Goal: Task Accomplishment & Management: Manage account settings

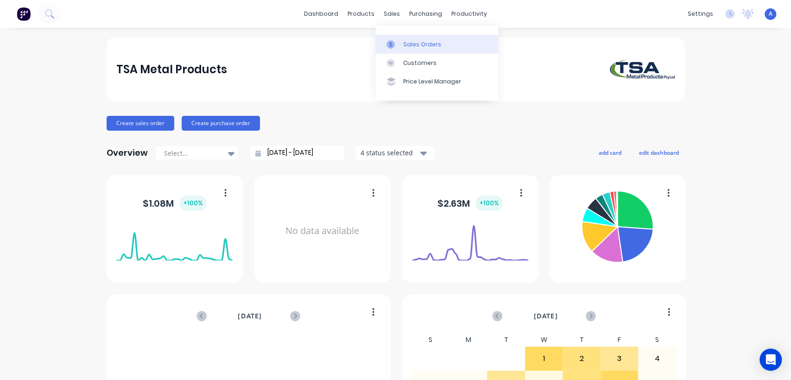
click at [407, 42] on div "Sales Orders" at bounding box center [422, 44] width 38 height 8
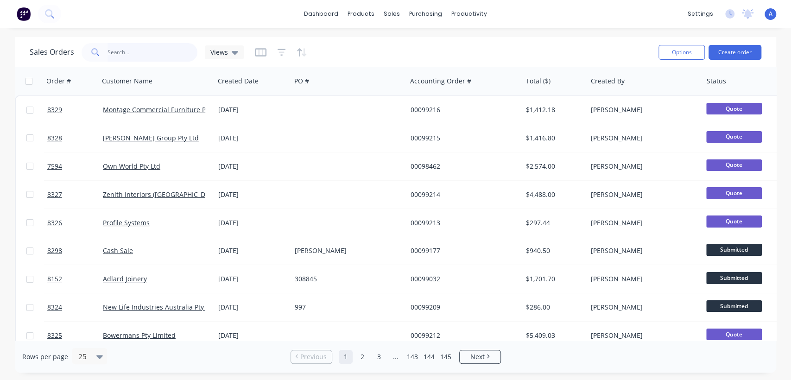
click at [136, 50] on input "text" at bounding box center [152, 52] width 90 height 19
paste input "131765"
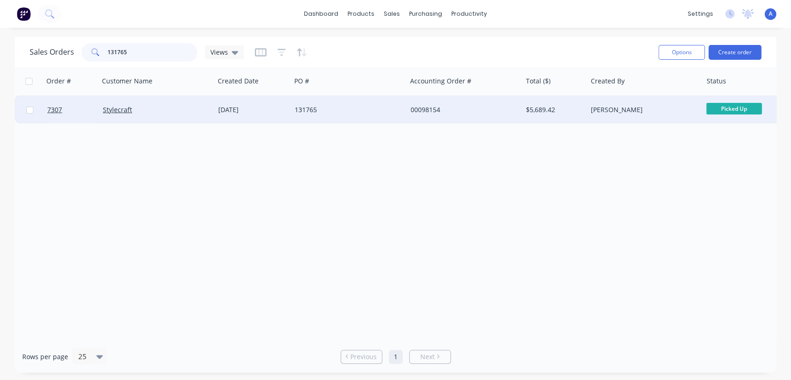
type input "131765"
click at [337, 107] on div "131765" at bounding box center [346, 109] width 103 height 9
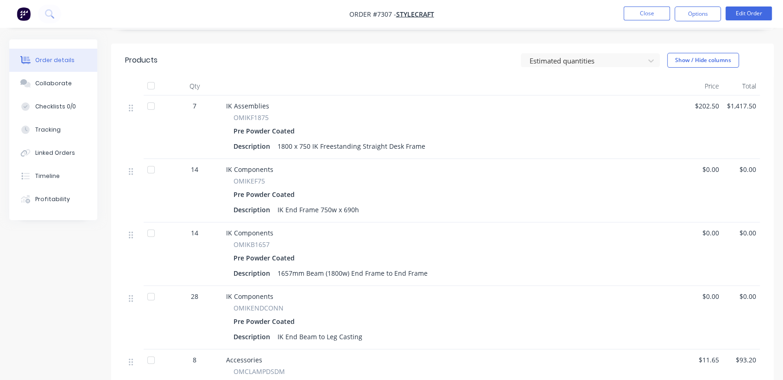
scroll to position [51, 0]
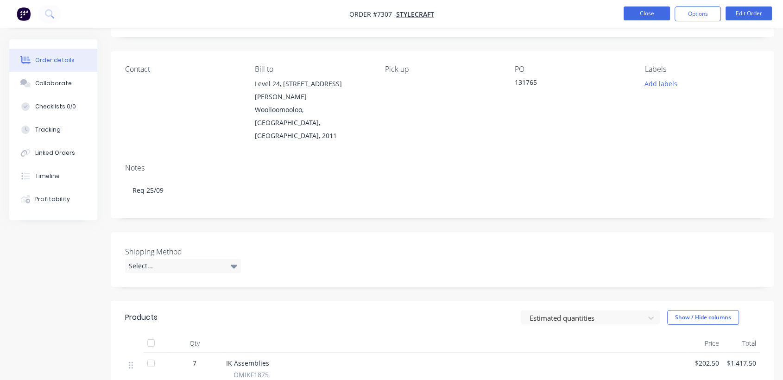
click at [651, 9] on button "Close" at bounding box center [647, 13] width 46 height 14
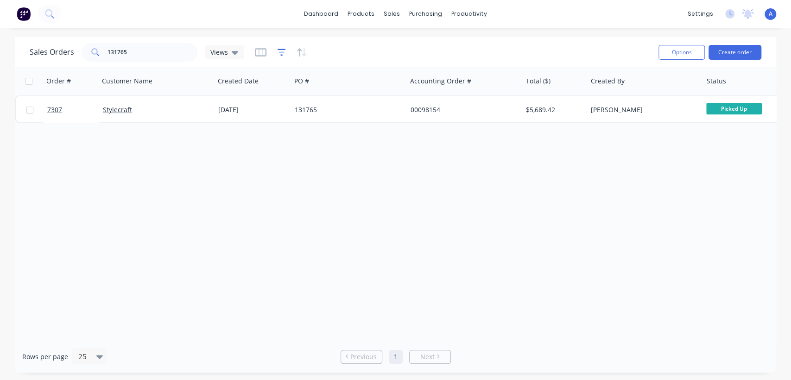
click at [278, 53] on icon "button" at bounding box center [281, 52] width 8 height 9
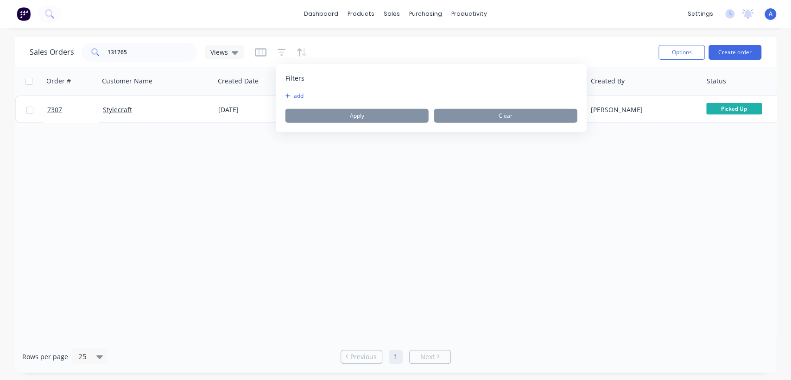
click at [290, 94] on button "add" at bounding box center [296, 95] width 23 height 7
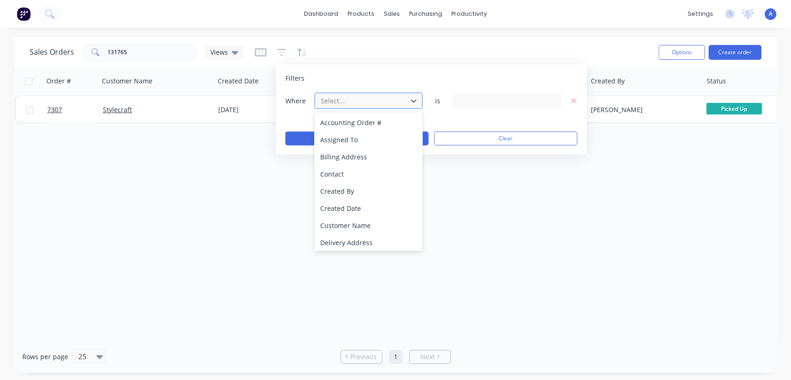
click at [362, 103] on div at bounding box center [361, 101] width 83 height 12
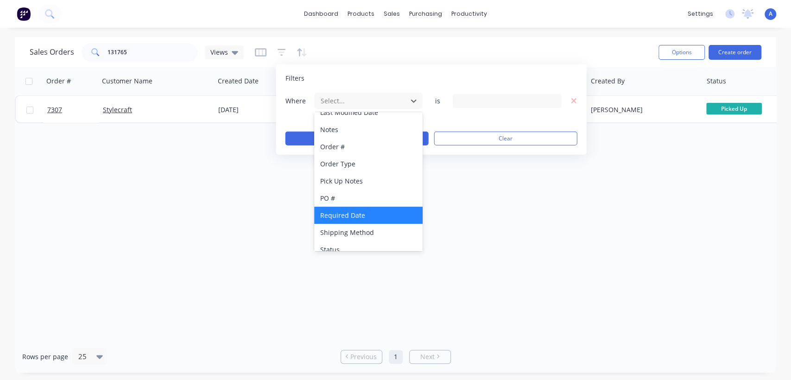
scroll to position [241, 0]
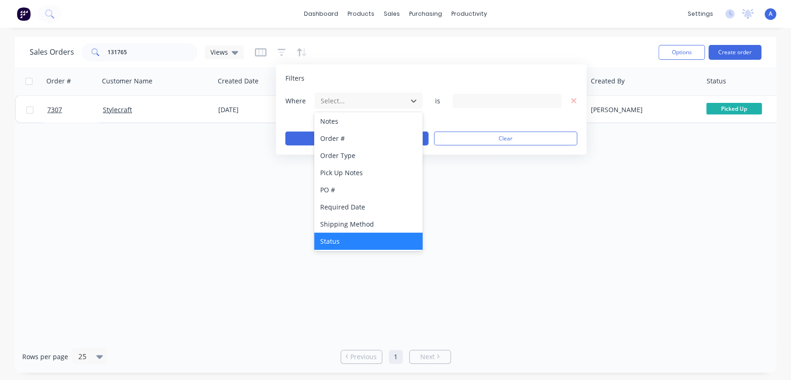
click at [372, 242] on div "Status" at bounding box center [368, 241] width 108 height 17
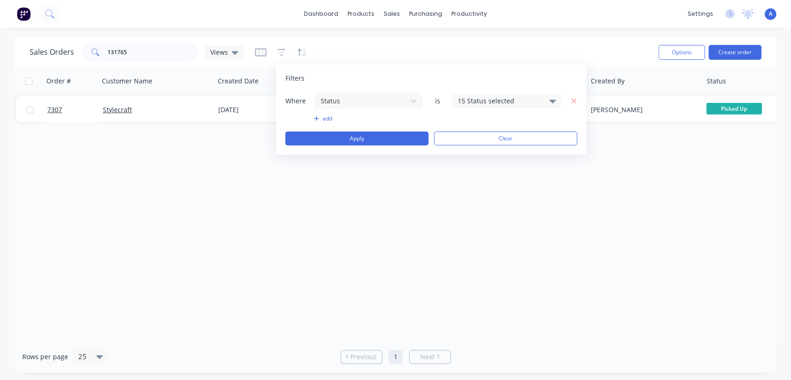
click at [515, 99] on div "15 Status selected" at bounding box center [500, 101] width 84 height 10
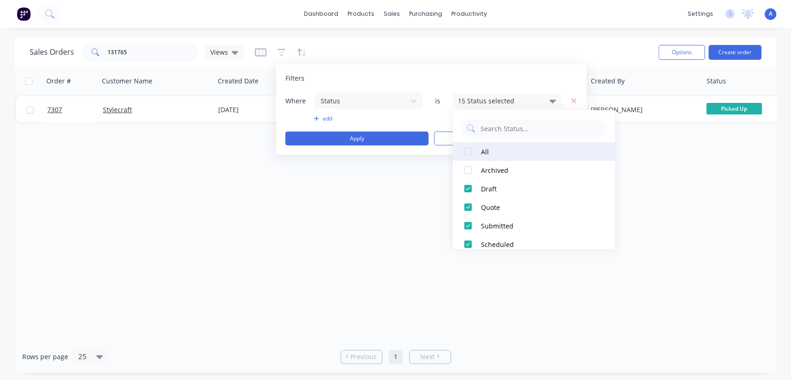
click at [469, 150] on div at bounding box center [468, 151] width 19 height 19
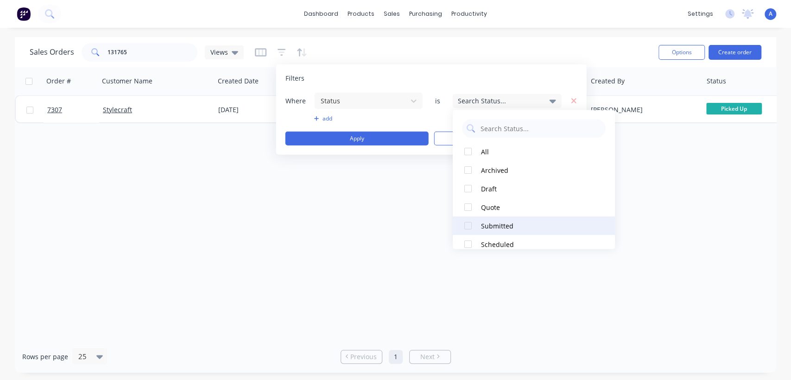
click at [467, 222] on div at bounding box center [468, 225] width 19 height 19
click at [396, 223] on div "Order # Customer Name Created Date PO # Accounting Order # Total ($) Created By…" at bounding box center [395, 203] width 761 height 273
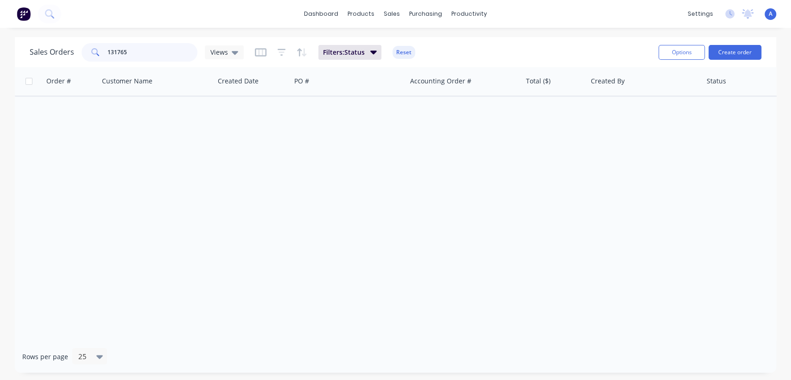
drag, startPoint x: 132, startPoint y: 51, endPoint x: 94, endPoint y: 41, distance: 39.8
click at [94, 41] on div "Sales Orders 131765 Views Filters: Status Reset" at bounding box center [340, 52] width 621 height 23
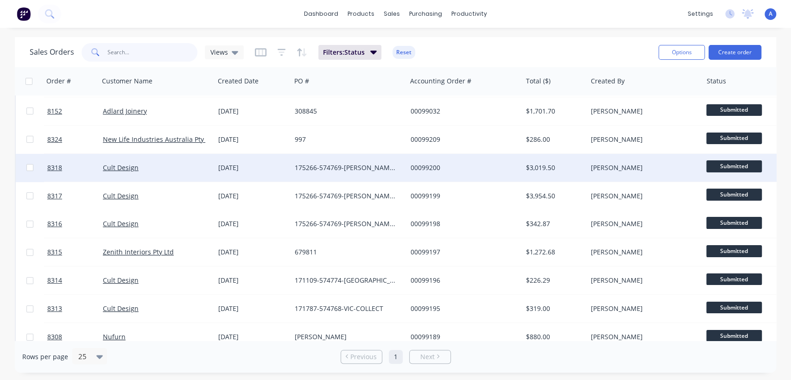
scroll to position [41, 0]
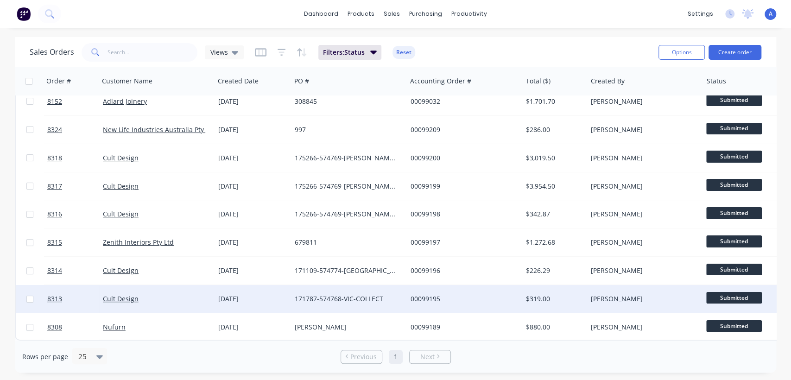
click at [730, 292] on span "Submitted" at bounding box center [734, 298] width 56 height 12
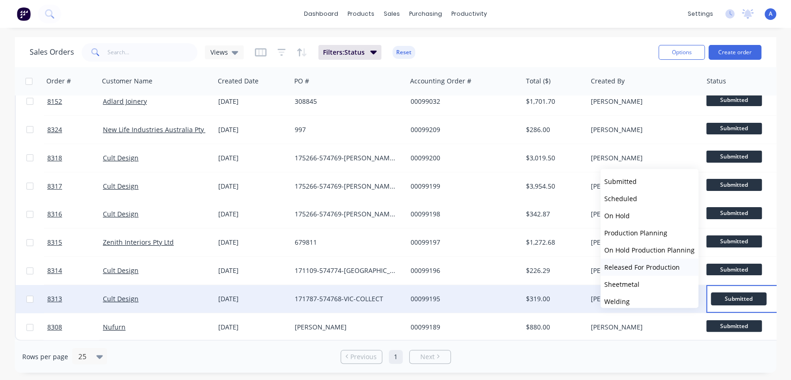
click at [636, 264] on span "Released For Production" at bounding box center [642, 266] width 76 height 9
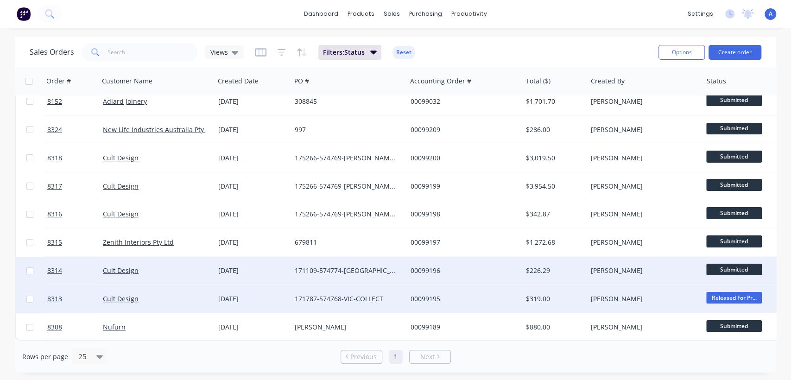
click at [720, 267] on span "Submitted" at bounding box center [734, 270] width 56 height 12
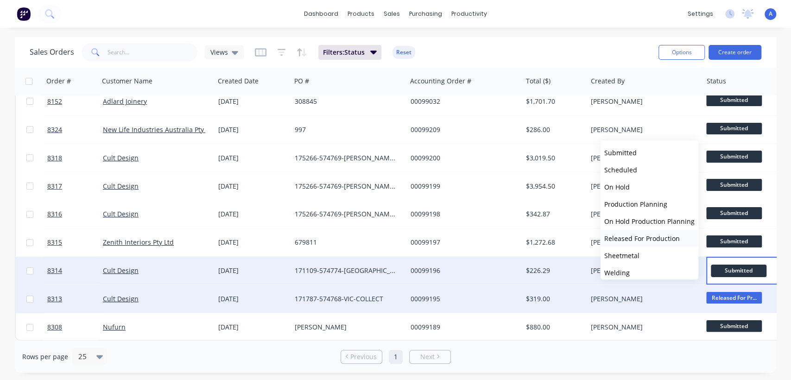
click at [641, 234] on span "Released For Production" at bounding box center [642, 238] width 76 height 9
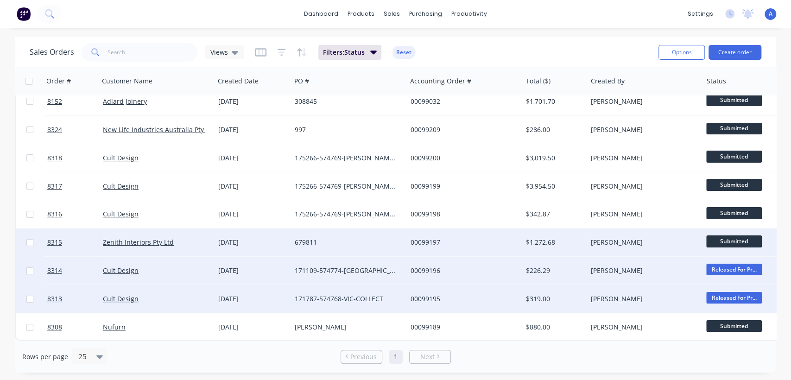
click at [737, 235] on span "Submitted" at bounding box center [734, 241] width 56 height 12
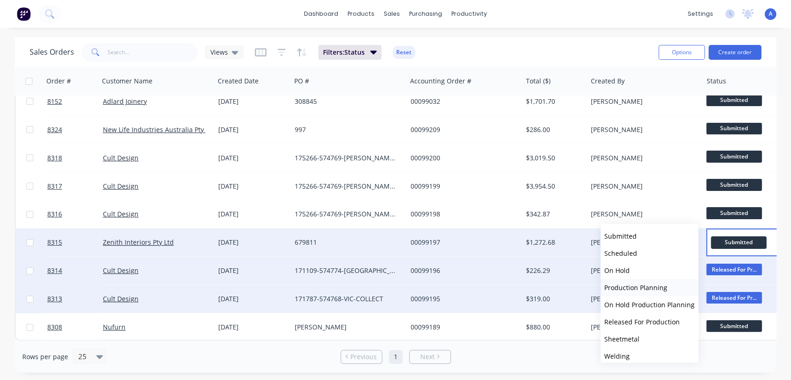
click at [641, 285] on span "Production Planning" at bounding box center [635, 287] width 63 height 9
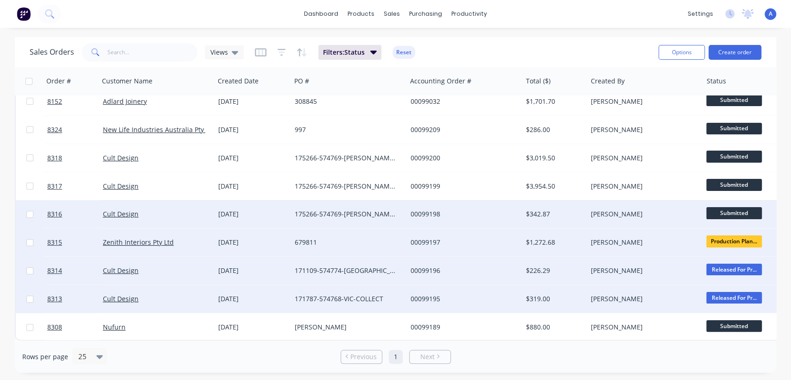
click at [723, 207] on span "Submitted" at bounding box center [734, 213] width 56 height 12
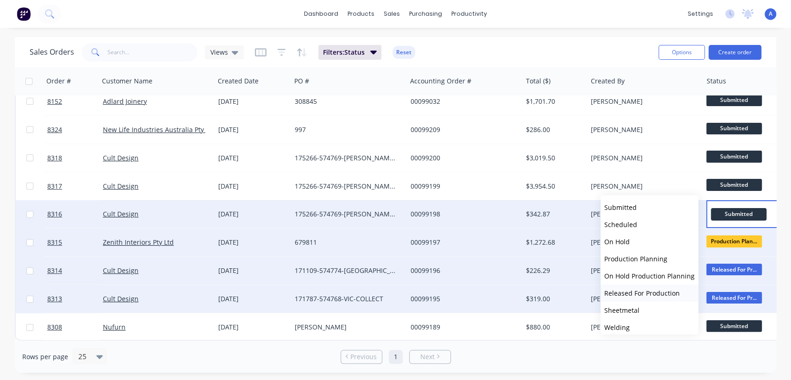
click at [628, 289] on span "Released For Production" at bounding box center [642, 293] width 76 height 9
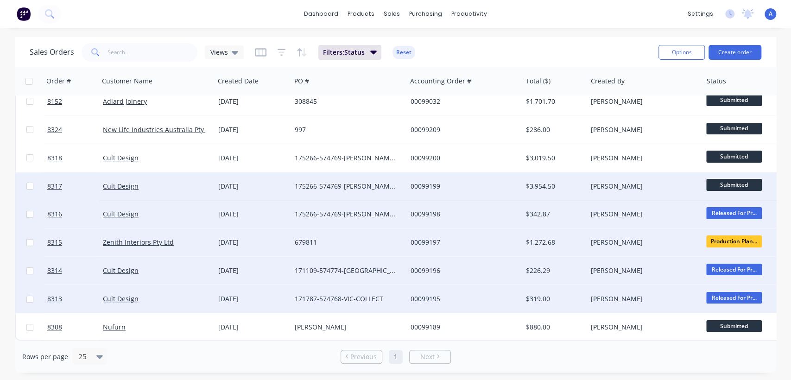
click at [728, 179] on span "Submitted" at bounding box center [734, 185] width 56 height 12
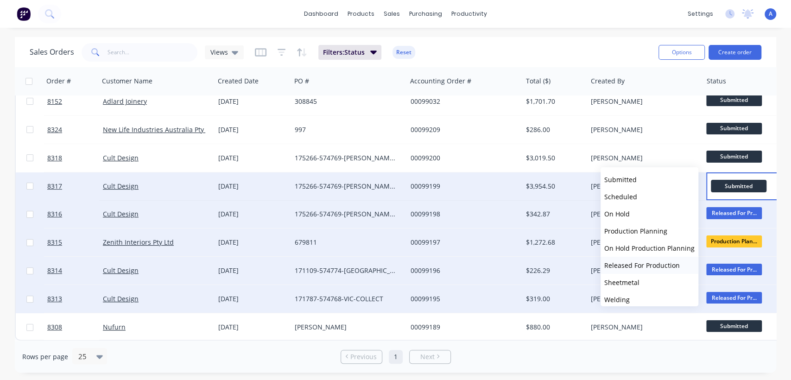
click at [619, 265] on span "Released For Production" at bounding box center [642, 265] width 76 height 9
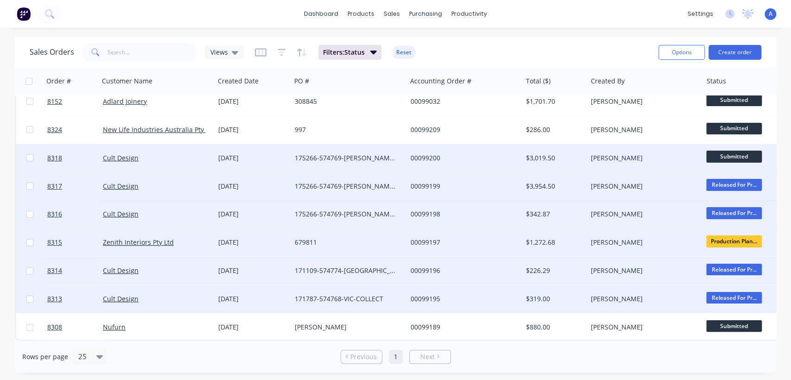
click at [726, 151] on span "Submitted" at bounding box center [734, 157] width 56 height 12
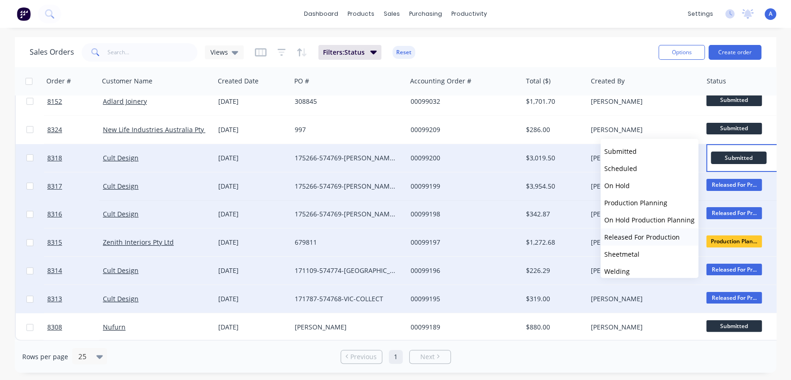
click at [631, 234] on span "Released For Production" at bounding box center [642, 237] width 76 height 9
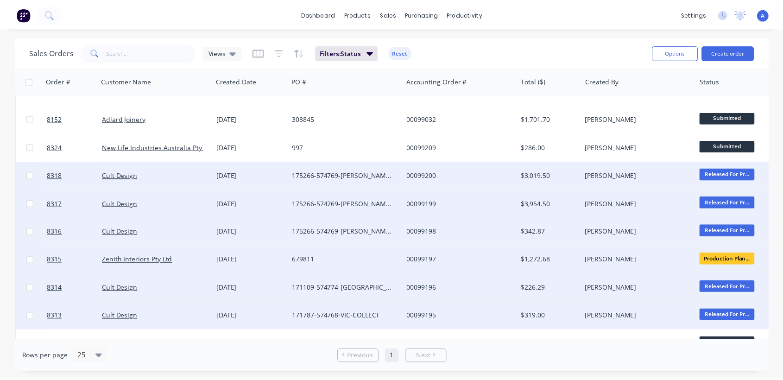
scroll to position [0, 0]
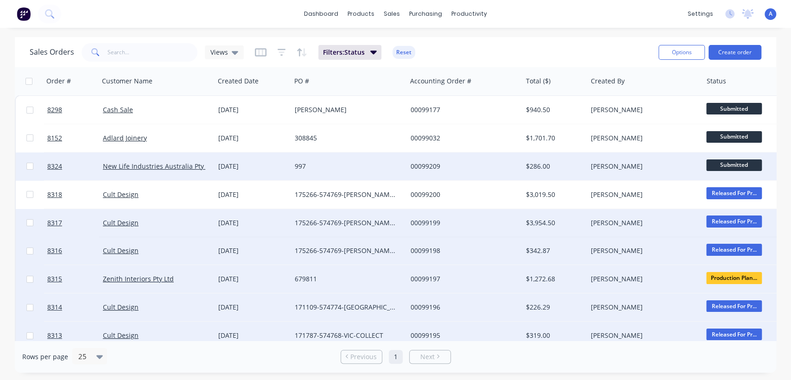
click at [730, 164] on span "Submitted" at bounding box center [734, 165] width 56 height 12
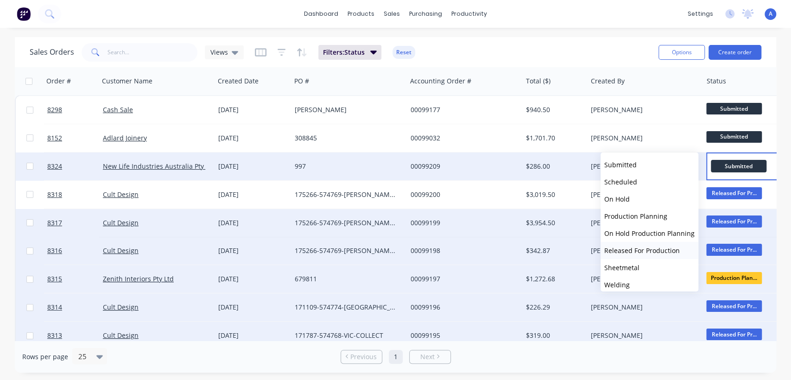
click at [625, 247] on span "Released For Production" at bounding box center [642, 250] width 76 height 9
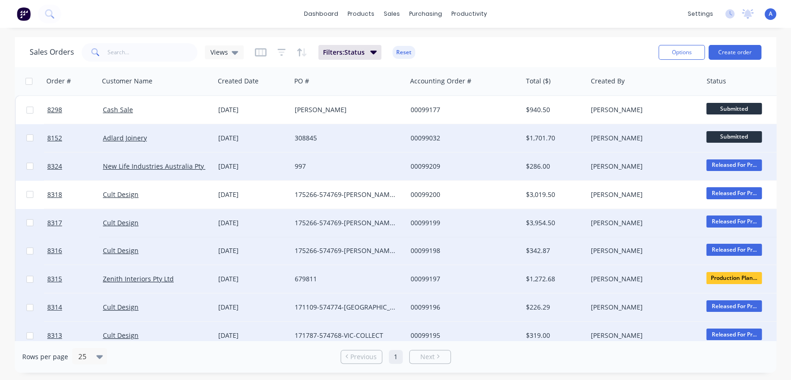
click at [723, 135] on span "Submitted" at bounding box center [734, 137] width 56 height 12
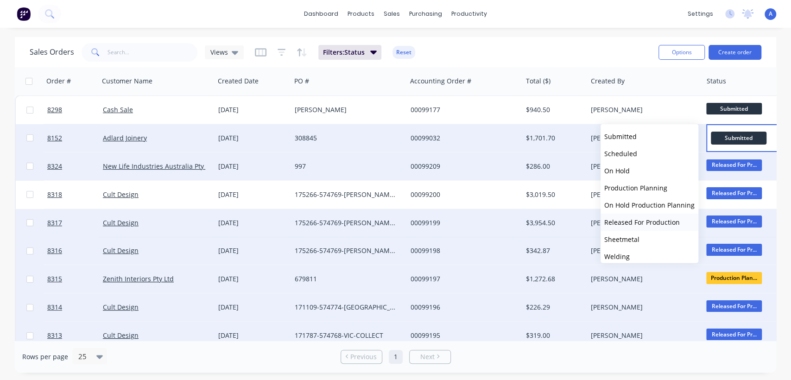
click at [635, 220] on span "Released For Production" at bounding box center [642, 222] width 76 height 9
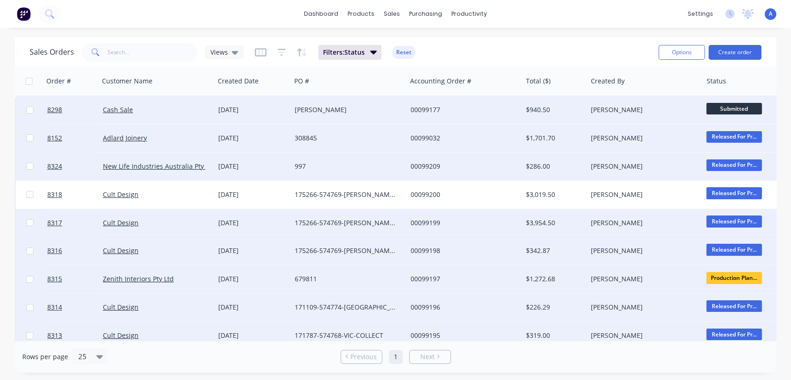
click at [353, 112] on div "[PERSON_NAME]" at bounding box center [346, 109] width 103 height 9
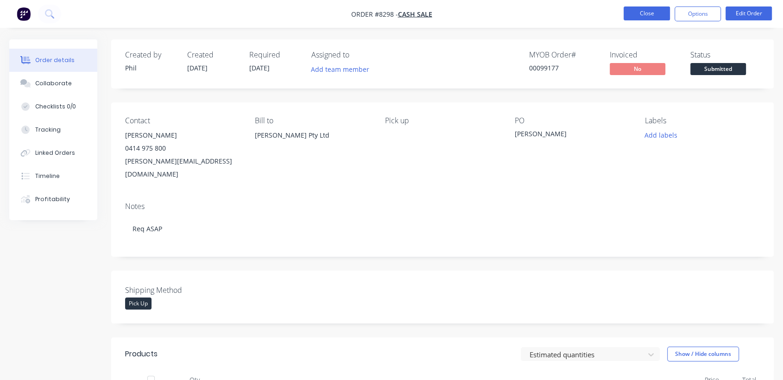
click at [646, 14] on button "Close" at bounding box center [647, 13] width 46 height 14
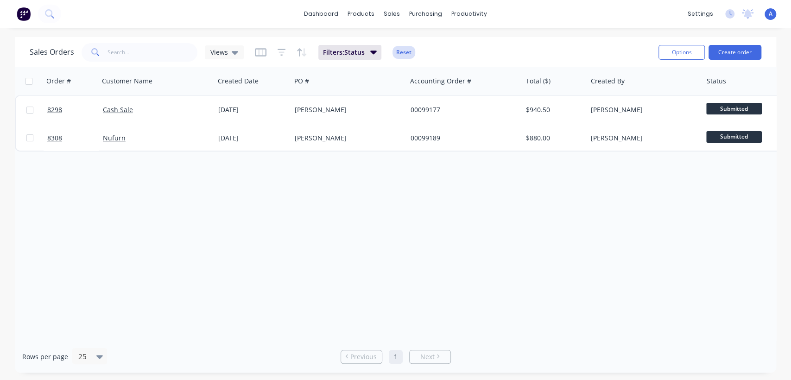
click at [402, 55] on button "Reset" at bounding box center [403, 52] width 23 height 13
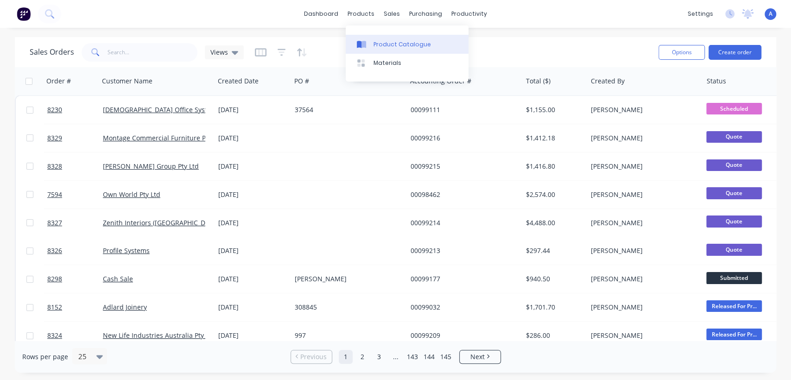
click at [382, 42] on div "Product Catalogue" at bounding box center [401, 44] width 57 height 8
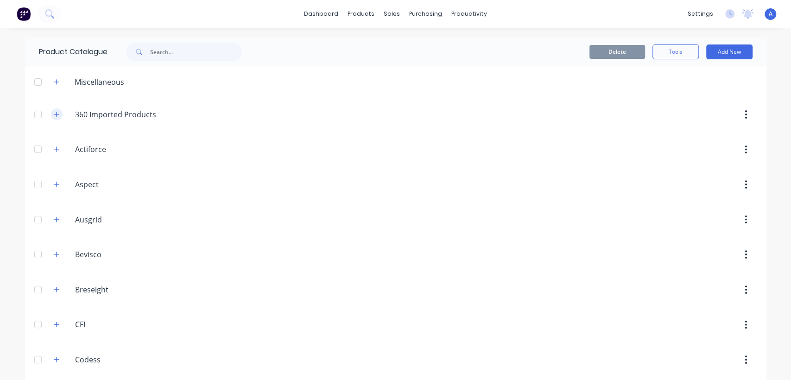
click at [54, 112] on icon "button" at bounding box center [57, 114] width 6 height 6
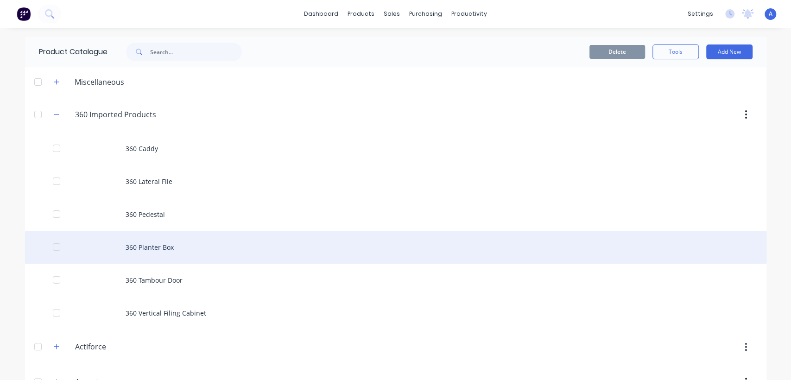
click at [168, 242] on div "360 Planter Box" at bounding box center [395, 247] width 741 height 33
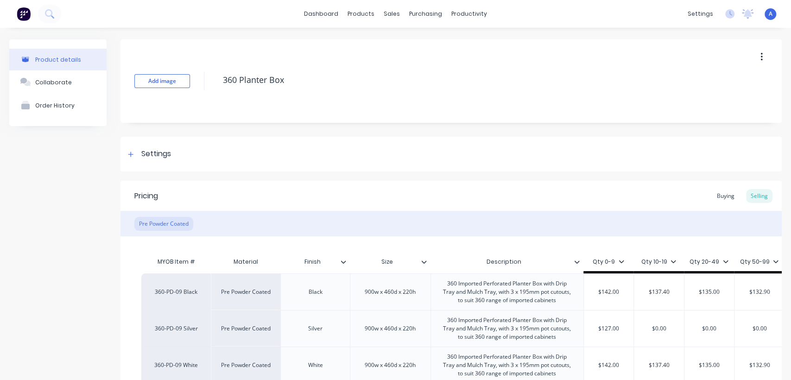
type textarea "x"
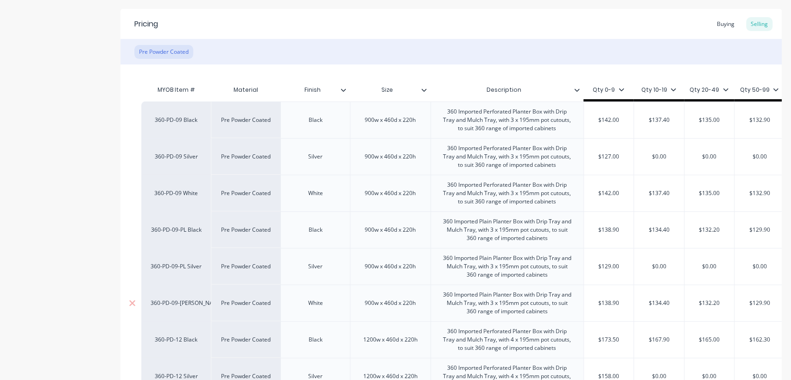
scroll to position [206, 0]
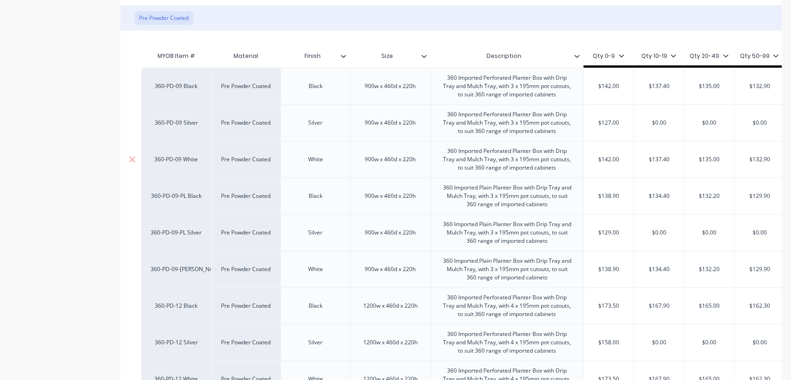
type input "$135.00"
click at [720, 158] on input "$135.00" at bounding box center [709, 159] width 50 height 8
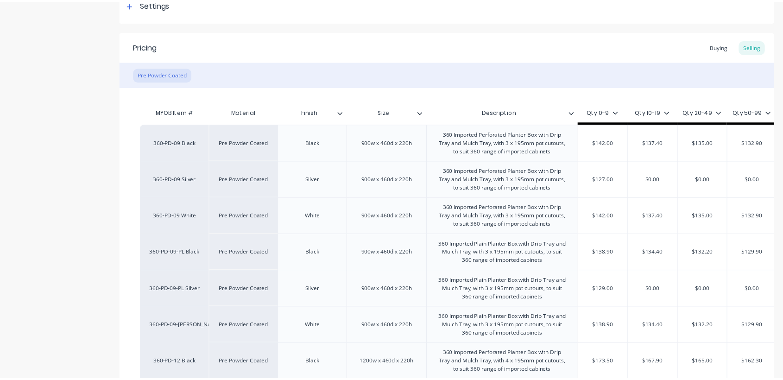
scroll to position [0, 0]
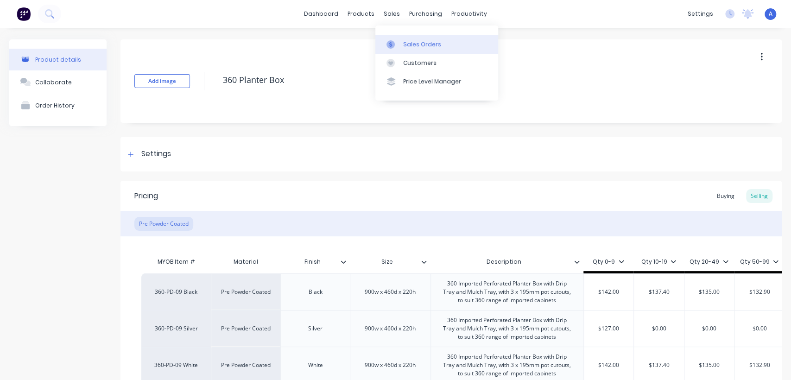
click at [410, 46] on div "Sales Orders" at bounding box center [422, 44] width 38 height 8
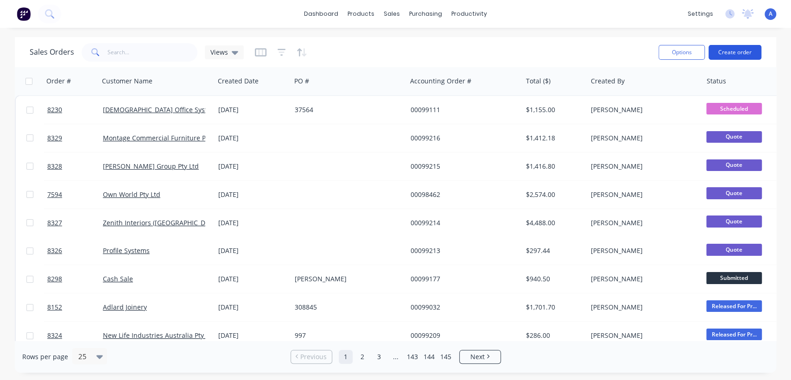
click at [734, 50] on button "Create order" at bounding box center [734, 52] width 53 height 15
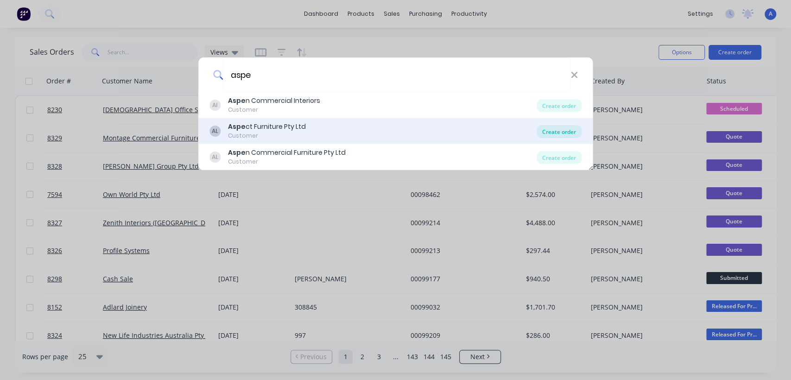
type input "aspe"
click at [547, 127] on div "Create order" at bounding box center [558, 131] width 45 height 13
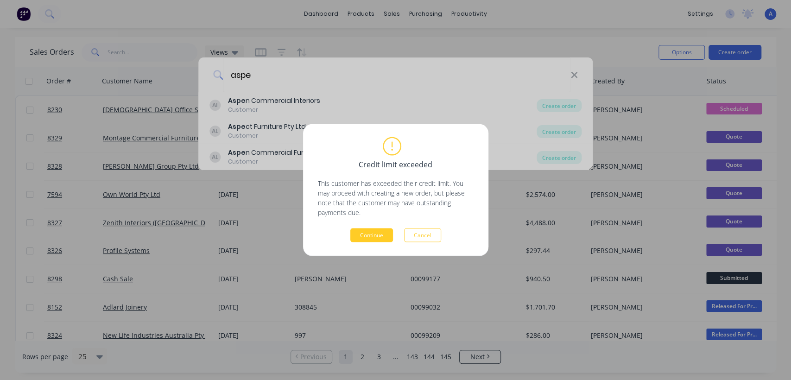
click at [372, 233] on button "Continue" at bounding box center [371, 235] width 43 height 14
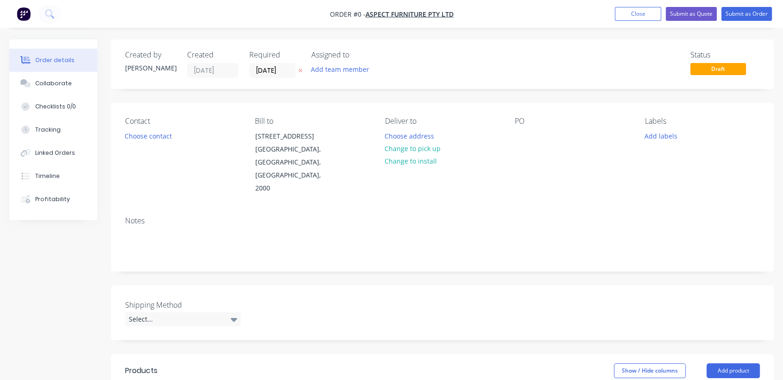
click at [283, 61] on div "Required [DATE]" at bounding box center [274, 63] width 51 height 27
drag, startPoint x: 289, startPoint y: 72, endPoint x: 306, endPoint y: 79, distance: 18.8
click at [288, 72] on input "[DATE]" at bounding box center [272, 70] width 45 height 14
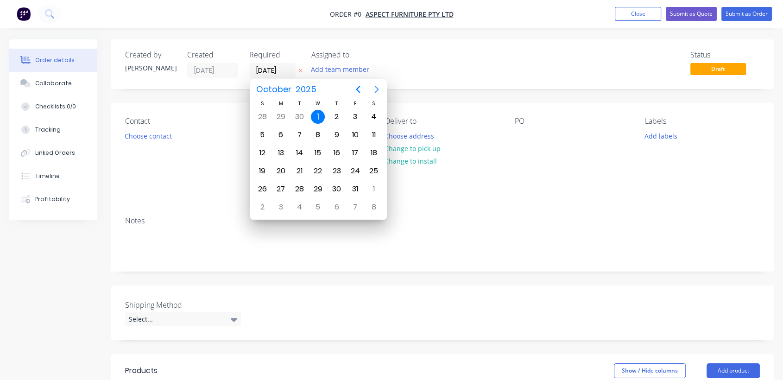
click at [378, 88] on icon "Next page" at bounding box center [376, 89] width 11 height 11
click at [319, 182] on div "31" at bounding box center [318, 189] width 14 height 14
type input "[DATE]"
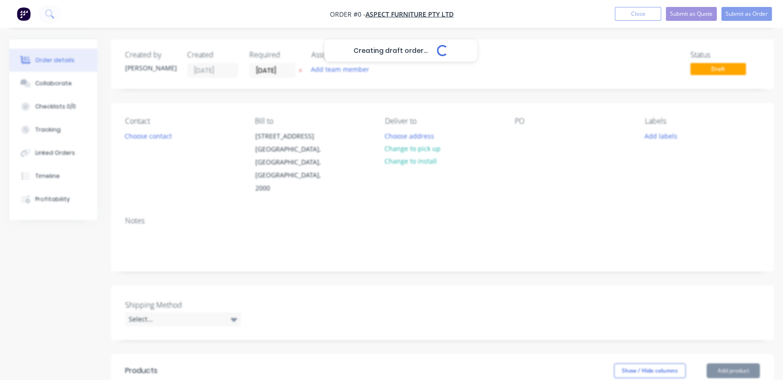
click at [169, 210] on div "Creating draft order... Loading..." at bounding box center [400, 229] width 783 height 380
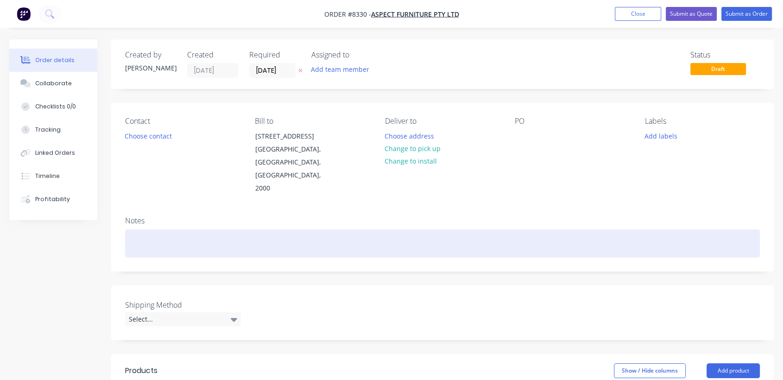
click at [168, 229] on div at bounding box center [442, 243] width 635 height 28
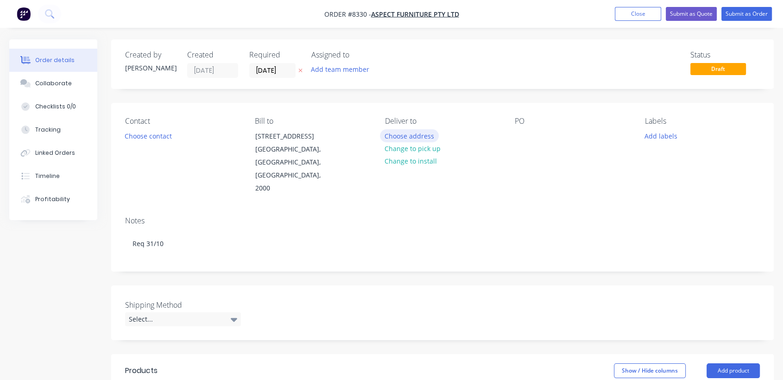
click at [430, 136] on button "Choose address" at bounding box center [409, 135] width 59 height 13
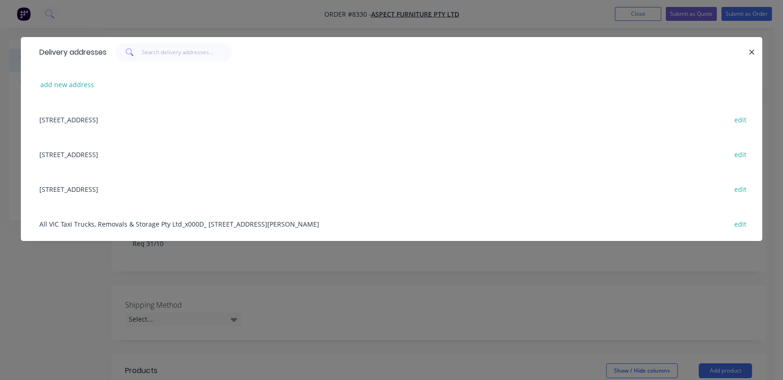
click at [67, 151] on div "[STREET_ADDRESS] edit" at bounding box center [391, 154] width 713 height 35
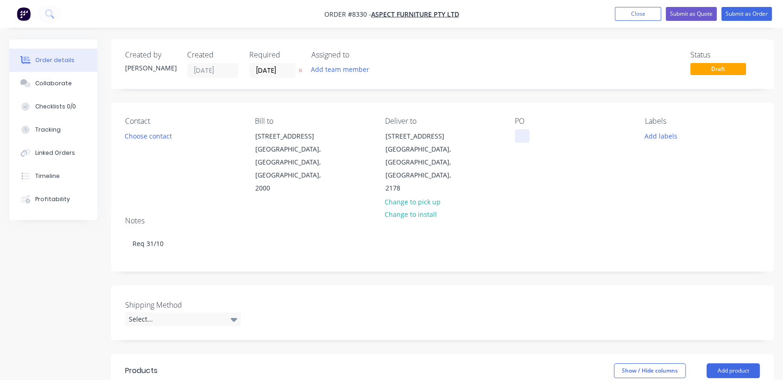
click at [518, 129] on div at bounding box center [522, 135] width 15 height 13
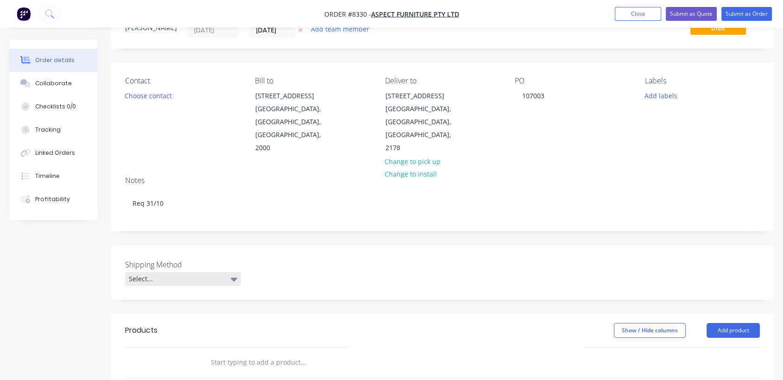
scroll to position [103, 0]
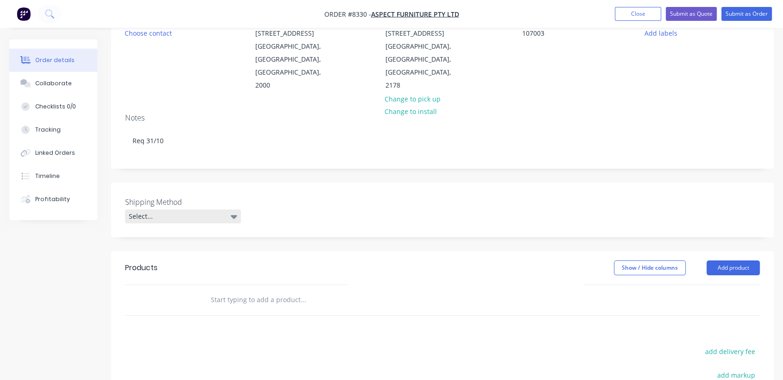
click at [189, 209] on div "Select..." at bounding box center [183, 216] width 116 height 14
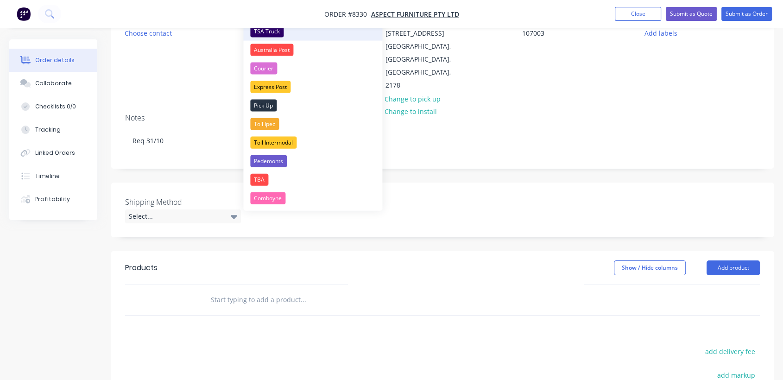
click at [263, 29] on div "TSA Truck" at bounding box center [266, 31] width 33 height 12
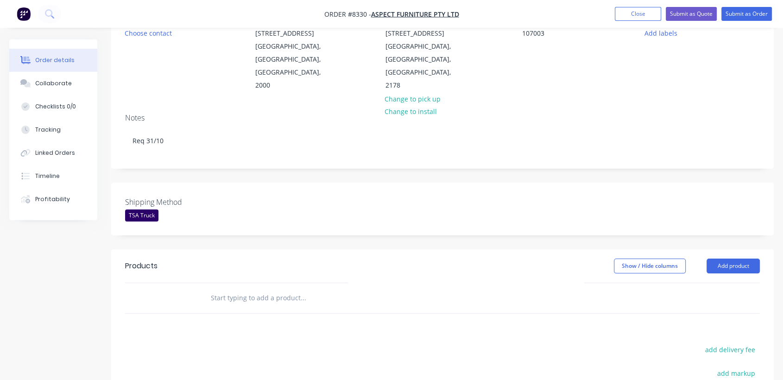
click at [271, 289] on input "text" at bounding box center [302, 298] width 185 height 19
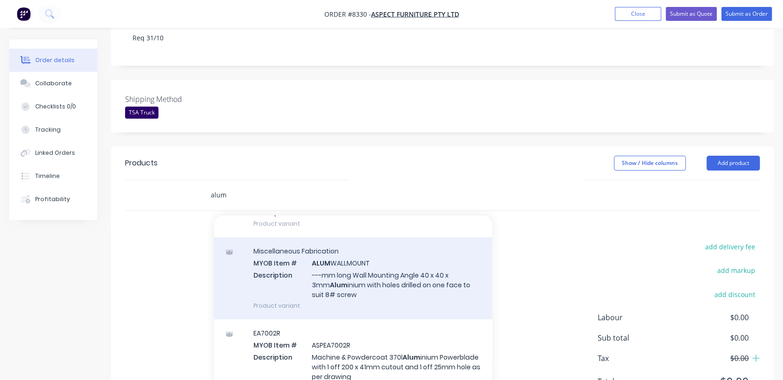
scroll to position [154, 0]
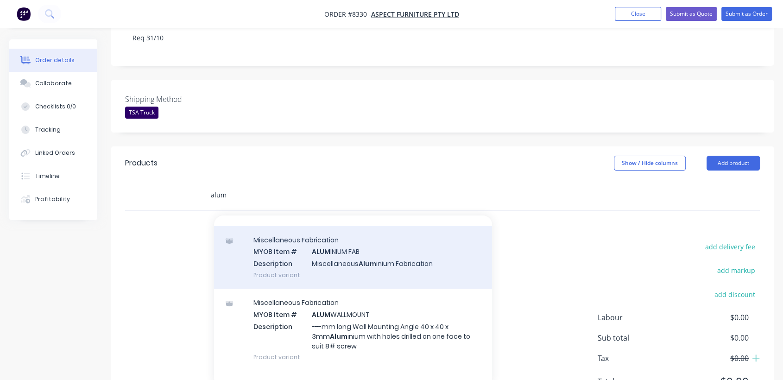
type input "alum"
click at [362, 239] on div "Miscellaneous Fabrication MYOB Item # ALUM INIUM FAB Description Miscellaneous …" at bounding box center [353, 257] width 278 height 63
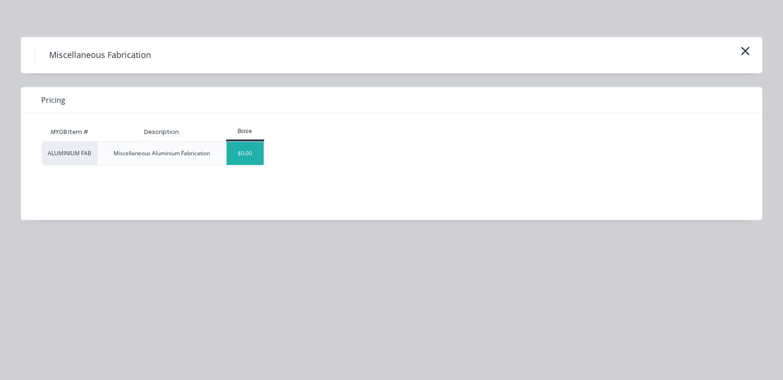
click at [235, 152] on div "$0.00" at bounding box center [246, 153] width 38 height 23
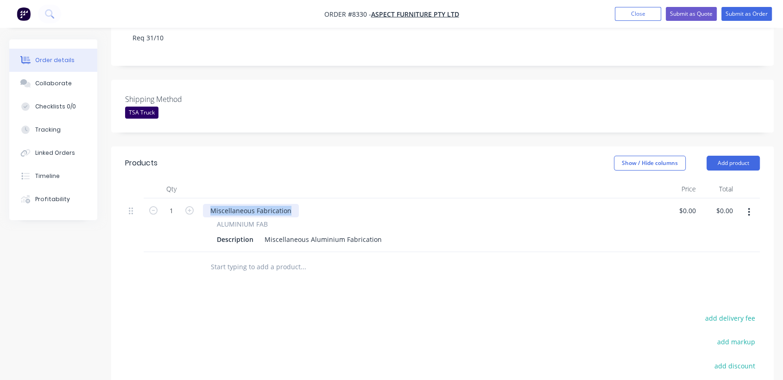
drag, startPoint x: 291, startPoint y: 183, endPoint x: 202, endPoint y: 182, distance: 88.5
click at [203, 204] on div "Miscellaneous Fabrication" at bounding box center [251, 210] width 96 height 13
click at [189, 206] on icon "button" at bounding box center [189, 210] width 8 height 8
type input "2"
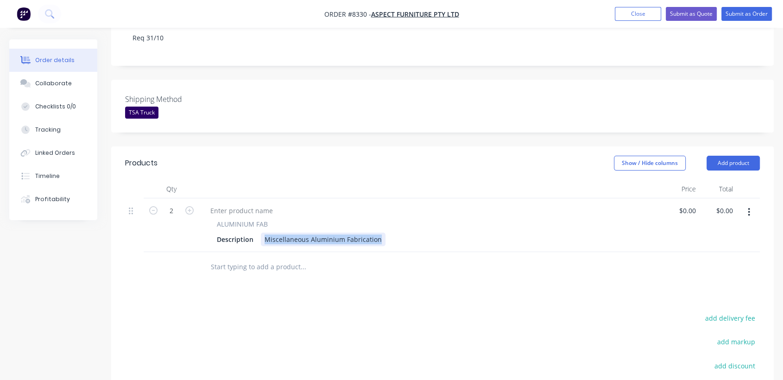
drag, startPoint x: 263, startPoint y: 214, endPoint x: 428, endPoint y: 233, distance: 165.5
click at [428, 233] on div "Qty Price Total 2 ALUMINIUM FAB Description Miscellaneous Aluminium Fabrication…" at bounding box center [442, 231] width 662 height 102
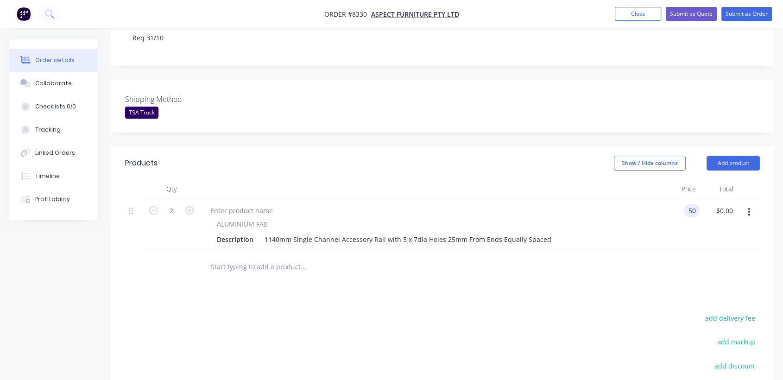
type input "$50.00"
type input "$100.00"
click at [236, 258] on input "text" at bounding box center [302, 267] width 185 height 19
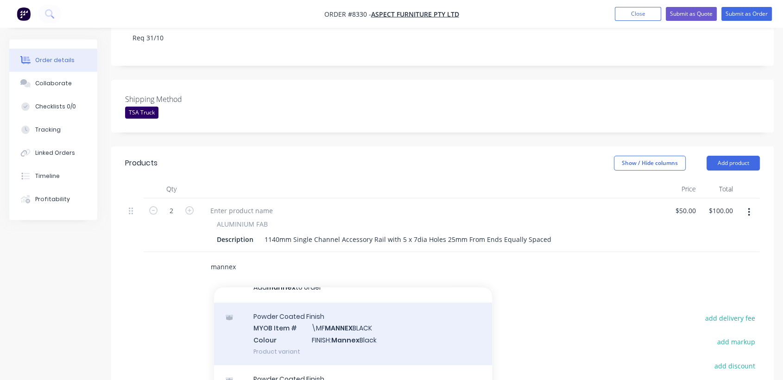
scroll to position [22, 0]
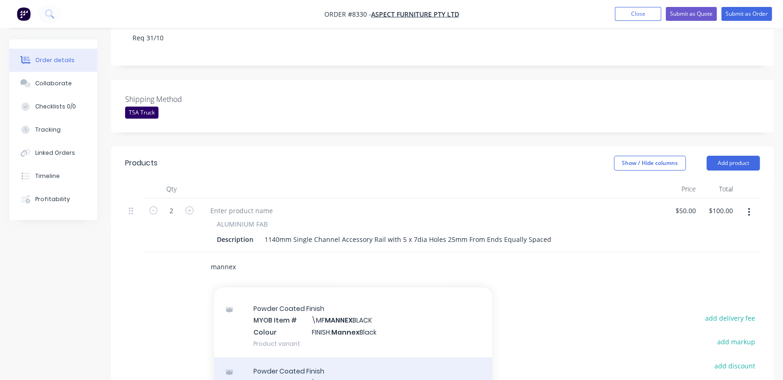
type input "mannex"
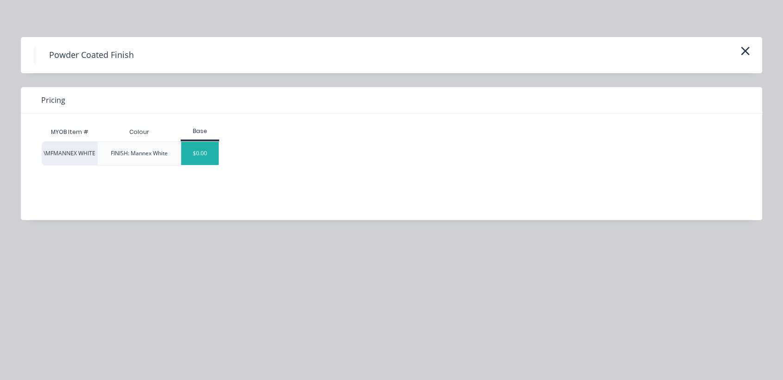
click at [204, 157] on div "$0.00" at bounding box center [200, 153] width 38 height 23
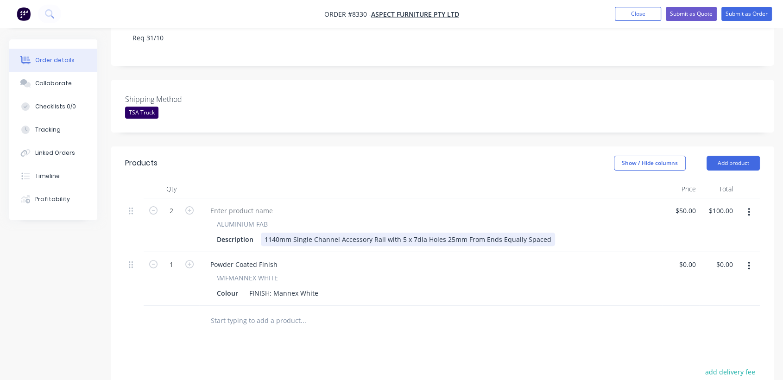
click at [264, 233] on div "1140mm Single Channel Accessory Rail with 5 x 7dia Holes 25mm From Ends Equally…" at bounding box center [408, 239] width 294 height 13
click at [279, 311] on input "text" at bounding box center [302, 320] width 185 height 19
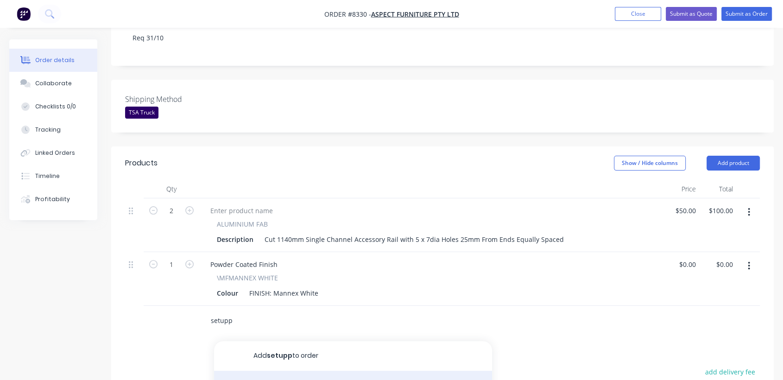
type input "setupp"
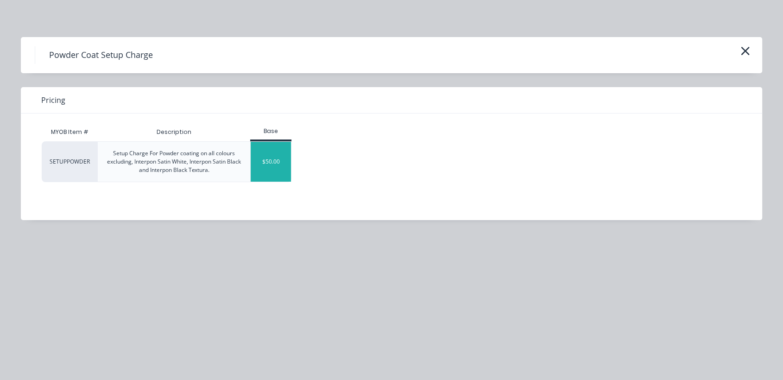
click at [264, 168] on div "$50.00" at bounding box center [271, 162] width 40 height 40
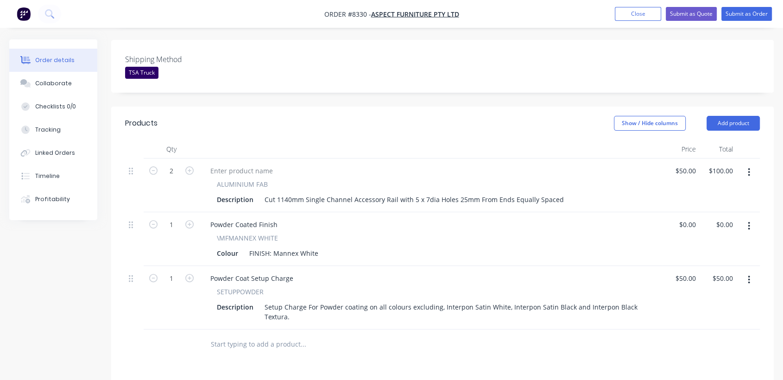
scroll to position [309, 0]
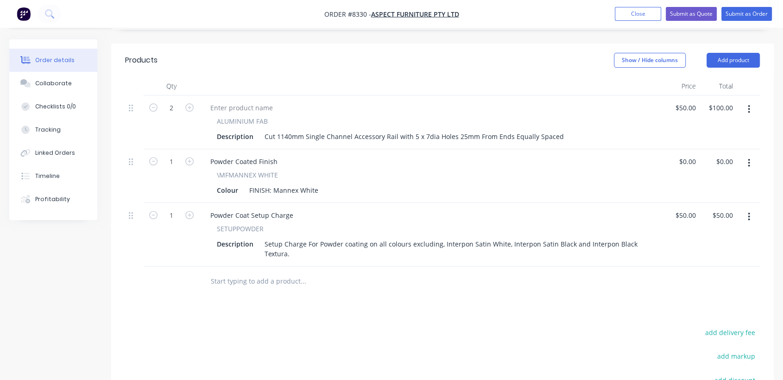
click at [256, 272] on input "text" at bounding box center [302, 281] width 185 height 19
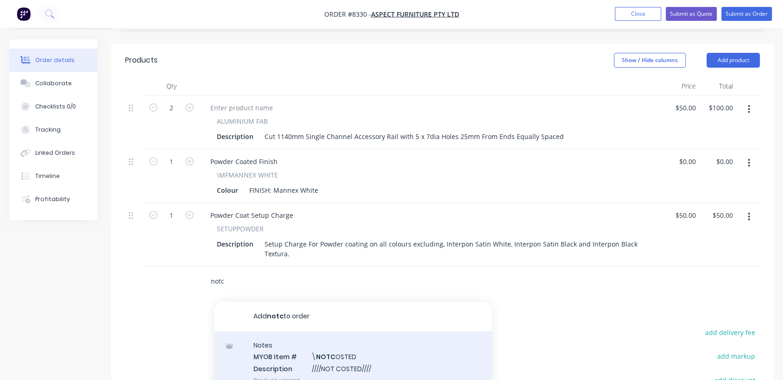
type input "notc"
click at [335, 346] on div "Notes MYOB Item # \ NOTC OSTED Description ////NOT COSTED//// Product variant" at bounding box center [353, 362] width 278 height 63
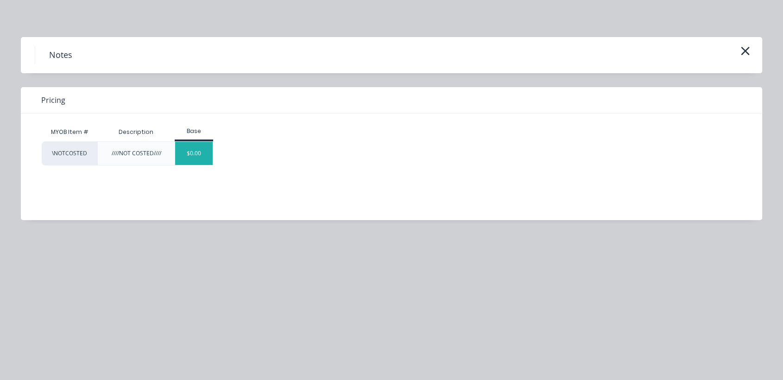
click at [196, 151] on div "$0.00" at bounding box center [194, 153] width 38 height 23
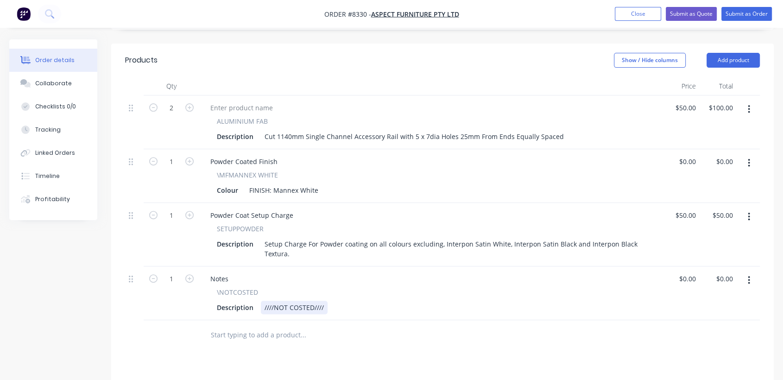
click at [328, 301] on div "Description ////NOT COSTED////" at bounding box center [429, 307] width 432 height 13
type input "$0.00"
click at [60, 81] on div "Collaborate" at bounding box center [53, 83] width 37 height 8
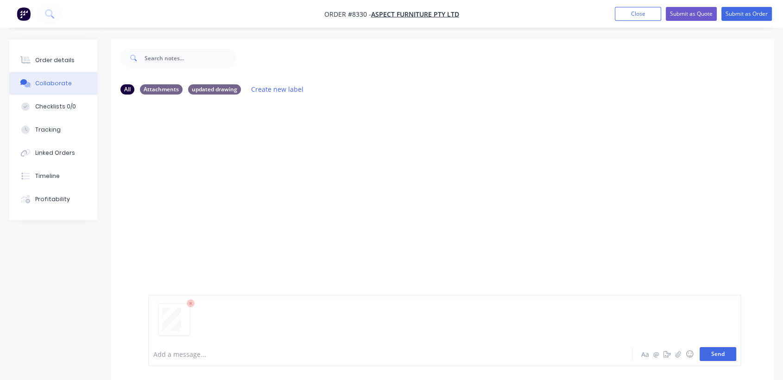
click at [725, 351] on button "Send" at bounding box center [717, 354] width 37 height 14
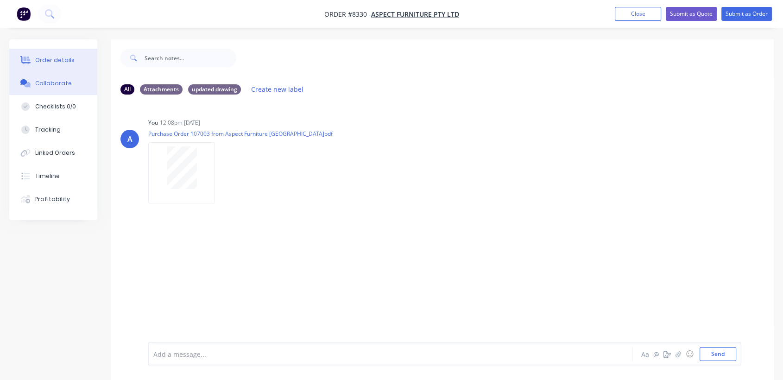
click at [57, 57] on div "Order details" at bounding box center [54, 60] width 39 height 8
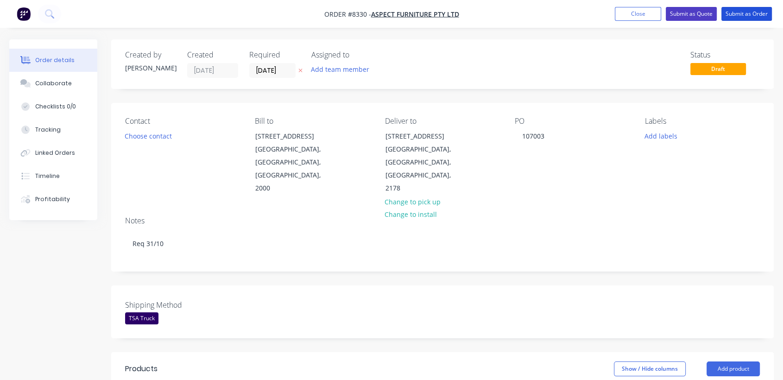
drag, startPoint x: 739, startPoint y: 8, endPoint x: 708, endPoint y: 16, distance: 31.5
click at [739, 8] on button "Submit as Order" at bounding box center [746, 14] width 50 height 14
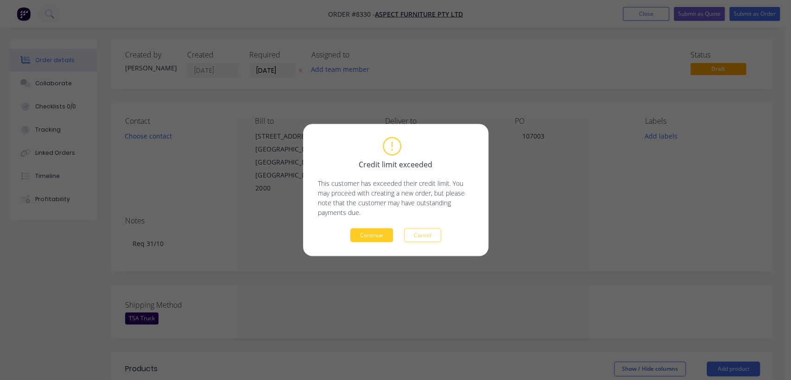
click at [383, 232] on button "Continue" at bounding box center [371, 235] width 43 height 14
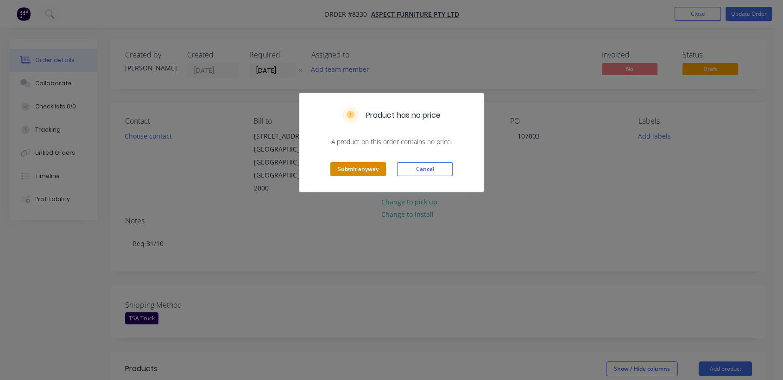
click at [366, 167] on button "Submit anyway" at bounding box center [358, 169] width 56 height 14
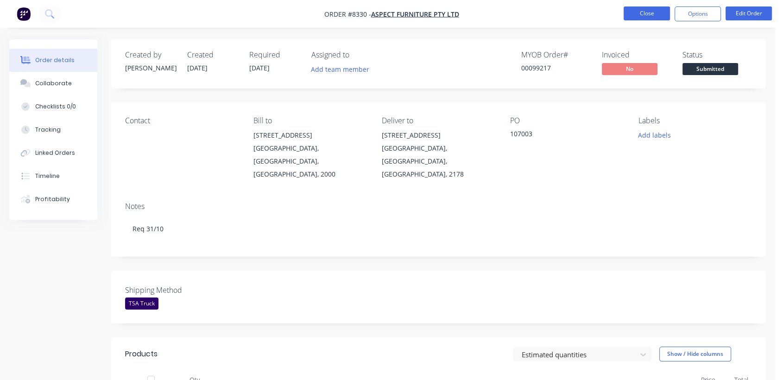
click at [638, 9] on button "Close" at bounding box center [647, 13] width 46 height 14
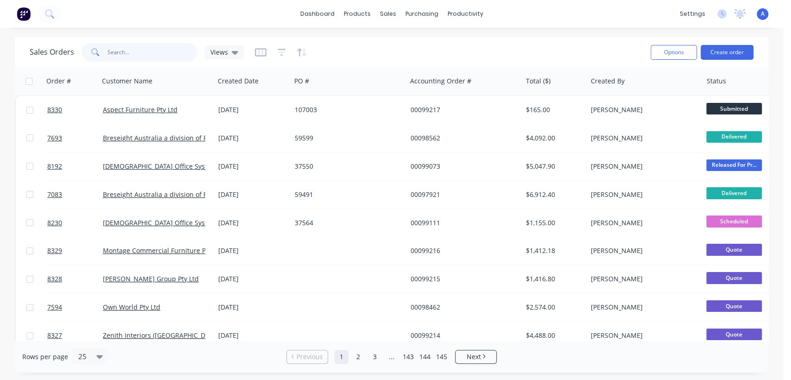
click at [146, 53] on input "text" at bounding box center [152, 52] width 90 height 19
type input "97203"
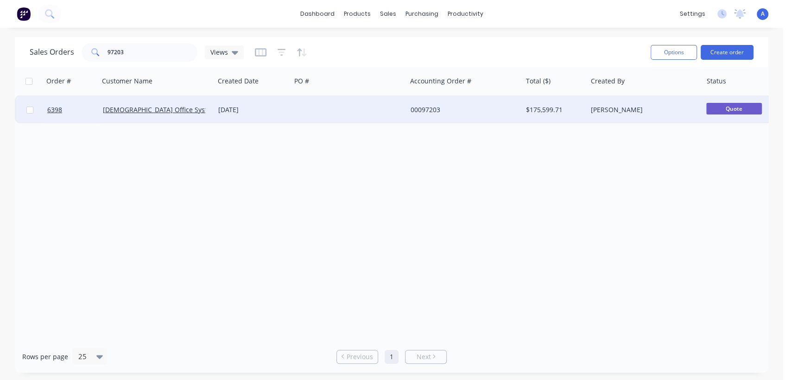
click at [323, 108] on div at bounding box center [348, 110] width 115 height 28
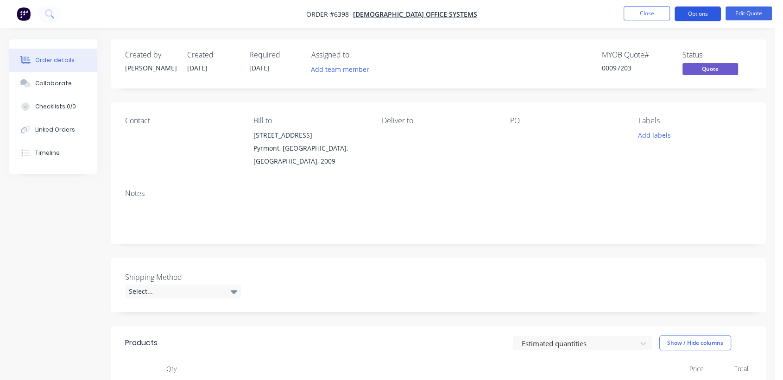
click at [703, 12] on button "Options" at bounding box center [697, 13] width 46 height 15
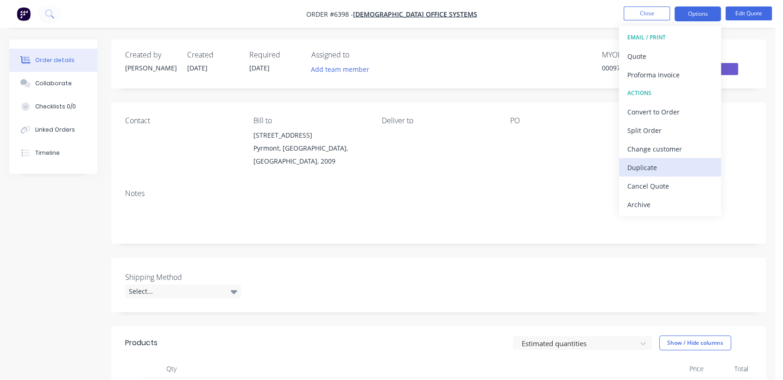
click at [652, 164] on div "Duplicate" at bounding box center [669, 167] width 85 height 13
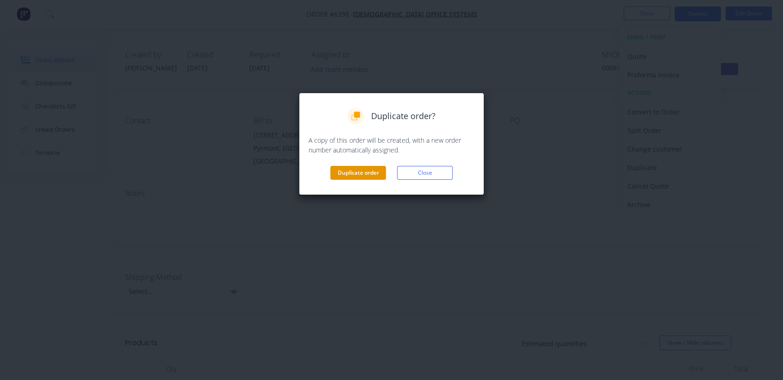
click at [350, 170] on button "Duplicate order" at bounding box center [358, 173] width 56 height 14
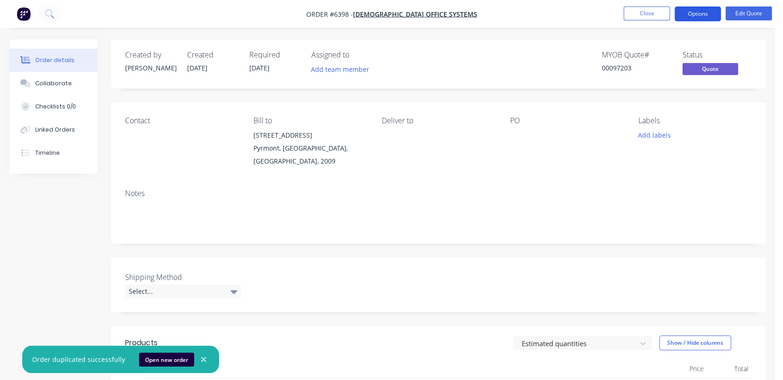
click at [699, 10] on button "Options" at bounding box center [697, 13] width 46 height 15
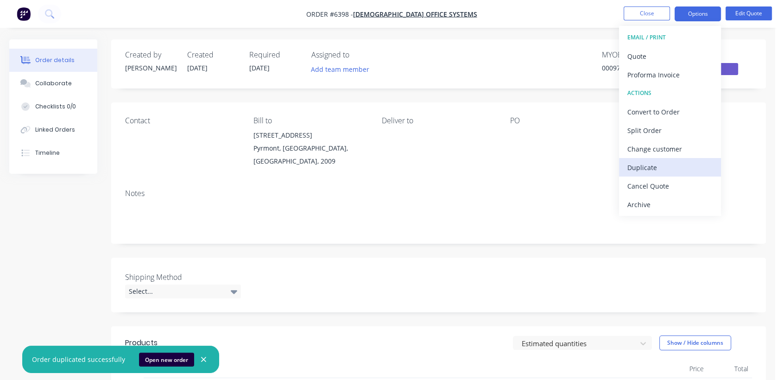
click at [647, 161] on div "Duplicate" at bounding box center [669, 167] width 85 height 13
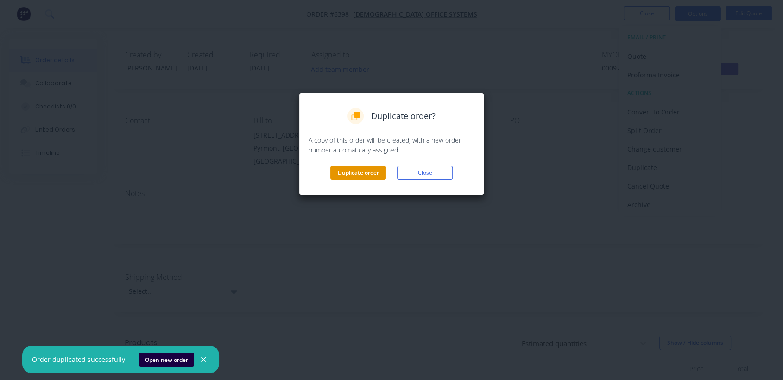
click at [361, 167] on button "Duplicate order" at bounding box center [358, 173] width 56 height 14
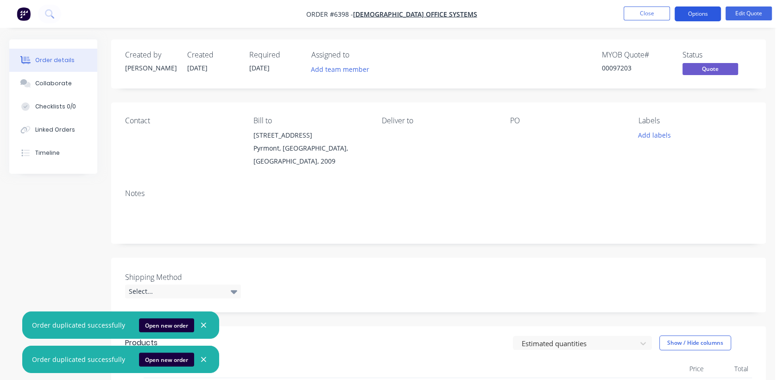
click at [697, 13] on button "Options" at bounding box center [697, 13] width 46 height 15
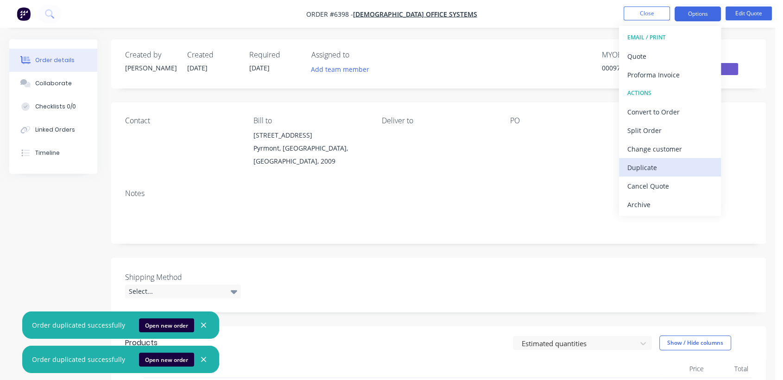
click at [662, 165] on div "Duplicate" at bounding box center [669, 167] width 85 height 13
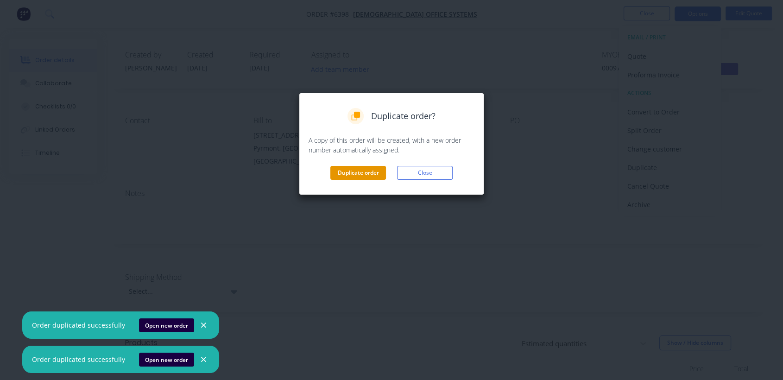
click at [355, 170] on button "Duplicate order" at bounding box center [358, 173] width 56 height 14
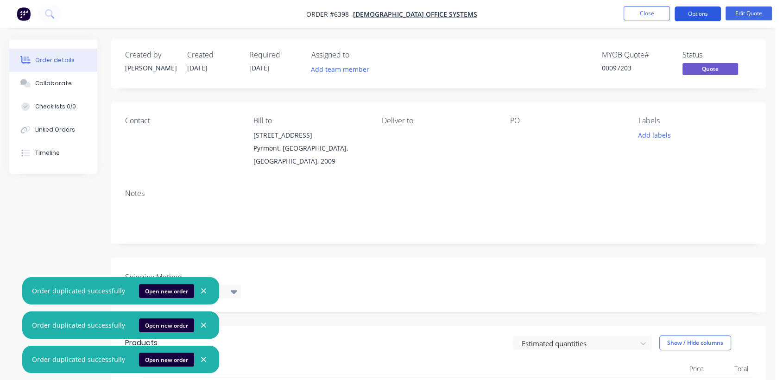
click at [705, 7] on button "Options" at bounding box center [697, 13] width 46 height 15
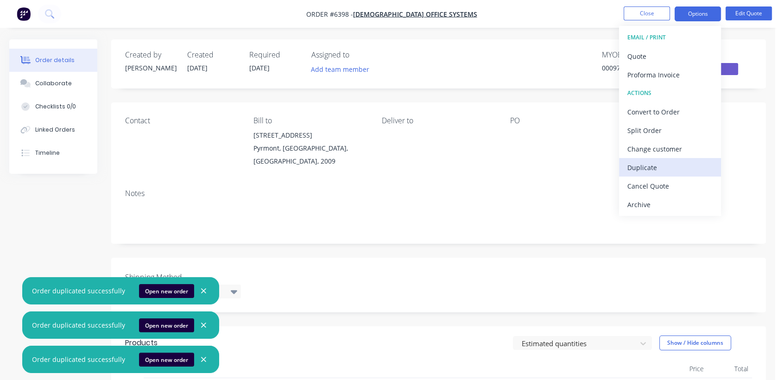
click at [671, 164] on div "Duplicate" at bounding box center [669, 167] width 85 height 13
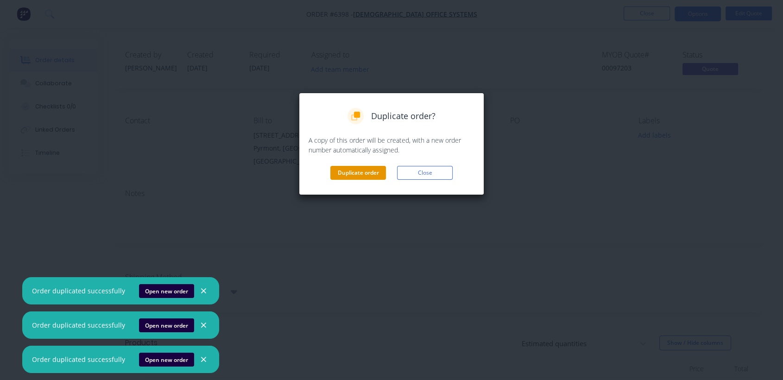
click at [366, 170] on button "Duplicate order" at bounding box center [358, 173] width 56 height 14
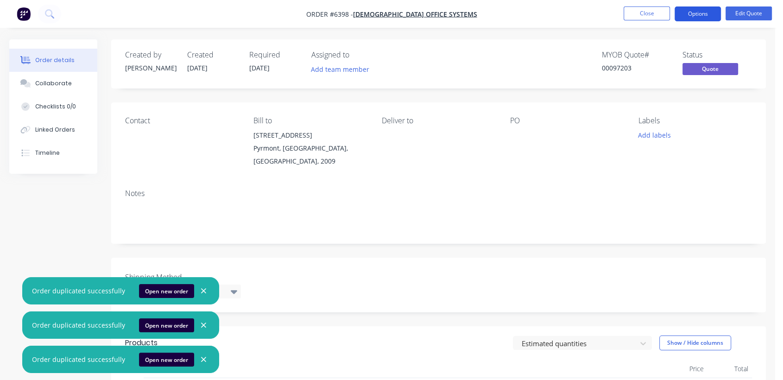
click at [696, 12] on button "Options" at bounding box center [697, 13] width 46 height 15
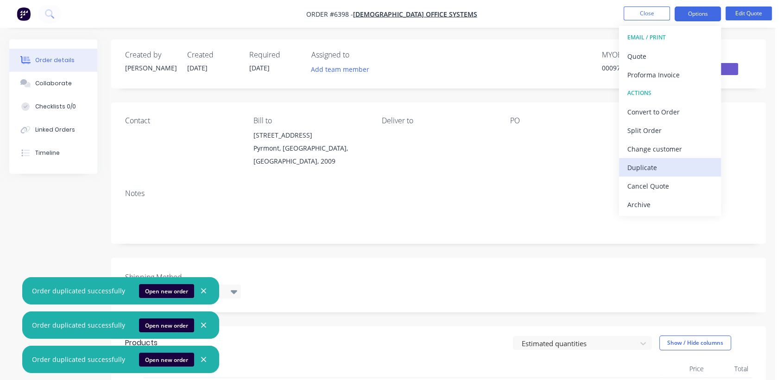
click at [663, 167] on div "Duplicate" at bounding box center [669, 167] width 85 height 13
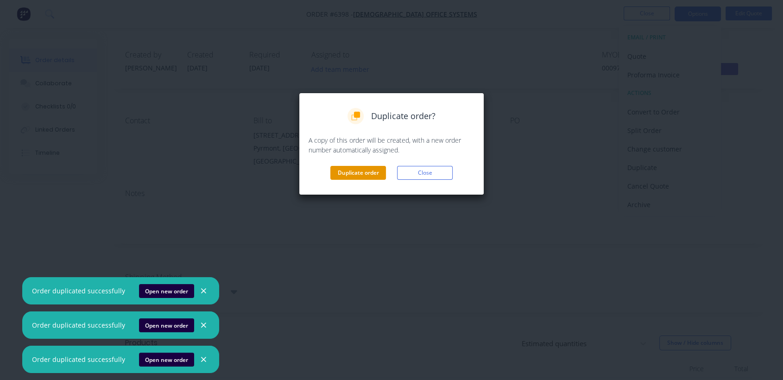
click at [356, 170] on button "Duplicate order" at bounding box center [358, 173] width 56 height 14
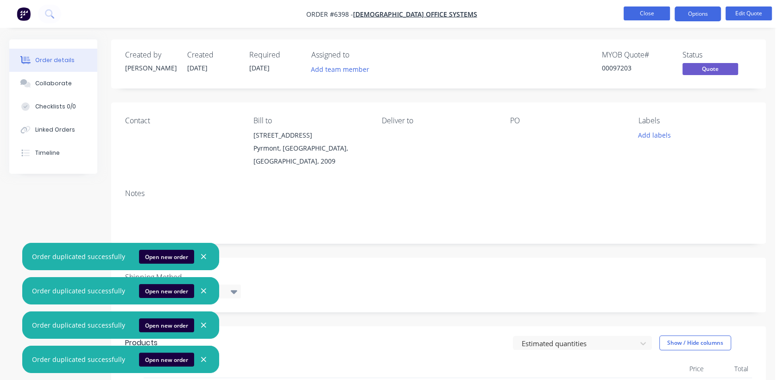
click at [635, 11] on button "Close" at bounding box center [647, 13] width 46 height 14
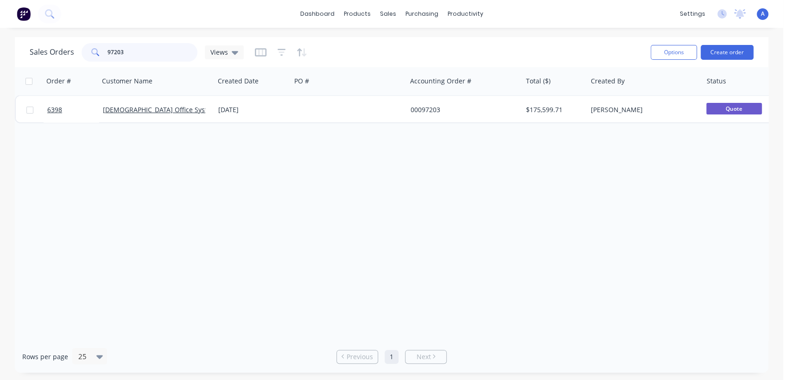
drag, startPoint x: 125, startPoint y: 49, endPoint x: 100, endPoint y: 48, distance: 25.1
click at [101, 47] on div "97203" at bounding box center [140, 52] width 116 height 19
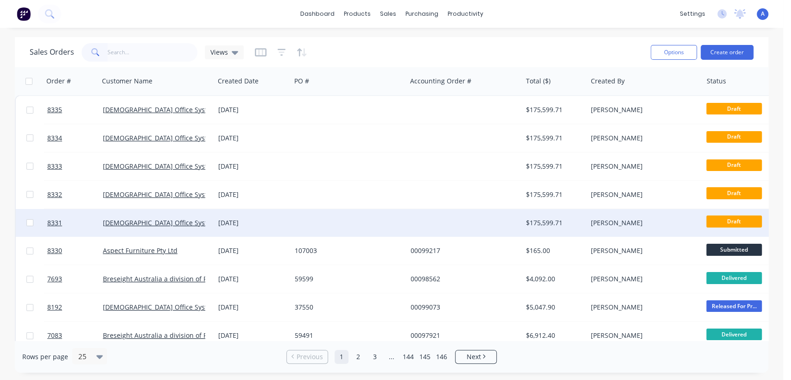
click at [247, 222] on div "[DATE]" at bounding box center [252, 222] width 69 height 9
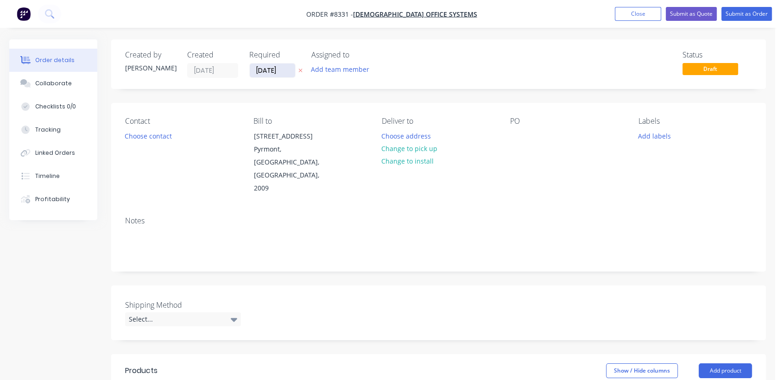
click at [286, 69] on input "[DATE]" at bounding box center [272, 70] width 45 height 14
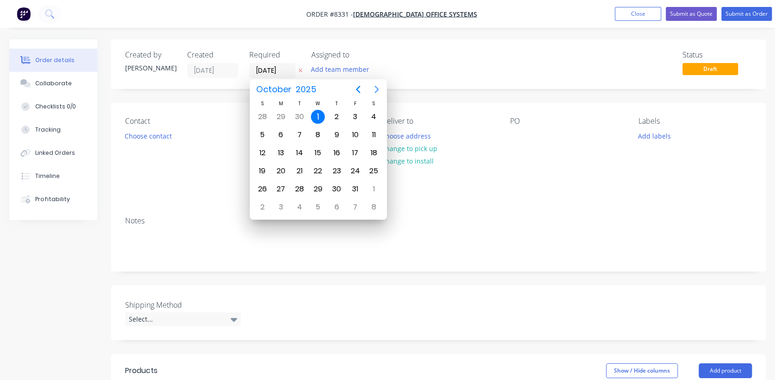
click at [373, 84] on icon "Next page" at bounding box center [376, 89] width 11 height 11
click at [317, 183] on div "31" at bounding box center [318, 189] width 14 height 14
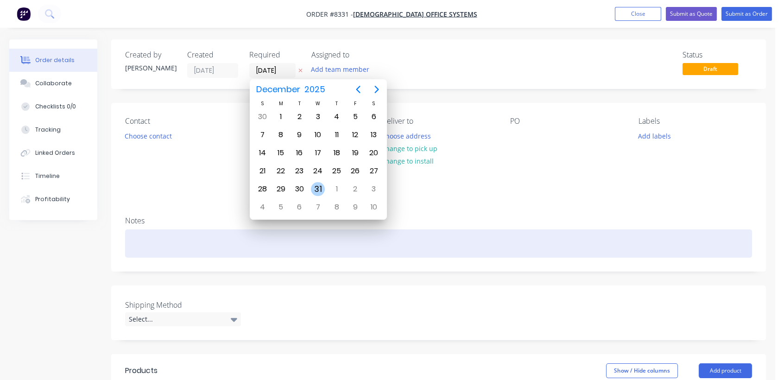
type input "[DATE]"
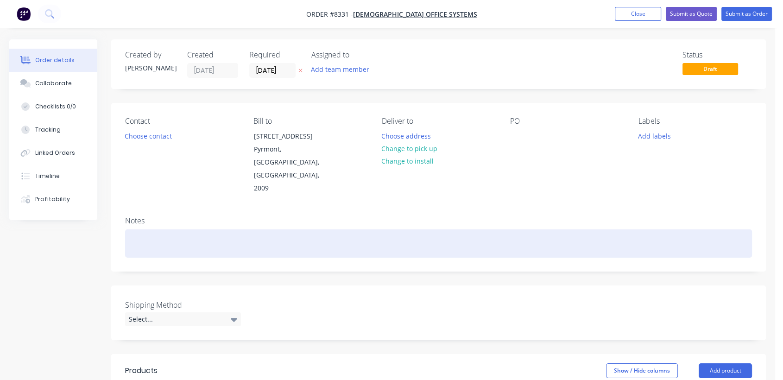
click at [174, 229] on div at bounding box center [438, 243] width 627 height 28
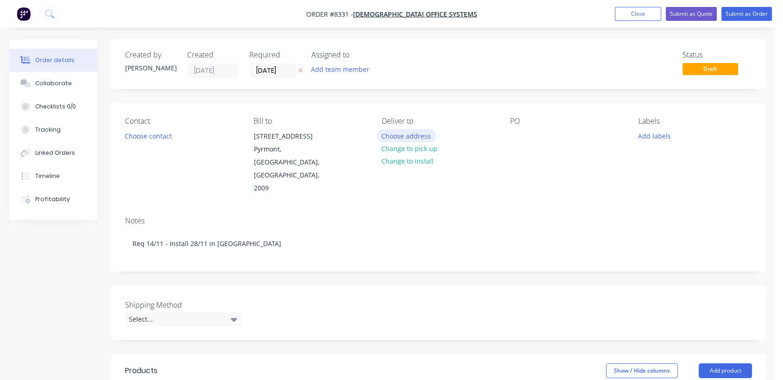
click at [418, 135] on button "Choose address" at bounding box center [406, 135] width 59 height 13
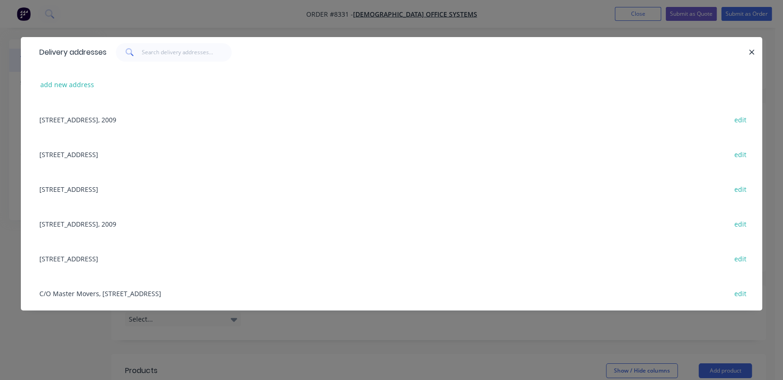
click at [105, 149] on div "[STREET_ADDRESS] edit" at bounding box center [391, 154] width 713 height 35
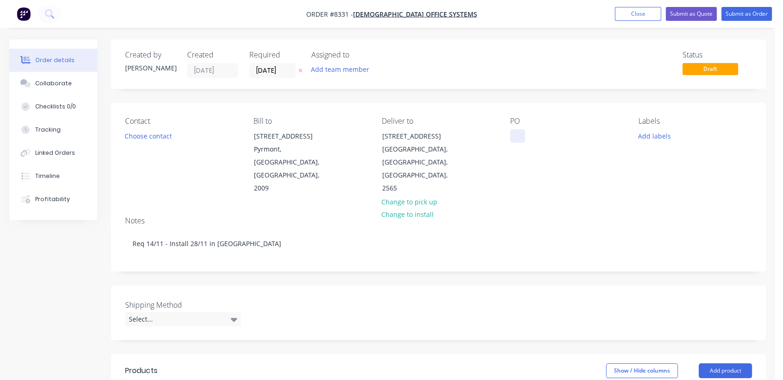
click at [516, 135] on div at bounding box center [517, 135] width 15 height 13
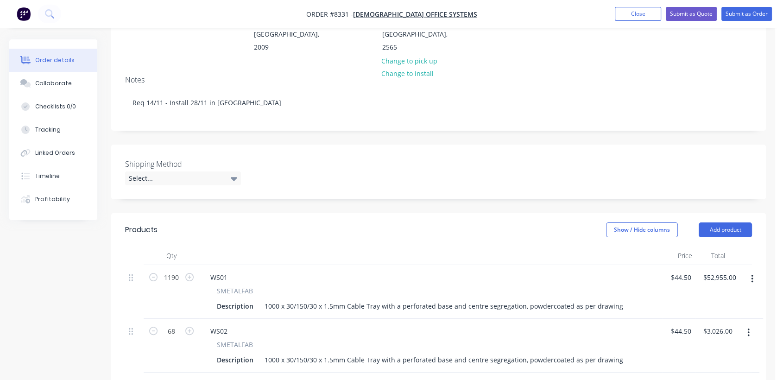
scroll to position [154, 0]
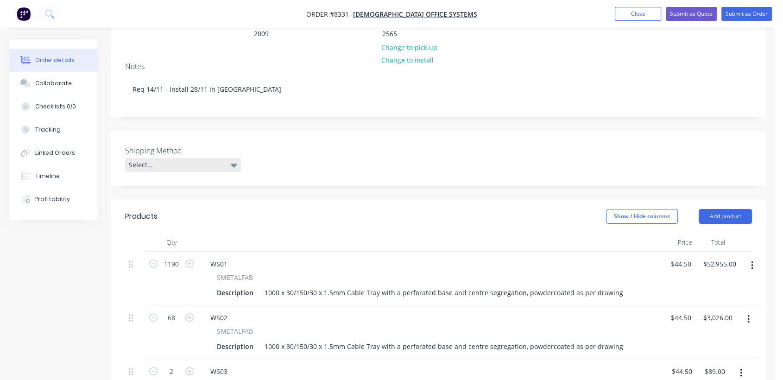
click at [167, 158] on div "Select..." at bounding box center [183, 165] width 116 height 14
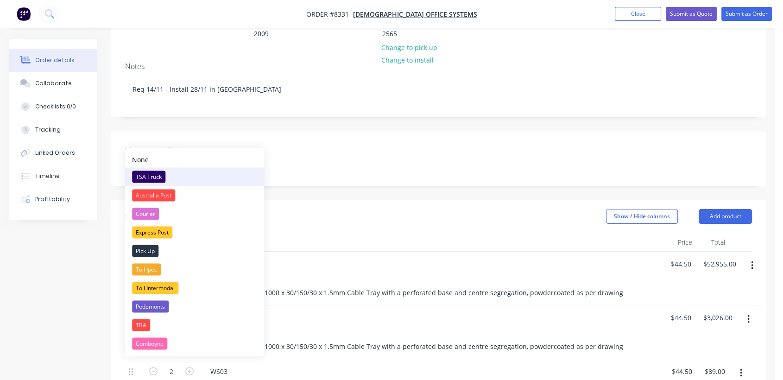
click at [152, 175] on div "TSA Truck" at bounding box center [148, 176] width 33 height 12
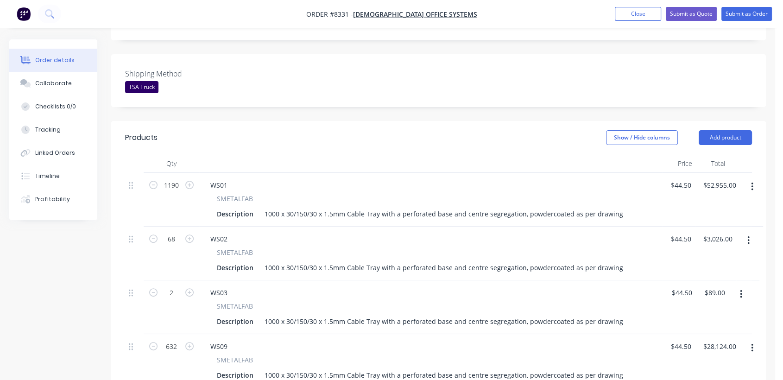
scroll to position [257, 0]
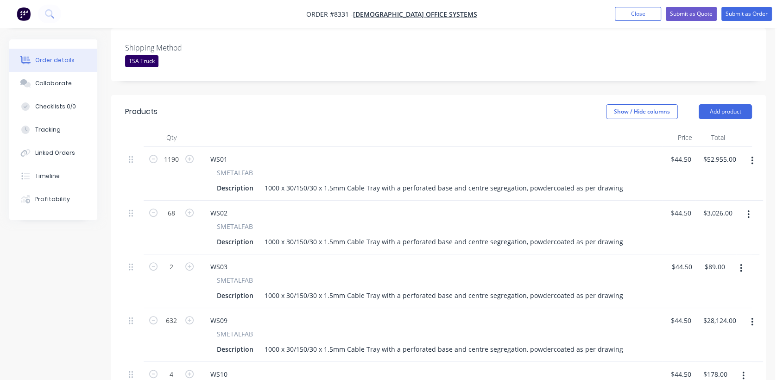
click at [752, 156] on icon "button" at bounding box center [752, 161] width 2 height 10
click at [699, 234] on div "Delete" at bounding box center [718, 240] width 71 height 13
click at [745, 152] on button "button" at bounding box center [748, 160] width 22 height 17
click at [698, 234] on div "Delete" at bounding box center [715, 240] width 71 height 13
click at [737, 152] on button "button" at bounding box center [741, 160] width 22 height 17
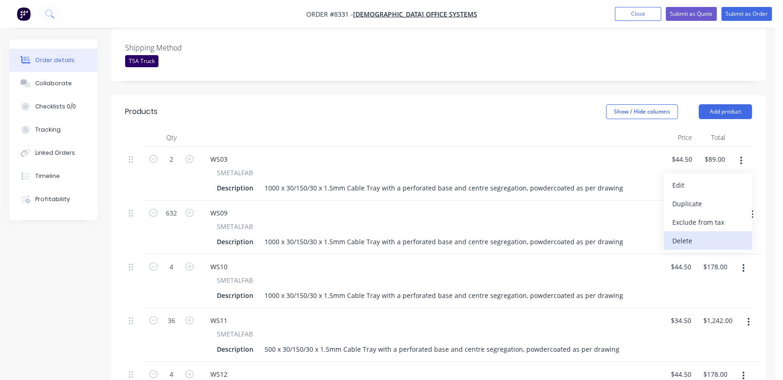
click at [693, 234] on div "Delete" at bounding box center [707, 240] width 71 height 13
click at [751, 156] on icon "button" at bounding box center [752, 161] width 2 height 10
click at [718, 234] on div "Delete" at bounding box center [718, 240] width 71 height 13
click at [742, 156] on icon "button" at bounding box center [743, 161] width 2 height 10
click at [701, 234] on div "Delete" at bounding box center [709, 240] width 71 height 13
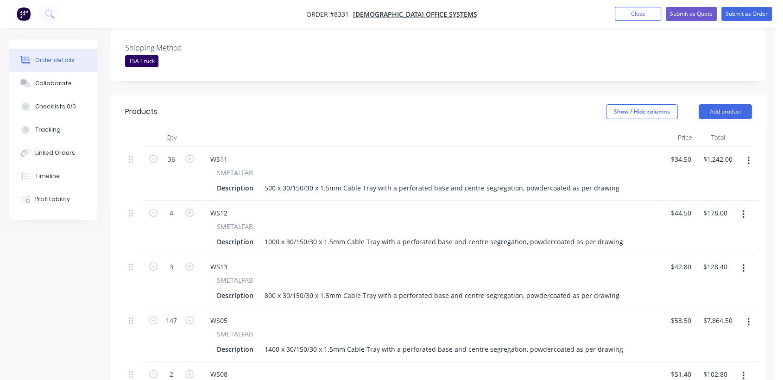
click at [743, 209] on icon "button" at bounding box center [743, 214] width 2 height 10
click at [699, 288] on div "Delete" at bounding box center [709, 294] width 71 height 13
click at [743, 210] on icon "button" at bounding box center [743, 214] width 2 height 8
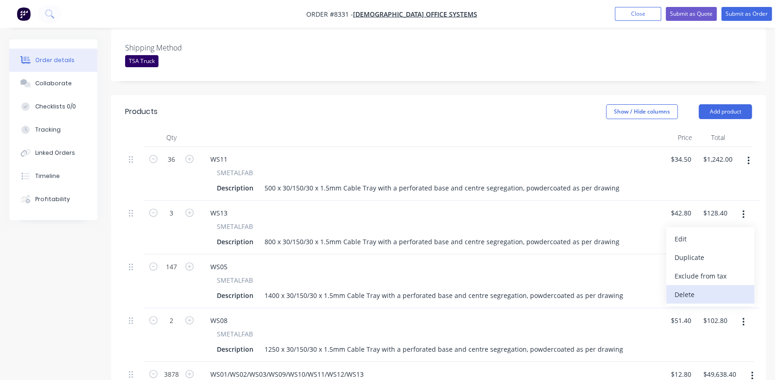
click at [702, 288] on div "Delete" at bounding box center [709, 294] width 71 height 13
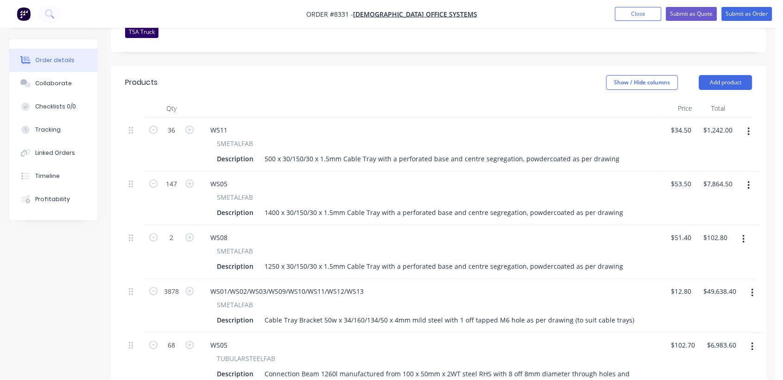
scroll to position [309, 0]
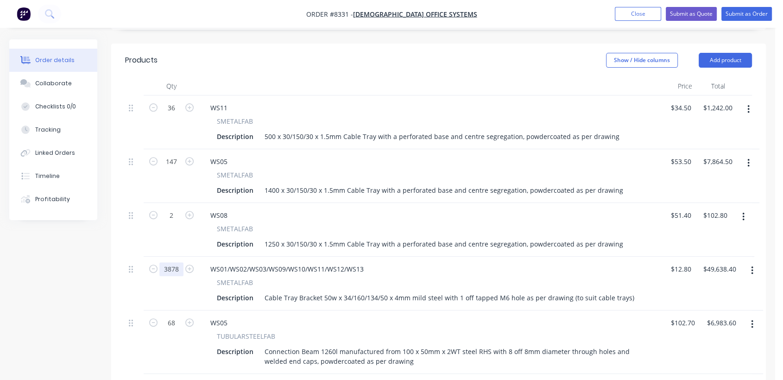
click at [174, 262] on input "3878" at bounding box center [171, 269] width 24 height 14
type input "370"
type input "$4,736.00"
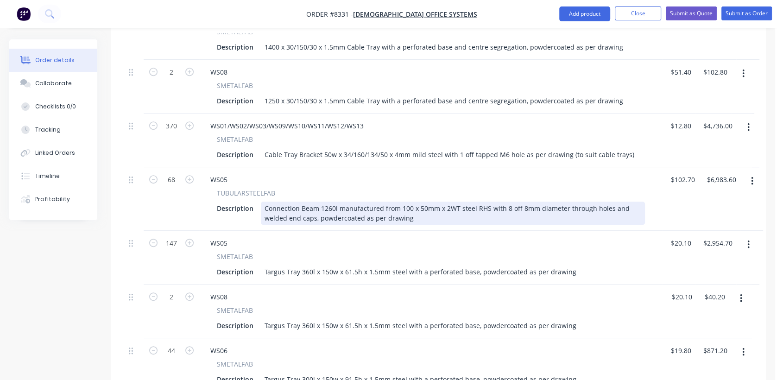
scroll to position [463, 0]
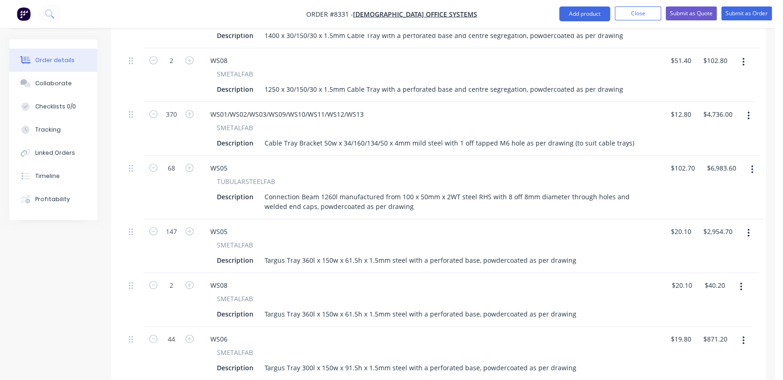
click at [753, 161] on button "button" at bounding box center [752, 169] width 22 height 17
click at [701, 243] on div "Delete" at bounding box center [718, 249] width 71 height 13
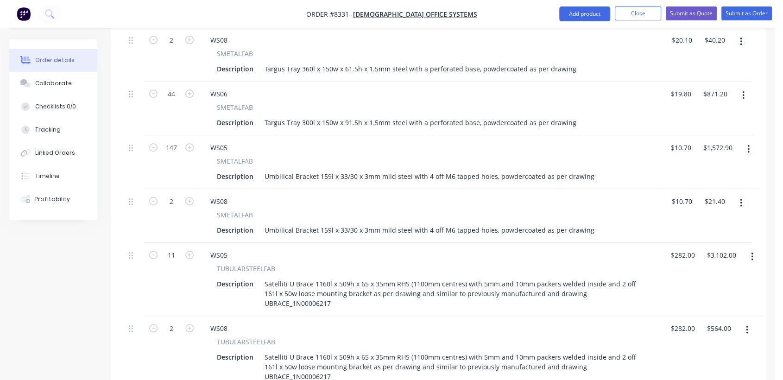
scroll to position [669, 0]
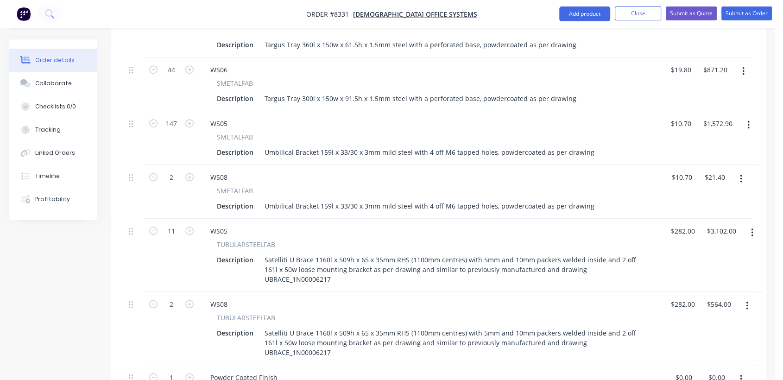
click at [750, 224] on button "button" at bounding box center [752, 232] width 22 height 17
click at [702, 306] on div "Delete" at bounding box center [718, 312] width 71 height 13
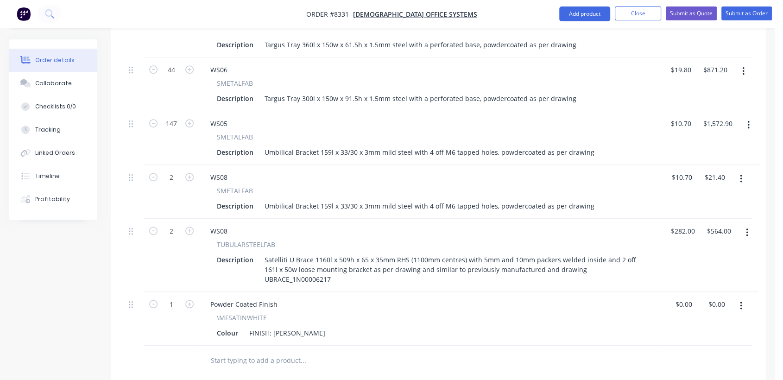
click at [249, 351] on input "text" at bounding box center [302, 360] width 185 height 19
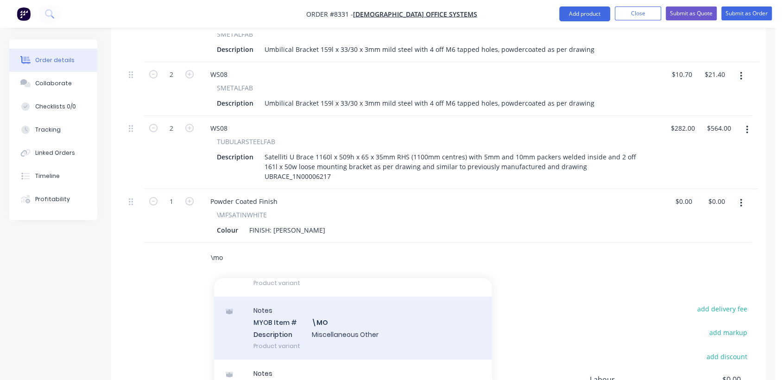
scroll to position [154, 0]
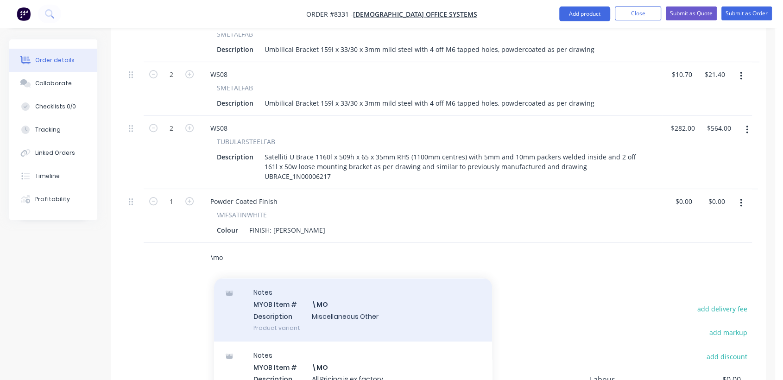
type input "\mo"
click at [334, 284] on div "Notes MYOB Item # \MO Description Miscellaneous Other Product variant" at bounding box center [353, 309] width 278 height 63
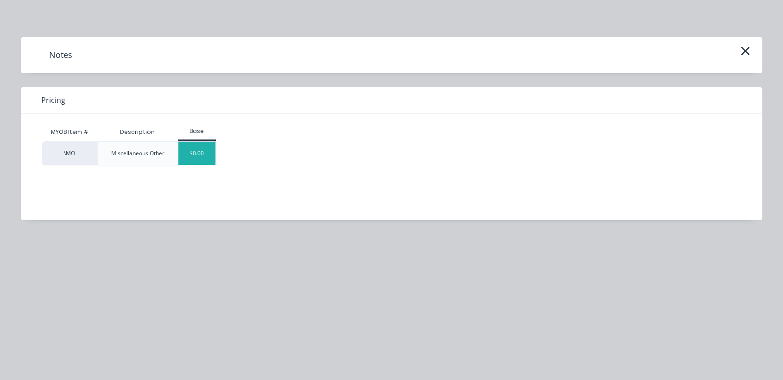
click at [205, 147] on div "$0.00" at bounding box center [197, 153] width 38 height 23
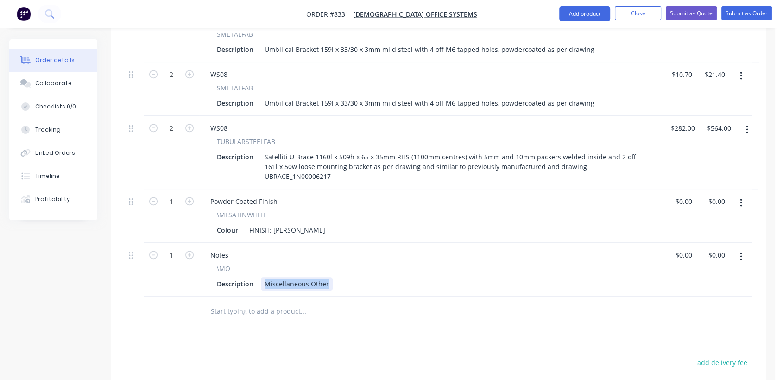
drag, startPoint x: 327, startPoint y: 246, endPoint x: 258, endPoint y: 235, distance: 70.3
click at [258, 264] on div "\MO Description Miscellaneous Other" at bounding box center [431, 277] width 456 height 27
type input "$0.00"
click at [246, 296] on div at bounding box center [366, 311] width 334 height 30
click at [248, 302] on input "text" at bounding box center [302, 311] width 185 height 19
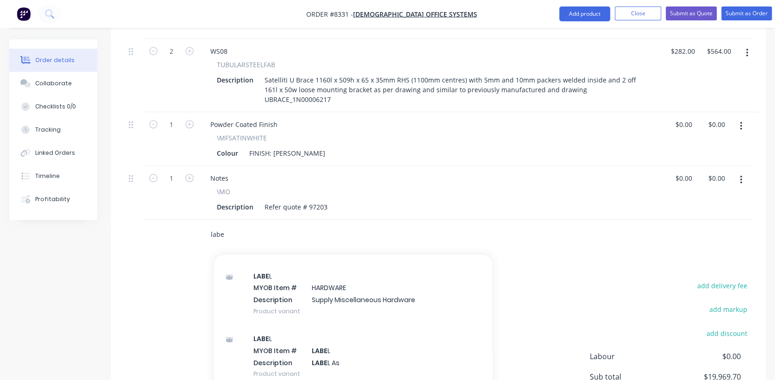
scroll to position [875, 0]
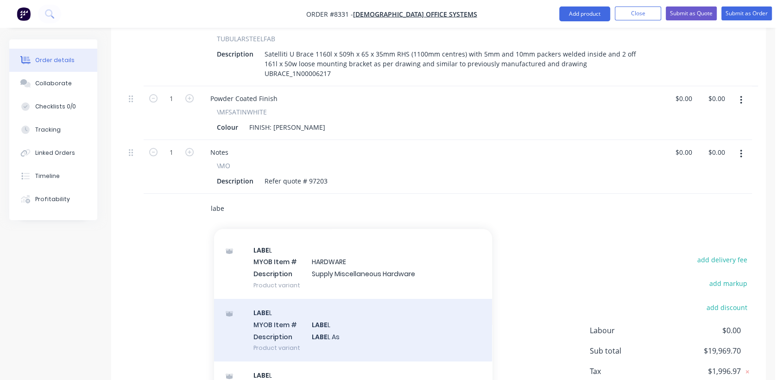
type input "labe"
click at [357, 299] on div "LABE L MYOB Item # LABE L Description LABE L As Product variant" at bounding box center [353, 330] width 278 height 63
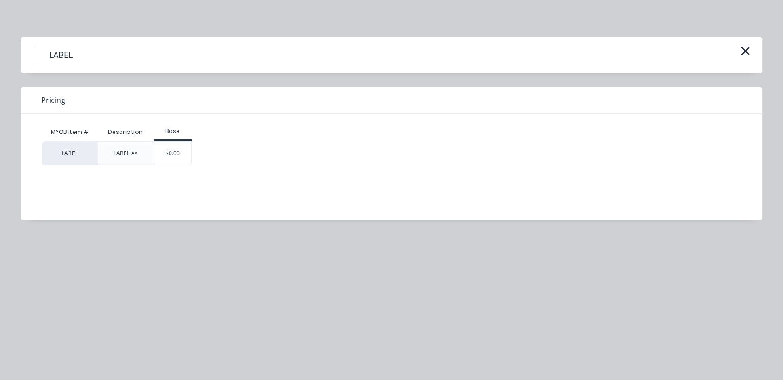
click at [179, 153] on div "$0.00" at bounding box center [173, 153] width 38 height 23
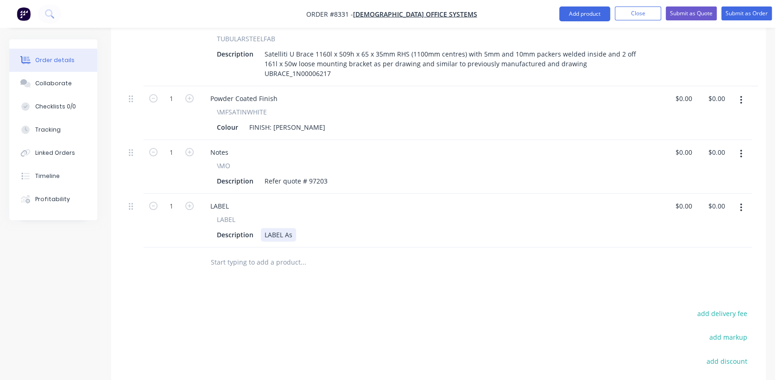
click at [292, 228] on div "LABEL As" at bounding box center [278, 234] width 35 height 13
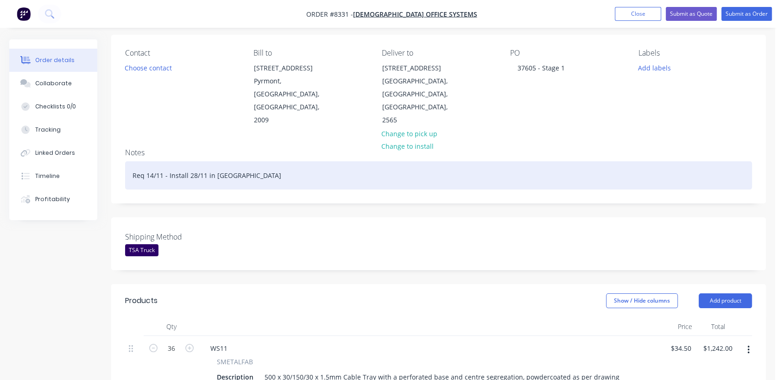
scroll to position [0, 0]
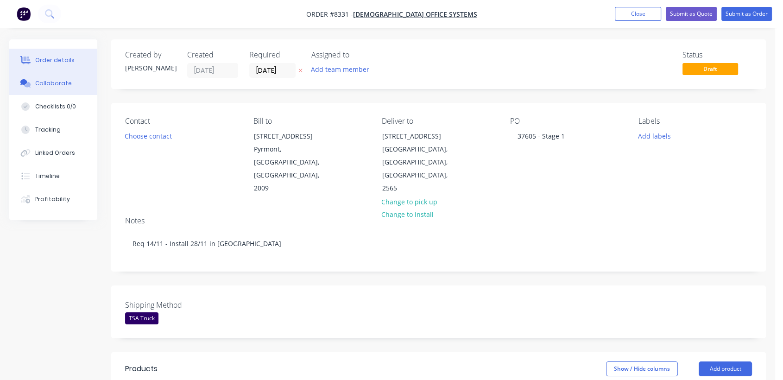
type input "$0.00"
click at [45, 82] on div "Collaborate" at bounding box center [53, 83] width 37 height 8
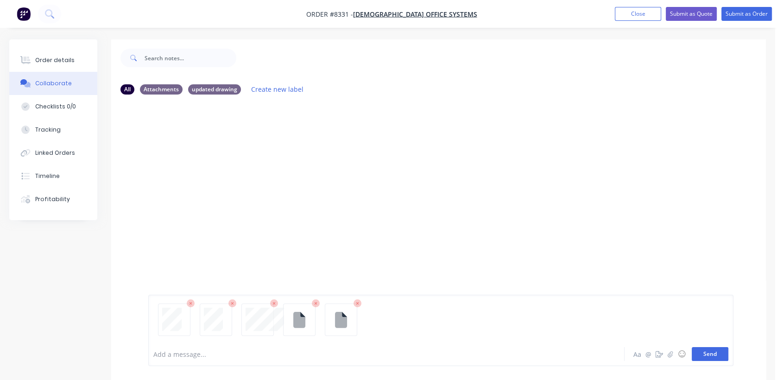
click at [715, 357] on button "Send" at bounding box center [710, 354] width 37 height 14
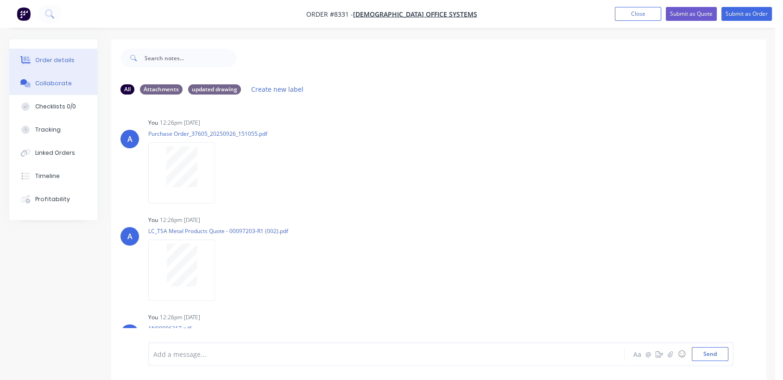
click at [69, 58] on div "Order details" at bounding box center [54, 60] width 39 height 8
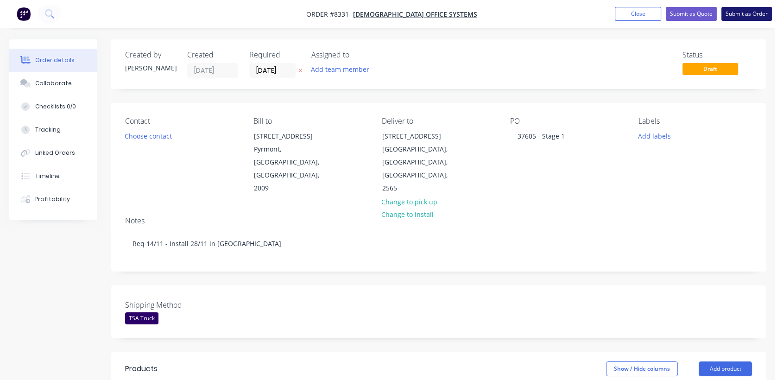
click at [748, 13] on button "Submit as Order" at bounding box center [746, 14] width 50 height 14
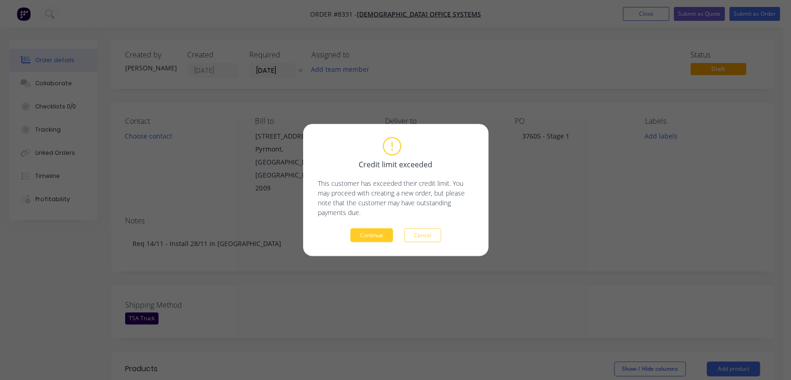
click at [384, 234] on button "Continue" at bounding box center [371, 235] width 43 height 14
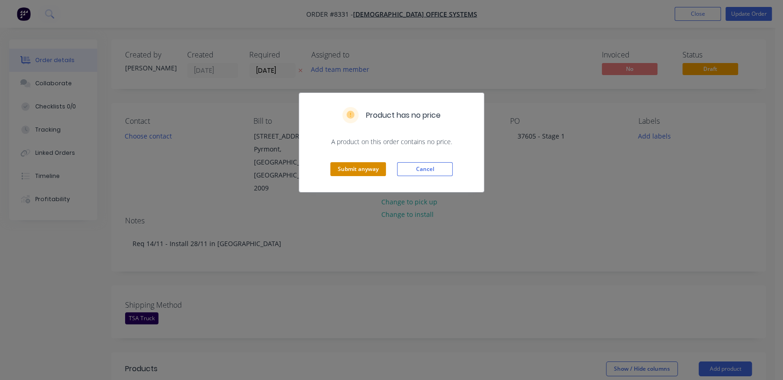
click at [367, 169] on button "Submit anyway" at bounding box center [358, 169] width 56 height 14
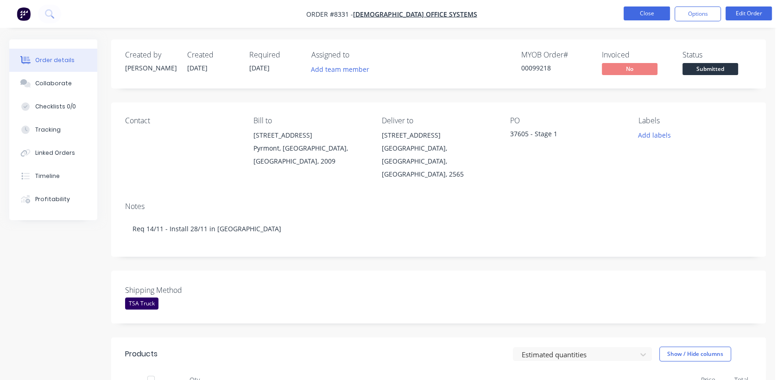
click at [645, 11] on button "Close" at bounding box center [647, 13] width 46 height 14
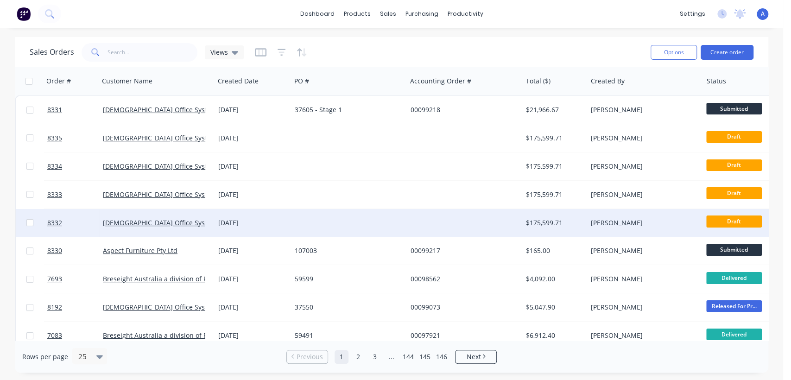
click at [267, 219] on div "[DATE]" at bounding box center [252, 222] width 69 height 9
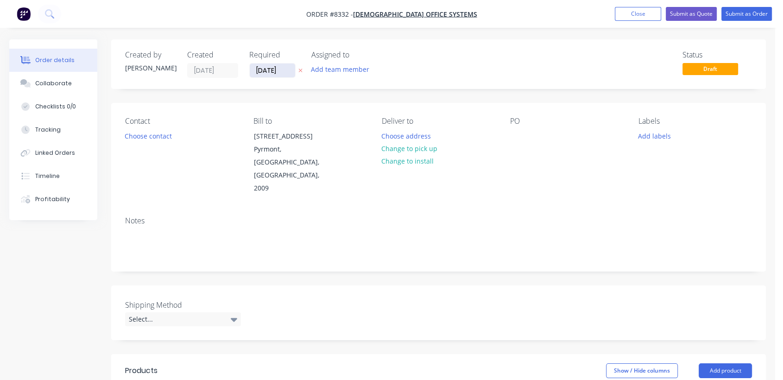
click at [284, 68] on input "[DATE]" at bounding box center [272, 70] width 45 height 14
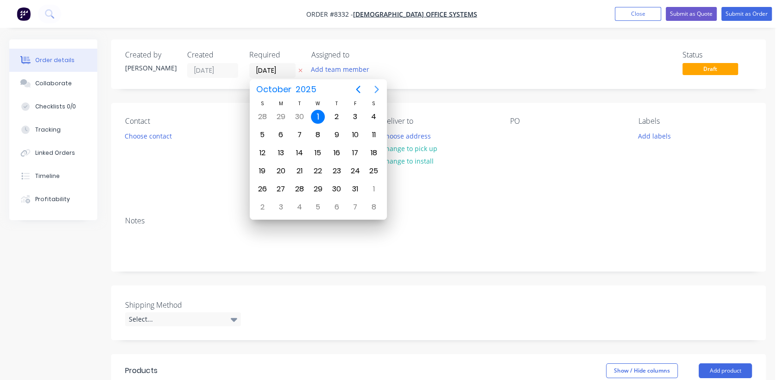
click at [375, 90] on icon "Next page" at bounding box center [376, 89] width 11 height 11
click at [316, 187] on div "31" at bounding box center [318, 189] width 14 height 14
type input "[DATE]"
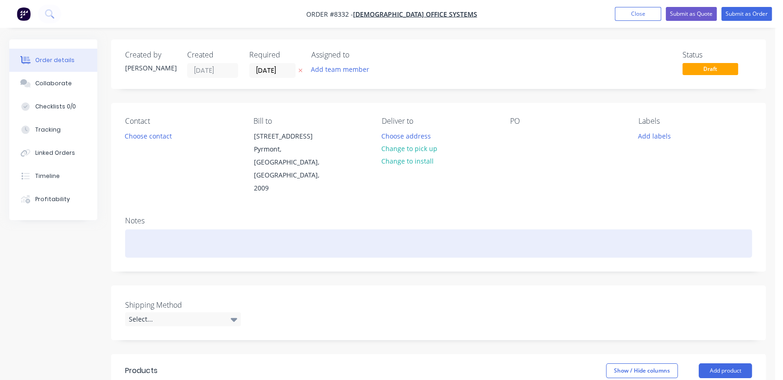
click at [161, 229] on div at bounding box center [438, 243] width 627 height 28
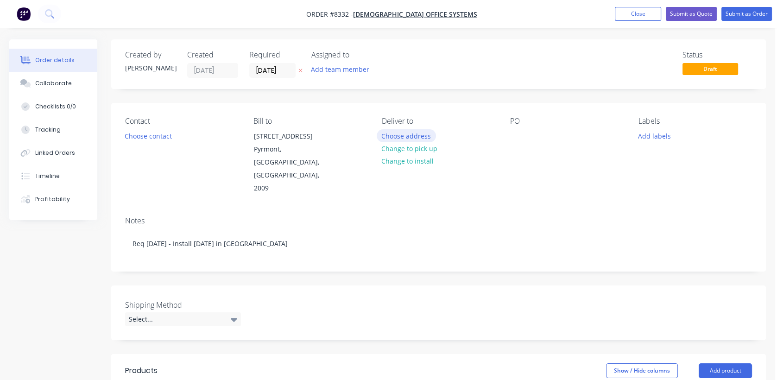
click at [399, 134] on button "Choose address" at bounding box center [406, 135] width 59 height 13
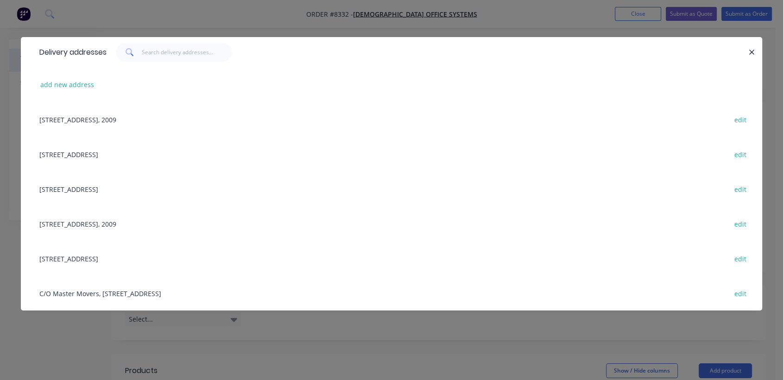
click at [98, 149] on div "[STREET_ADDRESS] edit" at bounding box center [391, 154] width 713 height 35
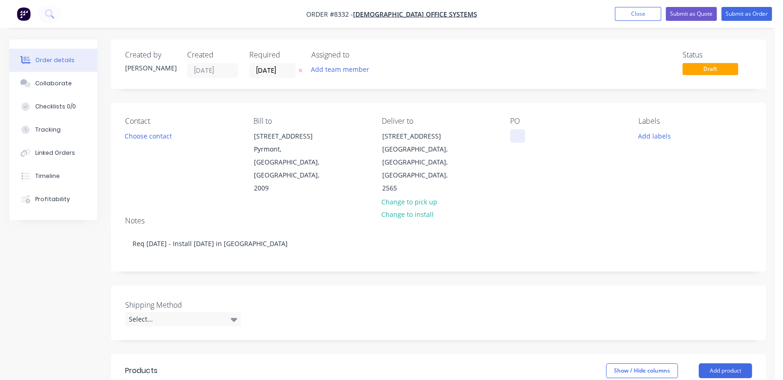
click at [518, 131] on div at bounding box center [517, 135] width 15 height 13
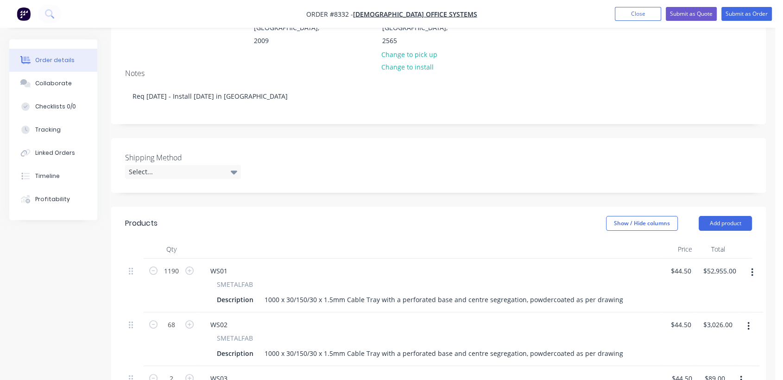
scroll to position [154, 0]
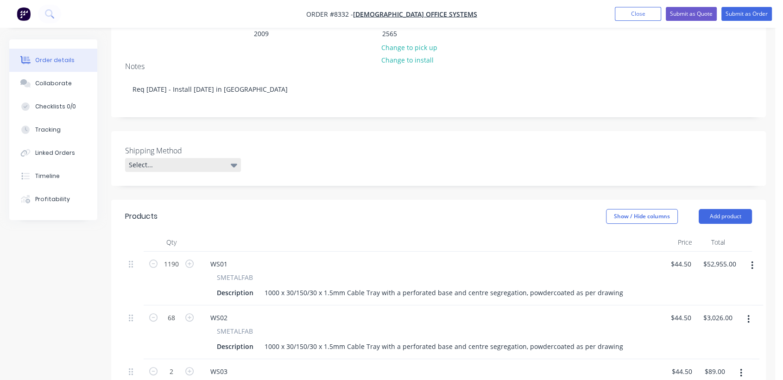
click at [185, 158] on div "Select..." at bounding box center [183, 165] width 116 height 14
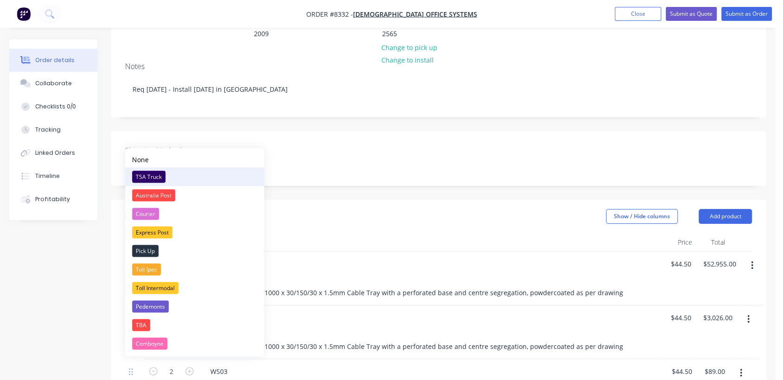
click at [158, 175] on div "TSA Truck" at bounding box center [148, 176] width 33 height 12
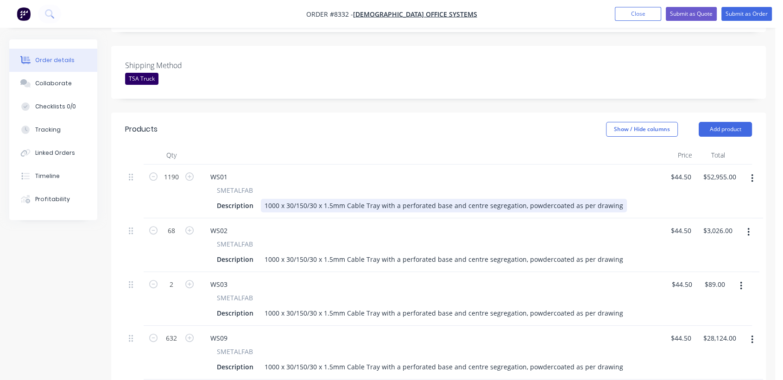
scroll to position [257, 0]
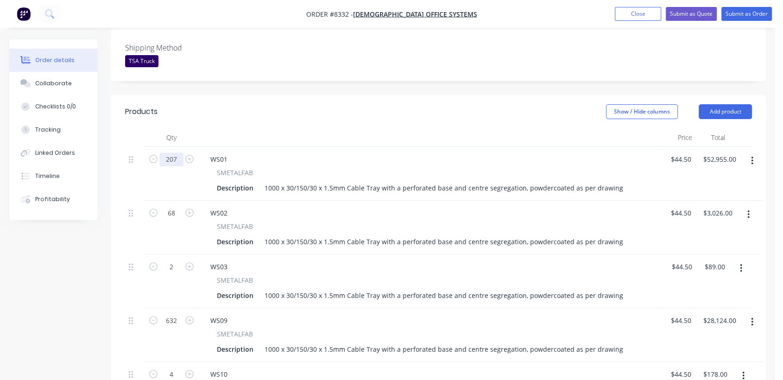
type input "207"
type input "$9,211.50"
click at [177, 206] on input "68" at bounding box center [171, 213] width 24 height 14
type input "10"
type input "$445.00"
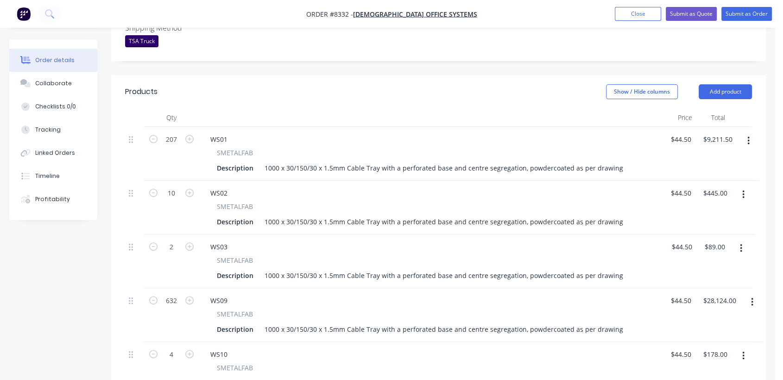
scroll to position [309, 0]
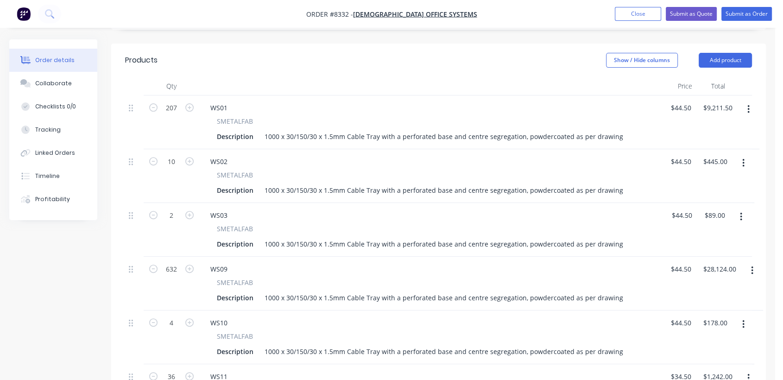
click at [737, 208] on button "button" at bounding box center [741, 216] width 22 height 17
click at [700, 290] on div "Delete" at bounding box center [707, 296] width 71 height 13
click at [749, 208] on button "button" at bounding box center [752, 216] width 22 height 17
drag, startPoint x: 705, startPoint y: 267, endPoint x: 714, endPoint y: 236, distance: 32.4
click at [705, 290] on div "Delete" at bounding box center [718, 296] width 71 height 13
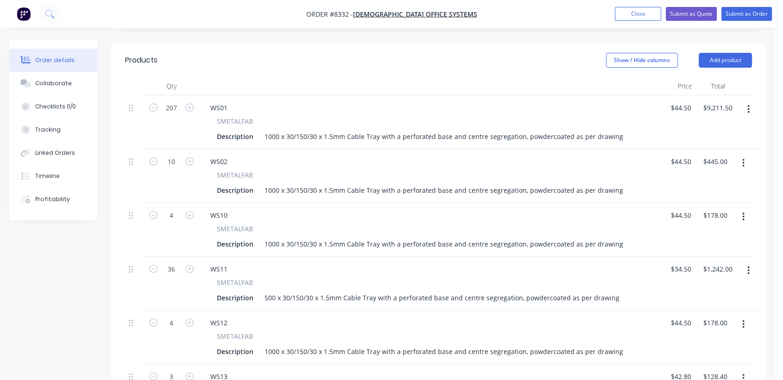
click at [742, 212] on icon "button" at bounding box center [743, 217] width 2 height 10
click at [699, 290] on div "Delete" at bounding box center [709, 296] width 71 height 13
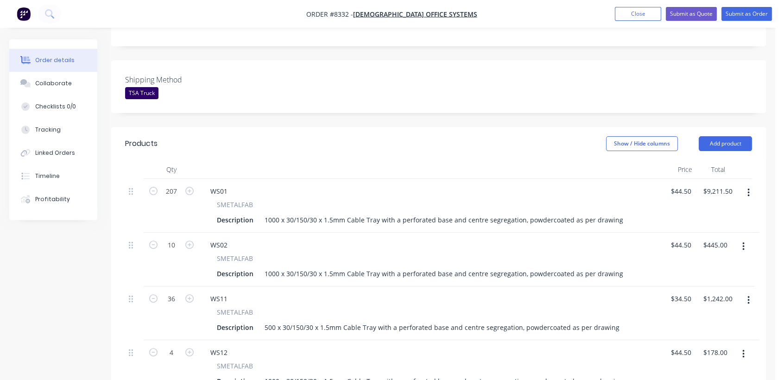
scroll to position [154, 0]
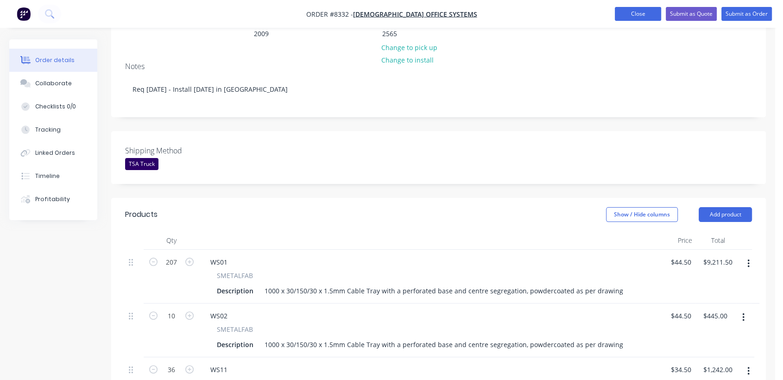
click at [634, 10] on button "Close" at bounding box center [638, 14] width 46 height 14
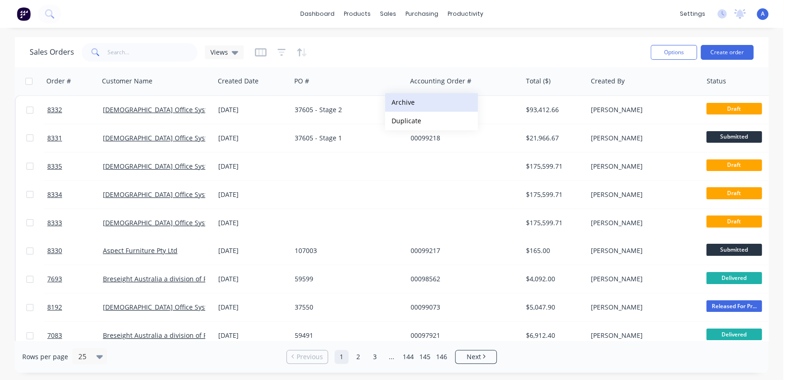
click at [411, 101] on button "Archive" at bounding box center [431, 102] width 93 height 19
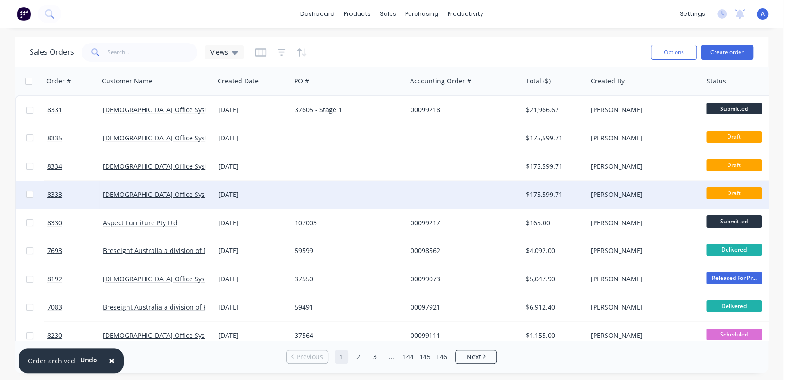
click at [331, 194] on div at bounding box center [348, 195] width 115 height 28
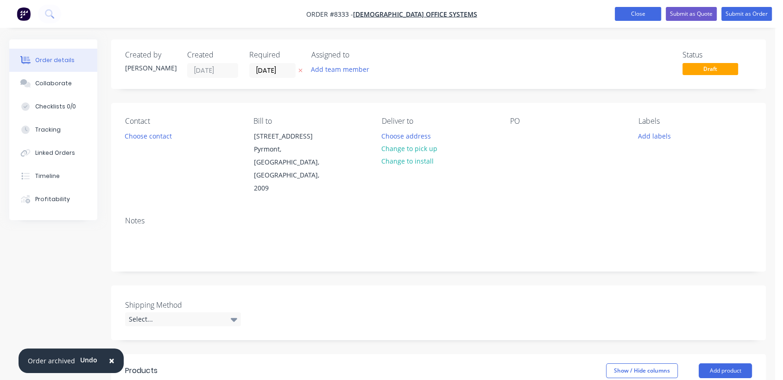
click at [637, 12] on button "Close" at bounding box center [638, 14] width 46 height 14
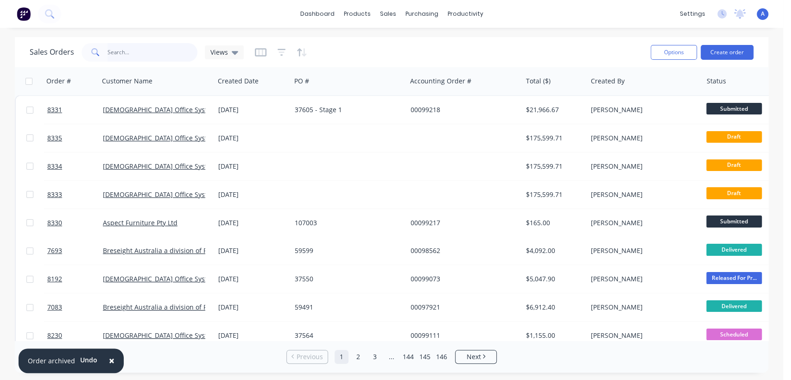
click at [140, 49] on input "text" at bounding box center [152, 52] width 90 height 19
type input "97203"
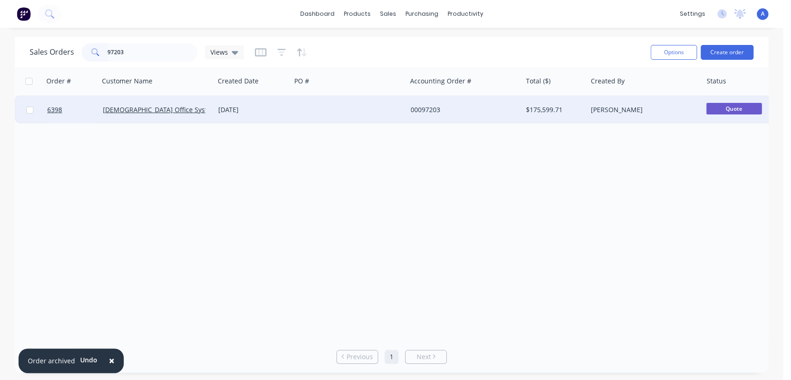
click at [490, 105] on div "00097203" at bounding box center [461, 109] width 103 height 9
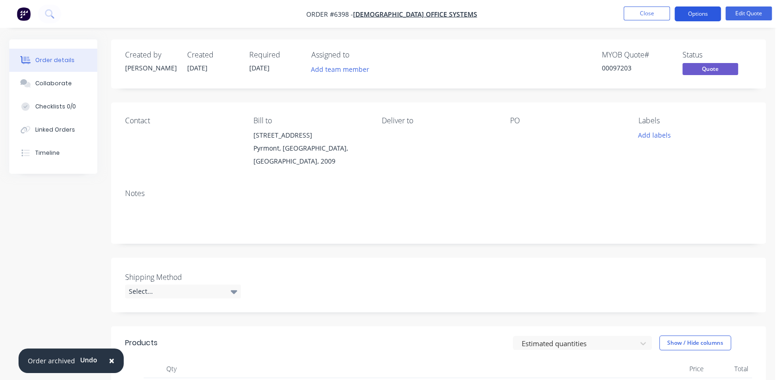
click at [693, 13] on button "Options" at bounding box center [697, 13] width 46 height 15
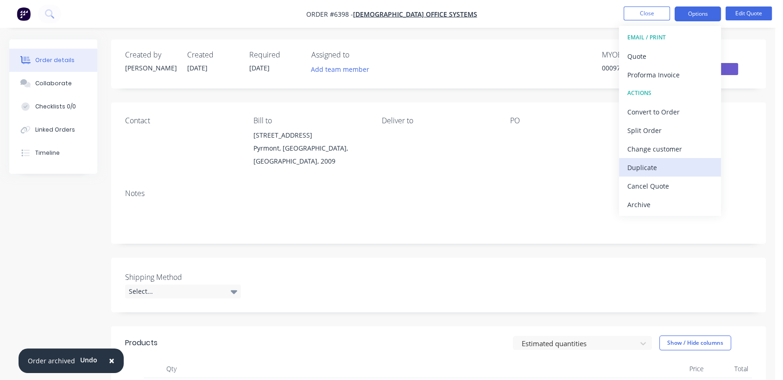
click at [653, 166] on div "Duplicate" at bounding box center [669, 167] width 85 height 13
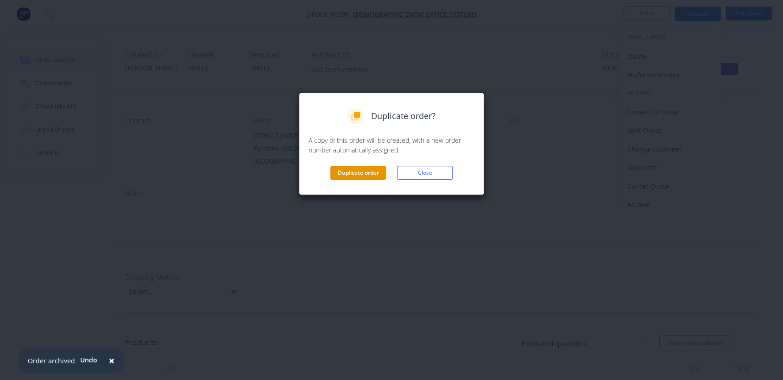
click at [360, 173] on button "Duplicate order" at bounding box center [358, 173] width 56 height 14
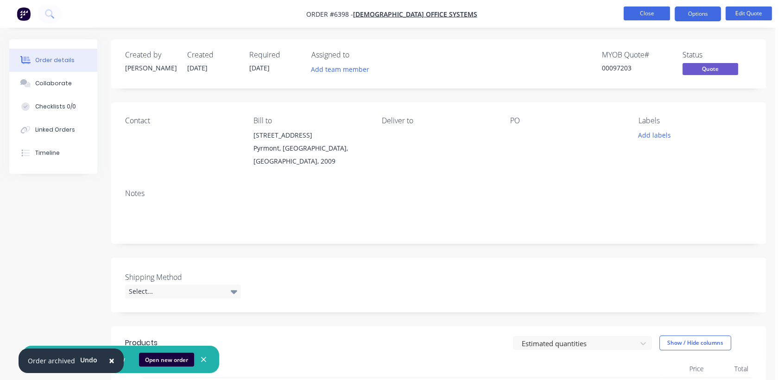
click at [654, 10] on button "Close" at bounding box center [647, 13] width 46 height 14
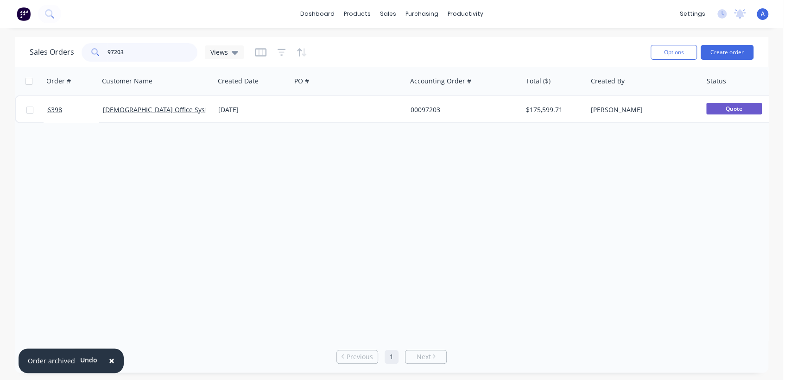
drag, startPoint x: 132, startPoint y: 53, endPoint x: 88, endPoint y: 53, distance: 44.9
click at [88, 53] on div "97203" at bounding box center [140, 52] width 116 height 19
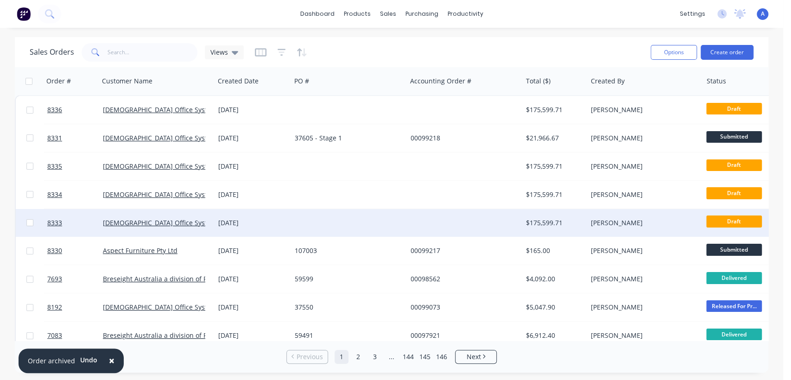
click at [287, 221] on div "[DATE]" at bounding box center [252, 223] width 76 height 28
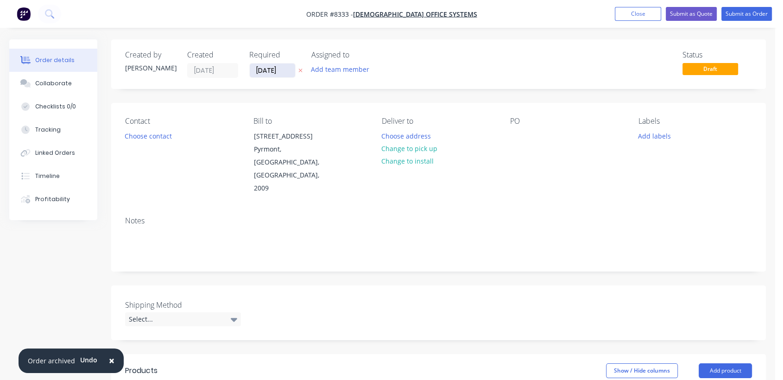
click at [283, 73] on input "[DATE]" at bounding box center [272, 70] width 45 height 14
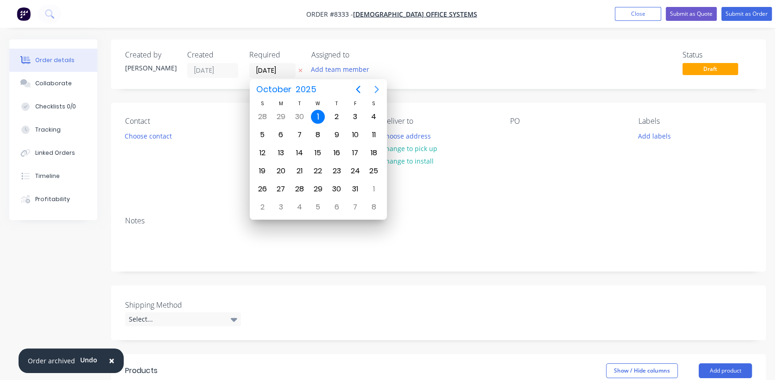
click at [376, 88] on icon "Next page" at bounding box center [376, 89] width 11 height 11
click at [313, 187] on div "31" at bounding box center [318, 189] width 14 height 14
type input "[DATE]"
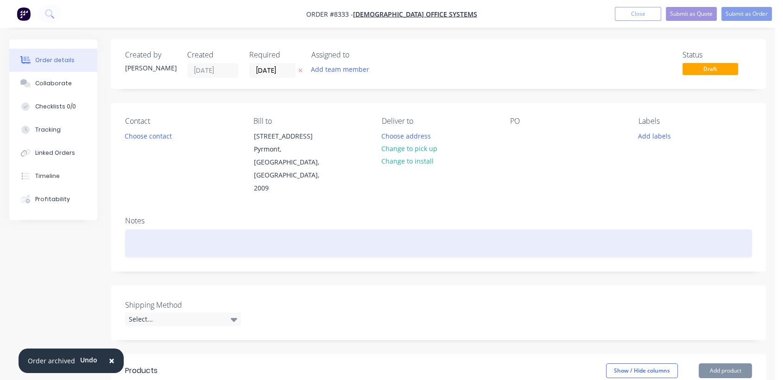
click at [164, 229] on div at bounding box center [438, 243] width 627 height 28
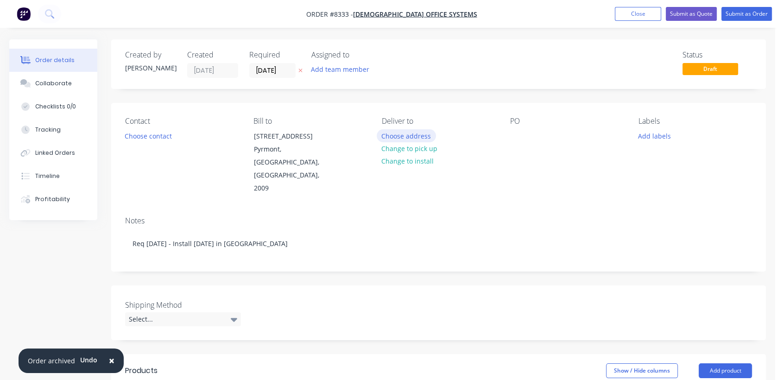
click at [420, 137] on button "Choose address" at bounding box center [406, 135] width 59 height 13
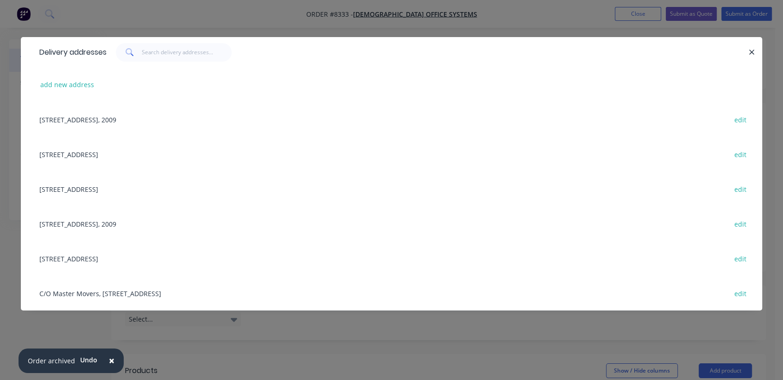
click at [66, 153] on div "[STREET_ADDRESS] edit" at bounding box center [391, 154] width 713 height 35
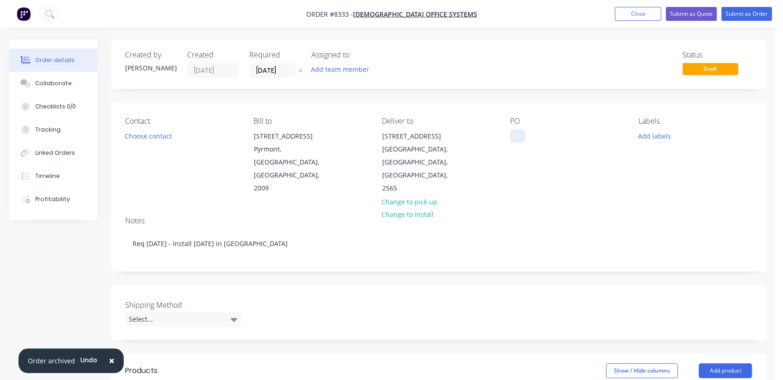
click at [519, 131] on div at bounding box center [517, 135] width 15 height 13
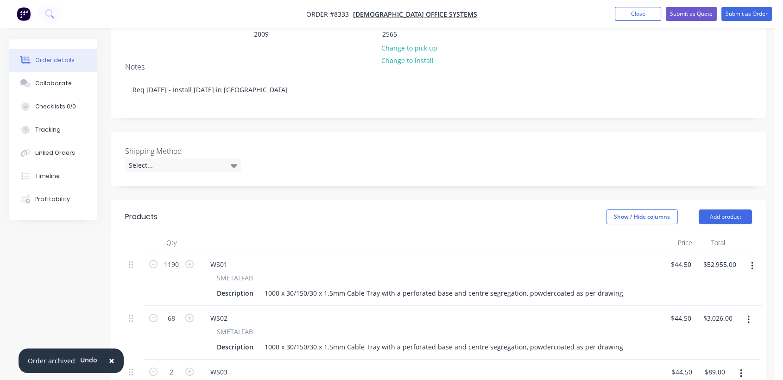
scroll to position [154, 0]
click at [191, 158] on div "Select..." at bounding box center [183, 165] width 116 height 14
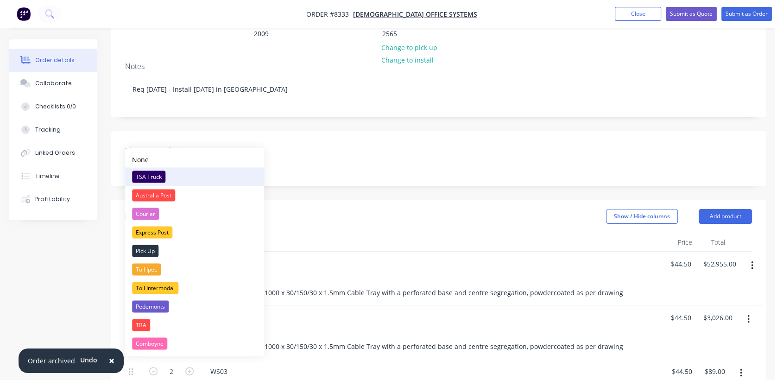
click at [153, 175] on div "TSA Truck" at bounding box center [148, 176] width 33 height 12
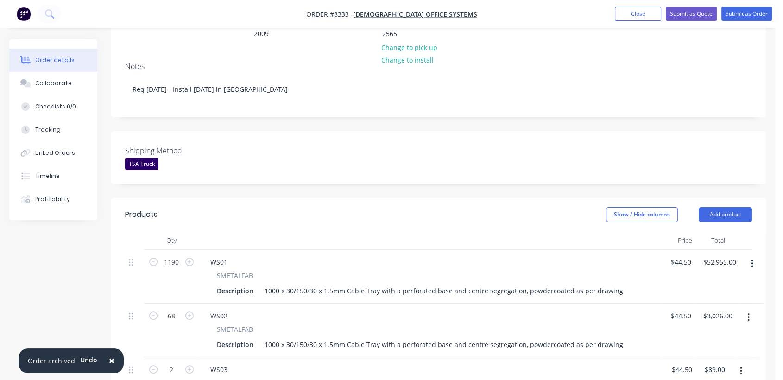
scroll to position [206, 0]
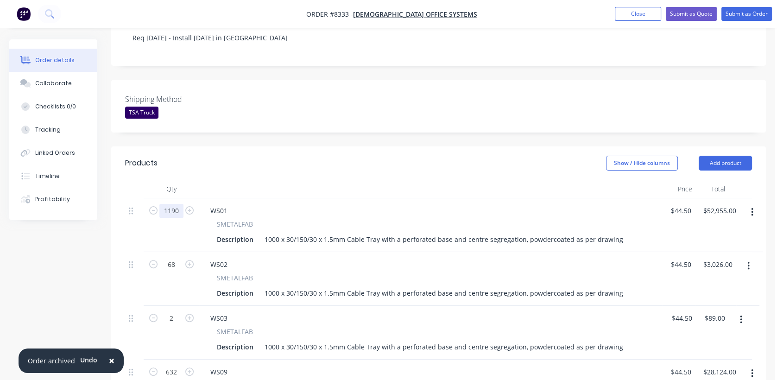
click at [178, 204] on input "1190" at bounding box center [171, 211] width 24 height 14
type input "207"
type input "$9,211.50"
click at [176, 258] on input "68" at bounding box center [171, 265] width 24 height 14
type input "10"
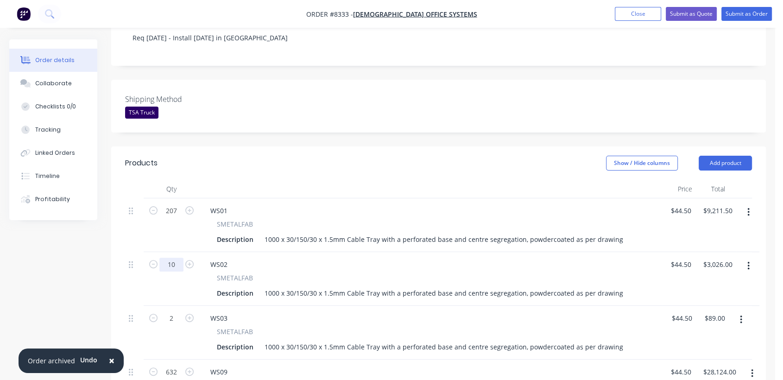
type input "$445.00"
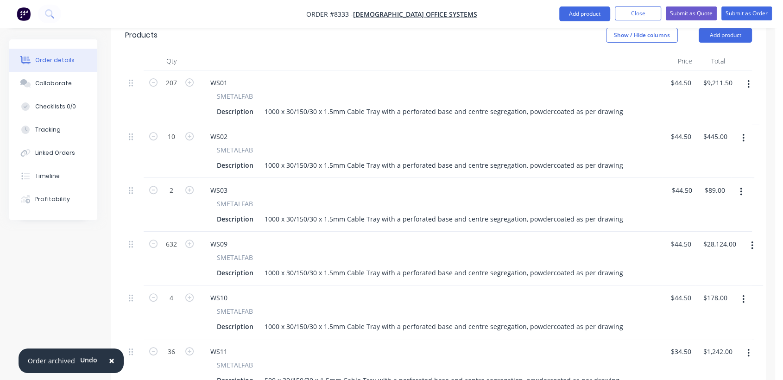
scroll to position [360, 0]
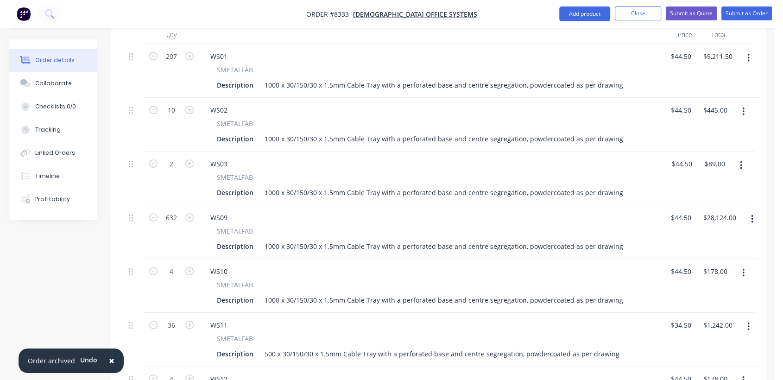
click at [740, 160] on icon "button" at bounding box center [741, 165] width 2 height 10
click at [706, 239] on div "Delete" at bounding box center [707, 245] width 71 height 13
click at [177, 157] on input "632" at bounding box center [171, 164] width 24 height 14
type input "100"
type input "$4,450.00"
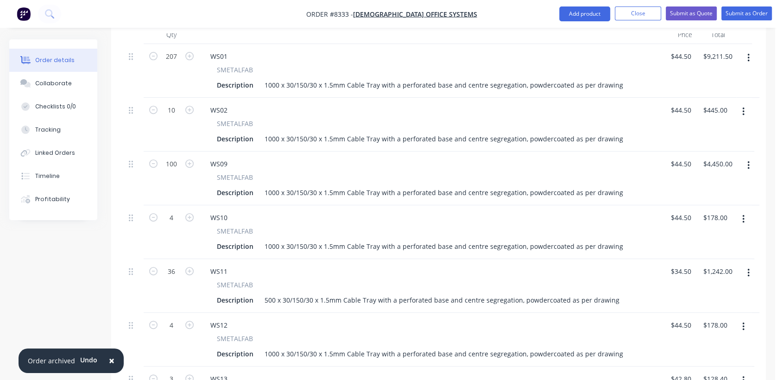
click at [743, 215] on icon "button" at bounding box center [743, 219] width 2 height 8
click at [705, 290] on button "Delete" at bounding box center [710, 299] width 88 height 19
click at [749, 215] on icon "button" at bounding box center [748, 219] width 2 height 8
drag, startPoint x: 703, startPoint y: 268, endPoint x: 704, endPoint y: 253, distance: 14.4
click at [703, 292] on div "Delete" at bounding box center [715, 298] width 71 height 13
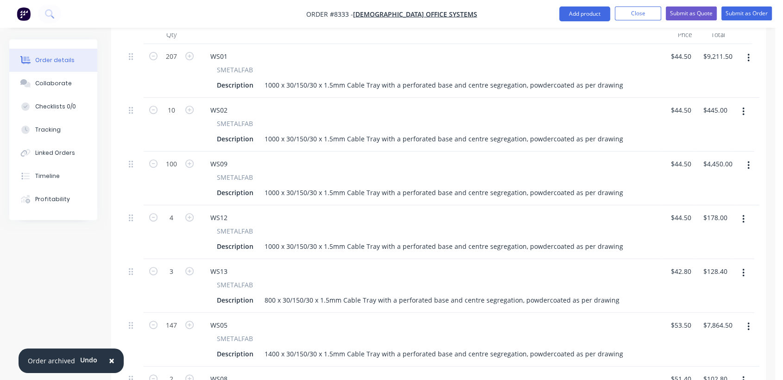
click at [740, 211] on button "button" at bounding box center [743, 219] width 22 height 17
click at [711, 292] on div "Delete" at bounding box center [709, 298] width 71 height 13
click at [745, 211] on button "button" at bounding box center [743, 219] width 22 height 17
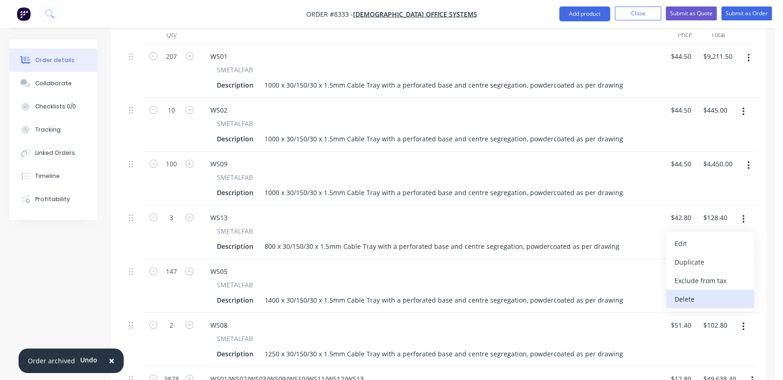
click at [700, 292] on div "Delete" at bounding box center [709, 298] width 71 height 13
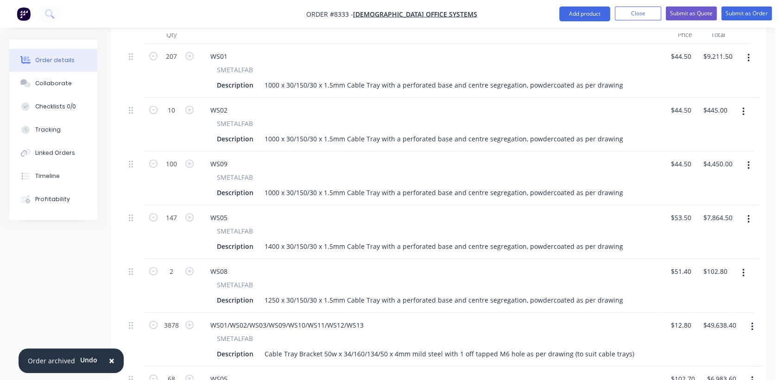
click at [746, 211] on button "button" at bounding box center [748, 219] width 22 height 17
click at [707, 292] on div "Delete" at bounding box center [715, 298] width 71 height 13
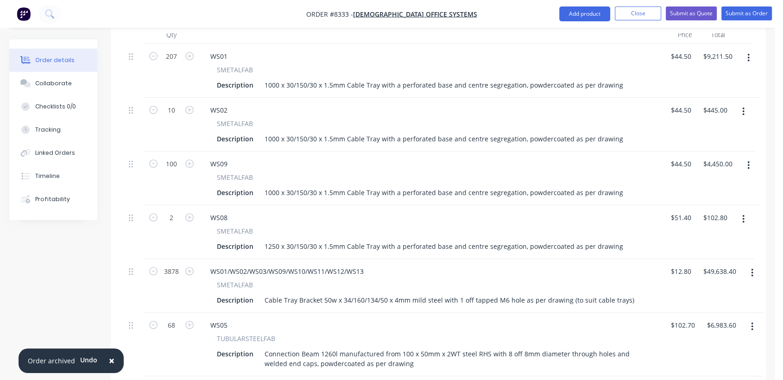
click at [745, 211] on button "button" at bounding box center [743, 219] width 22 height 17
click at [697, 292] on div "Delete" at bounding box center [709, 298] width 71 height 13
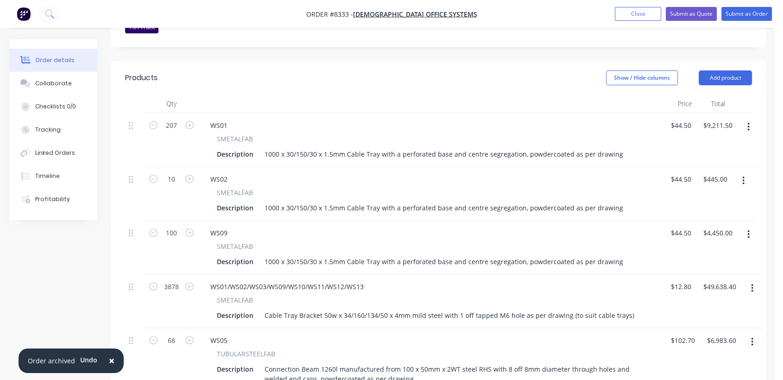
scroll to position [309, 0]
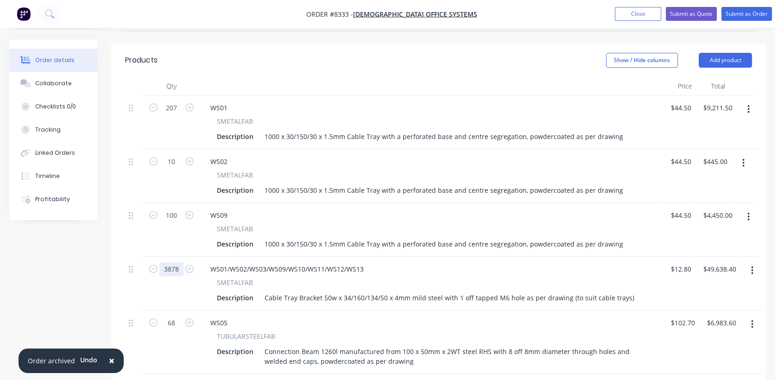
click at [182, 262] on input "3878" at bounding box center [171, 269] width 24 height 14
type input "634"
type input "$8,115.20"
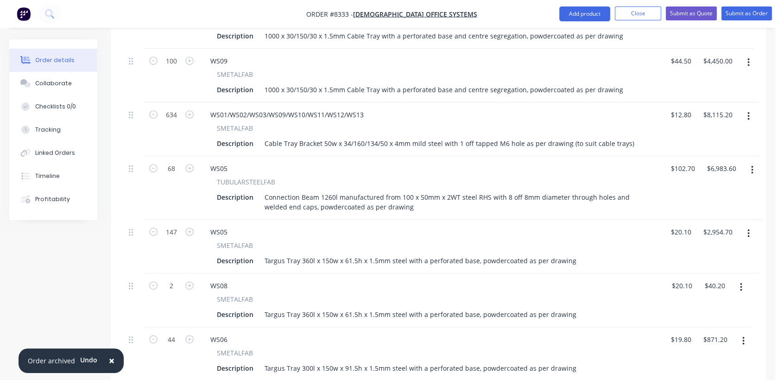
scroll to position [463, 0]
click at [750, 161] on button "button" at bounding box center [752, 169] width 22 height 17
click at [709, 243] on div "Delete" at bounding box center [718, 249] width 71 height 13
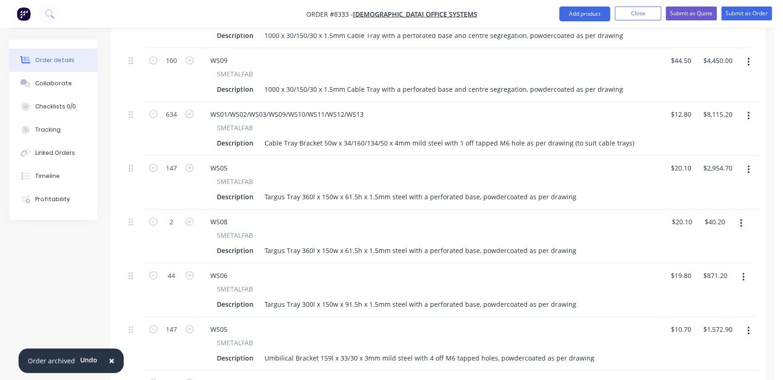
click at [747, 164] on icon "button" at bounding box center [748, 169] width 2 height 10
click at [706, 243] on div "Delete" at bounding box center [715, 249] width 71 height 13
drag, startPoint x: 742, startPoint y: 142, endPoint x: 737, endPoint y: 151, distance: 10.4
click at [741, 161] on button "button" at bounding box center [741, 169] width 22 height 17
click at [695, 243] on div "Delete" at bounding box center [707, 249] width 71 height 13
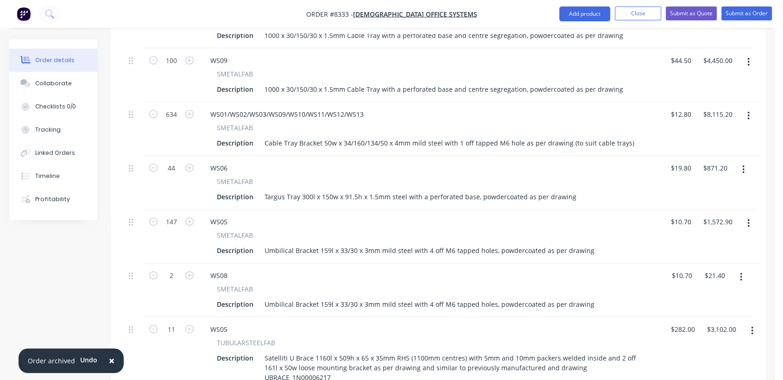
click at [742, 164] on icon "button" at bounding box center [743, 169] width 2 height 10
click at [711, 243] on div "Delete" at bounding box center [709, 249] width 71 height 13
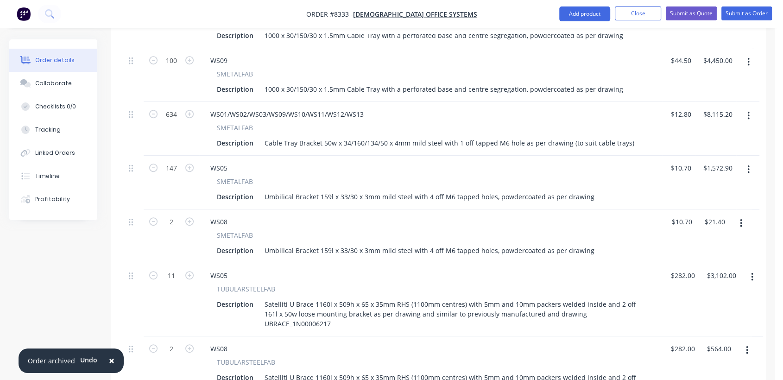
click at [748, 165] on icon "button" at bounding box center [748, 169] width 2 height 8
click at [711, 243] on div "Delete" at bounding box center [715, 249] width 71 height 13
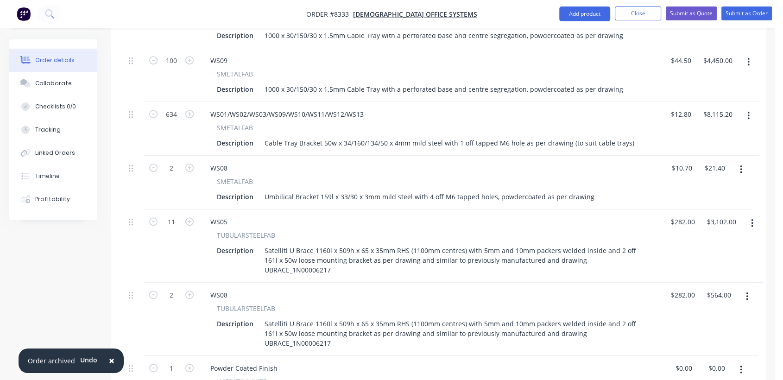
click at [739, 161] on button "button" at bounding box center [741, 169] width 22 height 17
click at [702, 243] on div "Delete" at bounding box center [707, 249] width 71 height 13
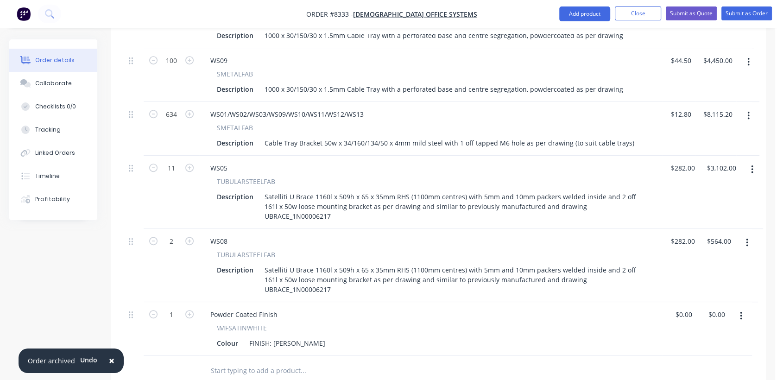
click at [750, 161] on button "button" at bounding box center [752, 169] width 22 height 17
click at [723, 243] on div "Delete" at bounding box center [718, 249] width 71 height 13
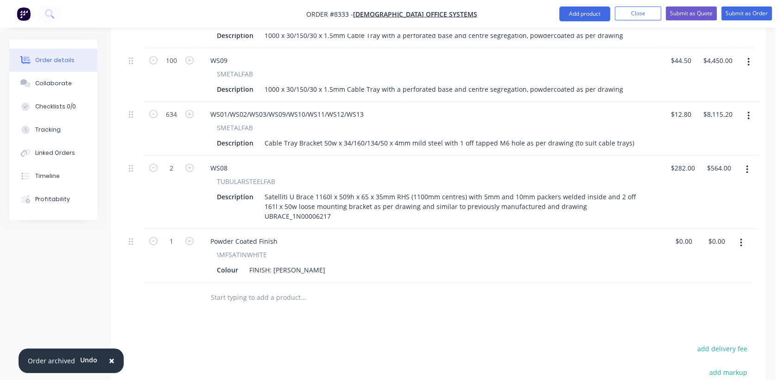
click at [746, 165] on icon "button" at bounding box center [747, 169] width 2 height 8
click at [715, 243] on div "Delete" at bounding box center [713, 249] width 71 height 13
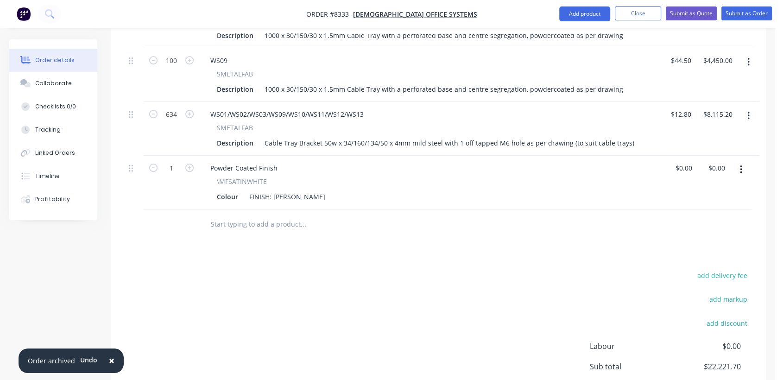
click at [290, 215] on input "text" at bounding box center [302, 224] width 185 height 19
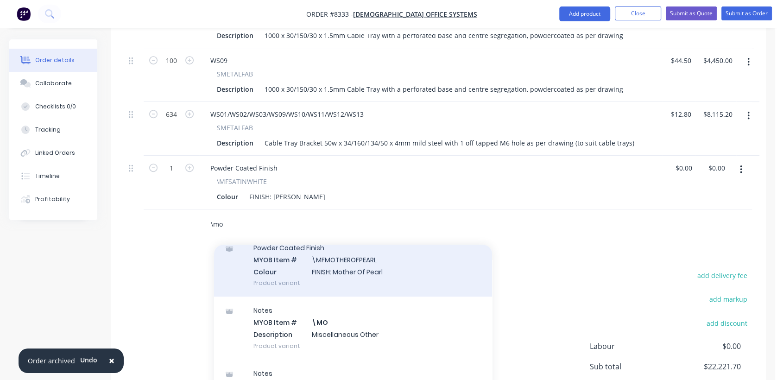
scroll to position [154, 0]
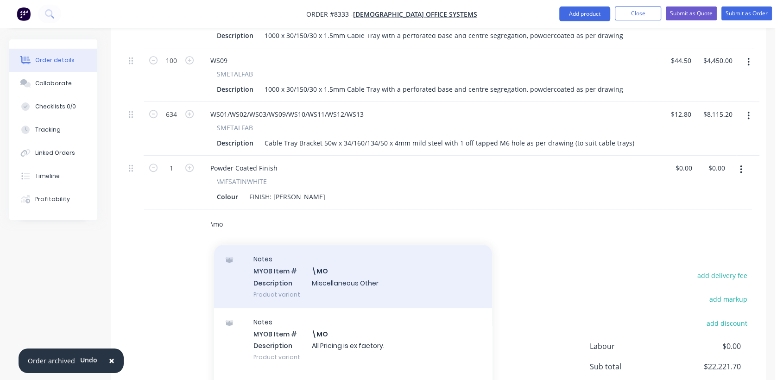
type input "\mo"
click at [372, 260] on div "Notes MYOB Item # \MO Description Miscellaneous Other Product variant" at bounding box center [353, 276] width 278 height 63
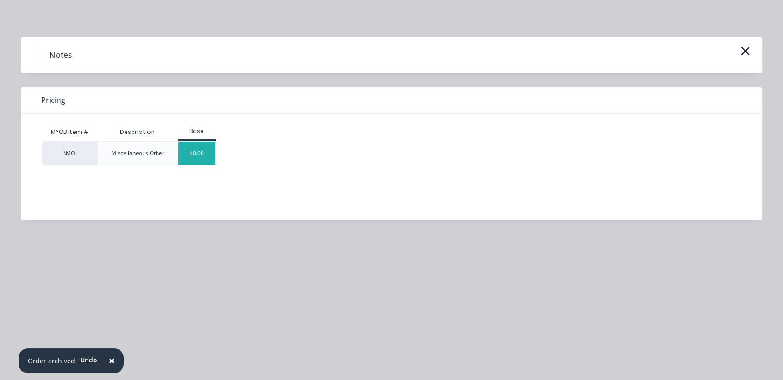
click at [200, 155] on div "$0.00" at bounding box center [197, 153] width 38 height 23
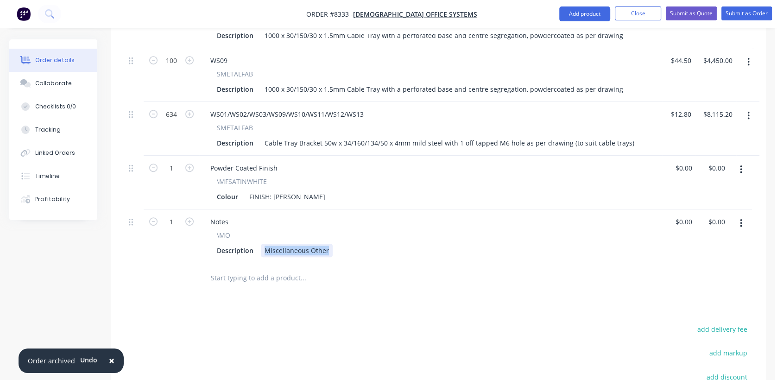
drag, startPoint x: 261, startPoint y: 224, endPoint x: 349, endPoint y: 238, distance: 89.1
click at [349, 238] on div "Qty Price Total 207 WS01 SMETALFAB Description 1000 x 30/150/30 x 1.5mm Cable T…" at bounding box center [438, 107] width 655 height 371
type input "$0.00"
click at [264, 269] on input "text" at bounding box center [302, 278] width 185 height 19
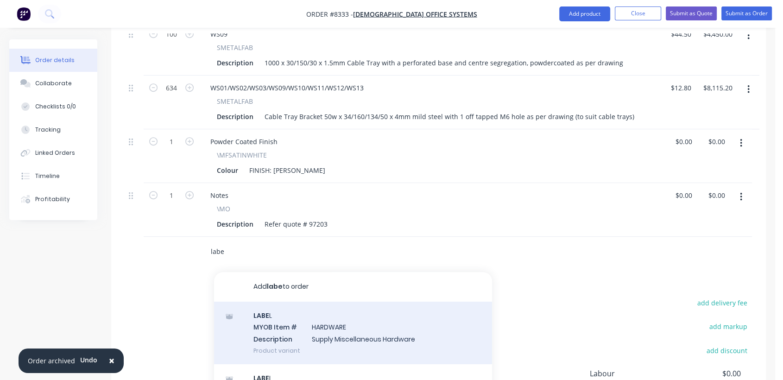
scroll to position [566, 0]
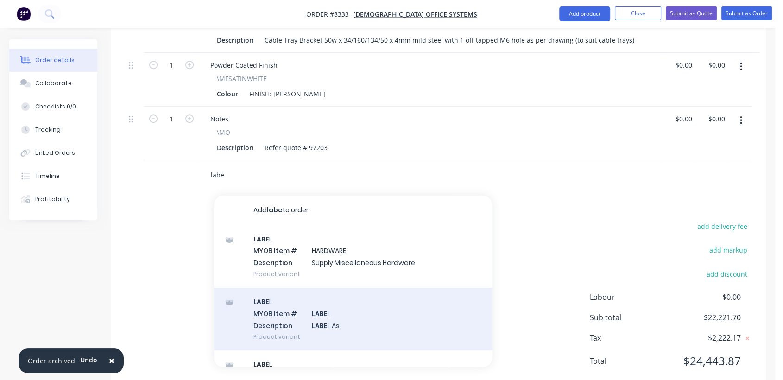
type input "labe"
click at [348, 288] on div "LABE L MYOB Item # LABE L Description LABE L As Product variant" at bounding box center [353, 319] width 278 height 63
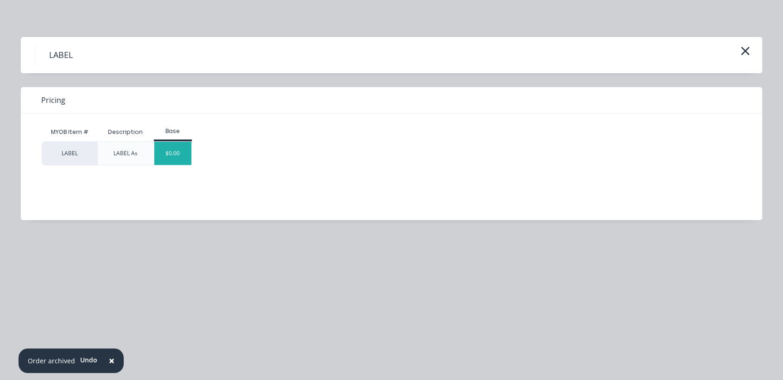
click at [176, 157] on div "$0.00" at bounding box center [173, 153] width 38 height 23
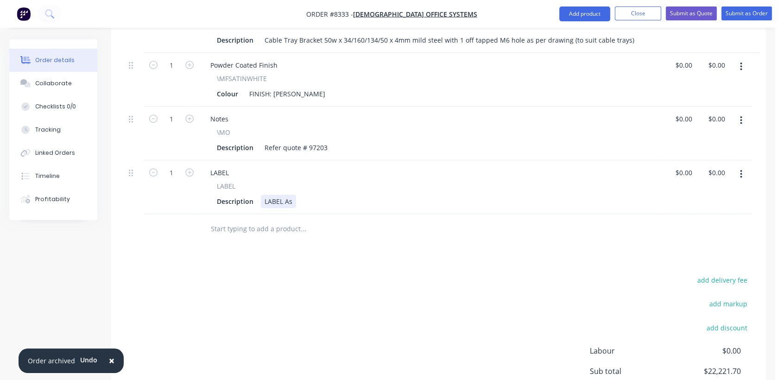
click at [295, 195] on div "LABEL As" at bounding box center [278, 201] width 35 height 13
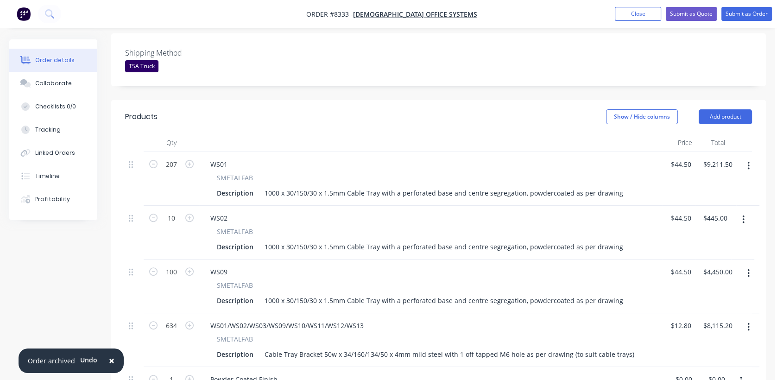
scroll to position [259, 0]
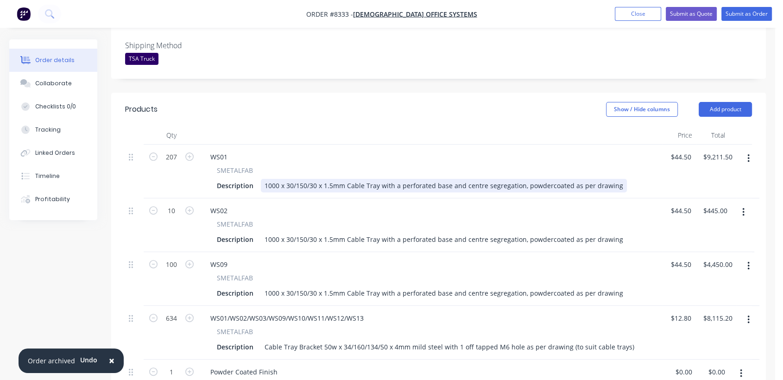
type input "$0.00"
click at [615, 179] on div "Description 1000 x 30/150/30 x 1.5mm Cable Tray with a perforated base and cent…" at bounding box center [429, 185] width 432 height 13
click at [611, 179] on div "1000 x 30/150/30 x 1.5mm Cable Tray with a perforated base and centre segregati…" at bounding box center [444, 185] width 366 height 13
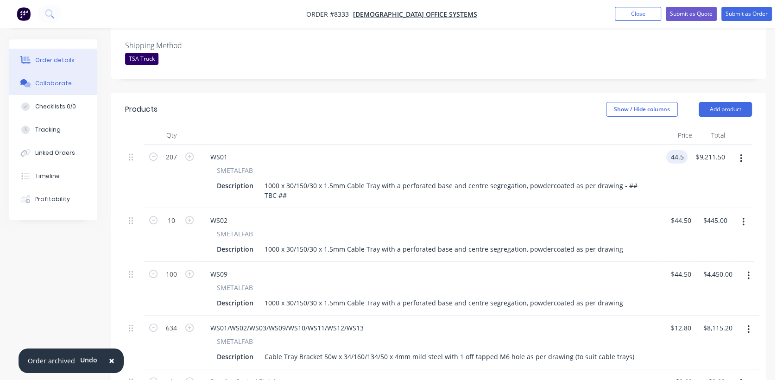
type input "$44.50"
click at [57, 82] on div "Collaborate" at bounding box center [53, 83] width 37 height 8
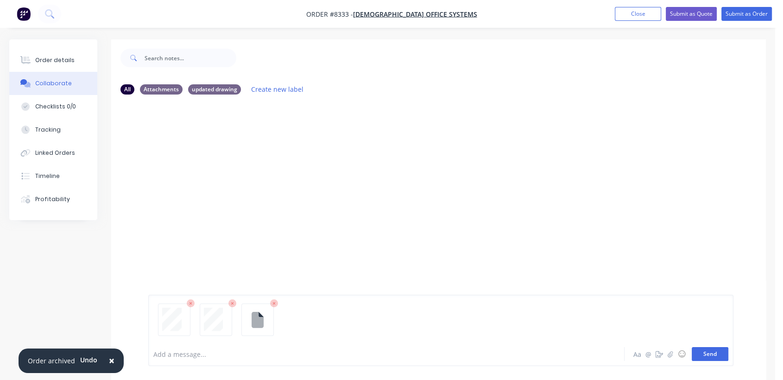
click at [705, 355] on button "Send" at bounding box center [710, 354] width 37 height 14
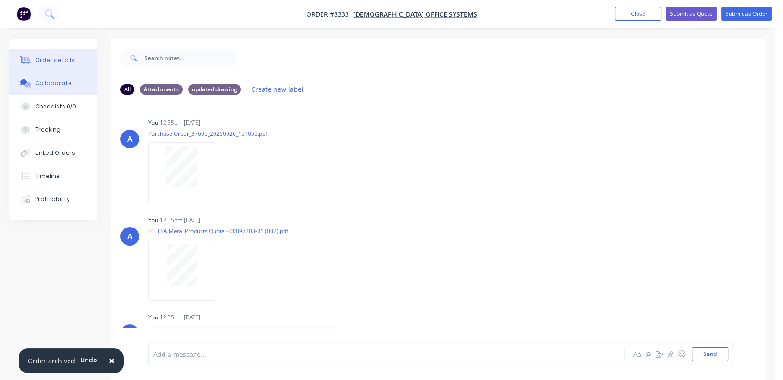
click at [60, 56] on div "Order details" at bounding box center [54, 60] width 39 height 8
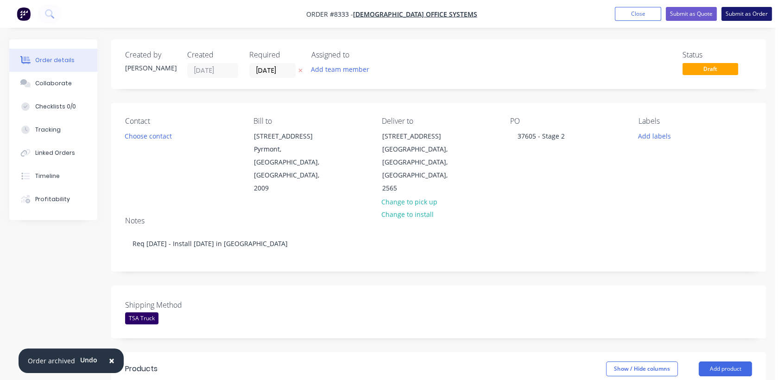
click at [738, 14] on button "Submit as Order" at bounding box center [746, 14] width 50 height 14
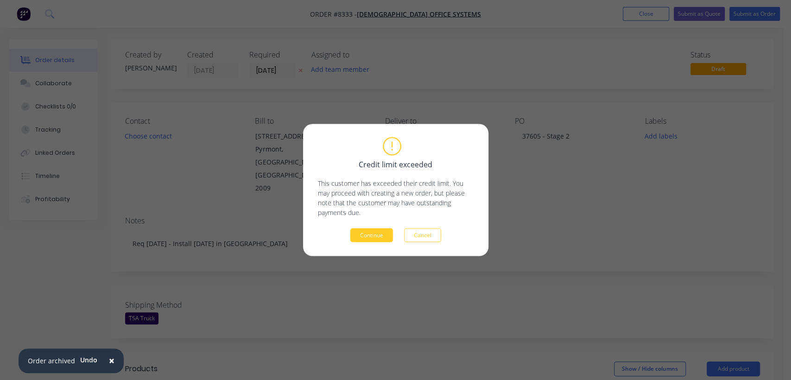
click at [370, 232] on button "Continue" at bounding box center [371, 235] width 43 height 14
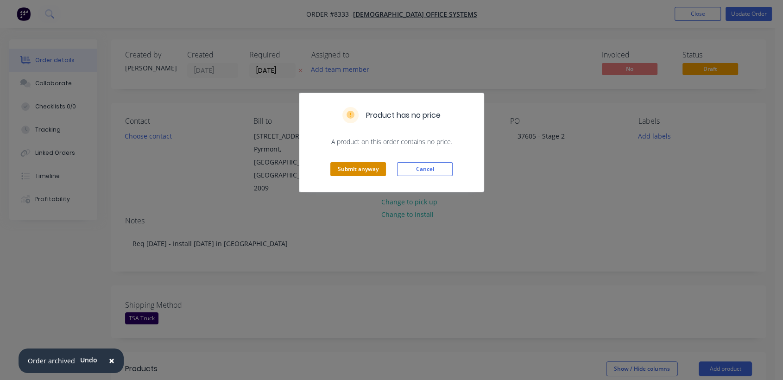
click at [371, 168] on button "Submit anyway" at bounding box center [358, 169] width 56 height 14
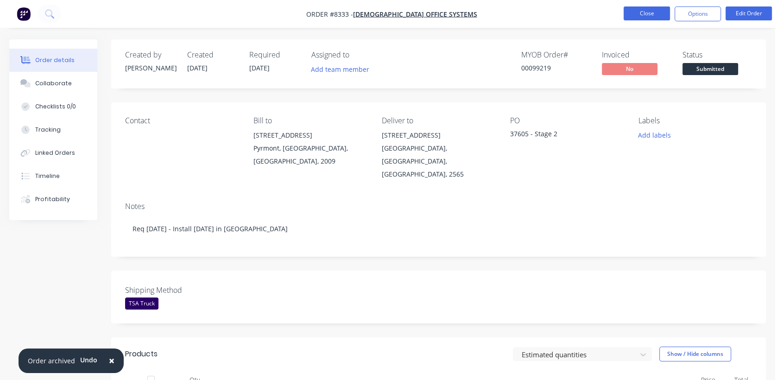
click at [649, 17] on button "Close" at bounding box center [647, 13] width 46 height 14
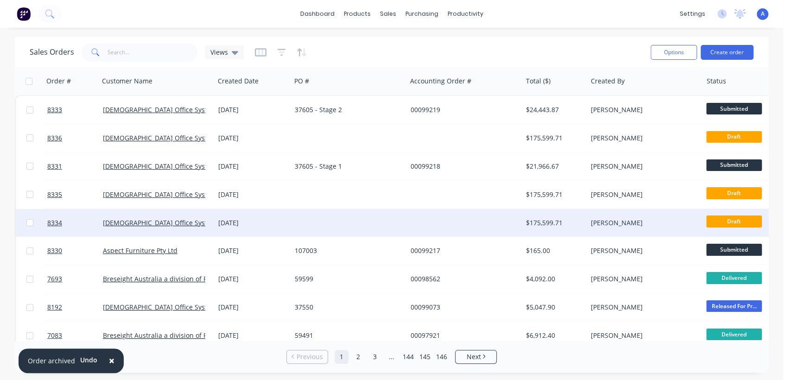
click at [334, 218] on div at bounding box center [348, 223] width 115 height 28
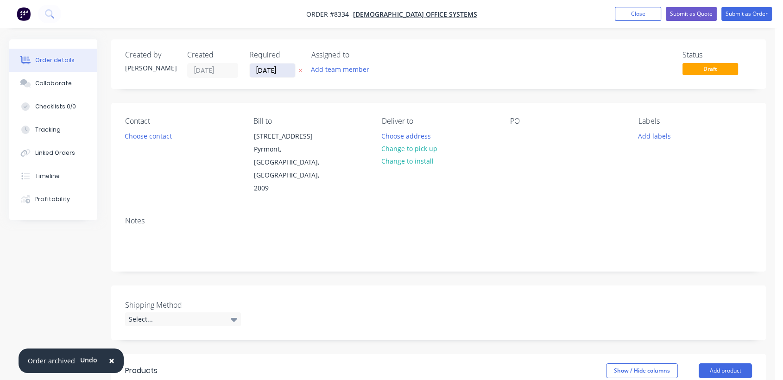
click at [286, 73] on input "[DATE]" at bounding box center [272, 70] width 45 height 14
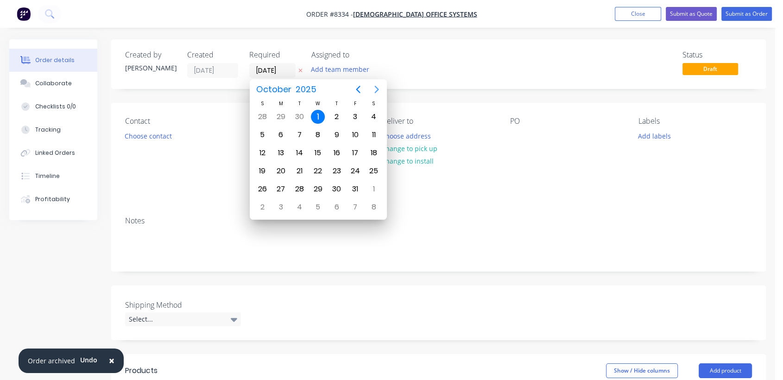
click at [376, 89] on icon "Next page" at bounding box center [376, 89] width 11 height 11
click at [318, 186] on div "31" at bounding box center [318, 189] width 14 height 14
type input "[DATE]"
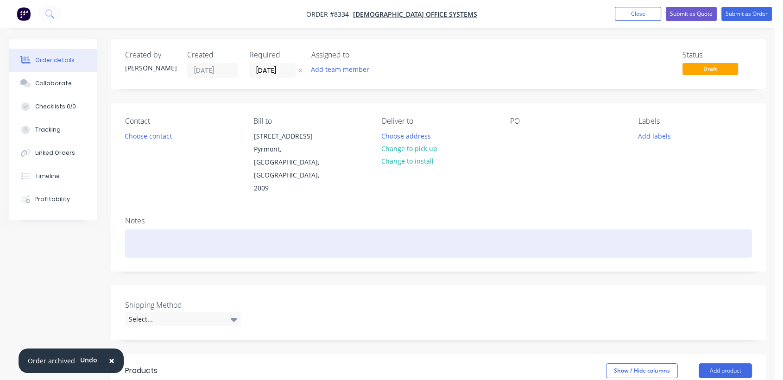
click at [170, 229] on div at bounding box center [438, 243] width 627 height 28
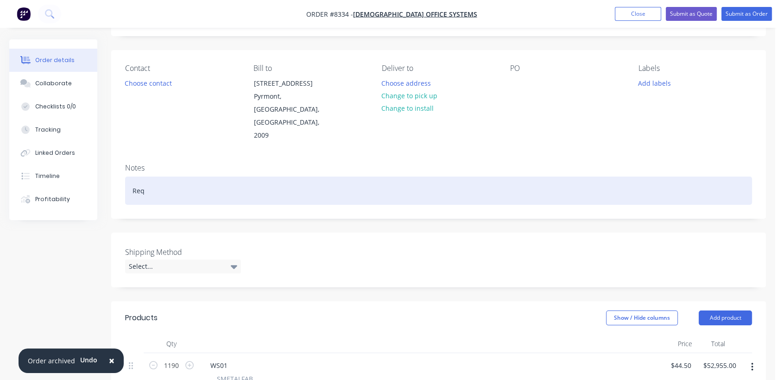
scroll to position [51, 0]
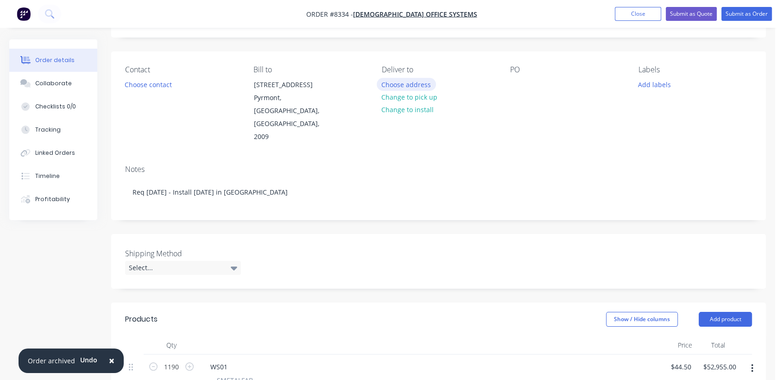
click at [421, 81] on button "Choose address" at bounding box center [406, 84] width 59 height 13
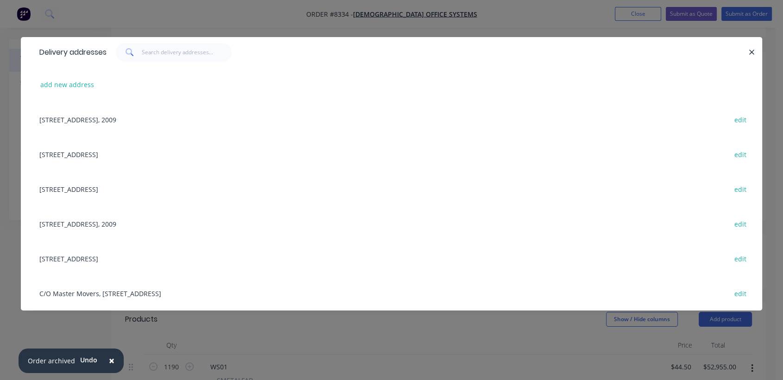
click at [106, 154] on div "[STREET_ADDRESS] edit" at bounding box center [391, 154] width 713 height 35
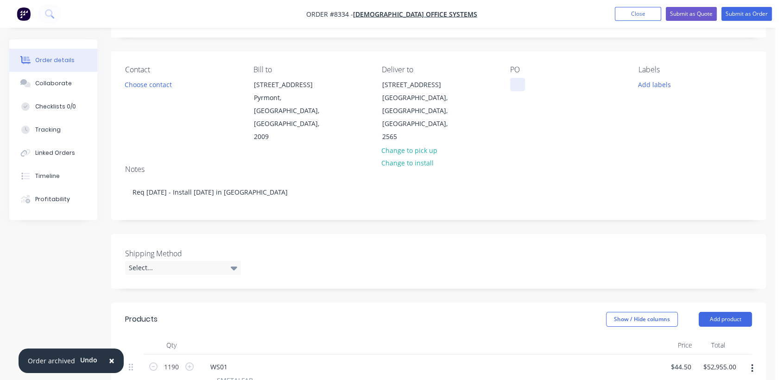
click at [517, 82] on div at bounding box center [517, 84] width 15 height 13
click at [208, 261] on div "Select..." at bounding box center [183, 268] width 116 height 14
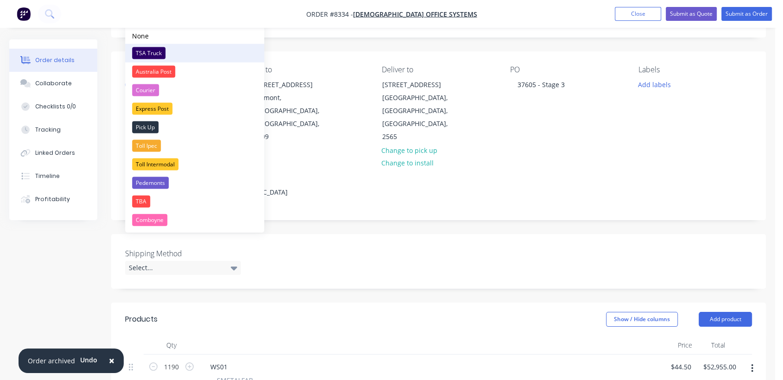
click at [157, 49] on div "TSA Truck" at bounding box center [148, 53] width 33 height 12
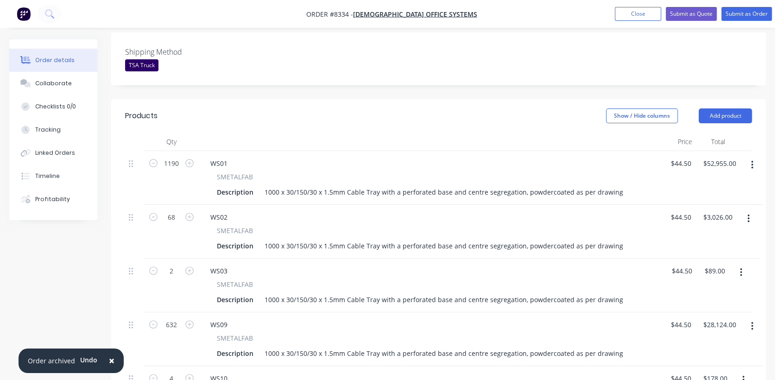
scroll to position [257, 0]
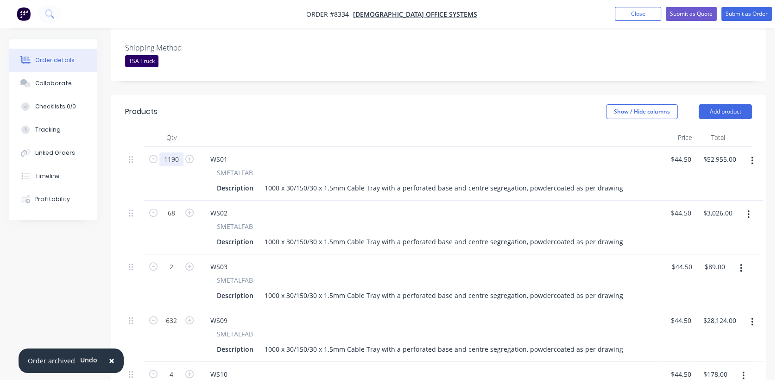
click at [180, 152] on input "1190" at bounding box center [171, 159] width 24 height 14
type input "288"
type input "$12,816.00"
click at [176, 206] on input "68" at bounding box center [171, 213] width 24 height 14
type input "20"
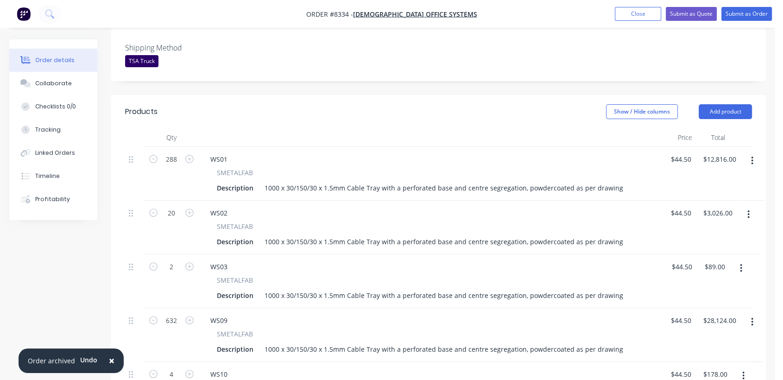
type input "$890.00"
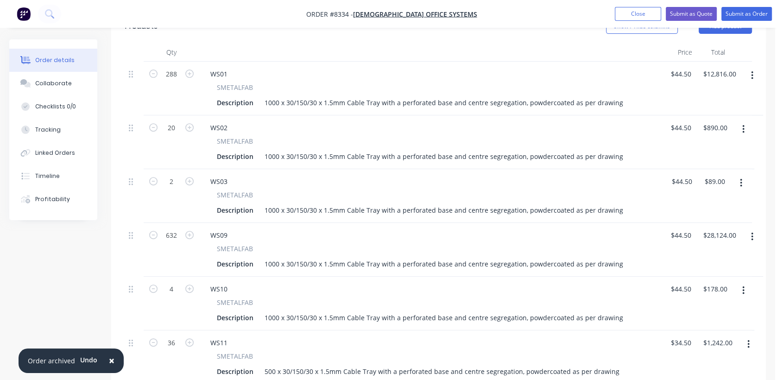
scroll to position [360, 0]
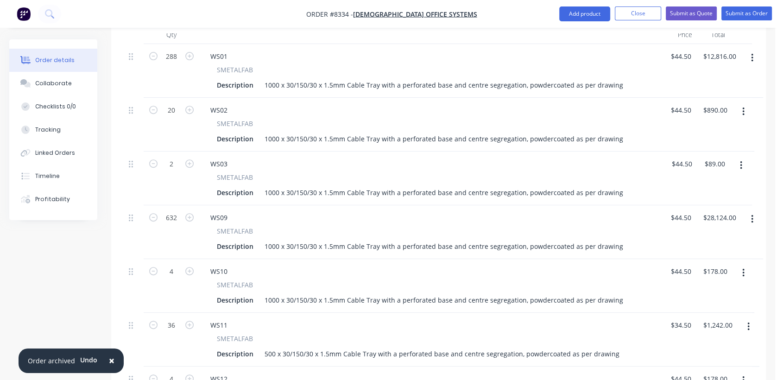
click at [741, 160] on icon "button" at bounding box center [741, 165] width 2 height 10
click at [693, 239] on div "Delete" at bounding box center [707, 245] width 71 height 13
click at [176, 156] on div "632" at bounding box center [171, 163] width 24 height 14
click at [178, 157] on input "632" at bounding box center [171, 164] width 24 height 14
type input "156"
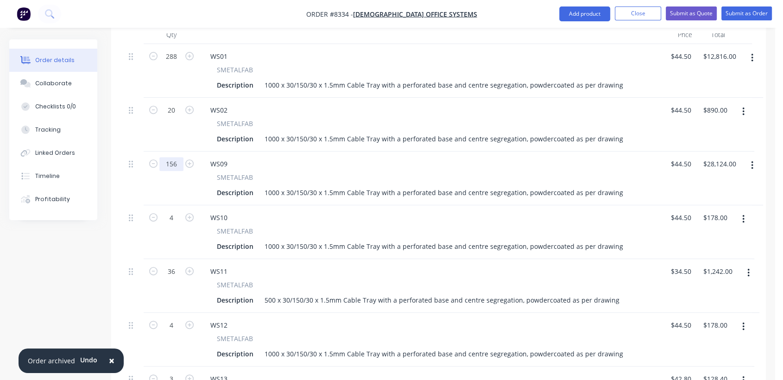
type input "$6,942.00"
click at [743, 214] on icon "button" at bounding box center [743, 219] width 2 height 10
click at [697, 292] on div "Delete" at bounding box center [709, 298] width 71 height 13
click at [745, 211] on button "button" at bounding box center [748, 219] width 22 height 17
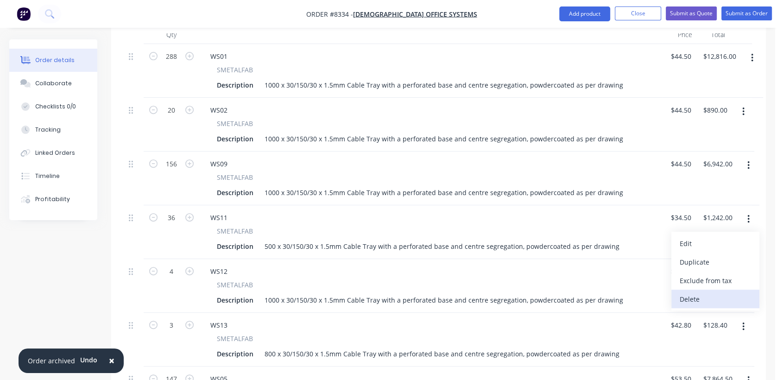
click at [698, 292] on div "Delete" at bounding box center [715, 298] width 71 height 13
click at [741, 211] on button "button" at bounding box center [743, 219] width 22 height 17
click at [701, 292] on div "Delete" at bounding box center [709, 298] width 71 height 13
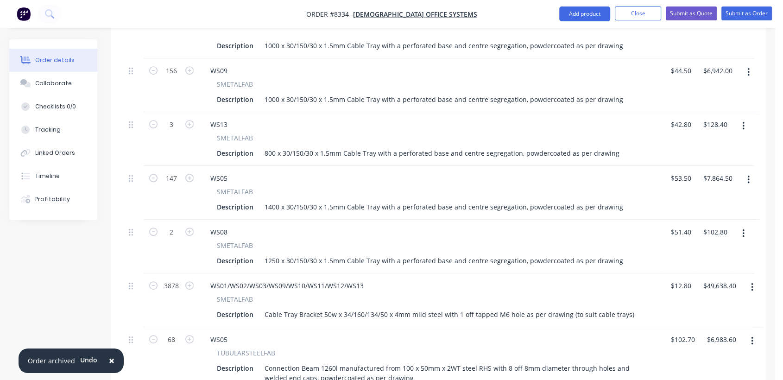
scroll to position [463, 0]
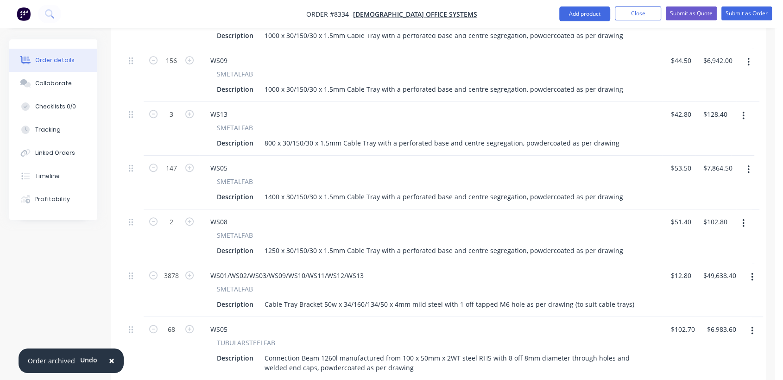
click at [745, 161] on button "button" at bounding box center [748, 169] width 22 height 17
click at [721, 243] on div "Delete" at bounding box center [715, 249] width 71 height 13
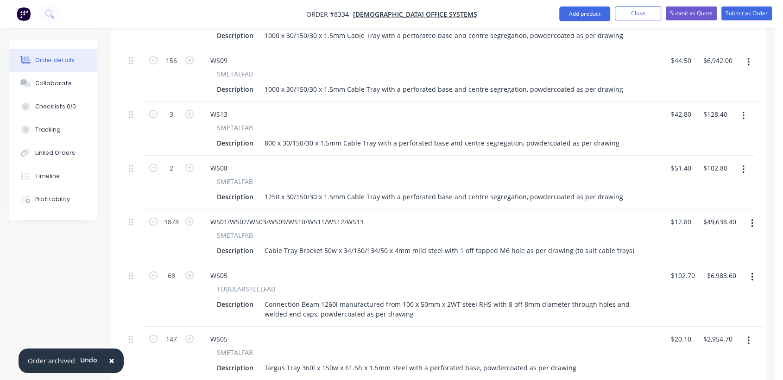
click at [740, 161] on button "button" at bounding box center [743, 169] width 22 height 17
click at [701, 243] on div "Delete" at bounding box center [709, 249] width 71 height 13
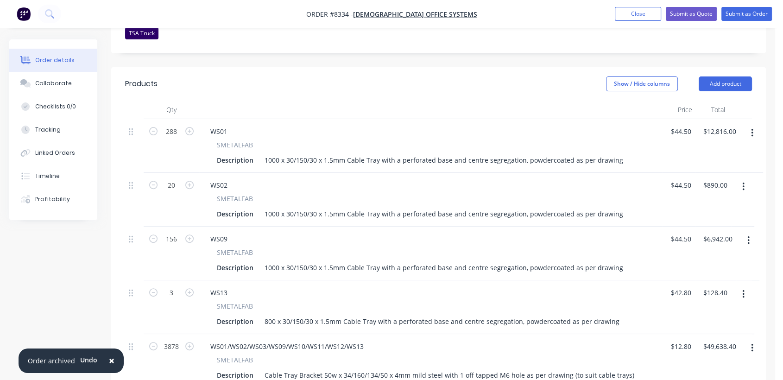
scroll to position [309, 0]
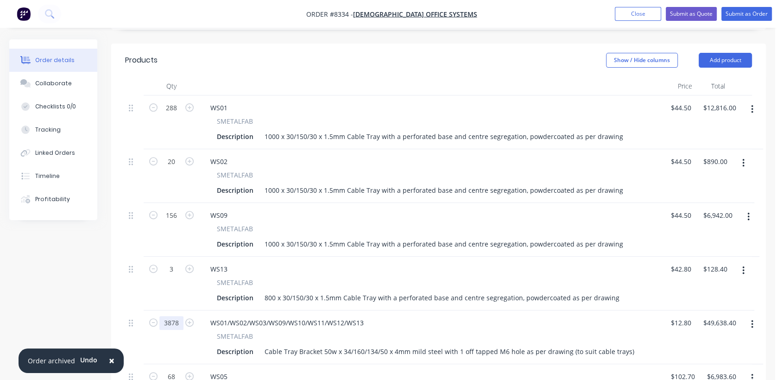
type input "8"
type input "934"
type input "$11,955.20"
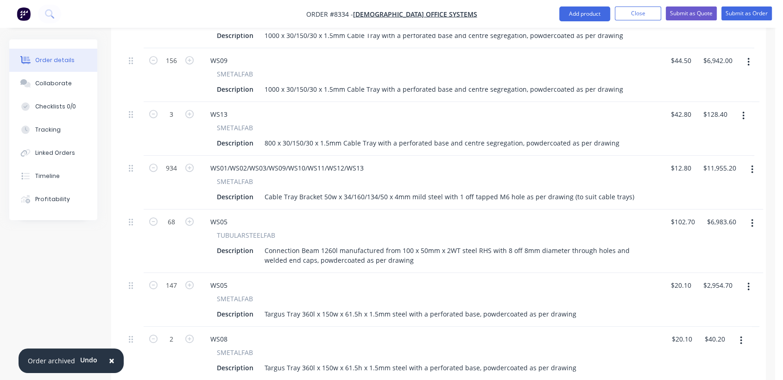
scroll to position [515, 0]
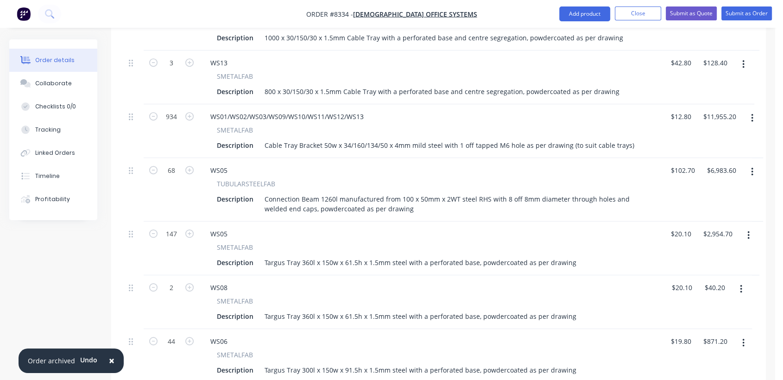
click at [750, 164] on button "button" at bounding box center [752, 172] width 22 height 17
click at [705, 245] on div "Delete" at bounding box center [718, 251] width 71 height 13
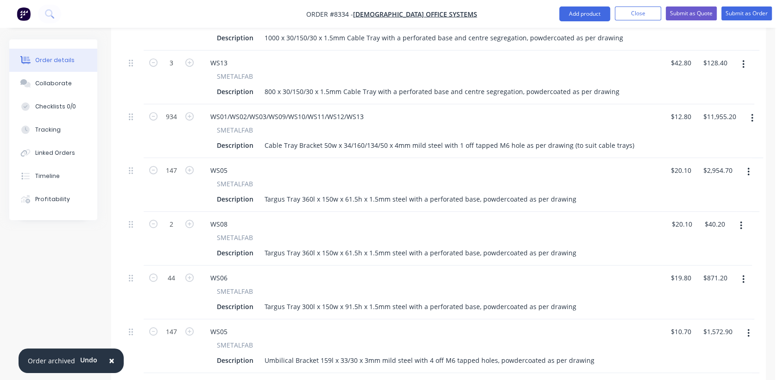
click at [745, 164] on button "button" at bounding box center [748, 172] width 22 height 17
click at [713, 245] on div "Delete" at bounding box center [715, 251] width 71 height 13
click at [740, 167] on icon "button" at bounding box center [741, 172] width 2 height 10
click at [710, 245] on div "Delete" at bounding box center [707, 251] width 71 height 13
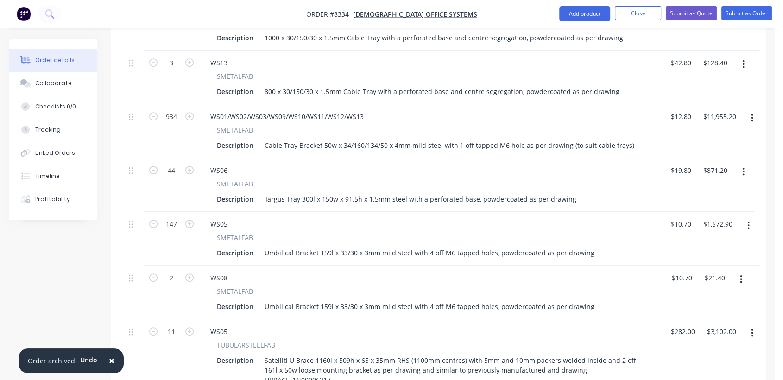
click at [744, 164] on button "button" at bounding box center [743, 172] width 22 height 17
click at [712, 245] on div "Delete" at bounding box center [709, 251] width 71 height 13
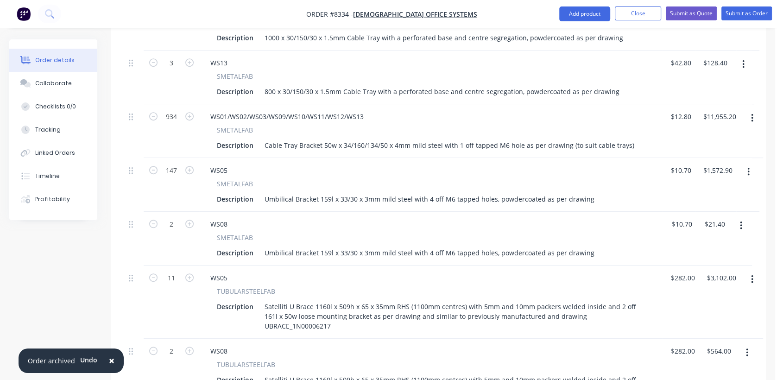
click at [749, 167] on icon "button" at bounding box center [748, 172] width 2 height 10
click at [719, 245] on div "Delete" at bounding box center [715, 251] width 71 height 13
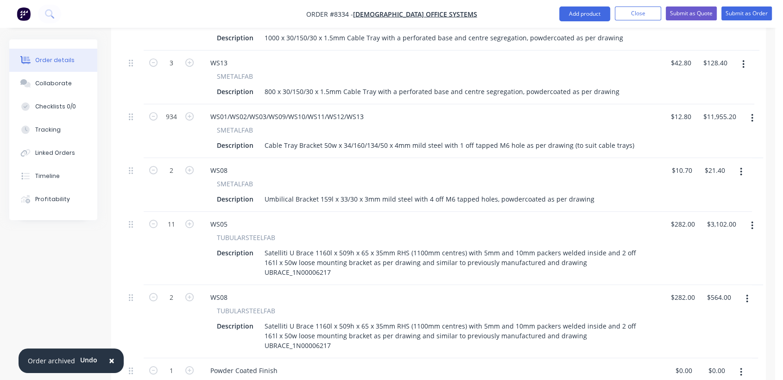
click at [740, 167] on icon "button" at bounding box center [741, 172] width 2 height 10
click at [713, 245] on div "Delete" at bounding box center [707, 251] width 71 height 13
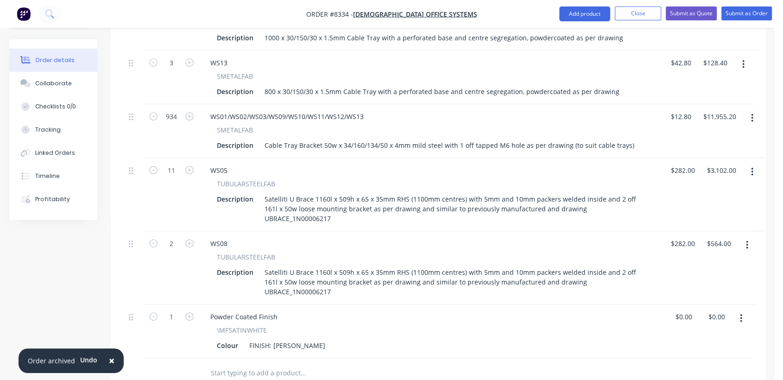
click at [754, 164] on button "button" at bounding box center [752, 172] width 22 height 17
click at [715, 245] on div "Delete" at bounding box center [718, 251] width 71 height 13
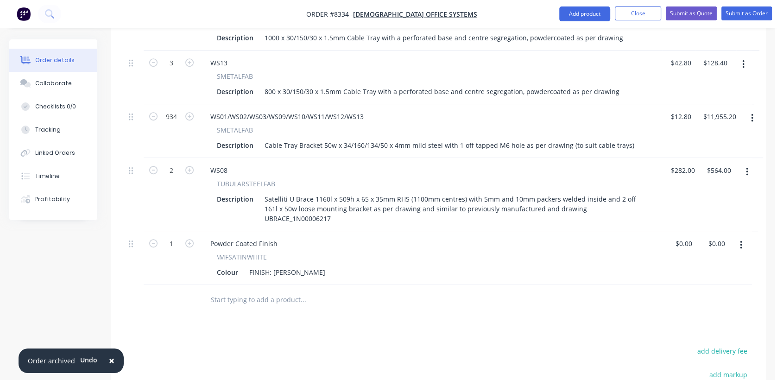
click at [746, 167] on icon "button" at bounding box center [747, 172] width 2 height 10
click at [713, 245] on div "Delete" at bounding box center [713, 251] width 71 height 13
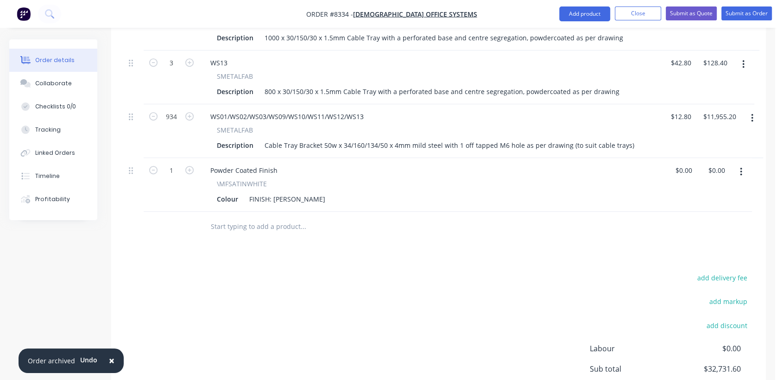
click at [246, 217] on input "text" at bounding box center [302, 226] width 185 height 19
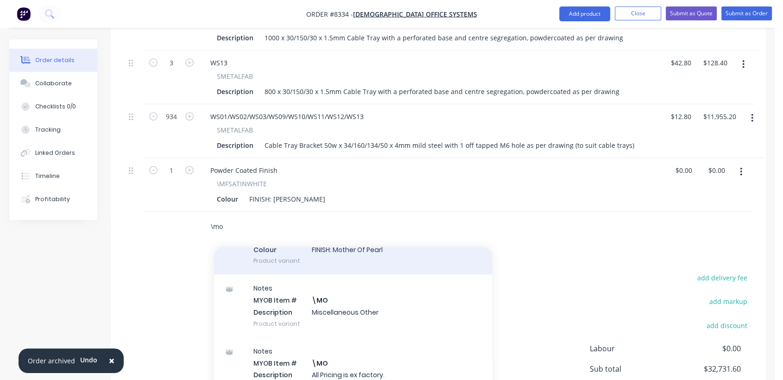
scroll to position [154, 0]
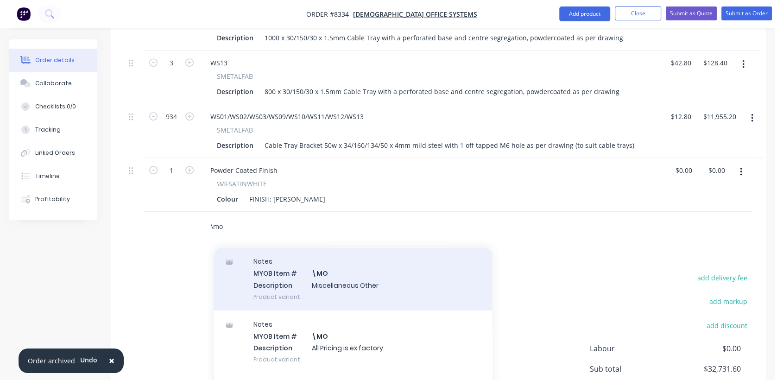
type input "\mo"
click at [340, 257] on div "Notes MYOB Item # \MO Description Miscellaneous Other Product variant" at bounding box center [353, 278] width 278 height 63
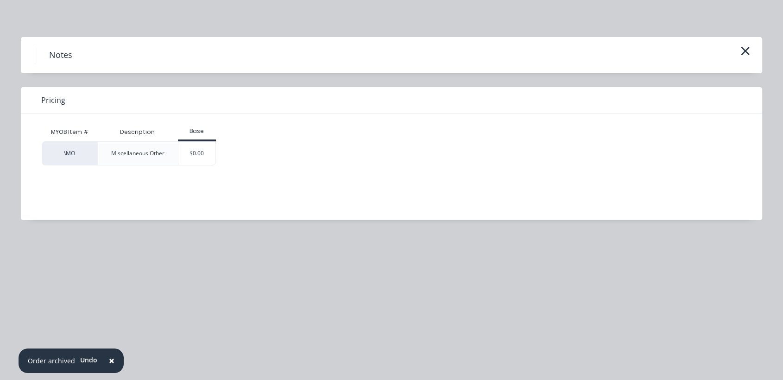
drag, startPoint x: 200, startPoint y: 157, endPoint x: 222, endPoint y: 184, distance: 34.9
click at [199, 157] on div "$0.00" at bounding box center [197, 153] width 38 height 23
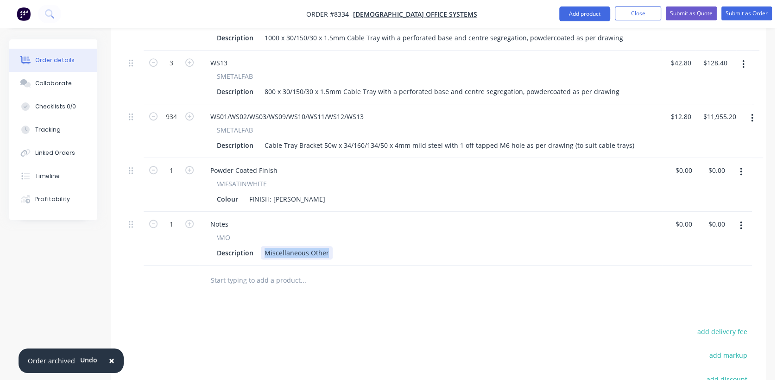
drag, startPoint x: 262, startPoint y: 223, endPoint x: 354, endPoint y: 234, distance: 93.3
click at [354, 234] on div "Notes \MO Description Miscellaneous Other" at bounding box center [430, 239] width 463 height 54
type input "$0.00"
click at [259, 271] on input "text" at bounding box center [302, 280] width 185 height 19
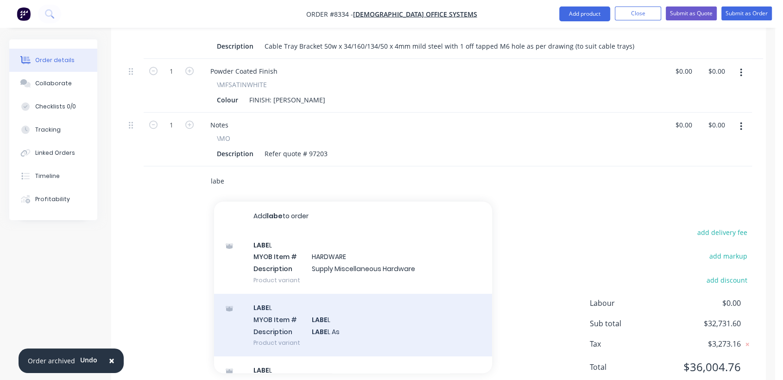
scroll to position [619, 0]
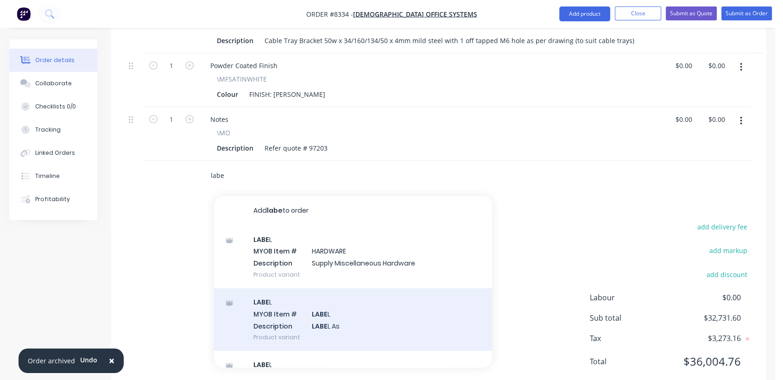
type input "labe"
click at [348, 293] on div "LABE L MYOB Item # LABE L Description LABE L As Product variant" at bounding box center [353, 319] width 278 height 63
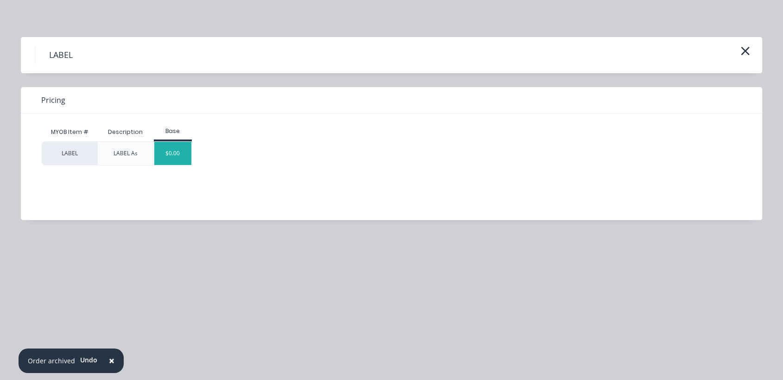
click at [179, 160] on div "$0.00" at bounding box center [173, 153] width 38 height 23
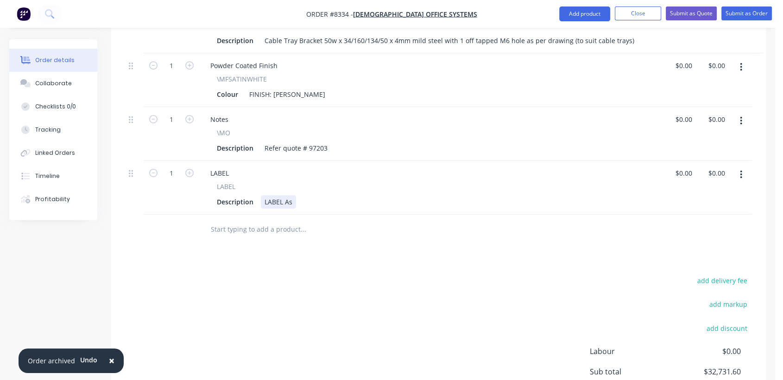
click at [296, 195] on div "Description LABEL As" at bounding box center [429, 201] width 432 height 13
type input "$0.00"
click at [52, 81] on div "Collaborate" at bounding box center [53, 83] width 37 height 8
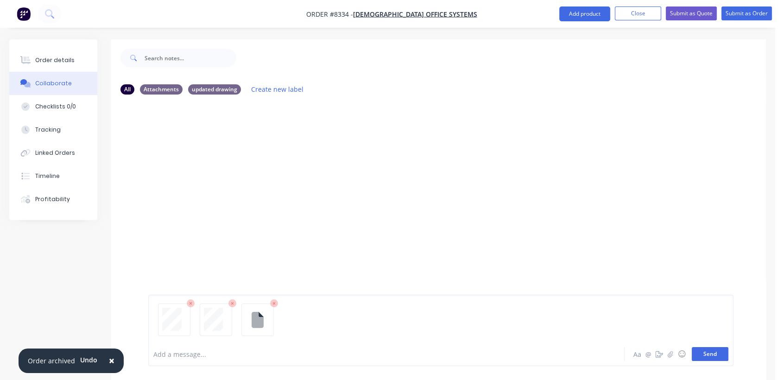
click at [714, 354] on button "Send" at bounding box center [710, 354] width 37 height 14
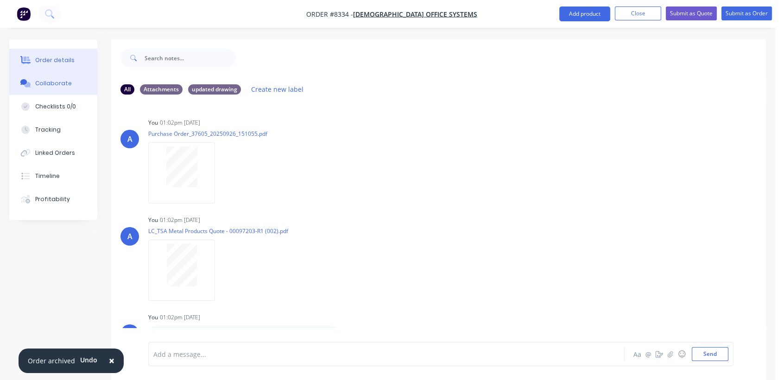
click at [65, 62] on div "Order details" at bounding box center [54, 60] width 39 height 8
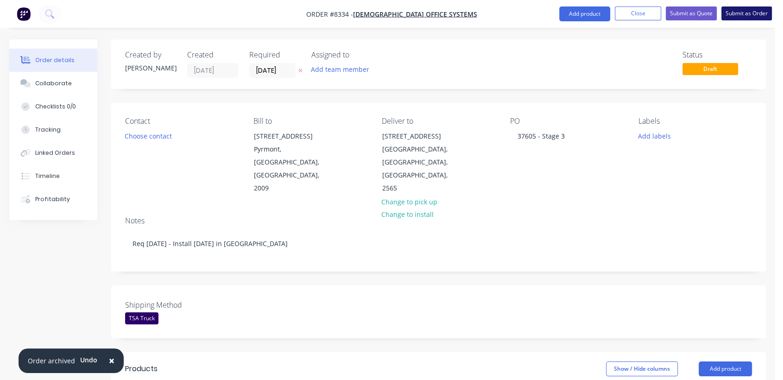
click at [738, 13] on button "Submit as Order" at bounding box center [746, 13] width 50 height 14
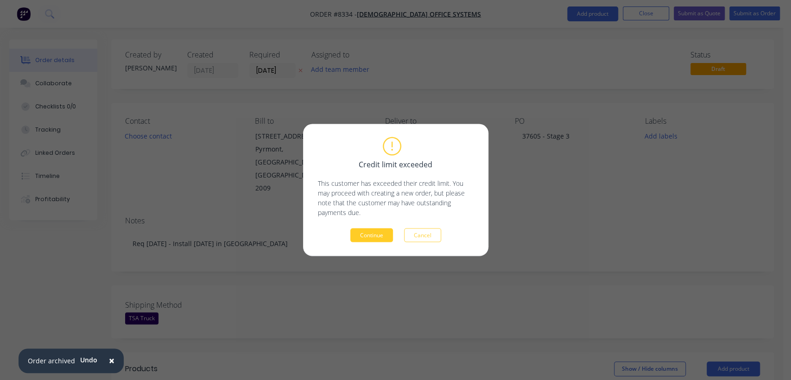
click at [374, 233] on button "Continue" at bounding box center [371, 235] width 43 height 14
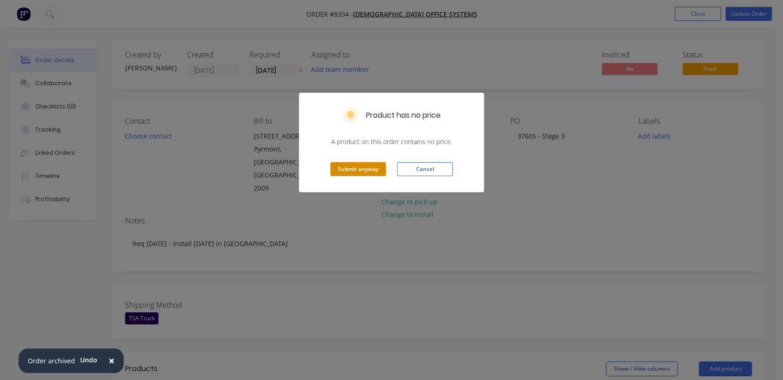
click at [368, 168] on button "Submit anyway" at bounding box center [358, 169] width 56 height 14
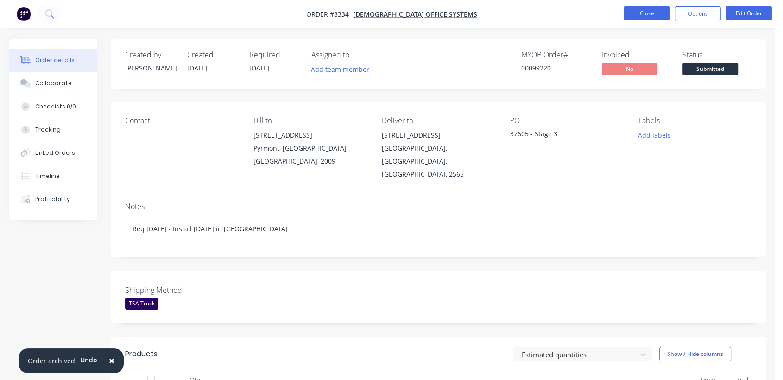
click at [648, 10] on button "Close" at bounding box center [647, 13] width 46 height 14
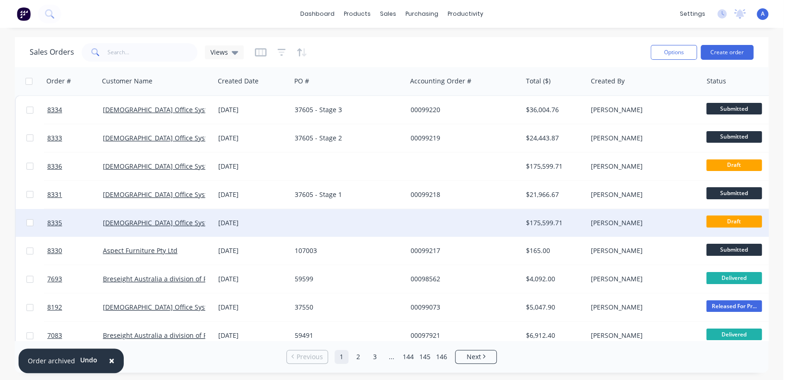
click at [326, 220] on div at bounding box center [348, 223] width 115 height 28
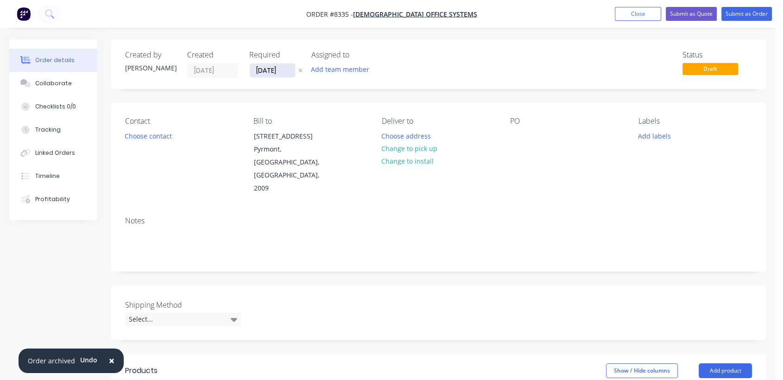
click at [283, 70] on input "[DATE]" at bounding box center [272, 70] width 45 height 14
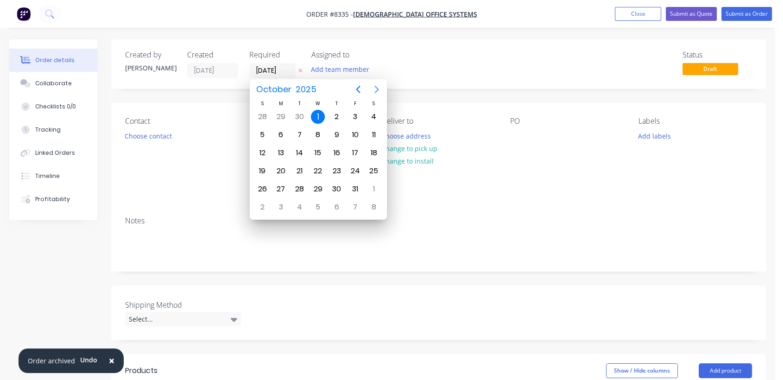
click at [376, 88] on icon "Next page" at bounding box center [376, 89] width 4 height 7
click at [318, 186] on div "31" at bounding box center [318, 189] width 14 height 14
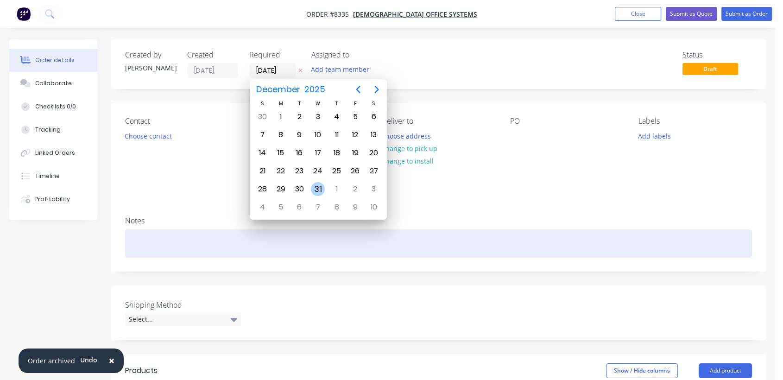
type input "[DATE]"
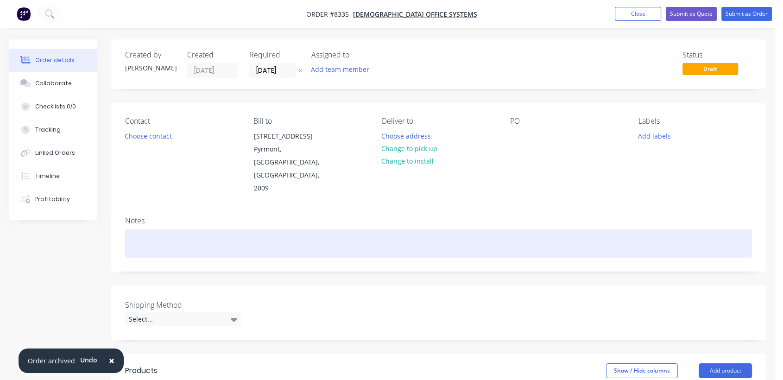
click at [137, 229] on div at bounding box center [438, 243] width 627 height 28
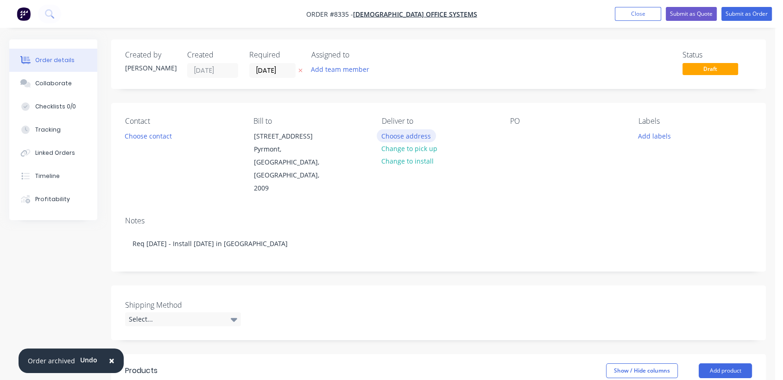
click at [411, 131] on button "Choose address" at bounding box center [406, 135] width 59 height 13
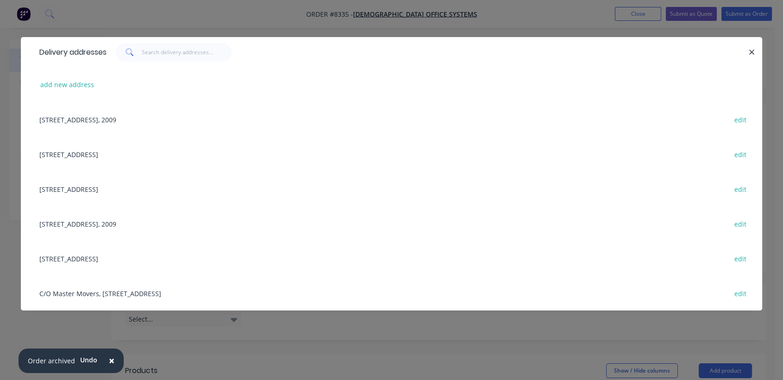
click at [81, 150] on div "[STREET_ADDRESS] edit" at bounding box center [391, 154] width 713 height 35
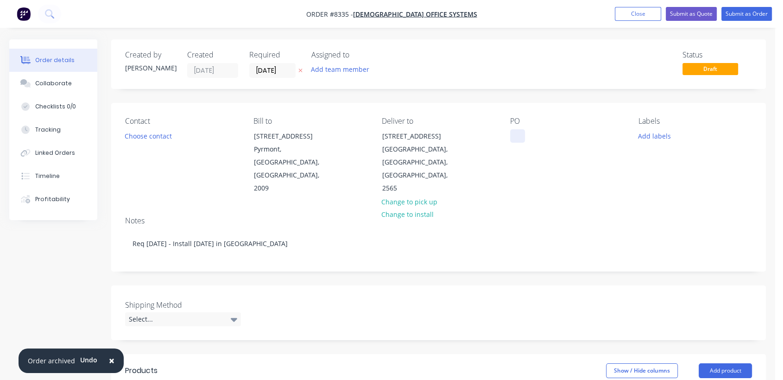
click at [517, 136] on div at bounding box center [517, 135] width 15 height 13
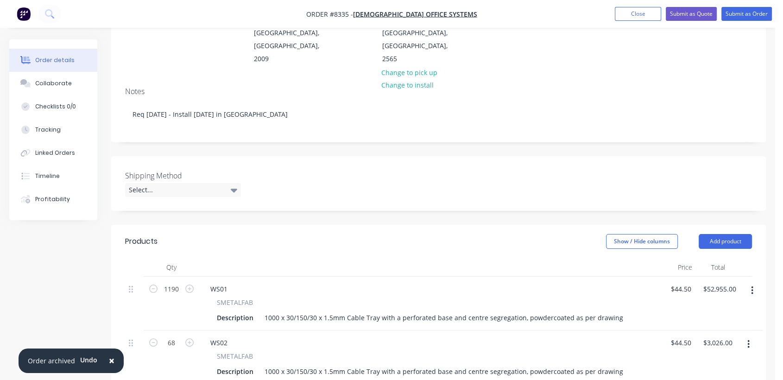
scroll to position [154, 0]
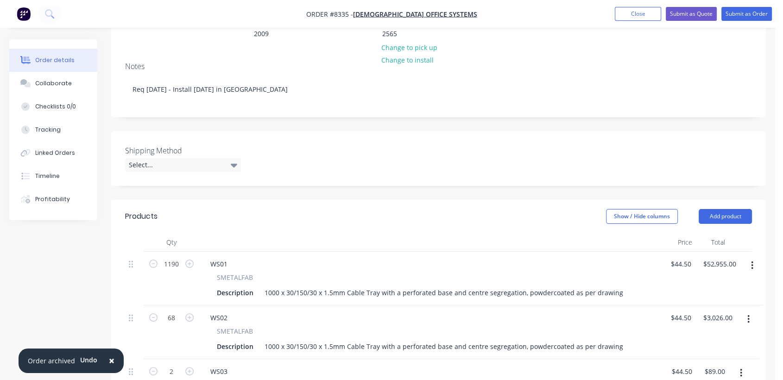
click at [167, 145] on label "Shipping Method" at bounding box center [183, 150] width 116 height 11
click at [169, 158] on div "Select..." at bounding box center [183, 165] width 116 height 14
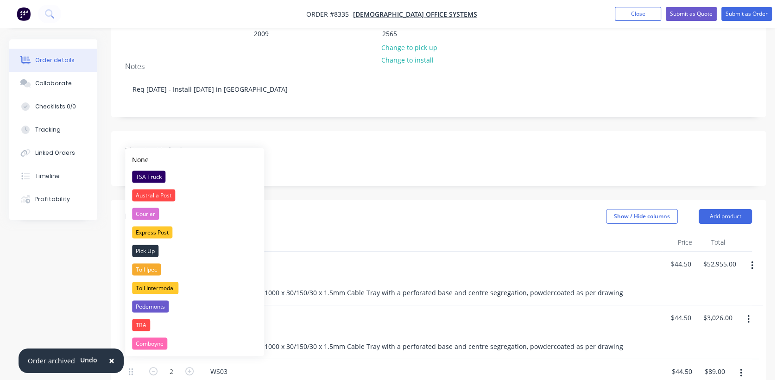
click at [154, 172] on div "TSA Truck" at bounding box center [148, 176] width 33 height 12
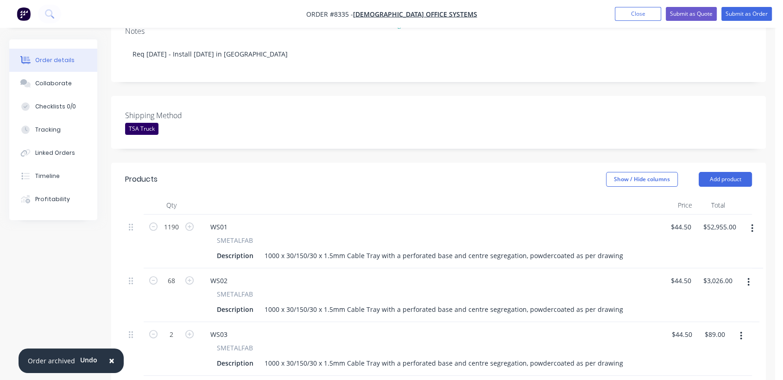
scroll to position [257, 0]
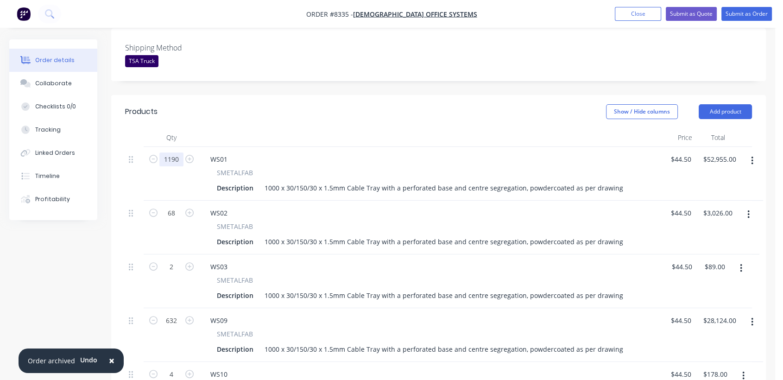
click at [179, 152] on input "1190" at bounding box center [171, 159] width 24 height 14
type input "228"
type input "$10,146.00"
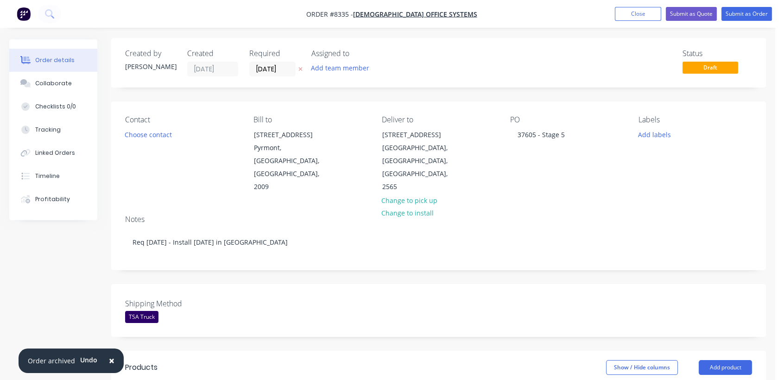
scroll to position [0, 0]
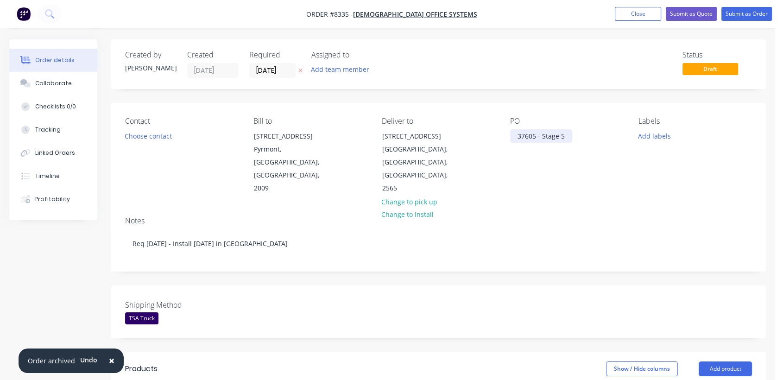
click at [567, 137] on div "37605 - Stage 5" at bounding box center [541, 135] width 62 height 13
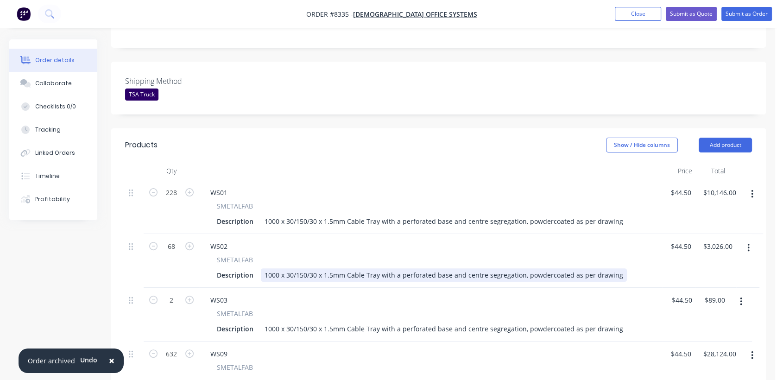
scroll to position [257, 0]
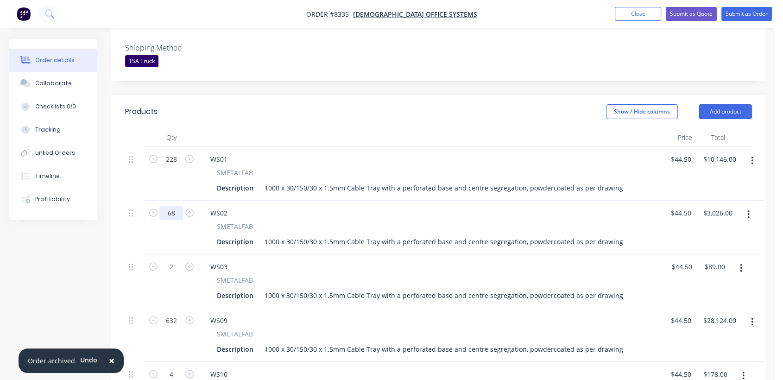
click at [175, 206] on input "68" at bounding box center [171, 213] width 24 height 14
type input "14"
type input "$623.00"
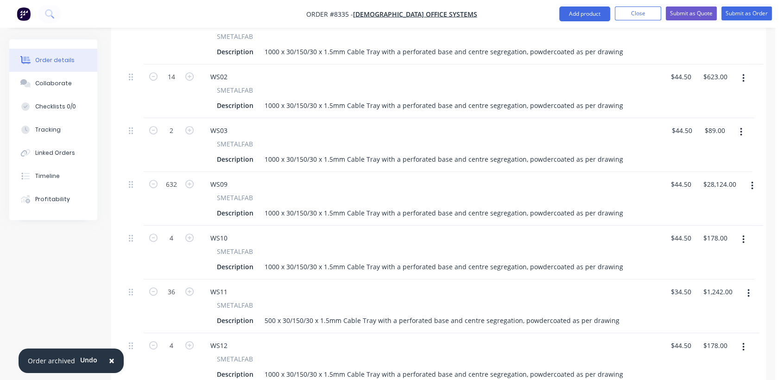
scroll to position [411, 0]
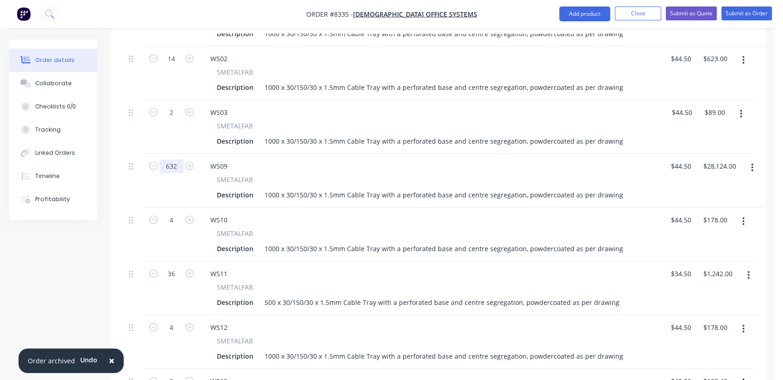
click at [179, 159] on input "632" at bounding box center [171, 166] width 24 height 14
type input "120"
type input "$5,340.00"
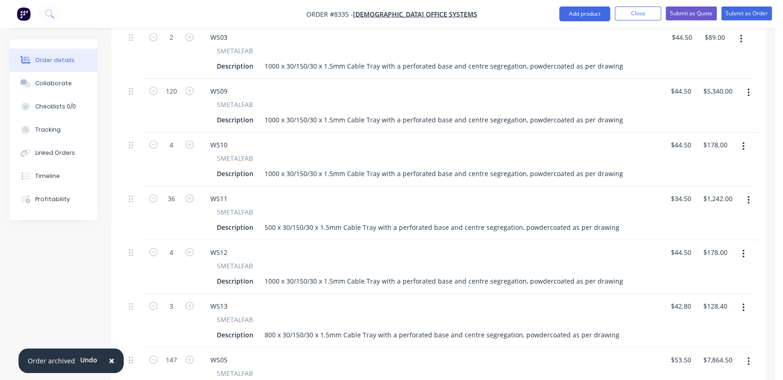
scroll to position [515, 0]
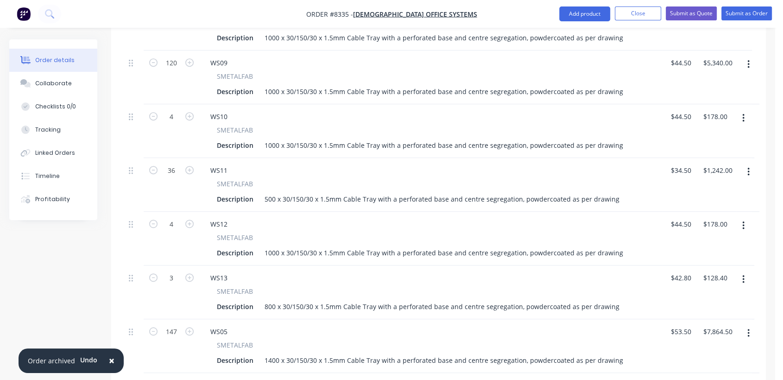
click at [743, 113] on icon "button" at bounding box center [743, 118] width 2 height 10
click at [702, 191] on div "Delete" at bounding box center [709, 197] width 71 height 13
click at [744, 110] on button "button" at bounding box center [748, 118] width 22 height 17
click at [704, 191] on div "Delete" at bounding box center [715, 197] width 71 height 13
click at [742, 113] on icon "button" at bounding box center [743, 118] width 2 height 10
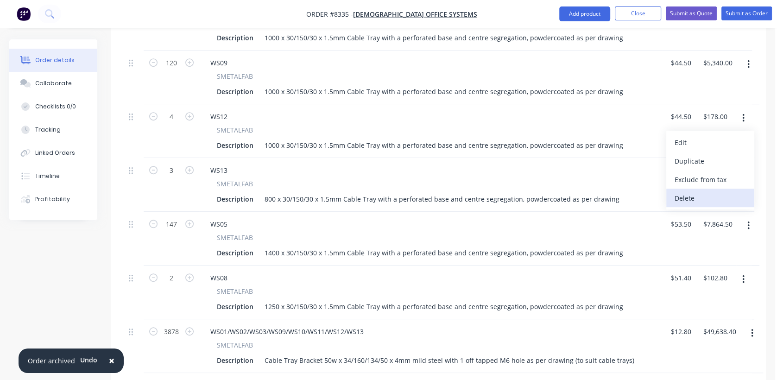
click at [698, 191] on div "Delete" at bounding box center [709, 197] width 71 height 13
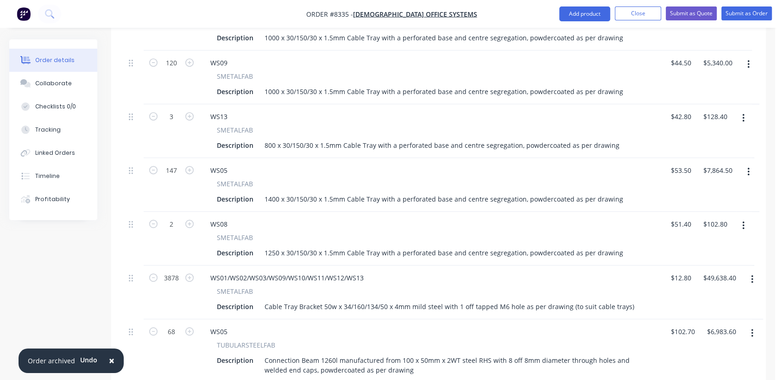
click at [742, 113] on icon "button" at bounding box center [743, 118] width 2 height 10
click at [712, 191] on div "Delete" at bounding box center [709, 197] width 71 height 13
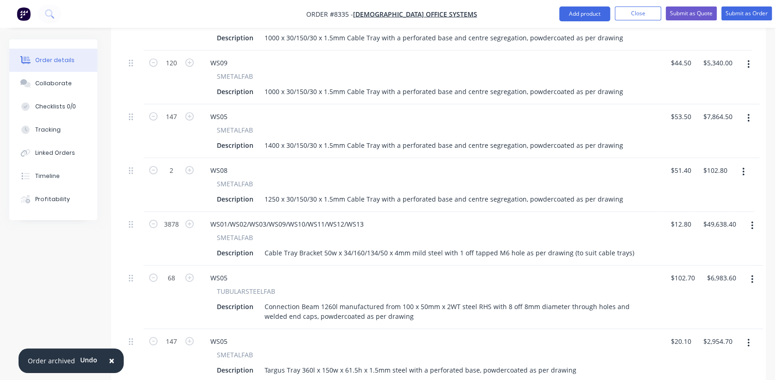
click at [747, 113] on icon "button" at bounding box center [748, 118] width 2 height 10
click at [697, 191] on div "Delete" at bounding box center [715, 197] width 71 height 13
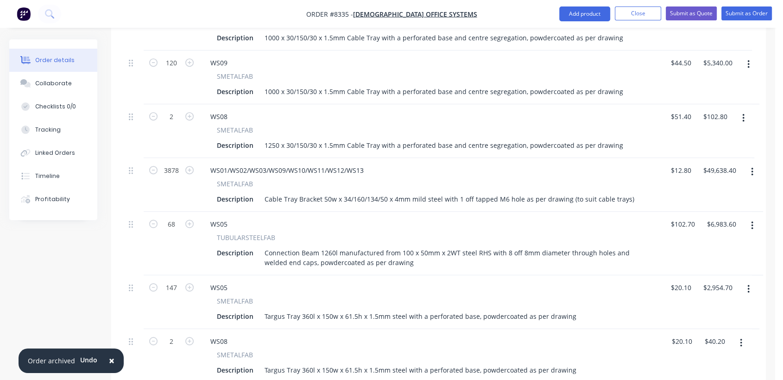
click at [742, 113] on icon "button" at bounding box center [743, 118] width 2 height 10
click at [708, 191] on div "Delete" at bounding box center [709, 197] width 71 height 13
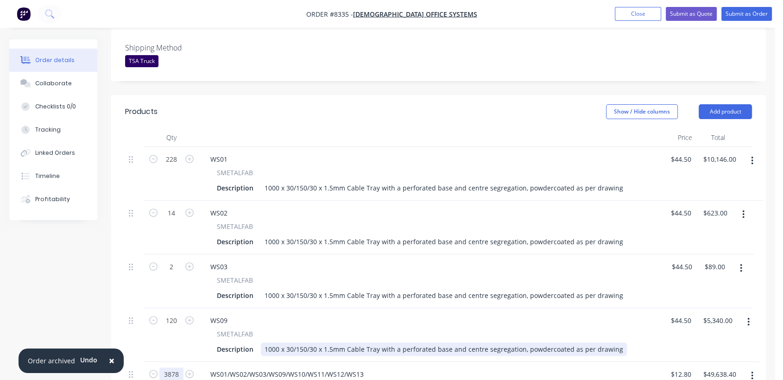
scroll to position [309, 0]
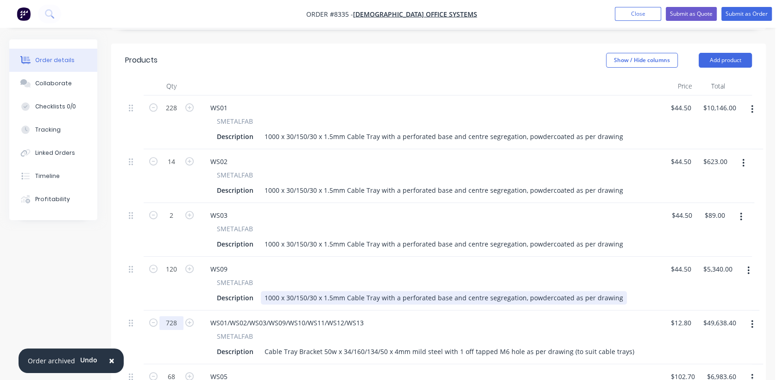
type input "728"
type input "$9,318.40"
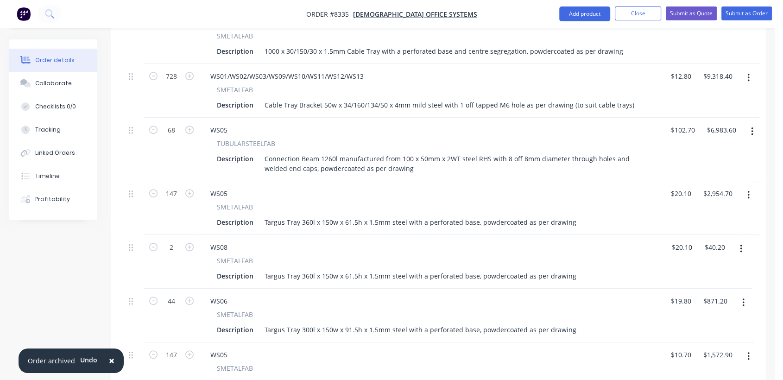
scroll to position [566, 0]
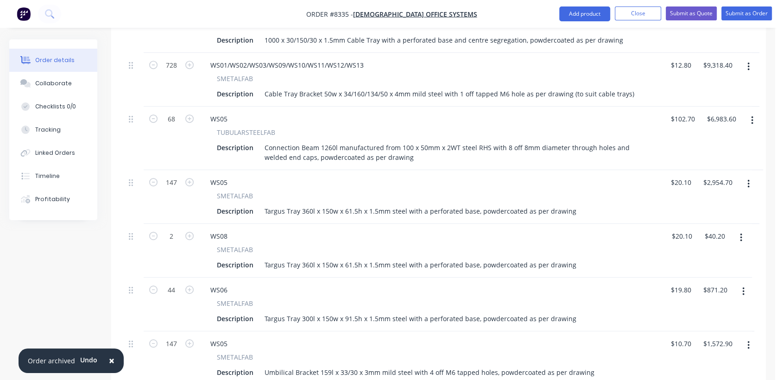
click at [754, 112] on button "button" at bounding box center [752, 120] width 22 height 17
drag, startPoint x: 704, startPoint y: 168, endPoint x: 712, endPoint y: 134, distance: 34.7
click at [703, 194] on div "Delete" at bounding box center [718, 200] width 71 height 13
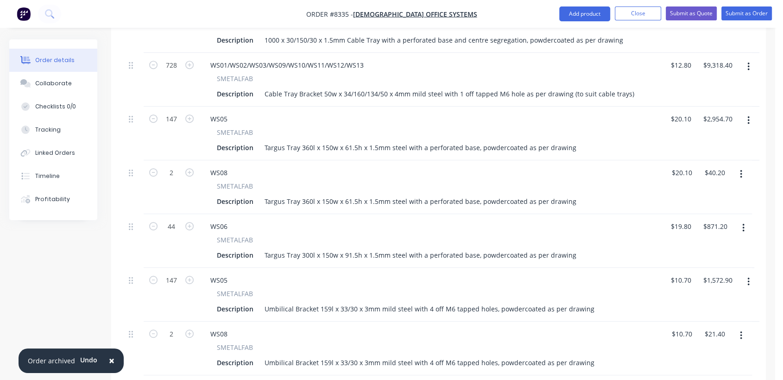
click at [749, 116] on icon "button" at bounding box center [748, 120] width 2 height 8
click at [712, 194] on div "Delete" at bounding box center [715, 200] width 71 height 13
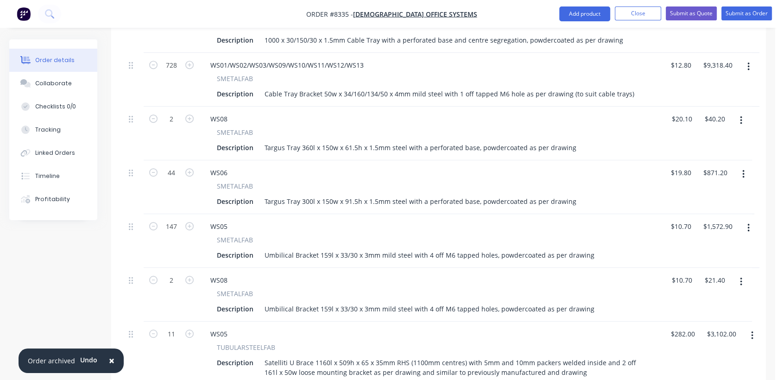
click at [742, 112] on button "button" at bounding box center [741, 120] width 22 height 17
click at [706, 194] on div "Delete" at bounding box center [707, 200] width 71 height 13
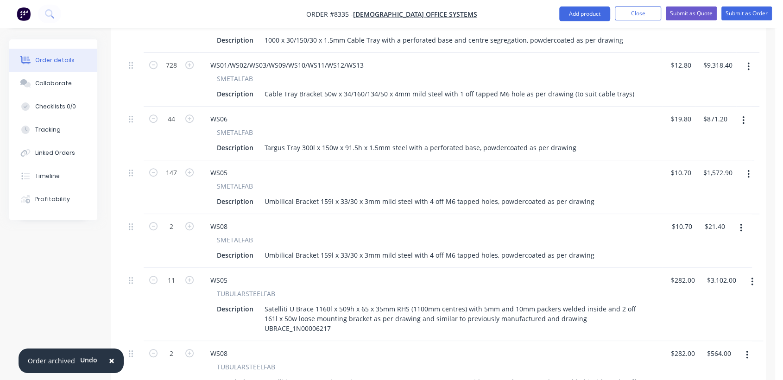
click at [739, 112] on button "button" at bounding box center [743, 120] width 22 height 17
drag, startPoint x: 708, startPoint y: 168, endPoint x: 718, endPoint y: 139, distance: 30.3
click at [707, 194] on div "Delete" at bounding box center [709, 200] width 71 height 13
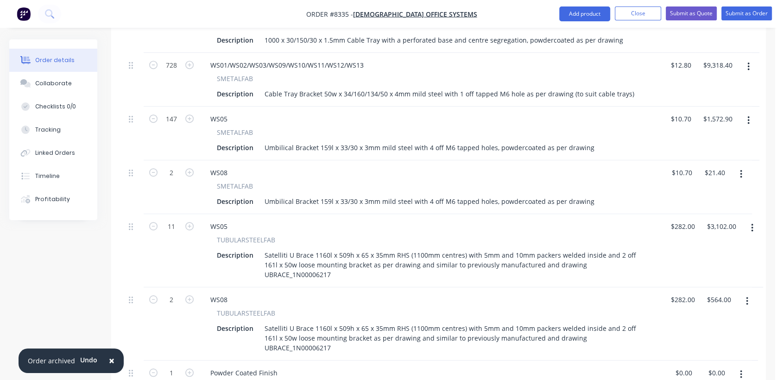
click at [748, 115] on icon "button" at bounding box center [748, 120] width 2 height 10
click at [715, 194] on div "Delete" at bounding box center [715, 200] width 71 height 13
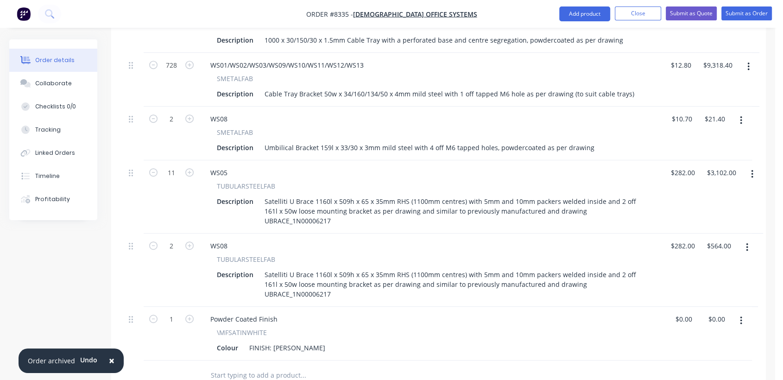
click at [739, 112] on button "button" at bounding box center [741, 120] width 22 height 17
drag, startPoint x: 711, startPoint y: 171, endPoint x: 718, endPoint y: 140, distance: 31.8
click at [711, 194] on div "Delete" at bounding box center [707, 200] width 71 height 13
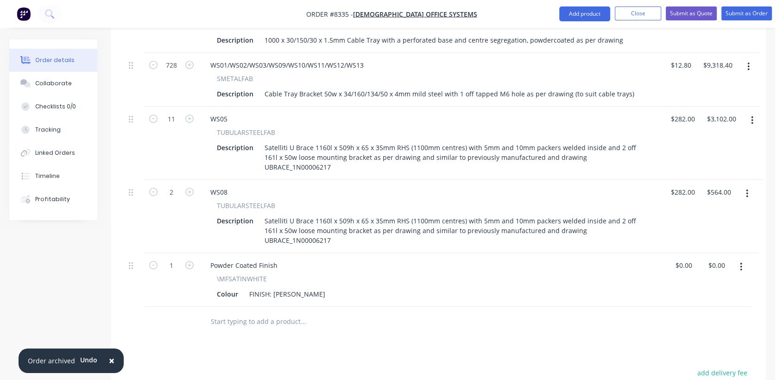
click at [751, 115] on icon "button" at bounding box center [752, 120] width 2 height 10
click at [705, 194] on div "Delete" at bounding box center [718, 200] width 71 height 13
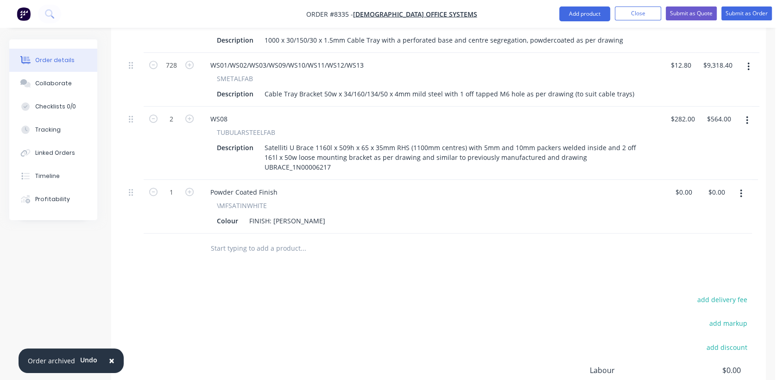
click at [747, 116] on icon "button" at bounding box center [747, 120] width 2 height 8
drag, startPoint x: 713, startPoint y: 169, endPoint x: 567, endPoint y: 182, distance: 147.0
click at [713, 194] on div "Delete" at bounding box center [713, 200] width 71 height 13
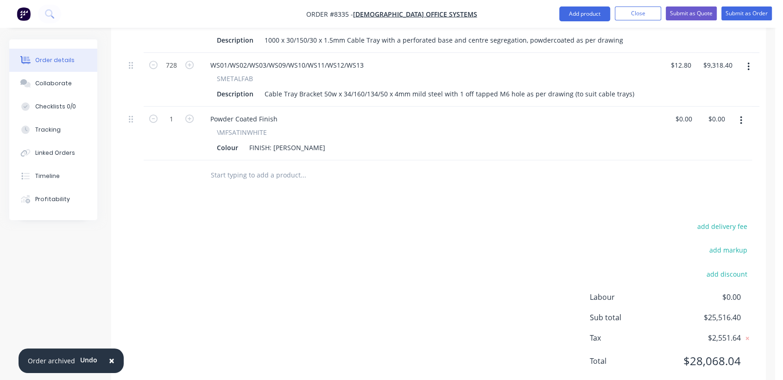
click at [273, 166] on input "text" at bounding box center [302, 175] width 185 height 19
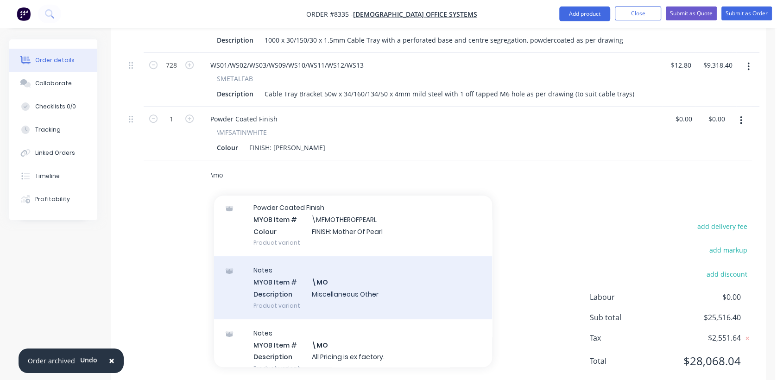
scroll to position [103, 0]
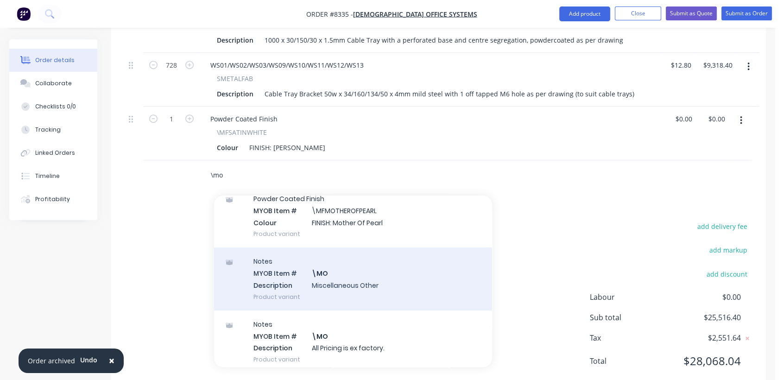
type input "\mo"
click at [351, 254] on div "Notes MYOB Item # \MO Description Miscellaneous Other Product variant" at bounding box center [353, 278] width 278 height 63
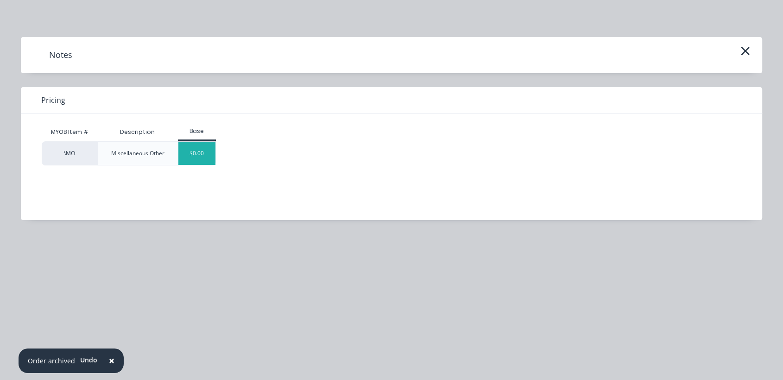
click at [201, 152] on div "$0.00" at bounding box center [197, 153] width 38 height 23
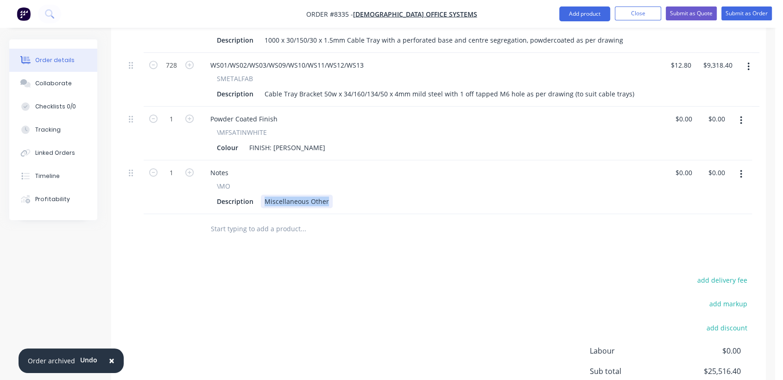
drag, startPoint x: 262, startPoint y: 174, endPoint x: 375, endPoint y: 185, distance: 113.6
click at [375, 185] on div "Notes \MO Description Miscellaneous Other" at bounding box center [430, 187] width 463 height 54
type input "$0.00"
click at [283, 220] on input "text" at bounding box center [302, 229] width 185 height 19
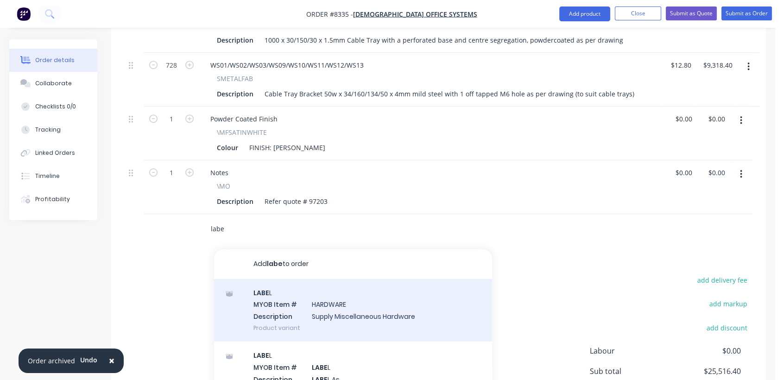
scroll to position [22, 0]
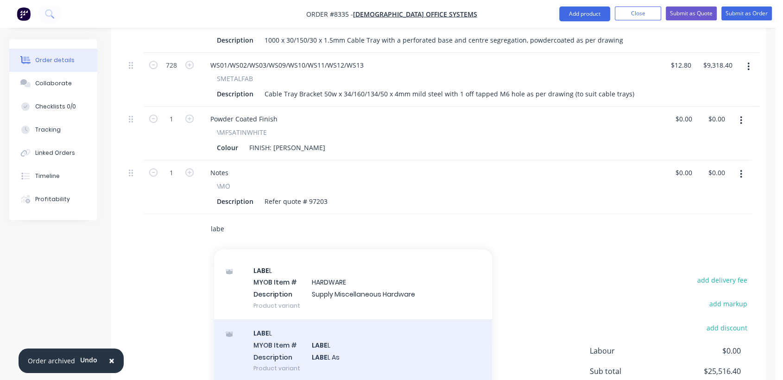
type input "labe"
click at [353, 319] on div "LABE L MYOB Item # LABE L Description LABE L As Product variant" at bounding box center [353, 350] width 278 height 63
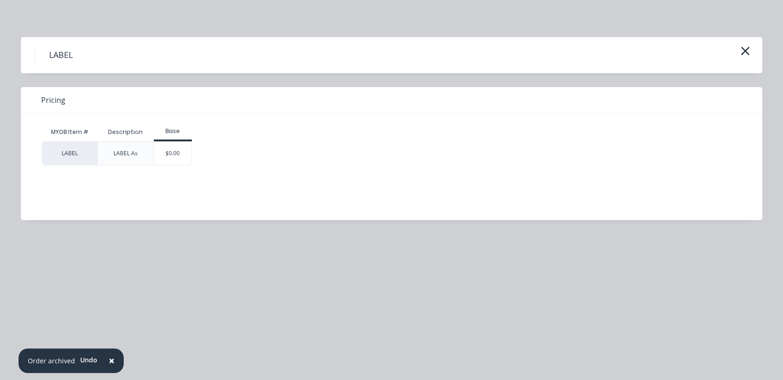
click at [172, 147] on div "$0.00" at bounding box center [173, 153] width 38 height 23
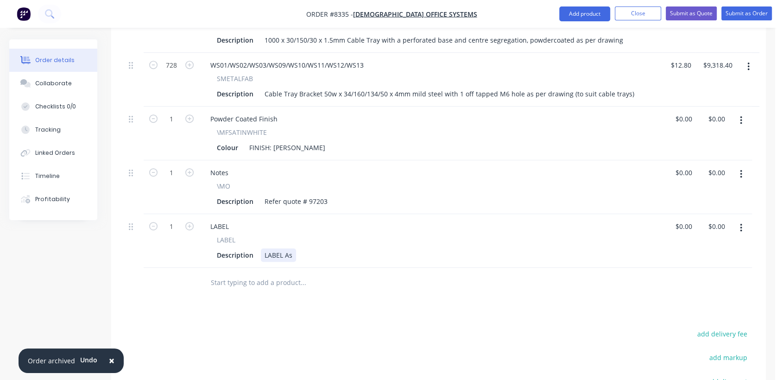
click at [292, 248] on div "LABEL As" at bounding box center [278, 254] width 35 height 13
type input "$0.00"
click at [60, 83] on div "Collaborate" at bounding box center [53, 83] width 37 height 8
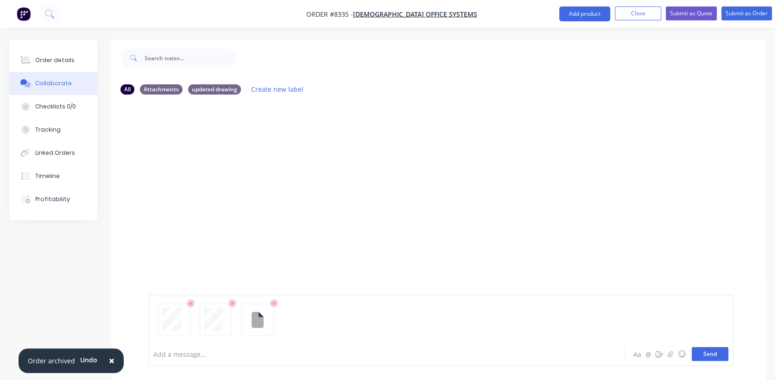
click at [716, 351] on button "Send" at bounding box center [710, 354] width 37 height 14
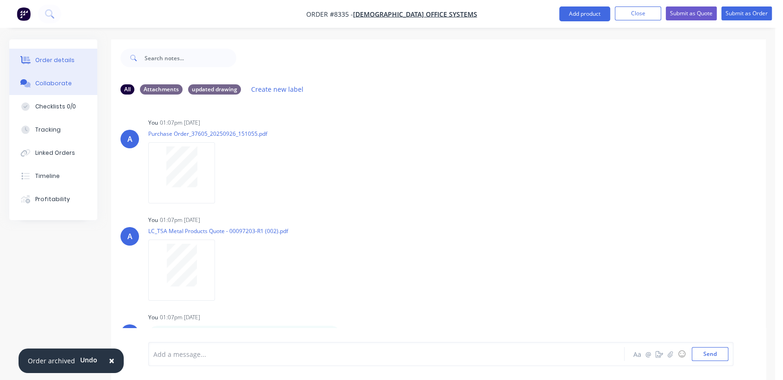
click at [61, 58] on div "Order details" at bounding box center [54, 60] width 39 height 8
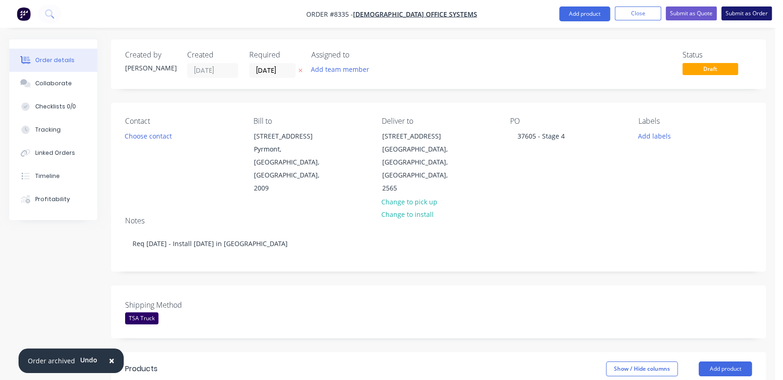
click at [744, 14] on button "Submit as Order" at bounding box center [746, 13] width 50 height 14
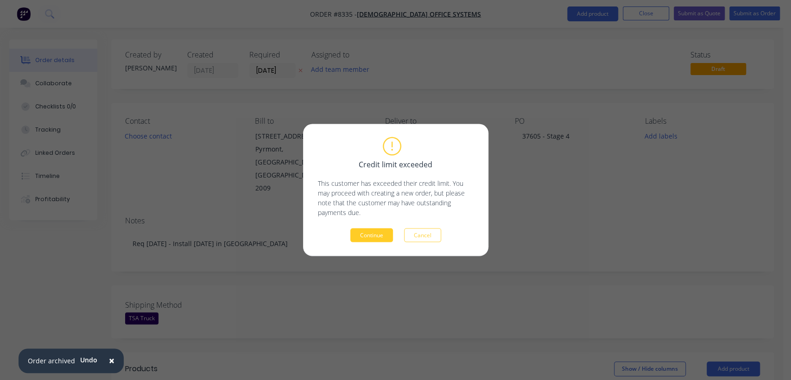
click at [379, 236] on button "Continue" at bounding box center [371, 235] width 43 height 14
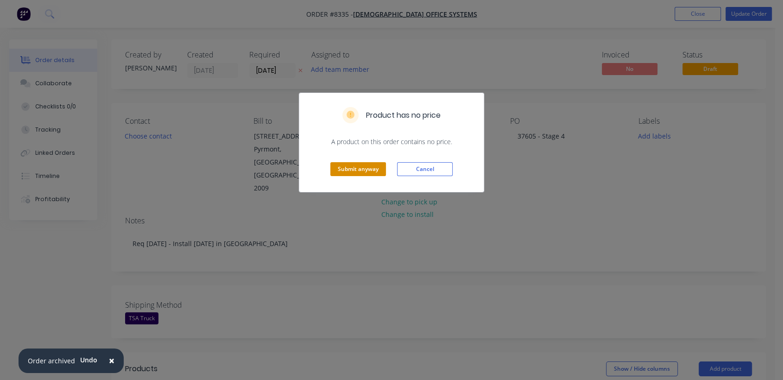
click at [360, 166] on button "Submit anyway" at bounding box center [358, 169] width 56 height 14
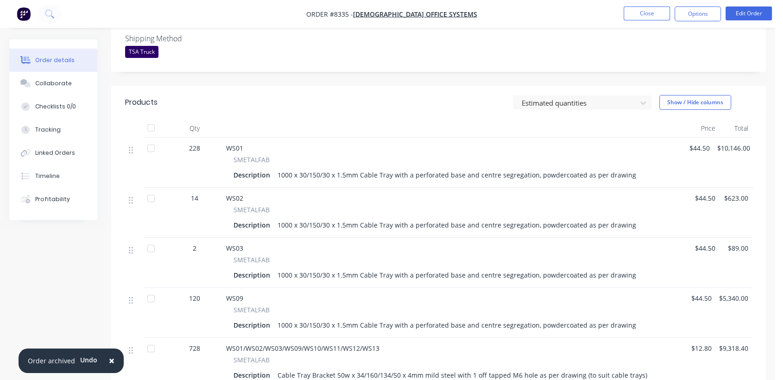
scroll to position [257, 0]
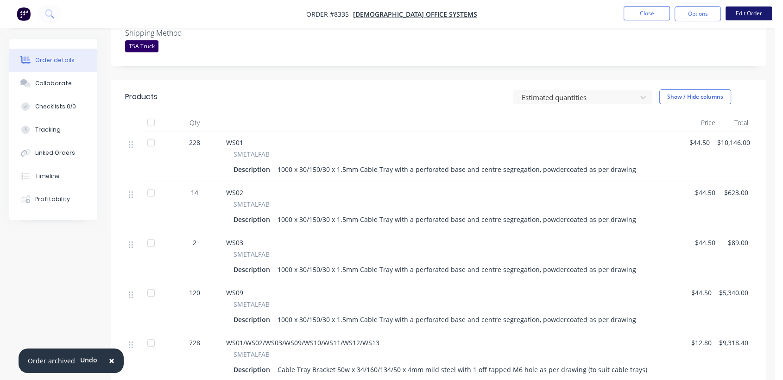
click at [743, 12] on button "Edit Order" at bounding box center [748, 13] width 46 height 14
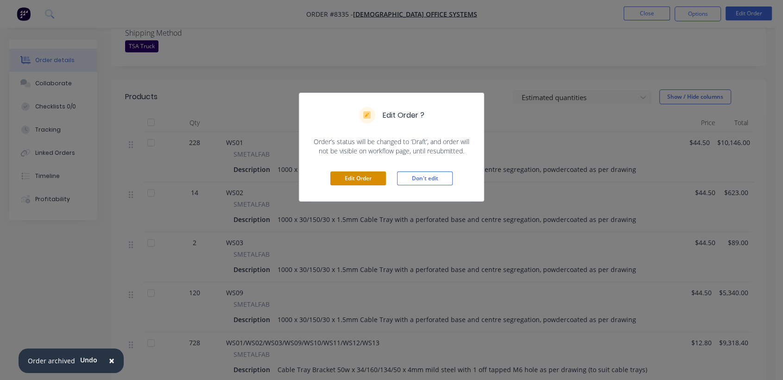
click at [371, 178] on button "Edit Order" at bounding box center [358, 178] width 56 height 14
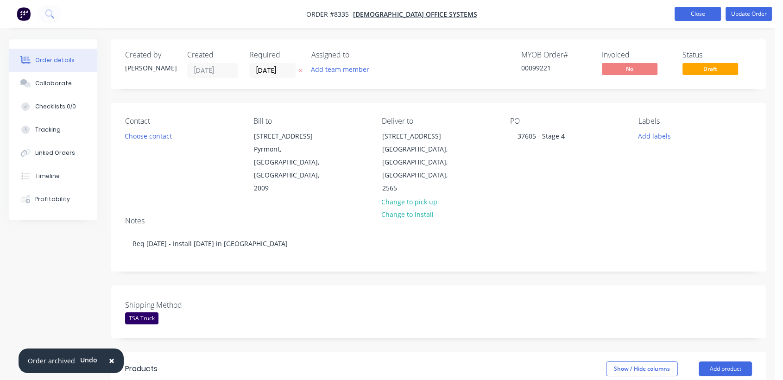
click at [696, 12] on button "Close" at bounding box center [697, 14] width 46 height 14
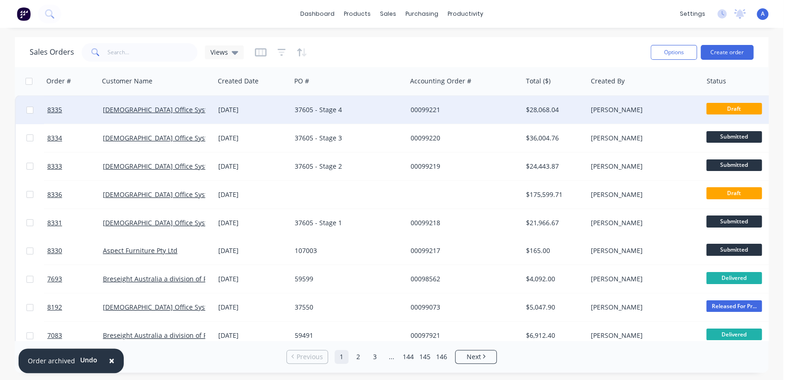
click at [390, 101] on div "37605 - Stage 4" at bounding box center [348, 110] width 115 height 28
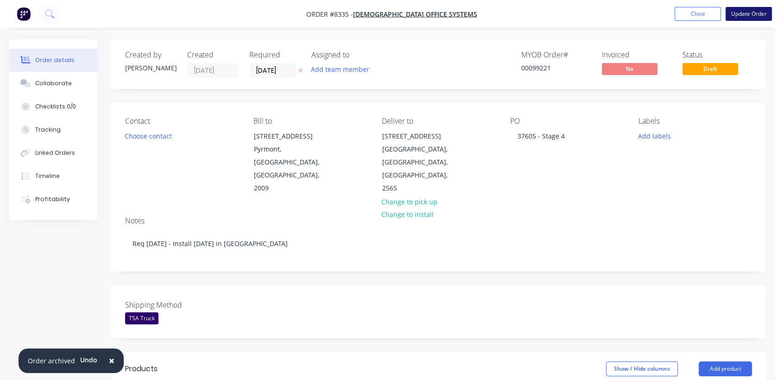
click at [746, 15] on button "Update Order" at bounding box center [748, 14] width 46 height 14
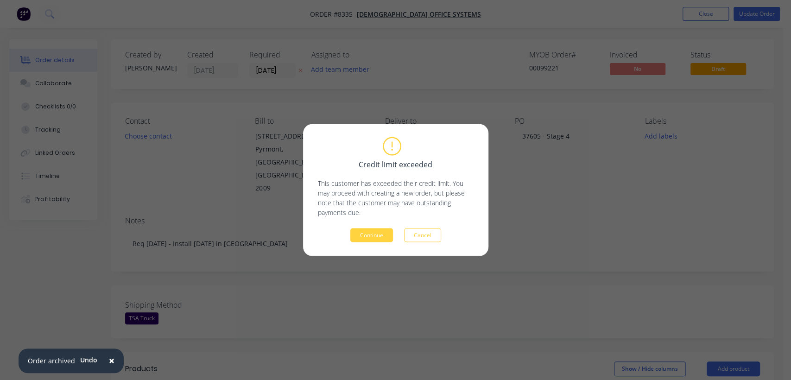
click at [376, 227] on div "Credit limit exceeded This customer has exceeded their credit limit. You may pr…" at bounding box center [396, 190] width 156 height 104
click at [377, 238] on button "Continue" at bounding box center [371, 235] width 43 height 14
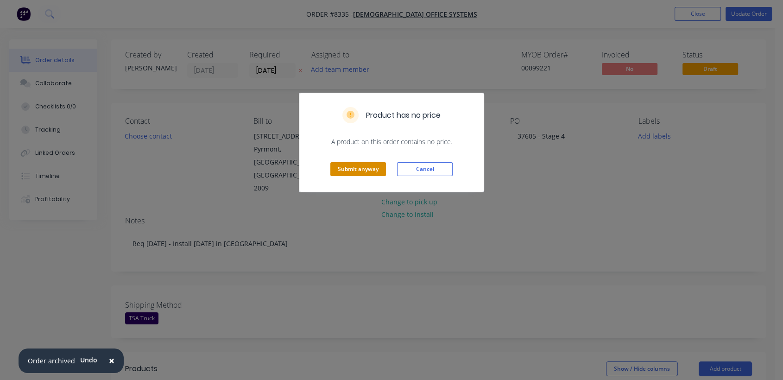
click at [364, 171] on button "Submit anyway" at bounding box center [358, 169] width 56 height 14
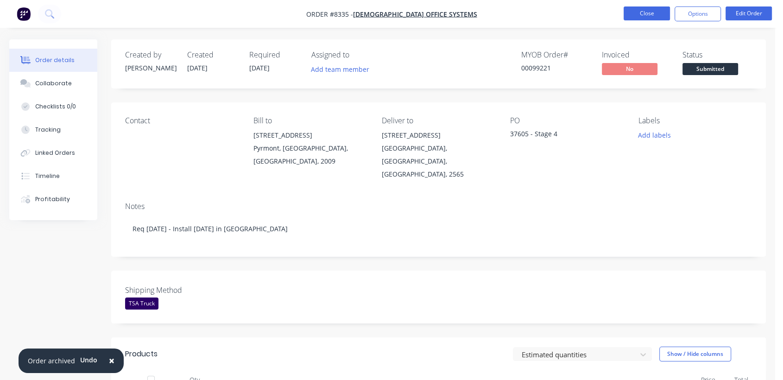
click at [646, 11] on button "Close" at bounding box center [647, 13] width 46 height 14
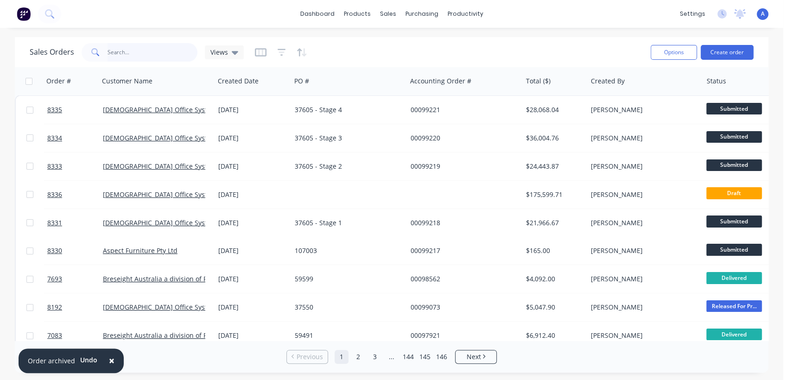
click at [142, 47] on input "text" at bounding box center [152, 52] width 90 height 19
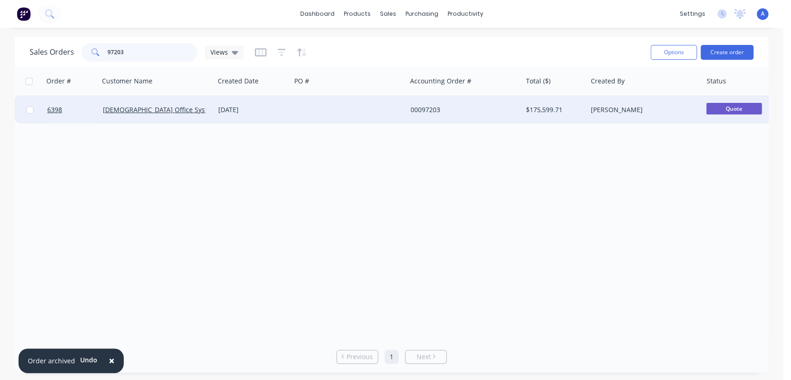
type input "97203"
click at [330, 106] on div at bounding box center [348, 110] width 115 height 28
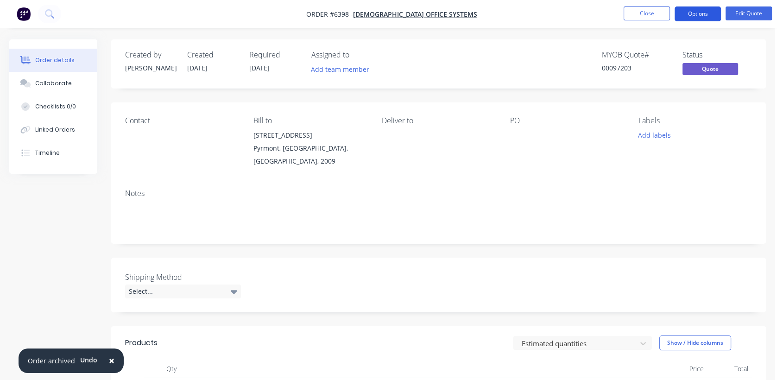
click at [701, 10] on button "Options" at bounding box center [697, 13] width 46 height 15
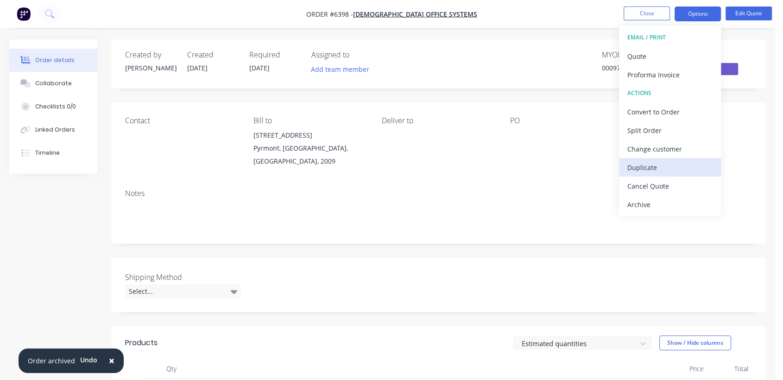
click at [652, 167] on div "Duplicate" at bounding box center [669, 167] width 85 height 13
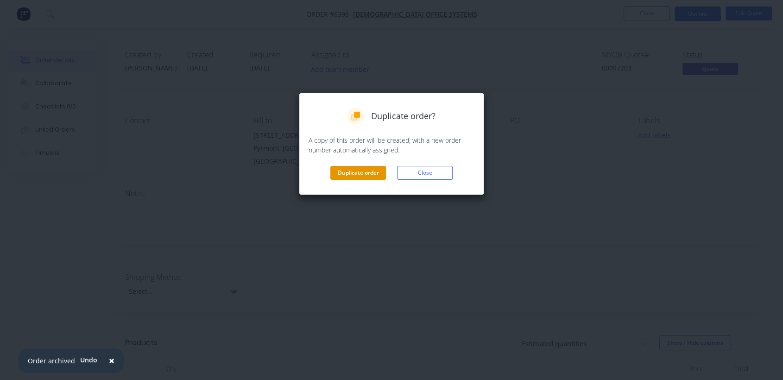
click at [353, 175] on button "Duplicate order" at bounding box center [358, 173] width 56 height 14
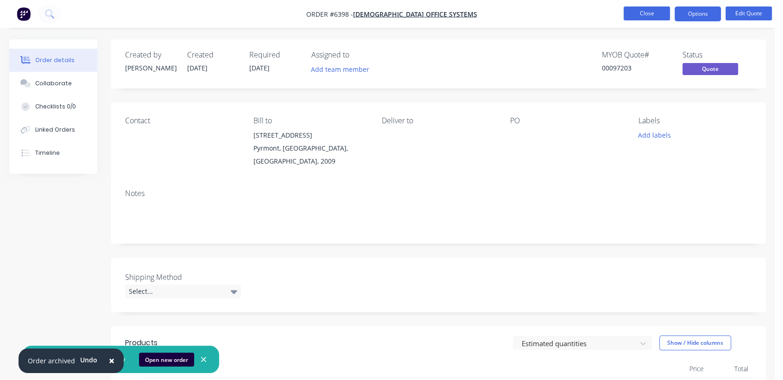
click at [644, 12] on button "Close" at bounding box center [647, 13] width 46 height 14
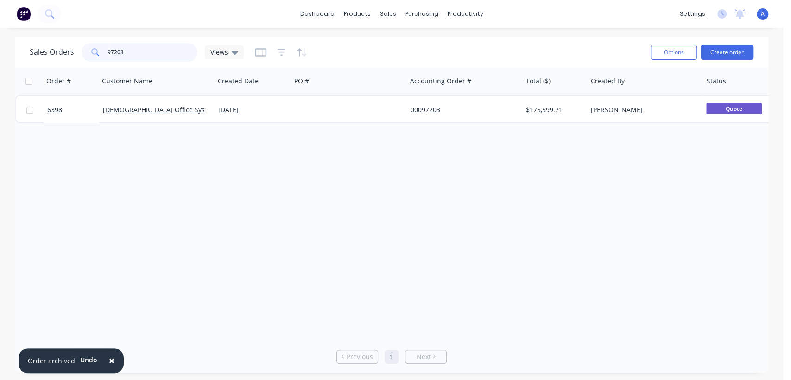
drag, startPoint x: 122, startPoint y: 51, endPoint x: 103, endPoint y: 51, distance: 19.0
click at [104, 51] on div "97203" at bounding box center [140, 52] width 116 height 19
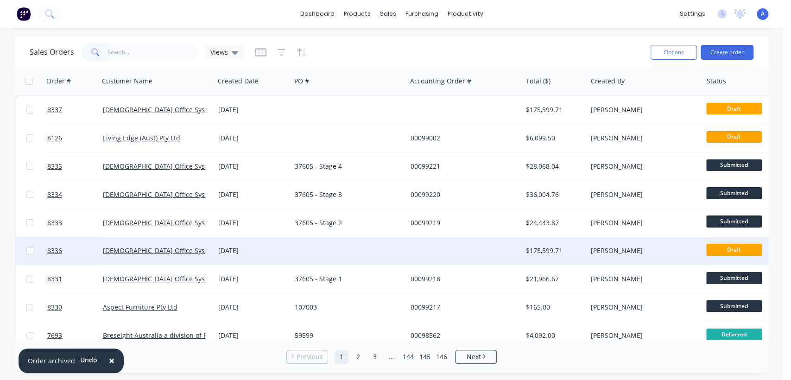
click at [330, 248] on div at bounding box center [348, 251] width 115 height 28
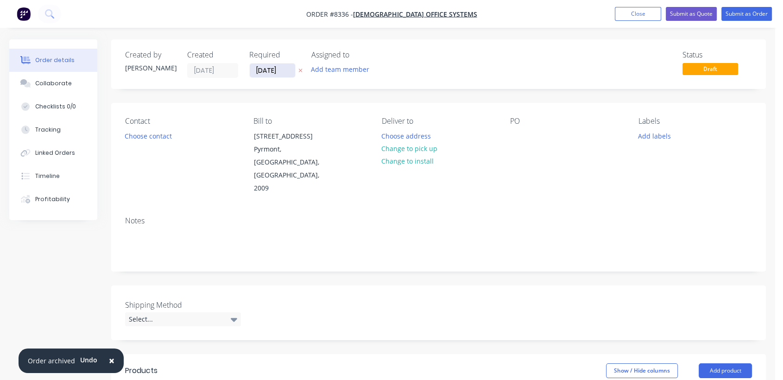
click at [283, 68] on input "[DATE]" at bounding box center [272, 70] width 45 height 14
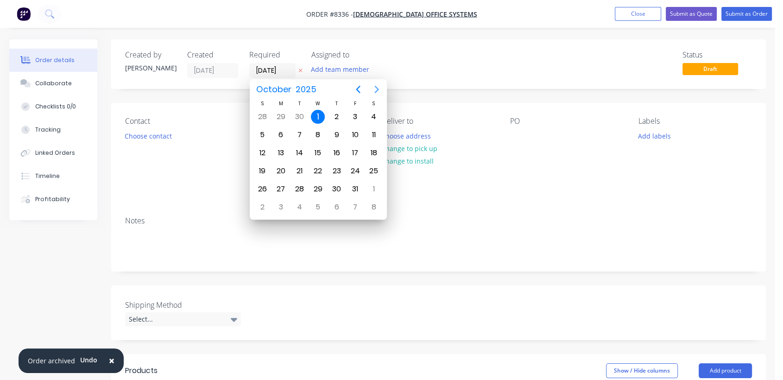
click at [373, 88] on icon "Next page" at bounding box center [376, 89] width 11 height 11
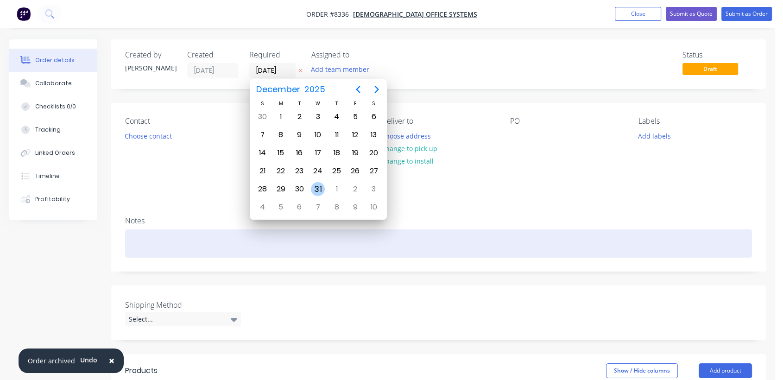
drag, startPoint x: 316, startPoint y: 186, endPoint x: 200, endPoint y: 208, distance: 118.4
click at [315, 186] on div "31" at bounding box center [318, 189] width 14 height 14
type input "[DATE]"
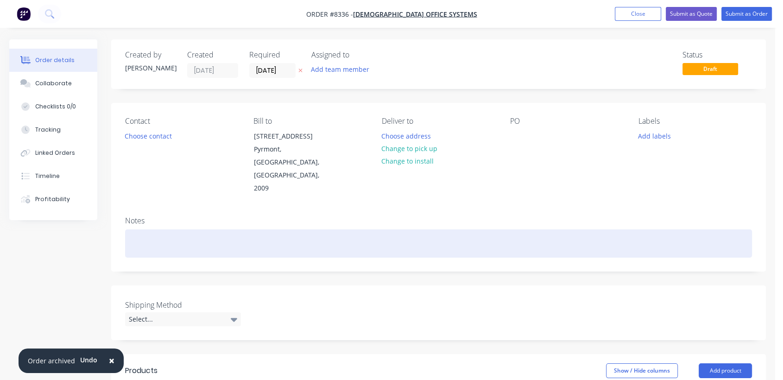
click at [165, 229] on div at bounding box center [438, 243] width 627 height 28
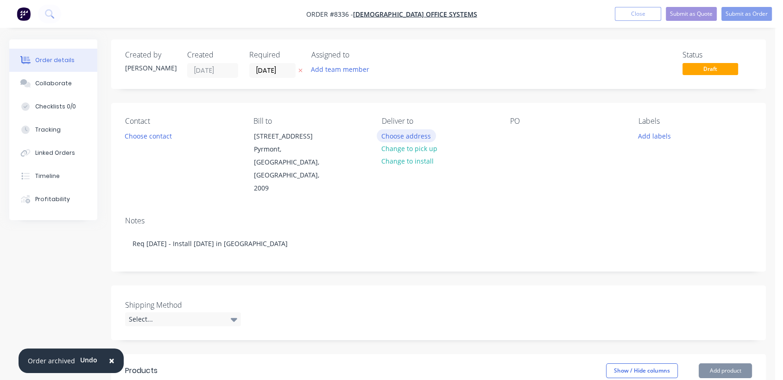
click at [416, 132] on button "Choose address" at bounding box center [406, 135] width 59 height 13
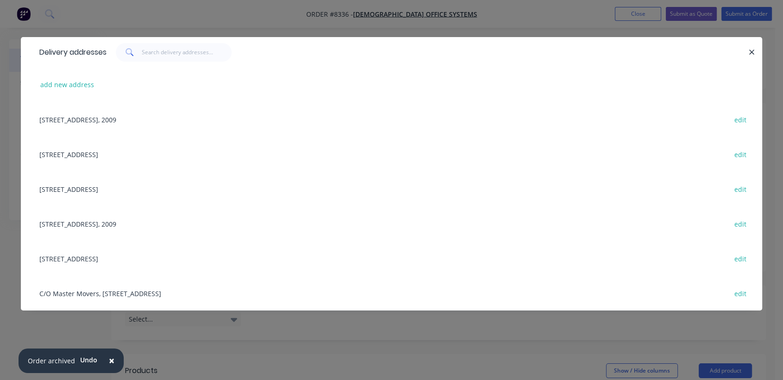
drag, startPoint x: 92, startPoint y: 150, endPoint x: 141, endPoint y: 153, distance: 48.7
click at [93, 151] on div "[STREET_ADDRESS] edit" at bounding box center [391, 154] width 713 height 35
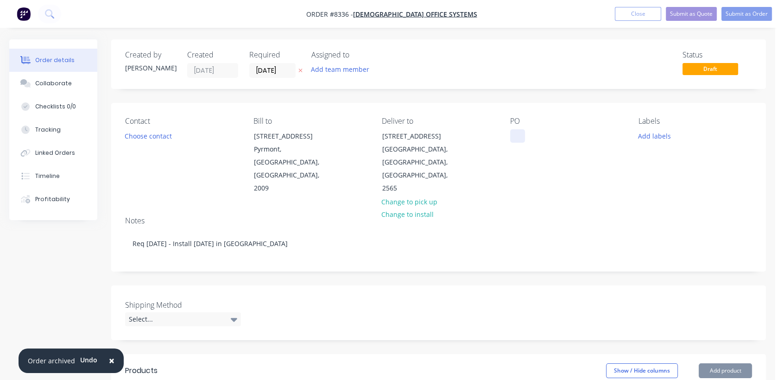
click at [518, 134] on div at bounding box center [517, 135] width 15 height 13
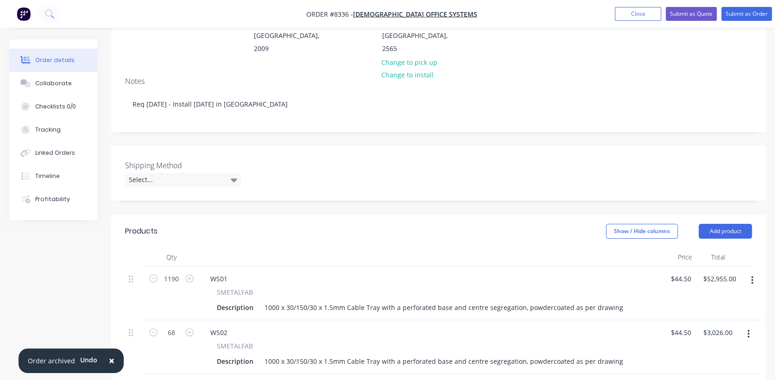
scroll to position [154, 0]
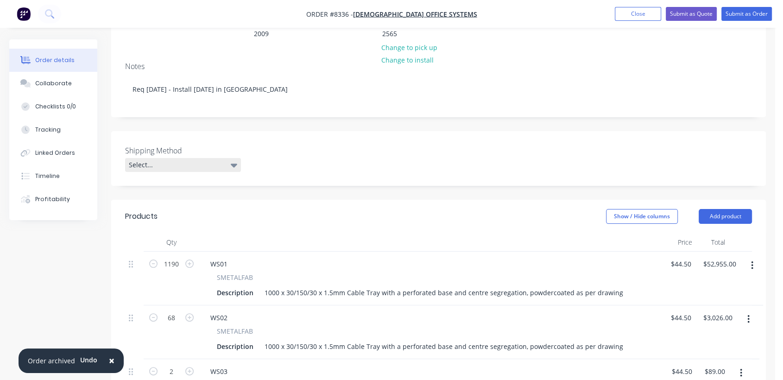
click at [154, 158] on div "Select..." at bounding box center [183, 165] width 116 height 14
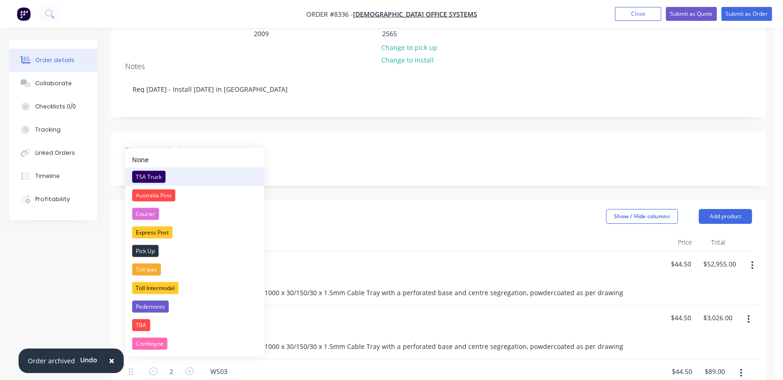
click at [158, 175] on div "TSA Truck" at bounding box center [148, 176] width 33 height 12
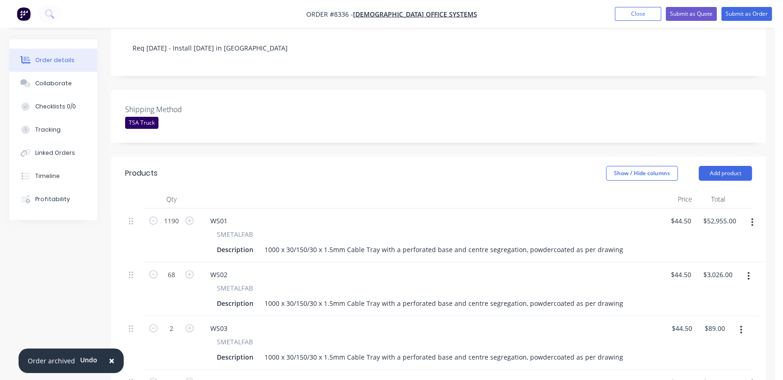
scroll to position [257, 0]
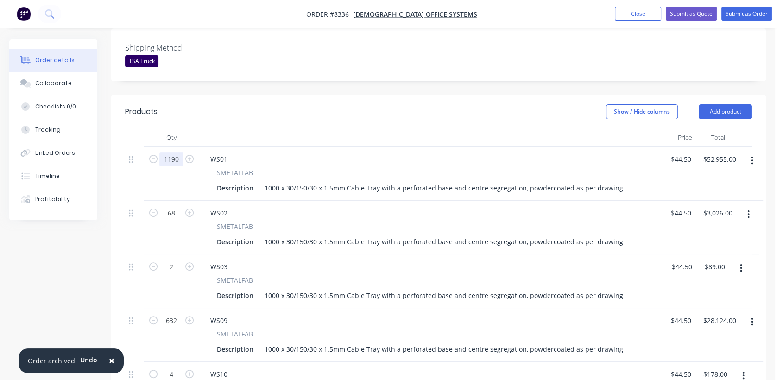
click at [179, 152] on input "1190" at bounding box center [171, 159] width 24 height 14
type input "278"
type input "$12,371.00"
click at [180, 206] on input "68" at bounding box center [171, 213] width 24 height 14
type input "17"
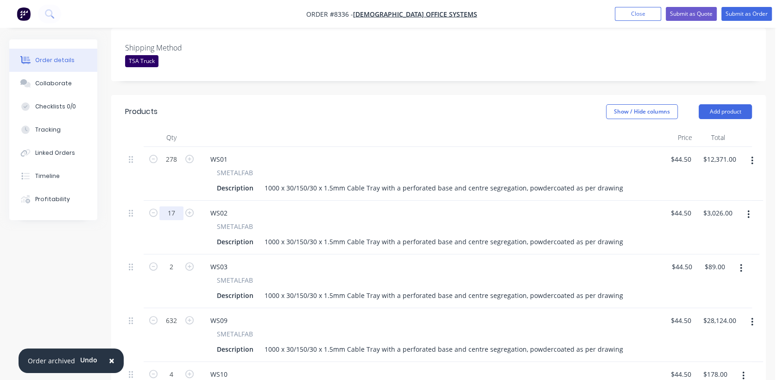
type input "$756.50"
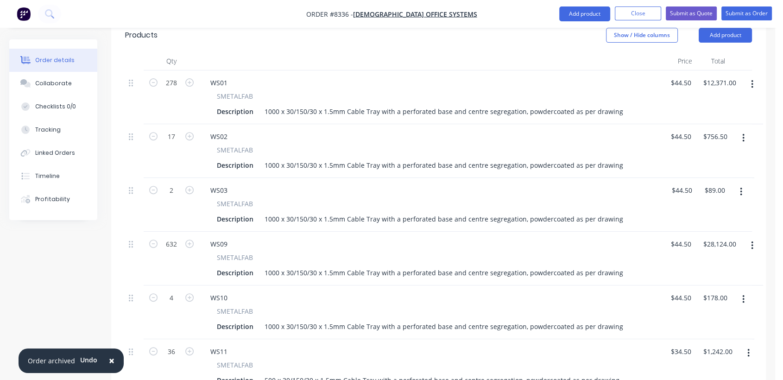
scroll to position [360, 0]
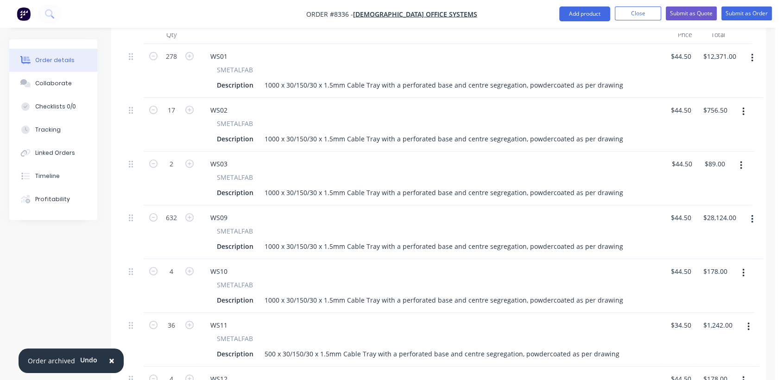
click at [740, 160] on icon "button" at bounding box center [741, 165] width 2 height 10
click at [693, 239] on div "Delete" at bounding box center [707, 245] width 71 height 13
click at [178, 157] on input "632" at bounding box center [171, 164] width 24 height 14
type input "148"
type input "$6,586.00"
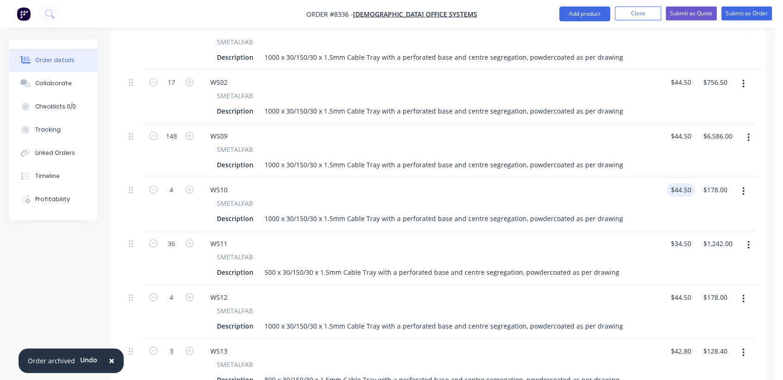
scroll to position [411, 0]
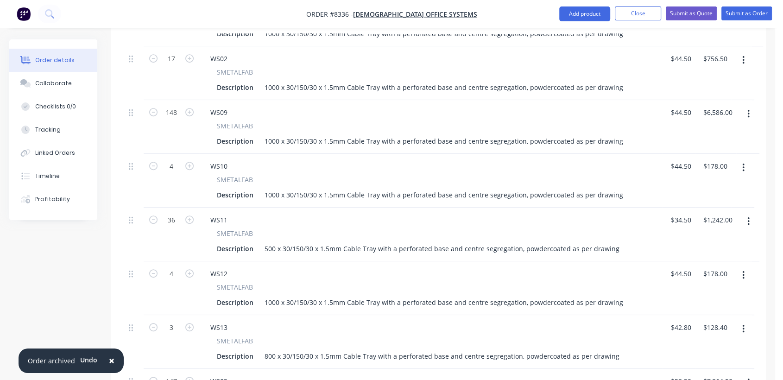
click at [740, 159] on button "button" at bounding box center [743, 167] width 22 height 17
click at [699, 241] on div "Delete" at bounding box center [709, 247] width 71 height 13
click at [746, 159] on button "button" at bounding box center [748, 167] width 22 height 17
drag, startPoint x: 712, startPoint y: 219, endPoint x: 714, endPoint y: 206, distance: 13.3
click at [712, 241] on div "Delete" at bounding box center [715, 247] width 71 height 13
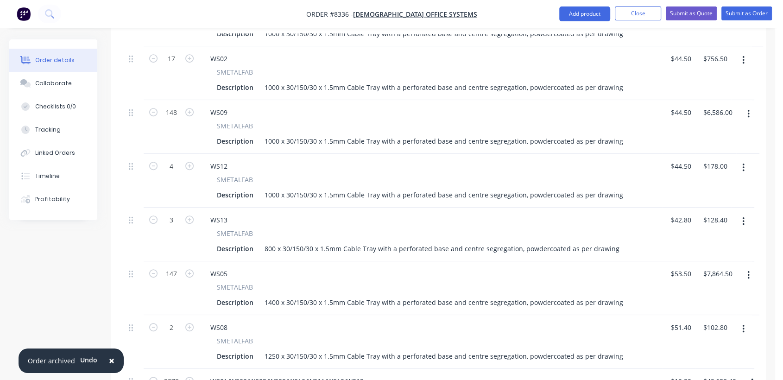
click at [742, 163] on icon "button" at bounding box center [743, 168] width 2 height 10
click at [705, 241] on div "Delete" at bounding box center [709, 247] width 71 height 13
click at [742, 163] on icon "button" at bounding box center [743, 168] width 2 height 10
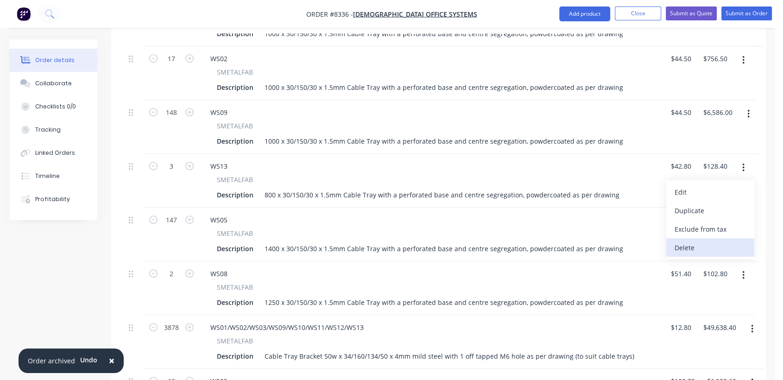
click at [710, 241] on div "Delete" at bounding box center [709, 247] width 71 height 13
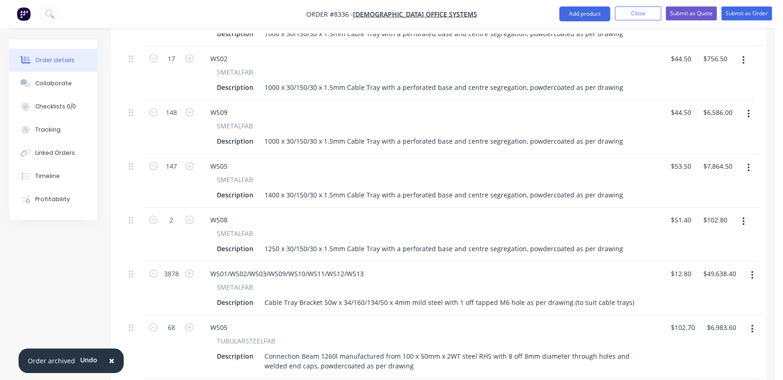
click at [746, 159] on button "button" at bounding box center [748, 167] width 22 height 17
click at [712, 241] on div "Delete" at bounding box center [715, 247] width 71 height 13
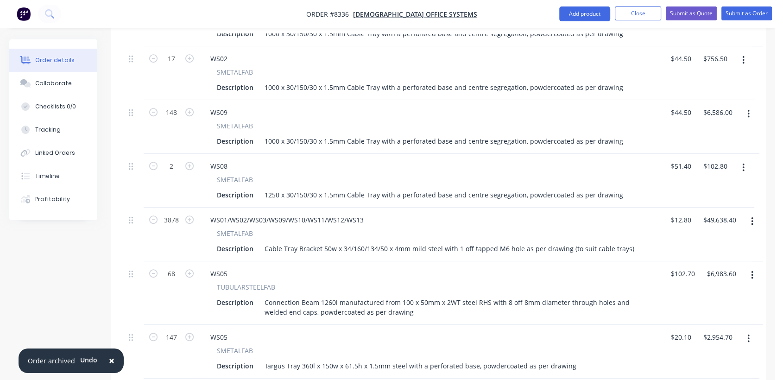
click at [742, 163] on icon "button" at bounding box center [743, 168] width 2 height 10
click at [704, 241] on div "Delete" at bounding box center [709, 247] width 71 height 13
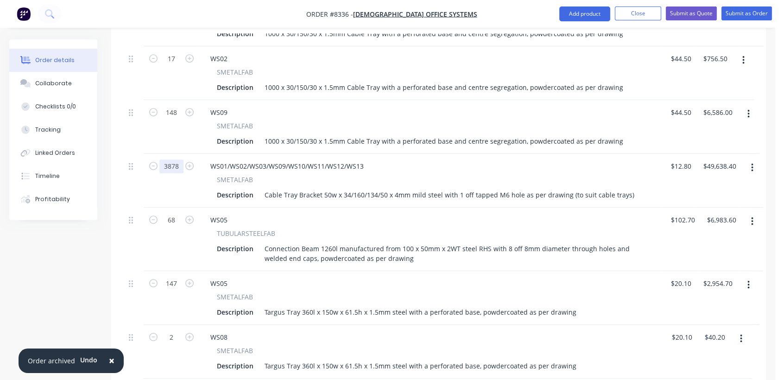
click at [181, 159] on input "3878" at bounding box center [171, 166] width 24 height 14
type input "886"
type input "$11,340.80"
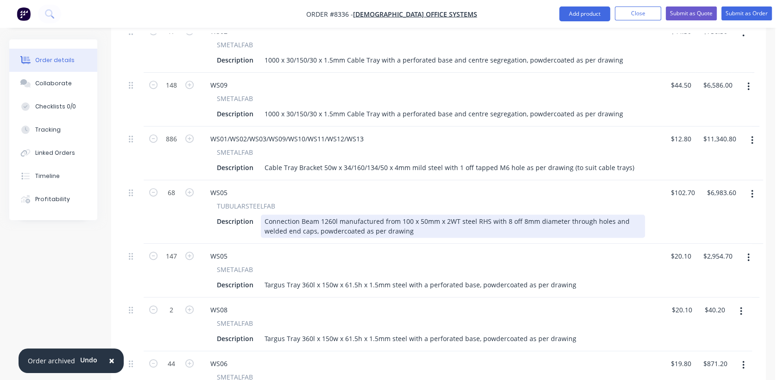
scroll to position [463, 0]
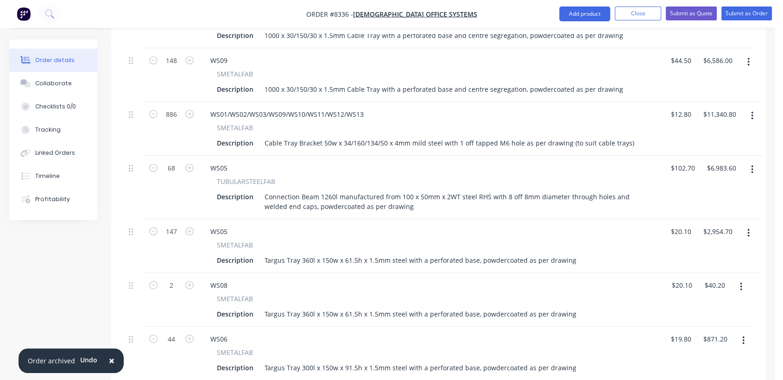
click at [750, 161] on button "button" at bounding box center [752, 169] width 22 height 17
click at [712, 240] on button "Delete" at bounding box center [719, 249] width 88 height 19
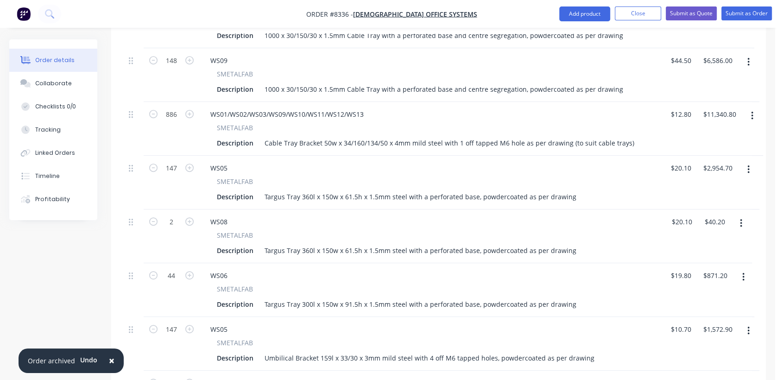
click at [745, 161] on button "button" at bounding box center [748, 169] width 22 height 17
click at [712, 243] on div "Delete" at bounding box center [715, 249] width 71 height 13
click at [737, 161] on button "button" at bounding box center [741, 169] width 22 height 17
click at [716, 243] on div "Delete" at bounding box center [707, 249] width 71 height 13
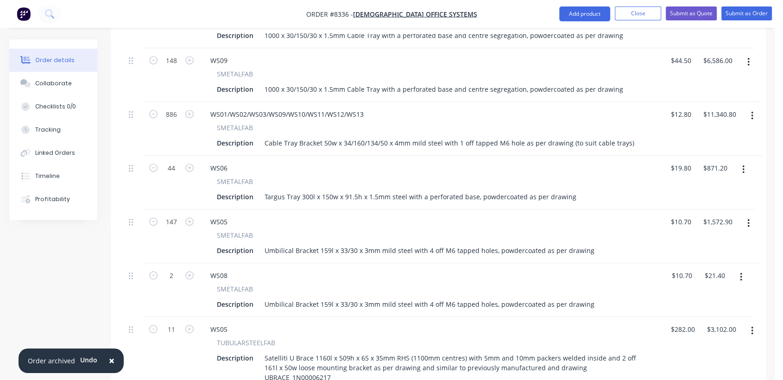
click at [747, 161] on button "button" at bounding box center [743, 169] width 22 height 17
click at [711, 243] on div "Delete" at bounding box center [709, 249] width 71 height 13
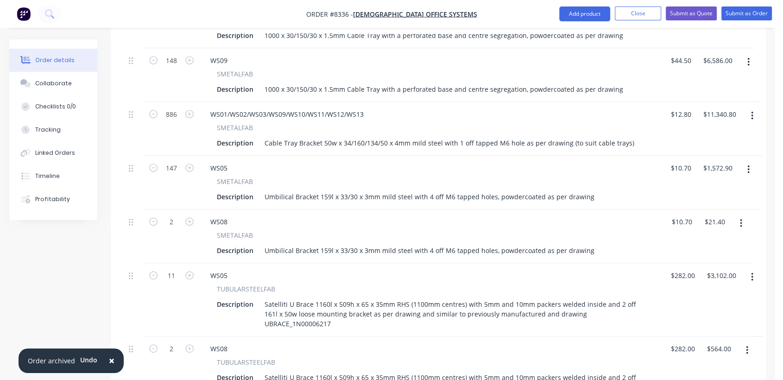
drag, startPoint x: 747, startPoint y: 141, endPoint x: 742, endPoint y: 145, distance: 6.9
click at [746, 161] on button "button" at bounding box center [748, 169] width 22 height 17
click at [709, 243] on div "Delete" at bounding box center [715, 249] width 71 height 13
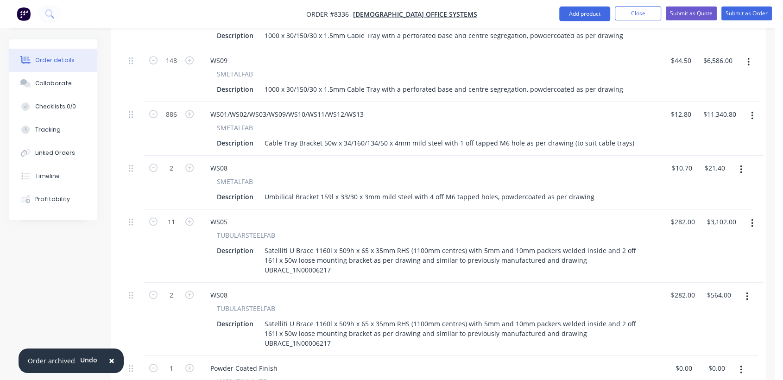
click at [742, 164] on icon "button" at bounding box center [741, 169] width 2 height 10
click at [711, 243] on div "Delete" at bounding box center [707, 249] width 71 height 13
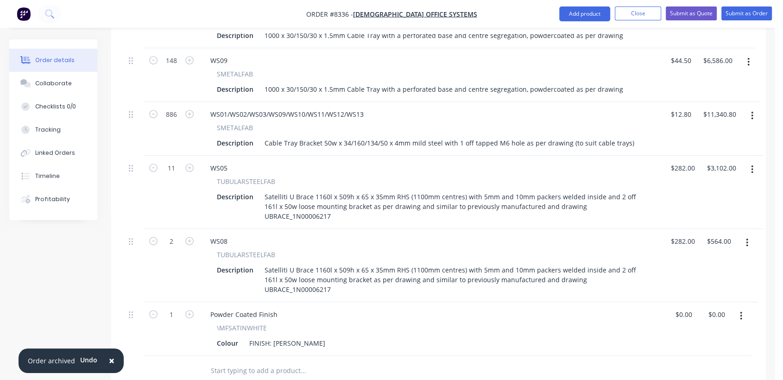
click at [747, 161] on button "button" at bounding box center [752, 169] width 22 height 17
click at [724, 243] on div "Delete" at bounding box center [718, 249] width 71 height 13
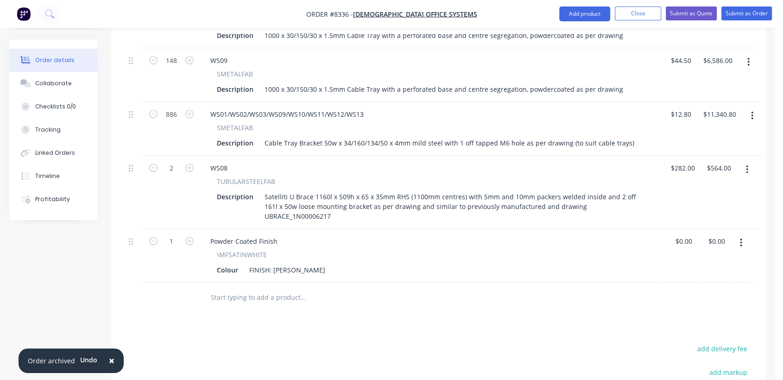
click at [746, 164] on icon "button" at bounding box center [747, 169] width 2 height 10
click at [714, 243] on div "Delete" at bounding box center [713, 249] width 71 height 13
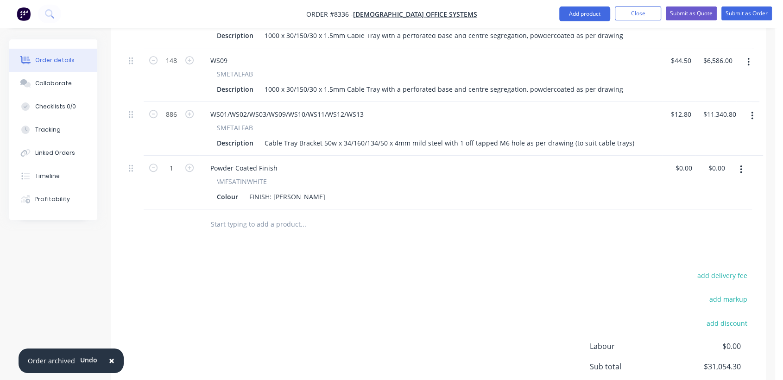
click at [254, 215] on input "text" at bounding box center [302, 224] width 185 height 19
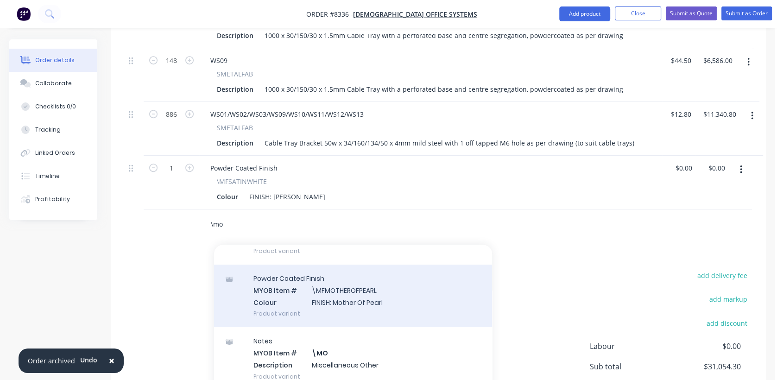
scroll to position [103, 0]
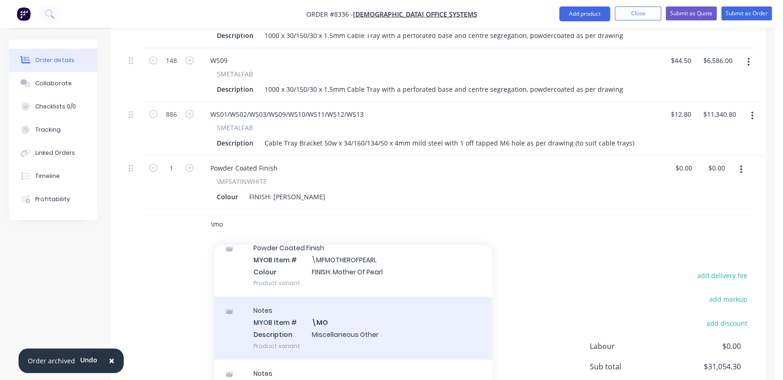
type input "\mo"
click at [352, 299] on div "Notes MYOB Item # \MO Description Miscellaneous Other Product variant" at bounding box center [353, 327] width 278 height 63
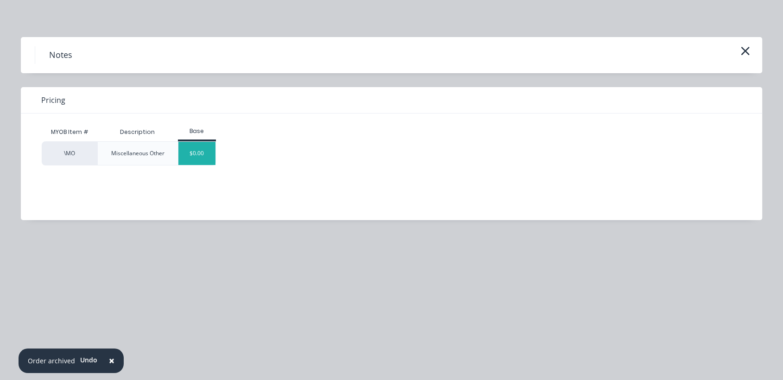
click at [193, 145] on div "$0.00" at bounding box center [197, 153] width 38 height 23
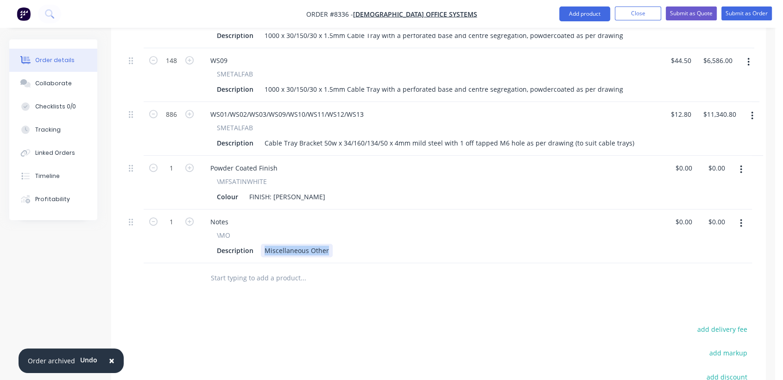
drag, startPoint x: 262, startPoint y: 220, endPoint x: 341, endPoint y: 232, distance: 80.7
click at [341, 232] on div "Notes \MO Description Miscellaneous Other" at bounding box center [430, 236] width 463 height 54
type input "$0.00"
click at [284, 269] on input "text" at bounding box center [302, 278] width 185 height 19
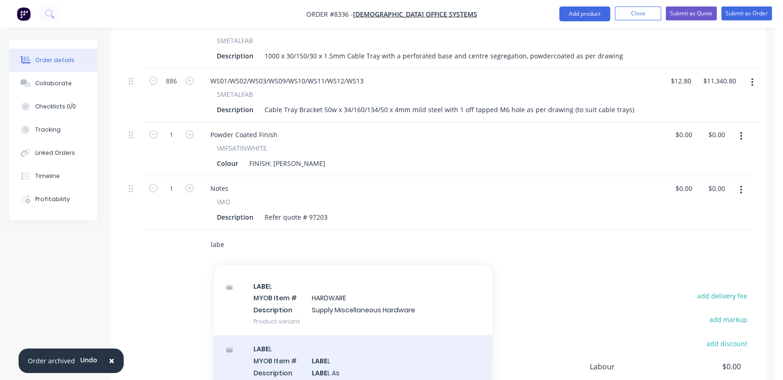
scroll to position [515, 0]
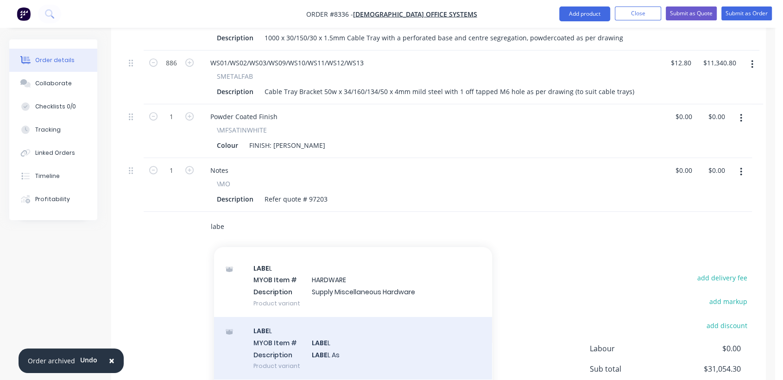
type input "labe"
click at [357, 317] on div "LABE L MYOB Item # LABE L Description LABE L As Product variant" at bounding box center [353, 348] width 278 height 63
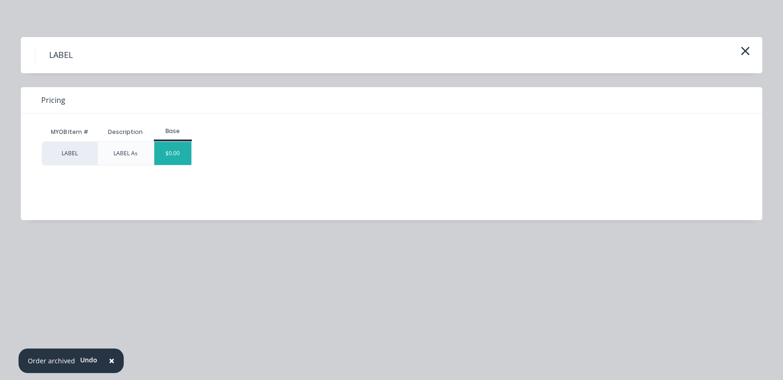
click at [182, 155] on div "$0.00" at bounding box center [173, 153] width 38 height 23
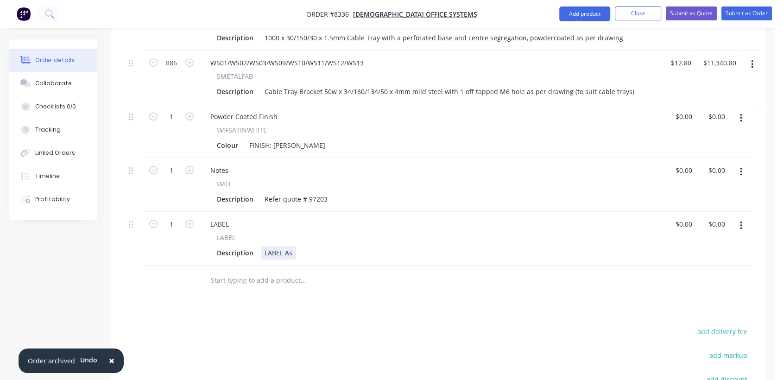
click at [293, 246] on div "LABEL As" at bounding box center [278, 252] width 35 height 13
type input "$0.00"
drag, startPoint x: 59, startPoint y: 78, endPoint x: 244, endPoint y: 230, distance: 239.3
click at [59, 77] on button "Collaborate" at bounding box center [53, 83] width 88 height 23
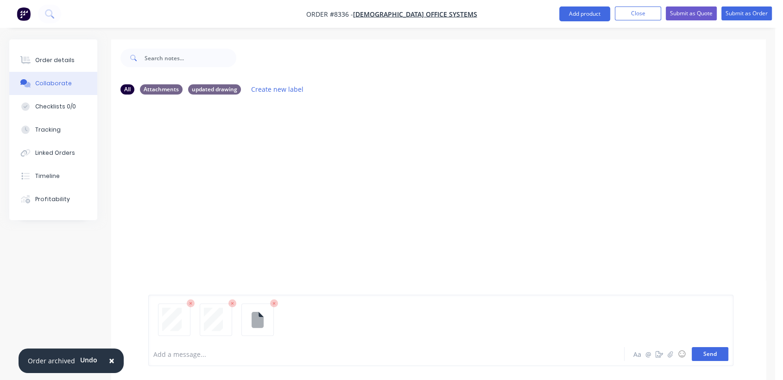
click at [710, 353] on button "Send" at bounding box center [710, 354] width 37 height 14
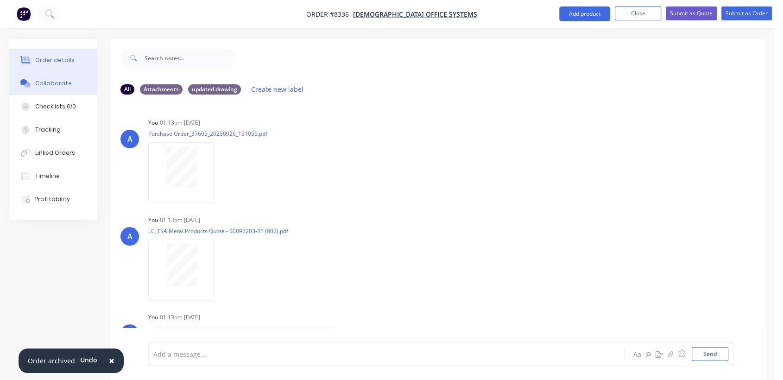
click at [61, 57] on div "Order details" at bounding box center [54, 60] width 39 height 8
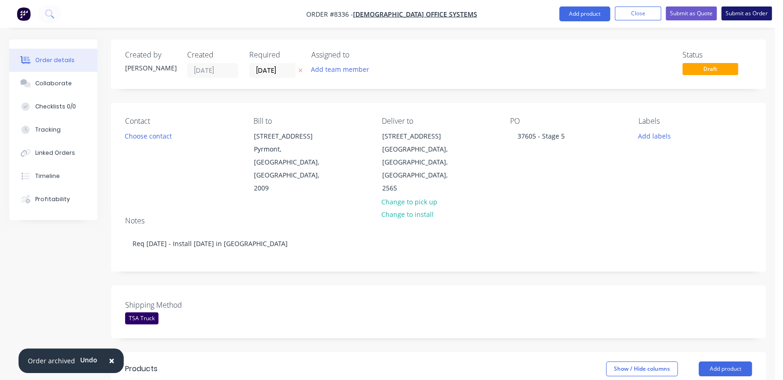
click at [749, 7] on button "Submit as Order" at bounding box center [746, 13] width 50 height 14
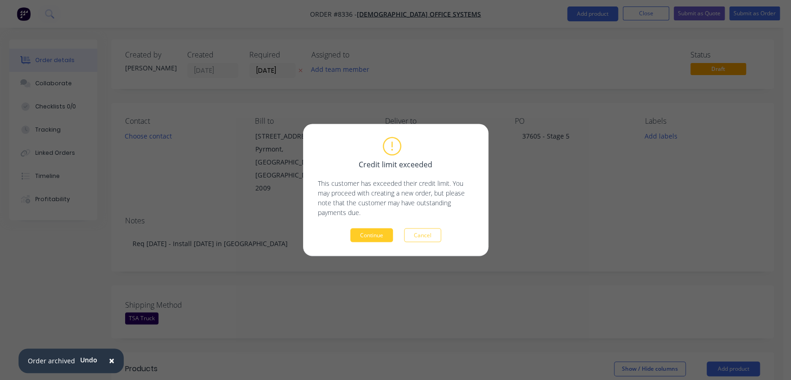
click at [372, 235] on button "Continue" at bounding box center [371, 235] width 43 height 14
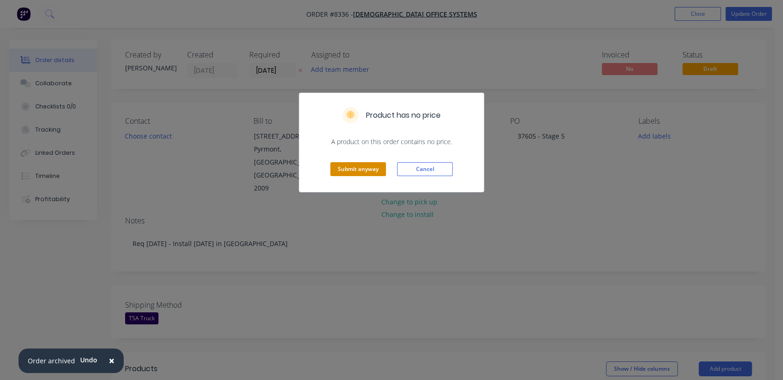
click at [359, 170] on button "Submit anyway" at bounding box center [358, 169] width 56 height 14
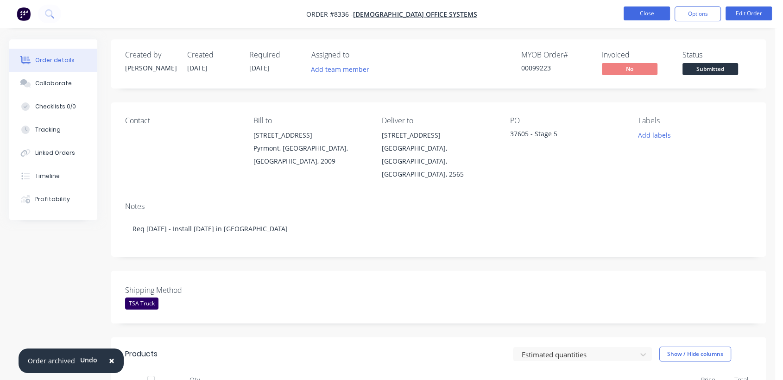
click at [645, 8] on button "Close" at bounding box center [647, 13] width 46 height 14
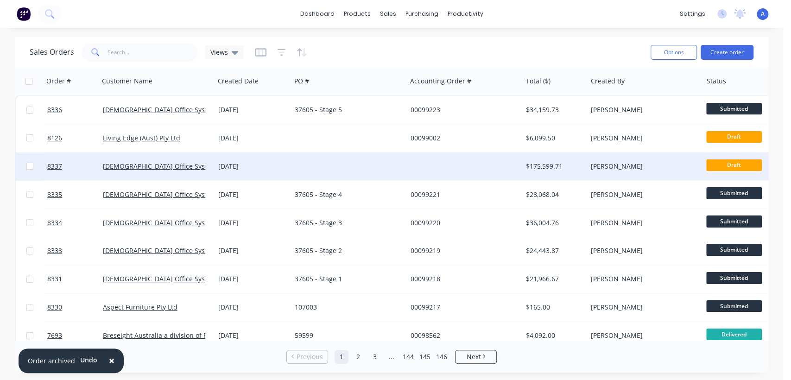
click at [296, 164] on div at bounding box center [348, 166] width 115 height 28
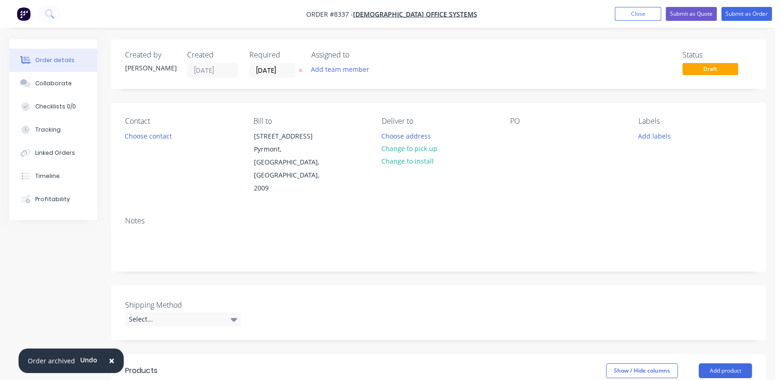
click at [109, 361] on span "×" at bounding box center [112, 360] width 6 height 13
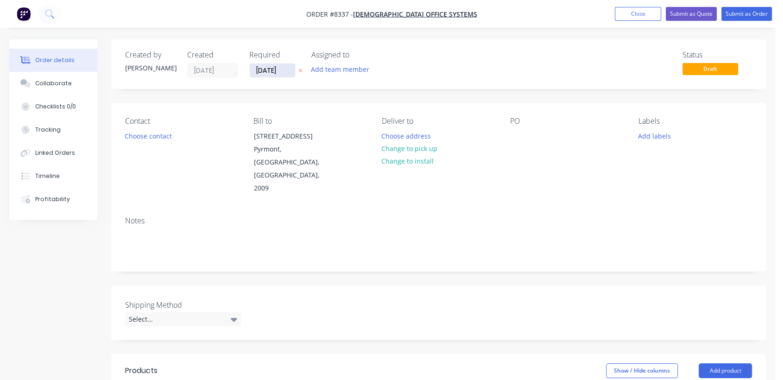
click at [285, 70] on input "[DATE]" at bounding box center [272, 70] width 45 height 14
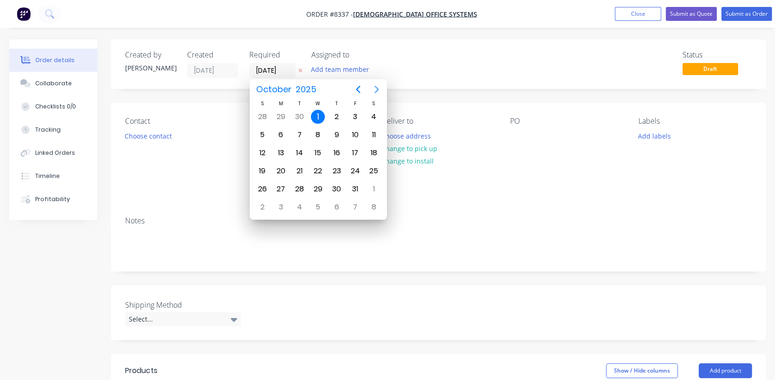
click at [377, 88] on icon "Next page" at bounding box center [376, 89] width 4 height 7
click at [314, 195] on div "31" at bounding box center [318, 189] width 19 height 18
type input "[DATE]"
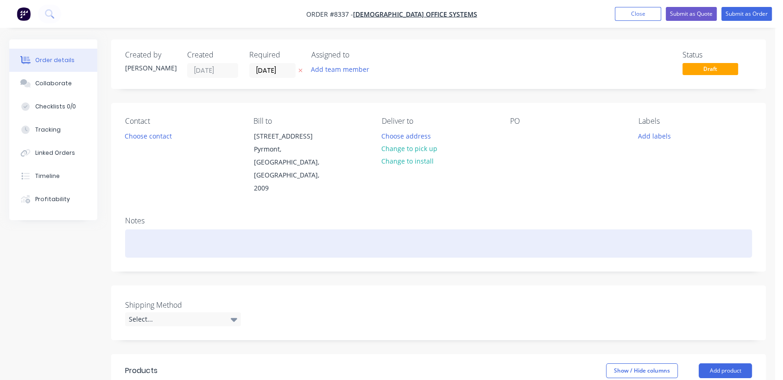
click at [136, 229] on div at bounding box center [438, 243] width 627 height 28
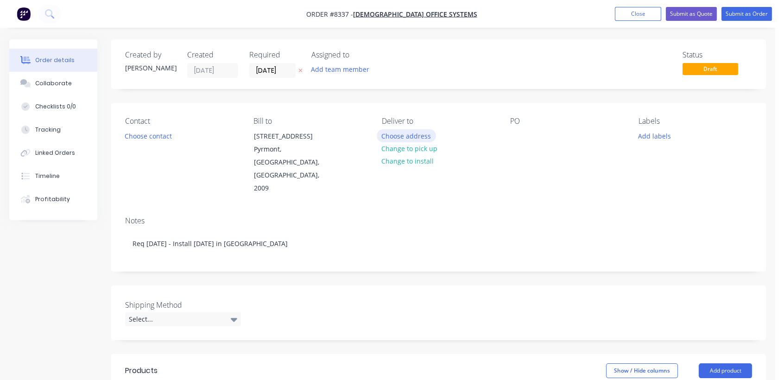
click at [403, 130] on button "Choose address" at bounding box center [406, 135] width 59 height 13
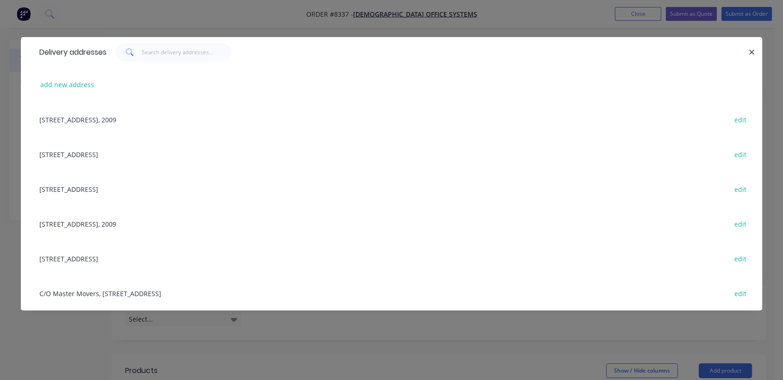
click at [95, 152] on div "[STREET_ADDRESS] edit" at bounding box center [391, 154] width 713 height 35
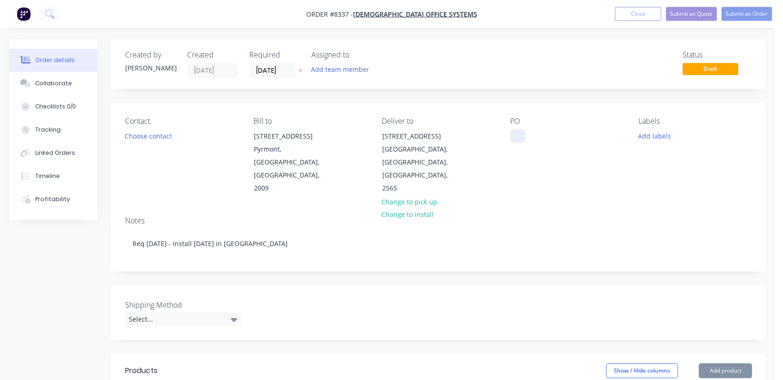
click at [513, 134] on div at bounding box center [517, 135] width 15 height 13
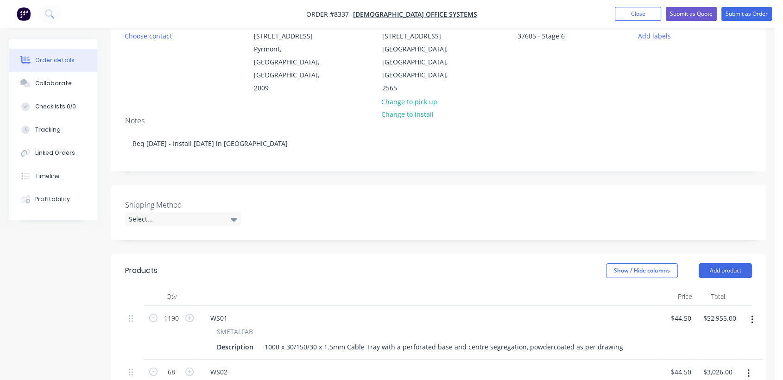
scroll to position [154, 0]
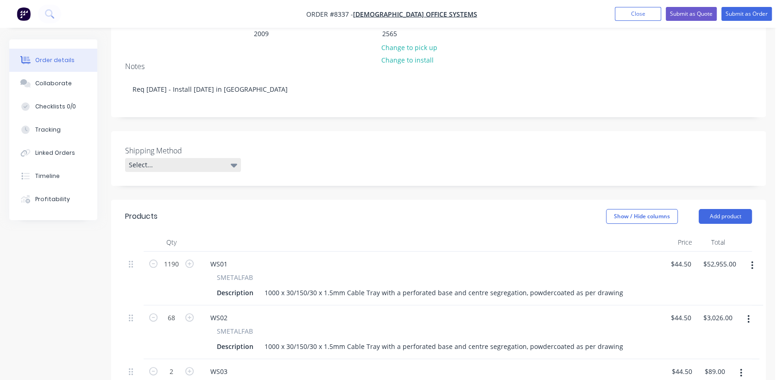
click at [175, 158] on div "Select..." at bounding box center [183, 165] width 116 height 14
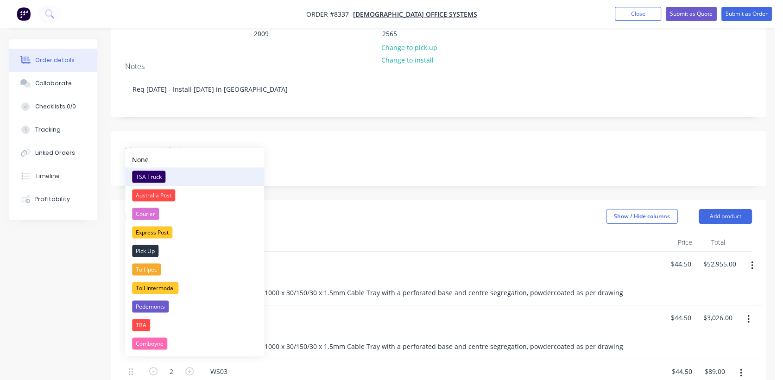
click at [159, 171] on div "TSA Truck" at bounding box center [148, 176] width 33 height 12
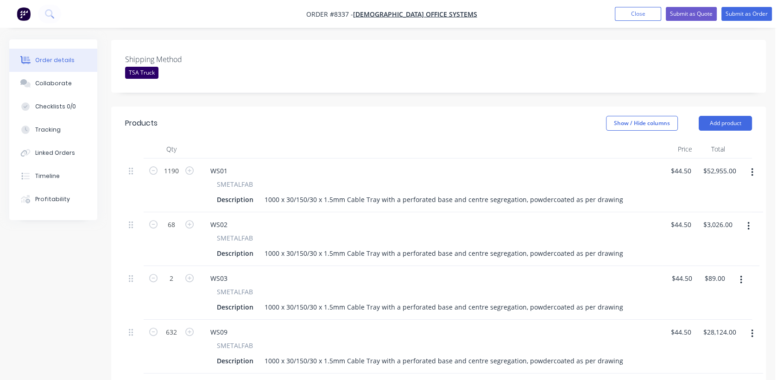
scroll to position [257, 0]
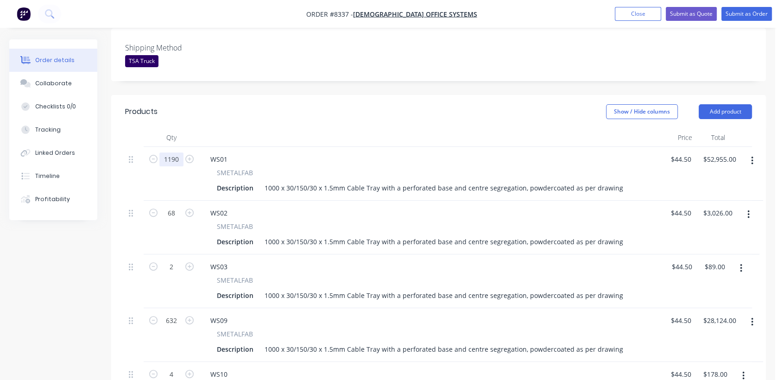
click at [180, 152] on input "1190" at bounding box center [171, 159] width 24 height 14
type input "189"
type input "$8,410.50"
click at [176, 206] on input "68" at bounding box center [171, 213] width 24 height 14
type input "7"
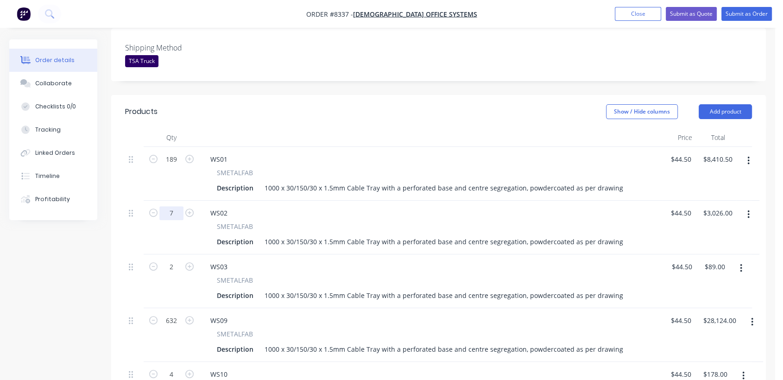
type input "$311.50"
click at [741, 264] on icon "button" at bounding box center [741, 268] width 2 height 8
drag, startPoint x: 683, startPoint y: 319, endPoint x: 678, endPoint y: 316, distance: 6.0
click at [683, 341] on div "Delete" at bounding box center [707, 347] width 71 height 13
click at [178, 260] on input "632" at bounding box center [171, 267] width 24 height 14
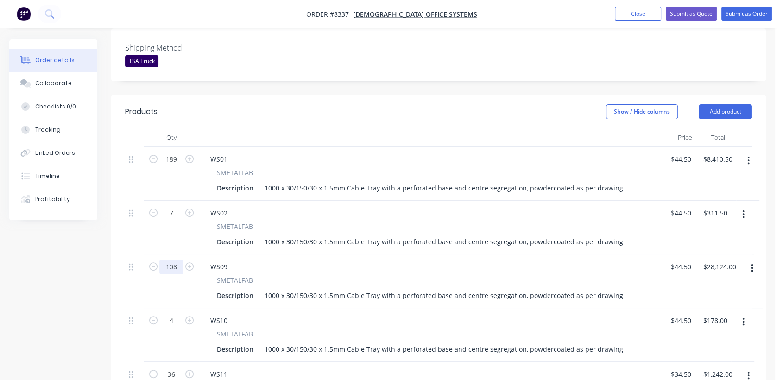
type input "108"
type input "$4,806.00"
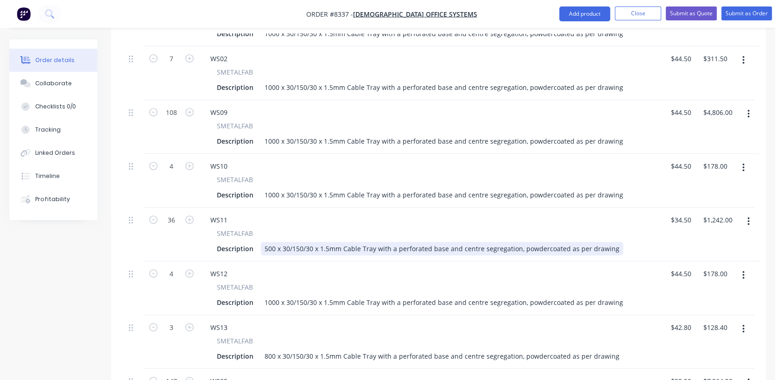
scroll to position [411, 0]
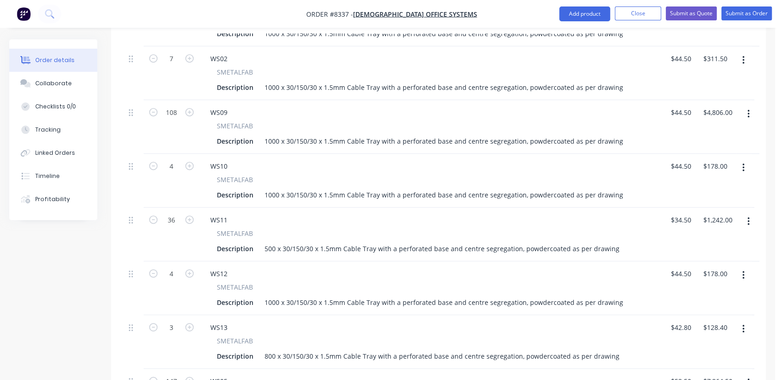
click at [746, 213] on button "button" at bounding box center [748, 221] width 22 height 17
click at [699, 295] on div "Delete" at bounding box center [715, 301] width 71 height 13
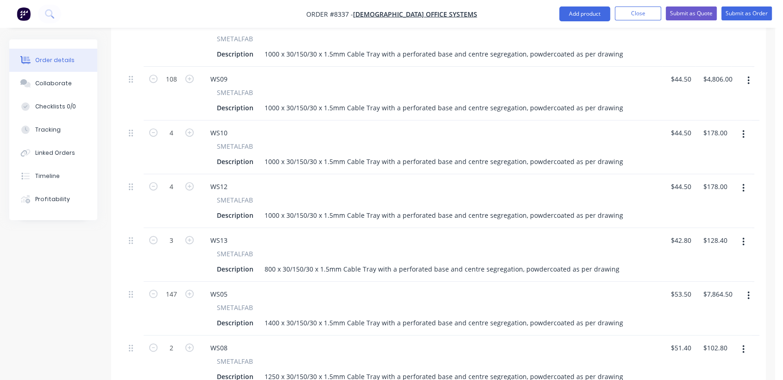
scroll to position [463, 0]
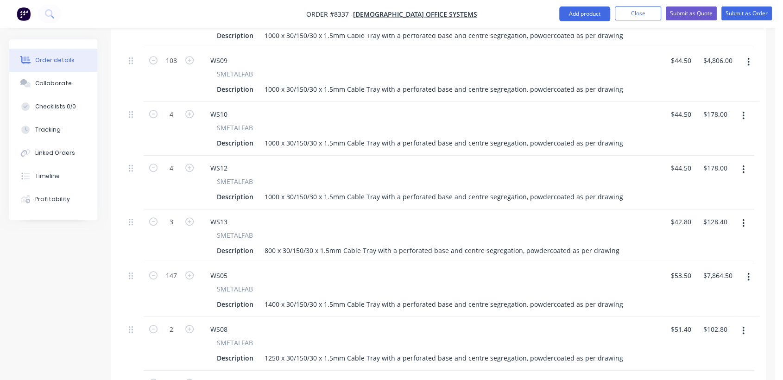
click at [742, 218] on icon "button" at bounding box center [743, 223] width 2 height 10
click at [709, 296] on div "Delete" at bounding box center [709, 302] width 71 height 13
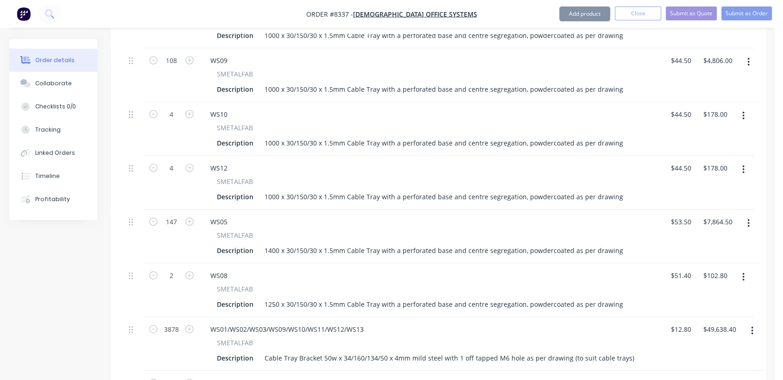
click at [745, 215] on button "button" at bounding box center [748, 223] width 22 height 17
click at [709, 296] on div "Delete" at bounding box center [715, 302] width 71 height 13
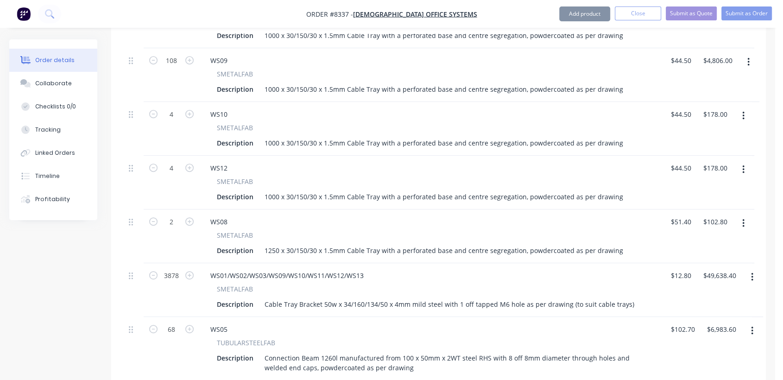
click at [743, 219] on icon "button" at bounding box center [743, 223] width 2 height 8
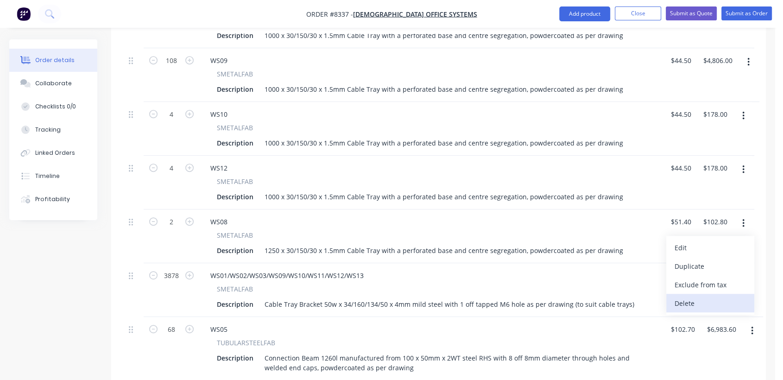
click at [700, 296] on div "Delete" at bounding box center [709, 302] width 71 height 13
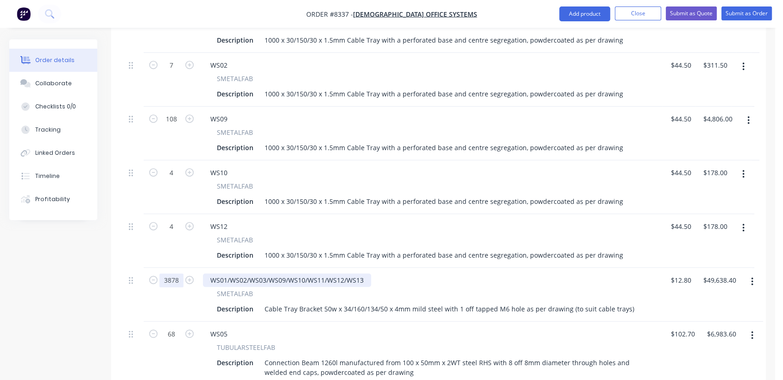
scroll to position [411, 0]
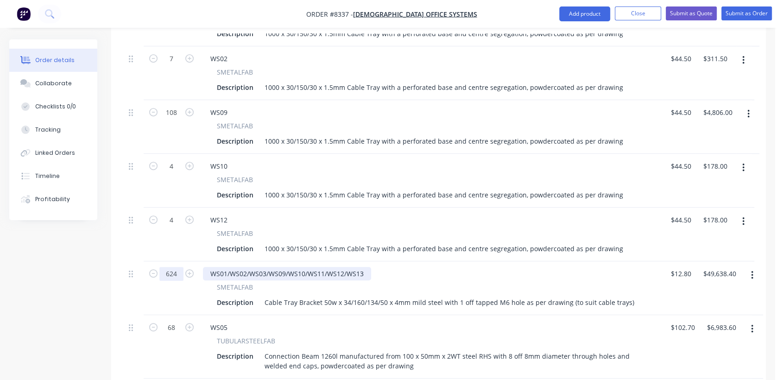
type input "624"
type input "$7,987.20"
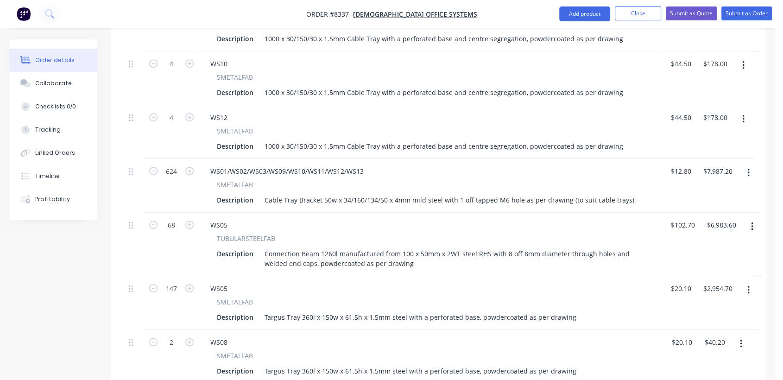
scroll to position [515, 0]
click at [750, 217] on button "button" at bounding box center [752, 225] width 22 height 17
click at [711, 299] on div "Delete" at bounding box center [718, 305] width 71 height 13
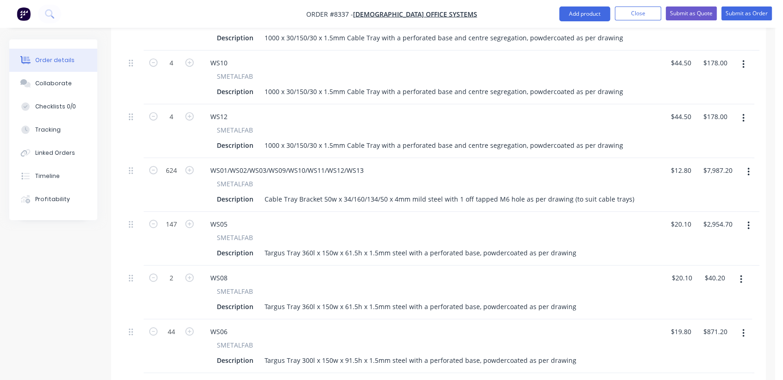
click at [747, 220] on icon "button" at bounding box center [748, 225] width 2 height 10
click at [709, 299] on div "Delete" at bounding box center [715, 305] width 71 height 13
click at [736, 217] on button "button" at bounding box center [741, 225] width 22 height 17
click at [698, 299] on div "Delete" at bounding box center [707, 305] width 71 height 13
click at [742, 220] on icon "button" at bounding box center [743, 225] width 2 height 10
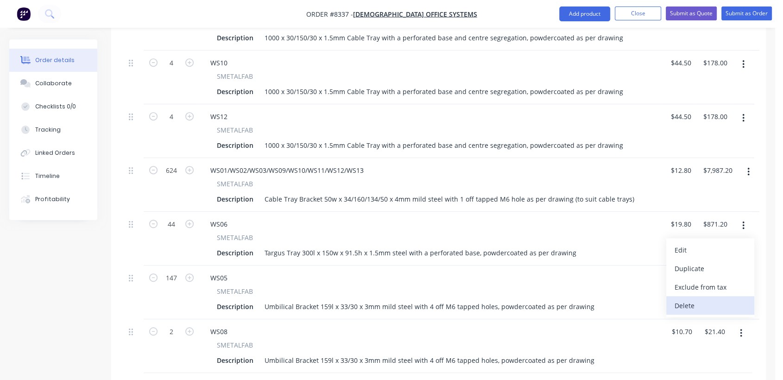
click at [708, 299] on div "Delete" at bounding box center [709, 305] width 71 height 13
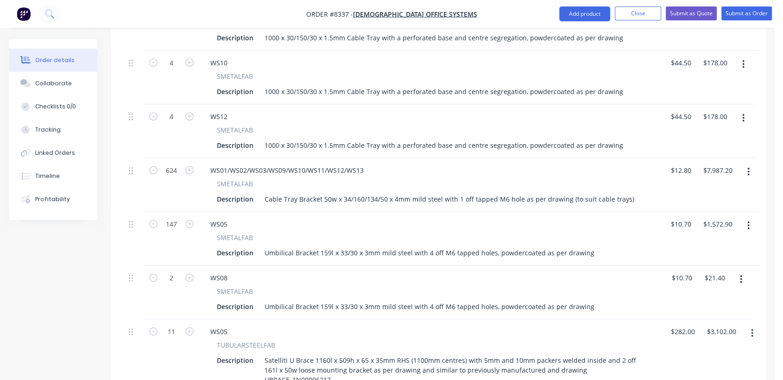
click at [742, 217] on button "button" at bounding box center [748, 225] width 22 height 17
click at [713, 299] on div "Delete" at bounding box center [715, 305] width 71 height 13
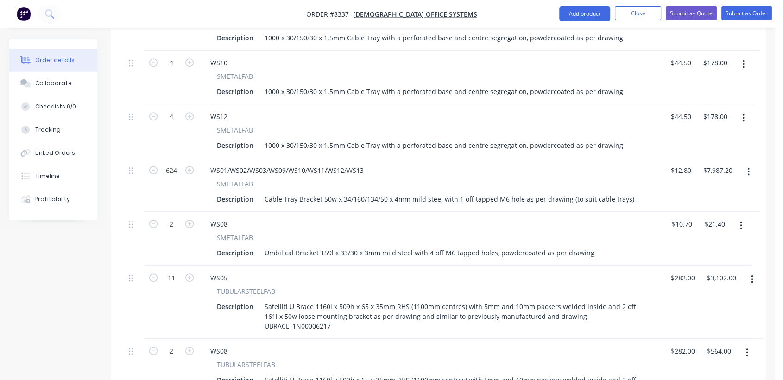
click at [740, 220] on icon "button" at bounding box center [741, 225] width 2 height 10
click at [706, 299] on div "Delete" at bounding box center [707, 305] width 71 height 13
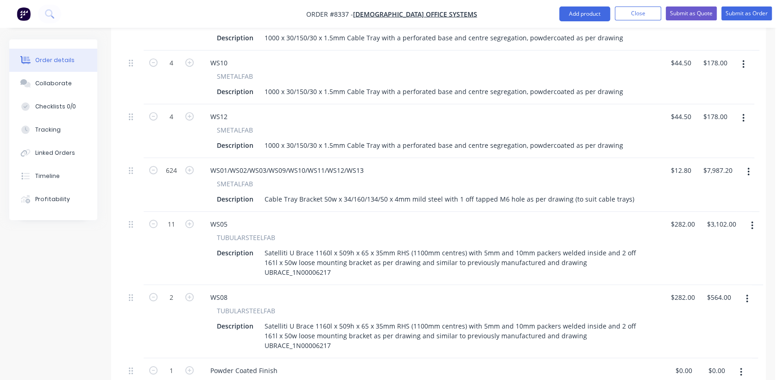
click at [748, 217] on button "button" at bounding box center [752, 225] width 22 height 17
click at [717, 299] on div "Delete" at bounding box center [718, 305] width 71 height 13
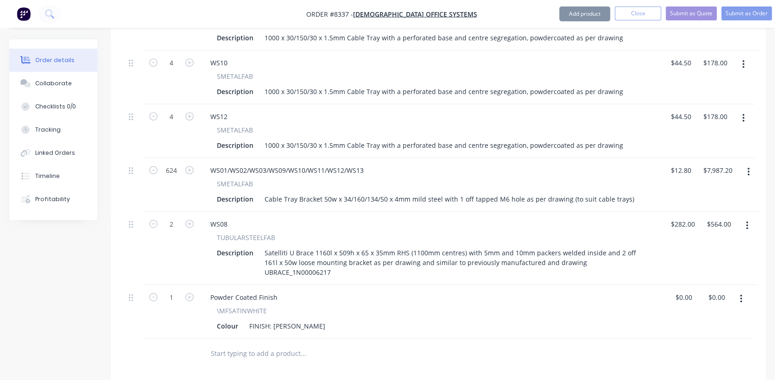
click at [746, 220] on icon "button" at bounding box center [747, 225] width 2 height 10
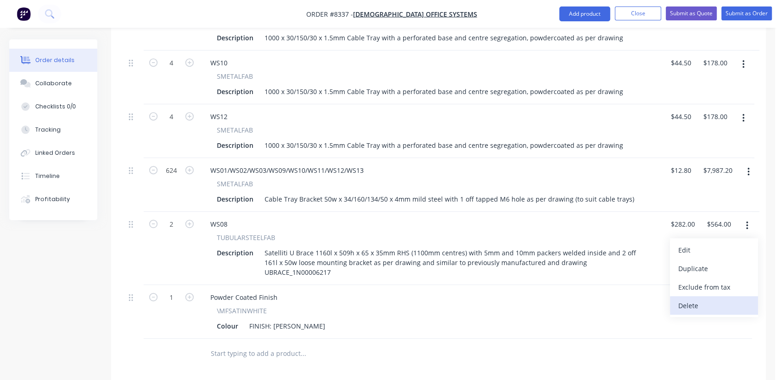
click at [716, 299] on div "Delete" at bounding box center [713, 305] width 71 height 13
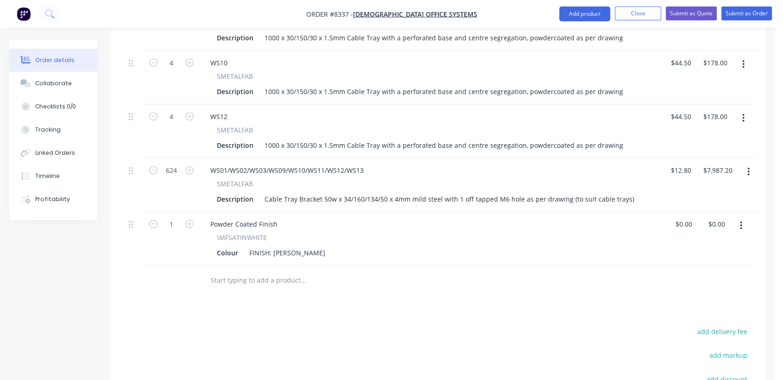
click at [242, 271] on input "text" at bounding box center [302, 280] width 185 height 19
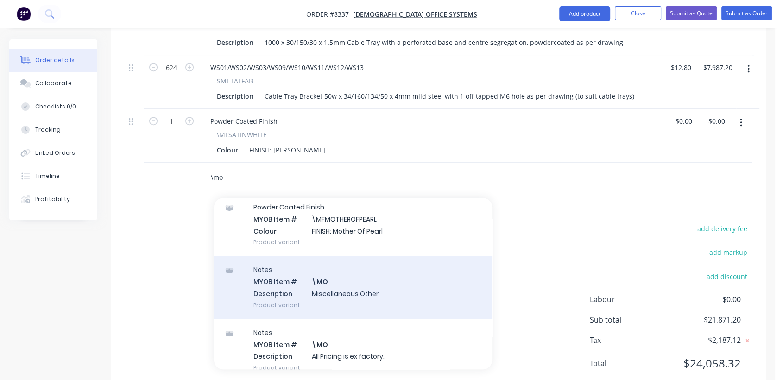
scroll to position [103, 0]
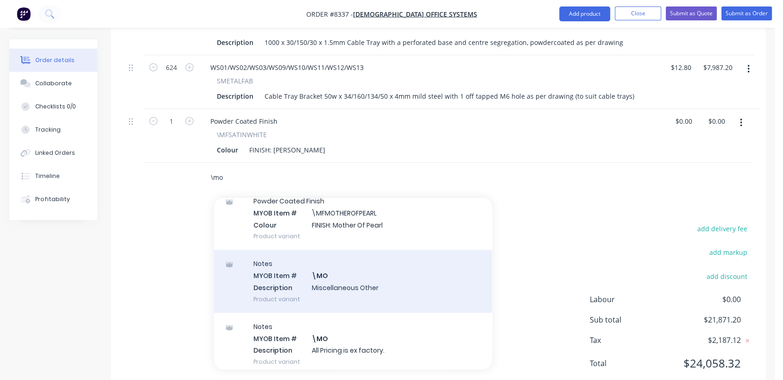
type input "\mo"
click at [349, 255] on div "Notes MYOB Item # \MO Description Miscellaneous Other Product variant" at bounding box center [353, 281] width 278 height 63
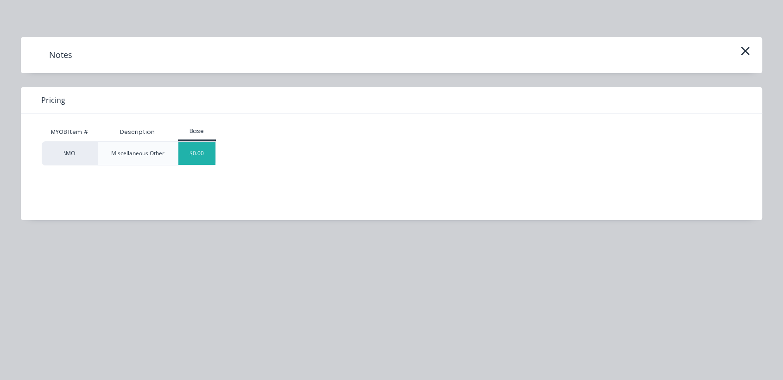
click at [191, 151] on div "$0.00" at bounding box center [197, 153] width 38 height 23
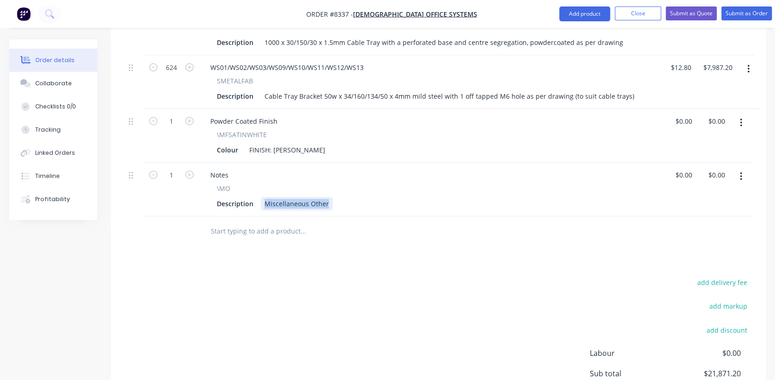
drag, startPoint x: 262, startPoint y: 176, endPoint x: 348, endPoint y: 191, distance: 88.0
click at [348, 191] on div "Qty Price Total 189 WS01 SMETALFAB Description 1000 x 30/150/30 x 1.5mm Cable T…" at bounding box center [438, 7] width 655 height 479
type input "$0.00"
click at [276, 222] on input "text" at bounding box center [302, 231] width 185 height 19
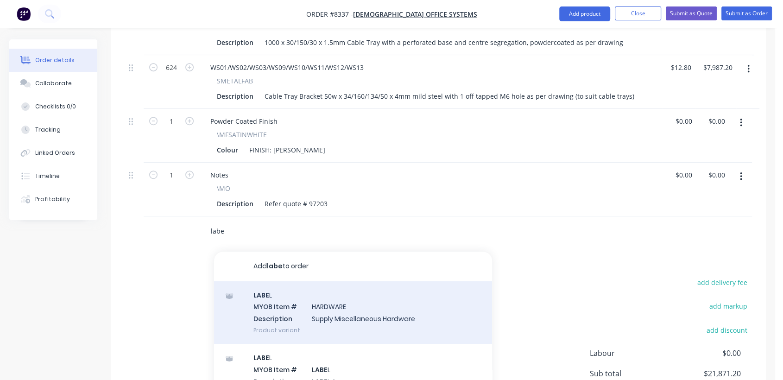
scroll to position [22, 0]
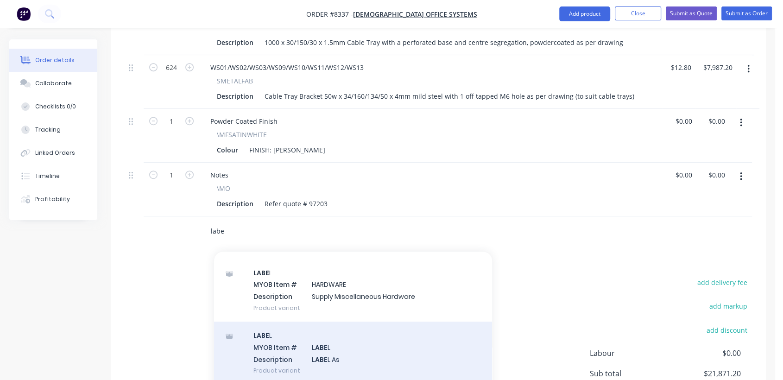
type input "labe"
click at [355, 321] on div "LABE L MYOB Item # LABE L Description LABE L As Product variant" at bounding box center [353, 352] width 278 height 63
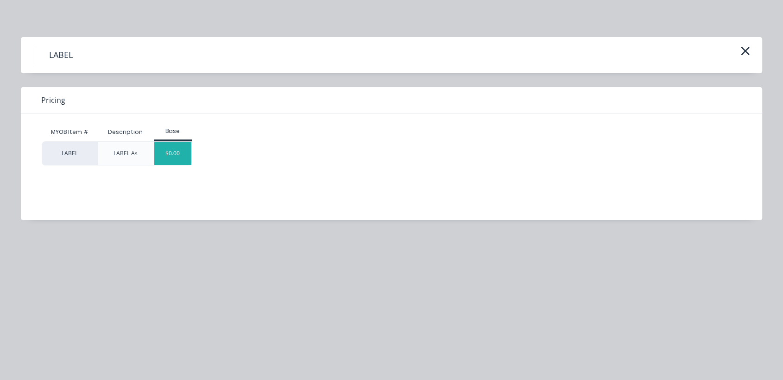
click at [182, 155] on div "$0.00" at bounding box center [173, 153] width 38 height 23
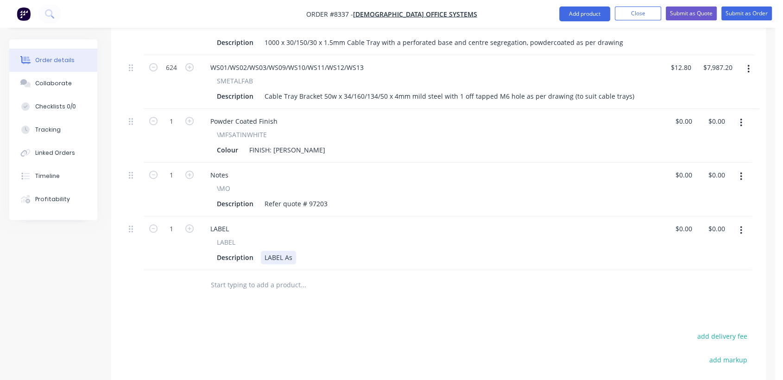
click at [292, 251] on div "LABEL As" at bounding box center [278, 257] width 35 height 13
type input "$0.00"
click at [53, 81] on div "Collaborate" at bounding box center [53, 83] width 37 height 8
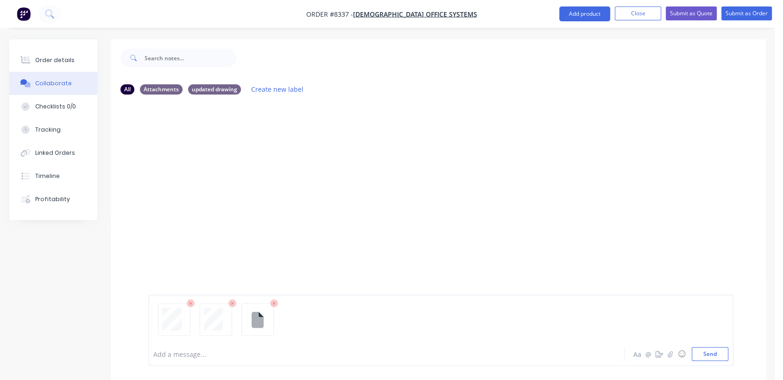
drag, startPoint x: 711, startPoint y: 353, endPoint x: 651, endPoint y: 327, distance: 65.4
click at [708, 353] on button "Send" at bounding box center [710, 354] width 37 height 14
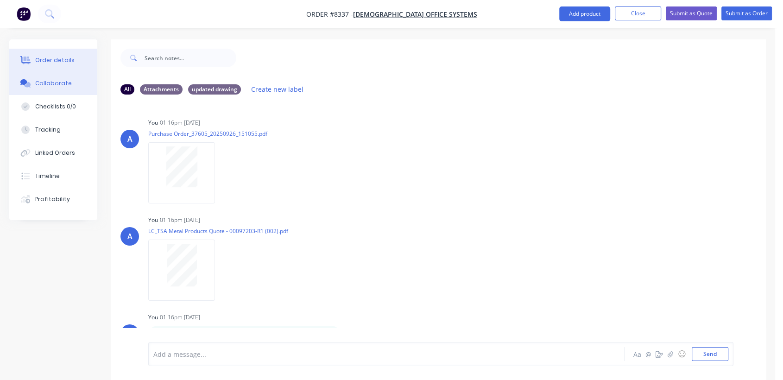
click at [66, 57] on div "Order details" at bounding box center [54, 60] width 39 height 8
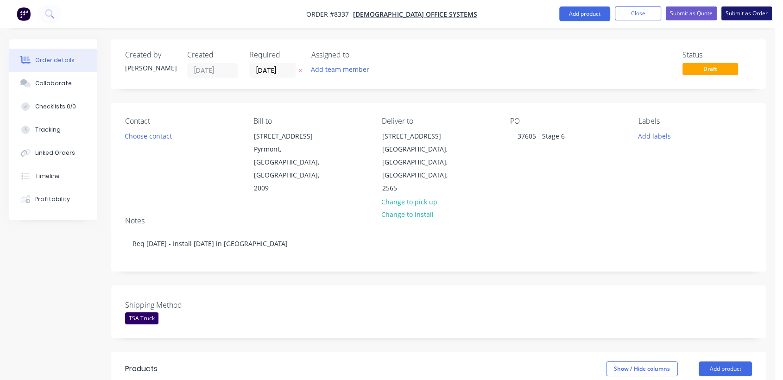
click at [738, 14] on button "Submit as Order" at bounding box center [746, 13] width 50 height 14
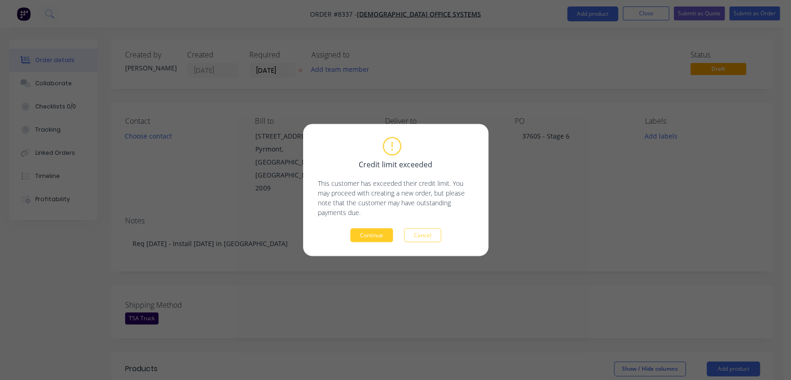
click at [365, 237] on button "Continue" at bounding box center [371, 235] width 43 height 14
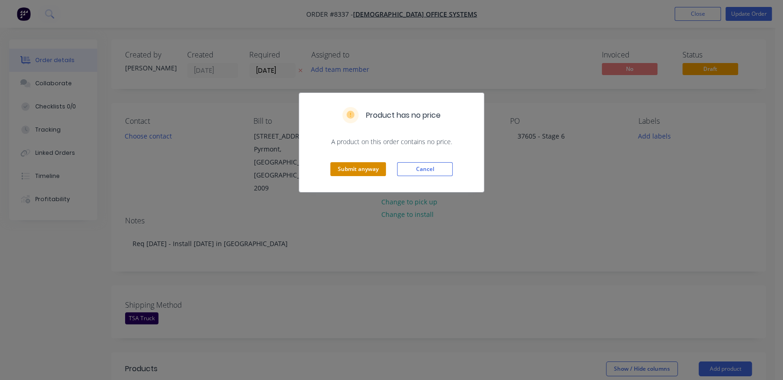
click at [349, 162] on button "Submit anyway" at bounding box center [358, 169] width 56 height 14
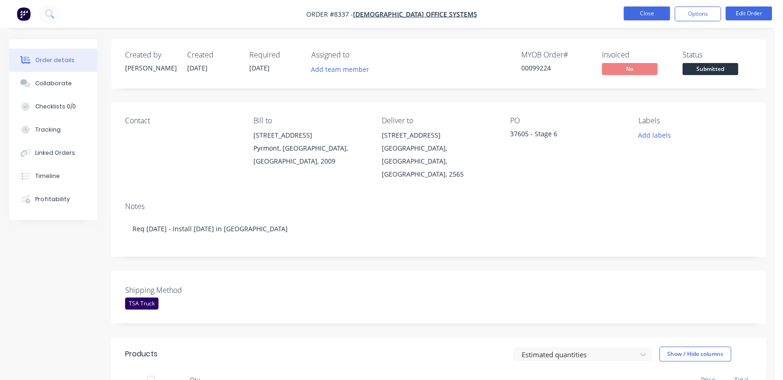
click at [647, 16] on button "Close" at bounding box center [647, 13] width 46 height 14
